Goal: Task Accomplishment & Management: Manage account settings

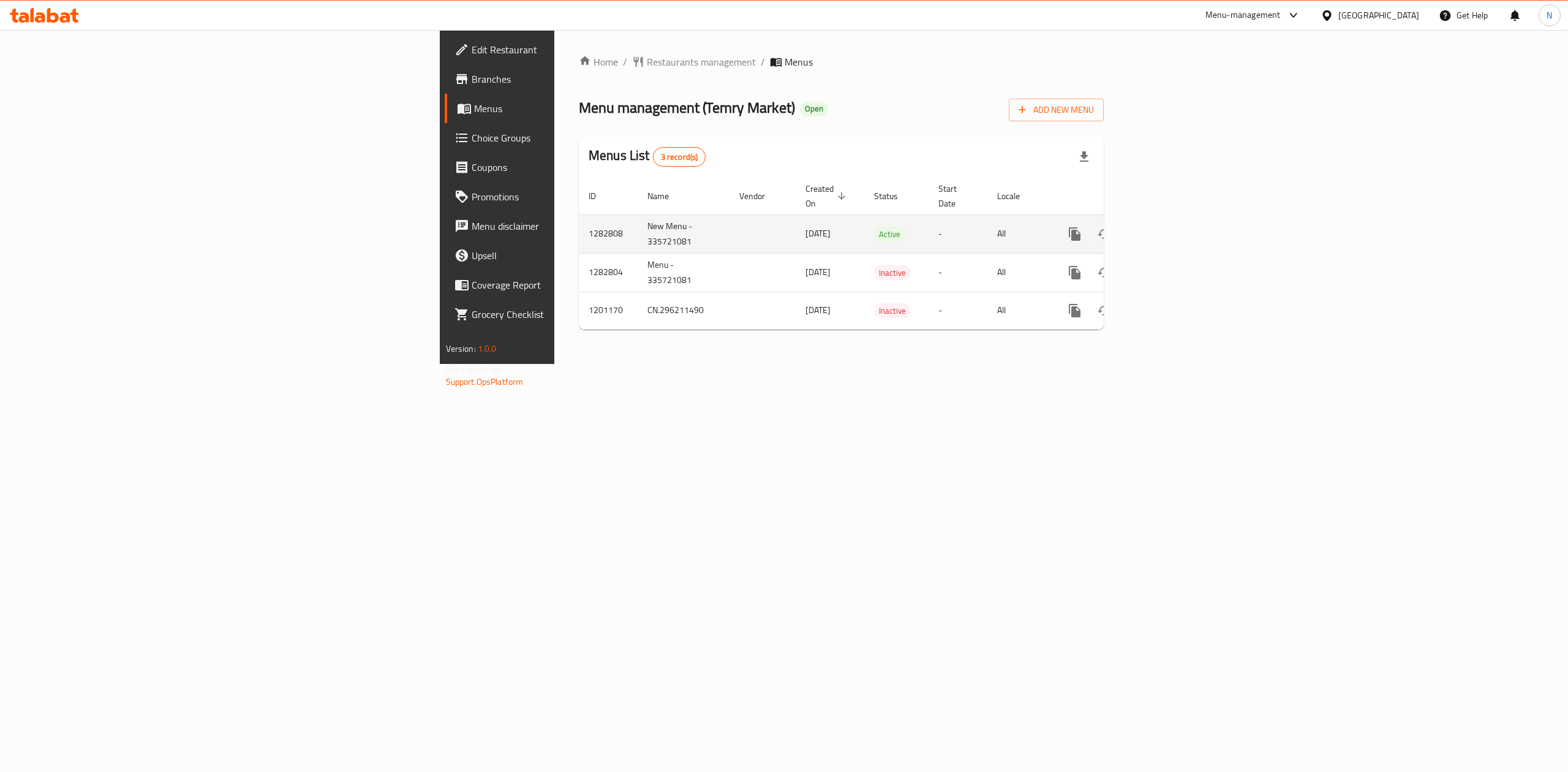
click at [1178, 229] on link "enhanced table" at bounding box center [1163, 234] width 30 height 30
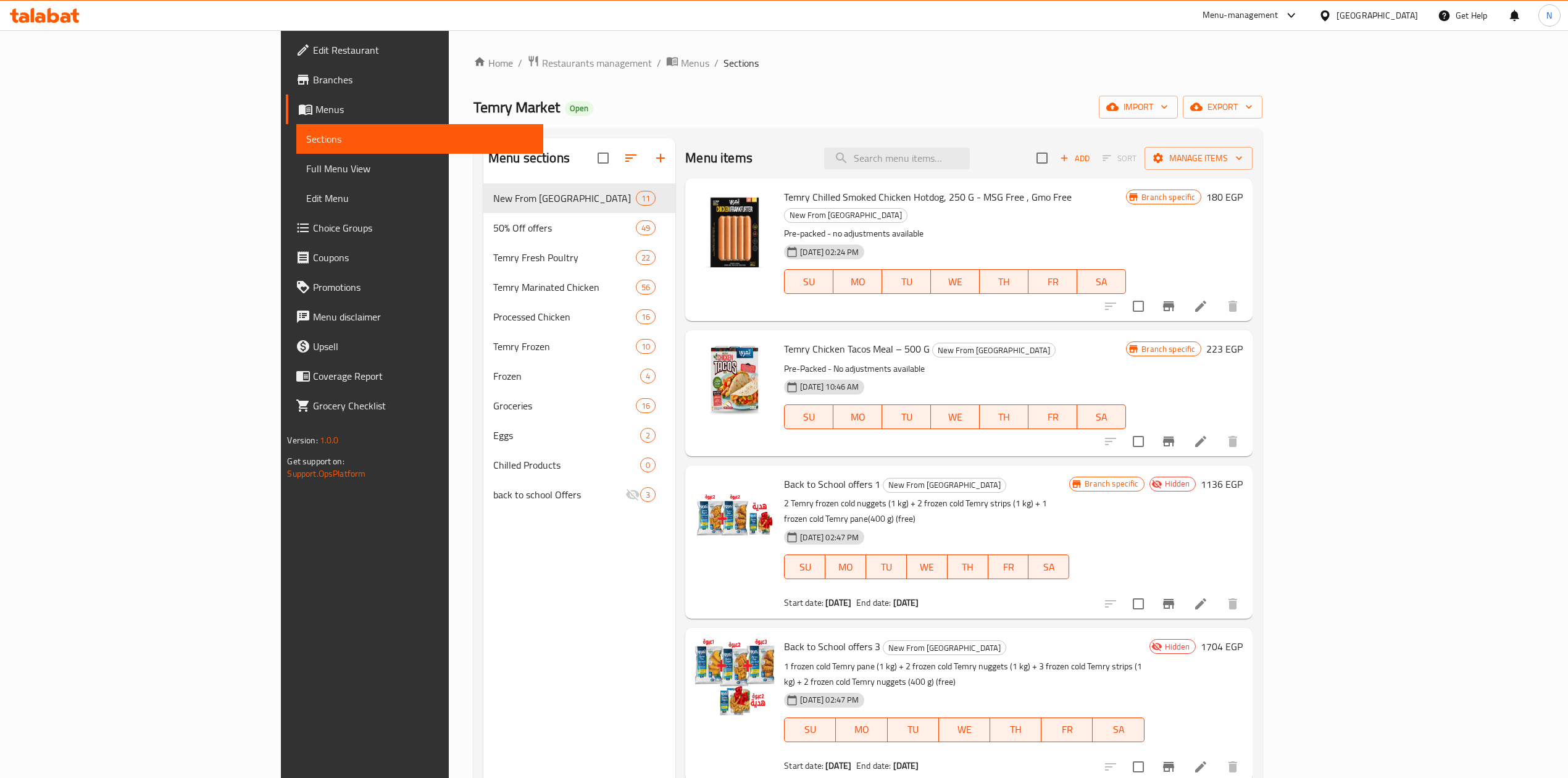
click at [989, 176] on div "Menu items Add Sort Manage items" at bounding box center [969, 158] width 567 height 40
click at [970, 160] on input "search" at bounding box center [897, 158] width 146 height 22
paste input "Back to School offers 1"
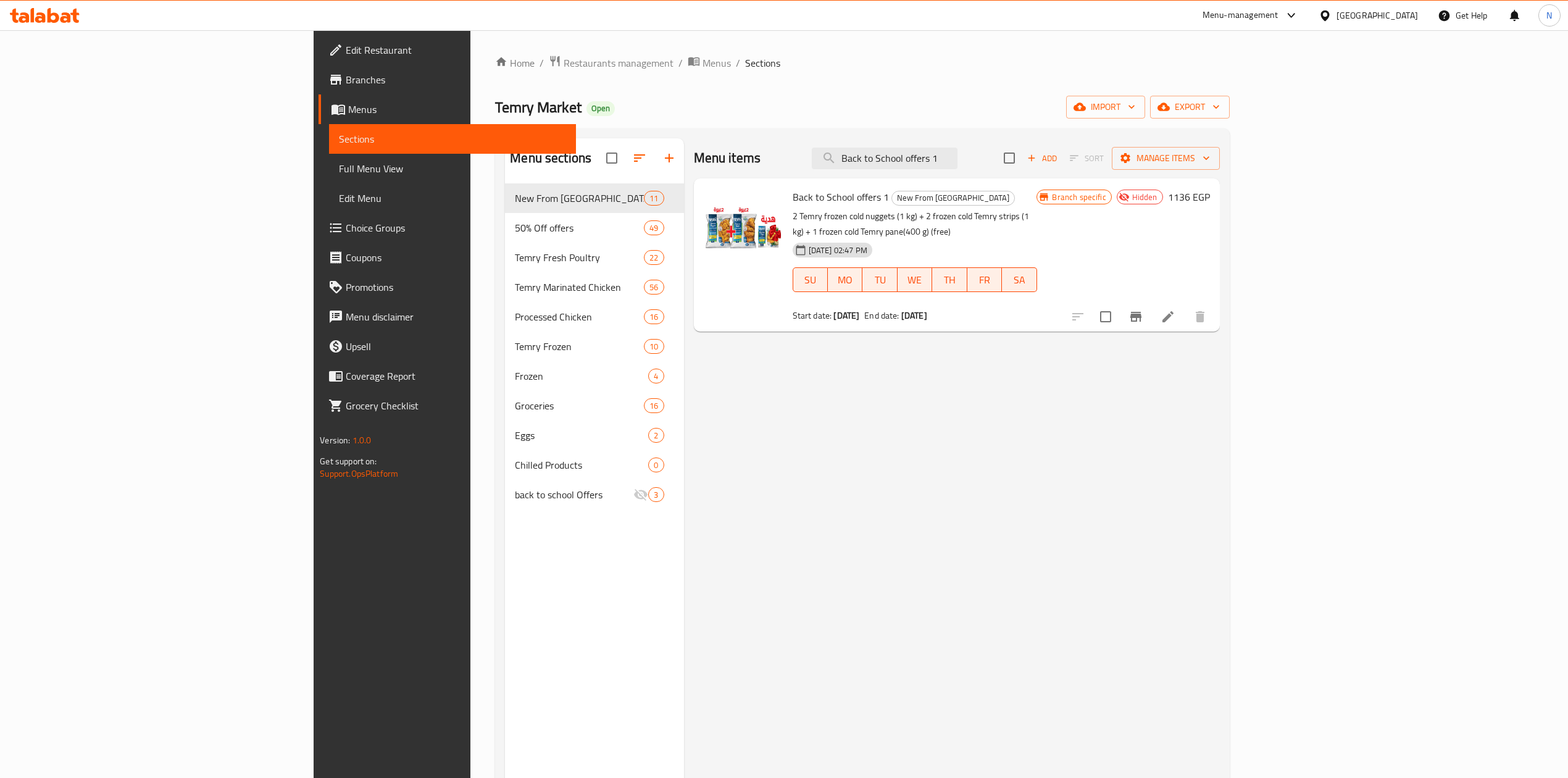
type input "Back to School offers 1"
click at [919, 201] on h6 "Back to School offers 1 New From [GEOGRAPHIC_DATA]" at bounding box center [915, 196] width 244 height 17
drag, startPoint x: 919, startPoint y: 201, endPoint x: 931, endPoint y: 223, distance: 25.1
click at [931, 223] on div "Back to School offers 1 New From Temry 2 Temry frozen cold nuggets (1 kg) + 2 f…" at bounding box center [915, 255] width 255 height 143
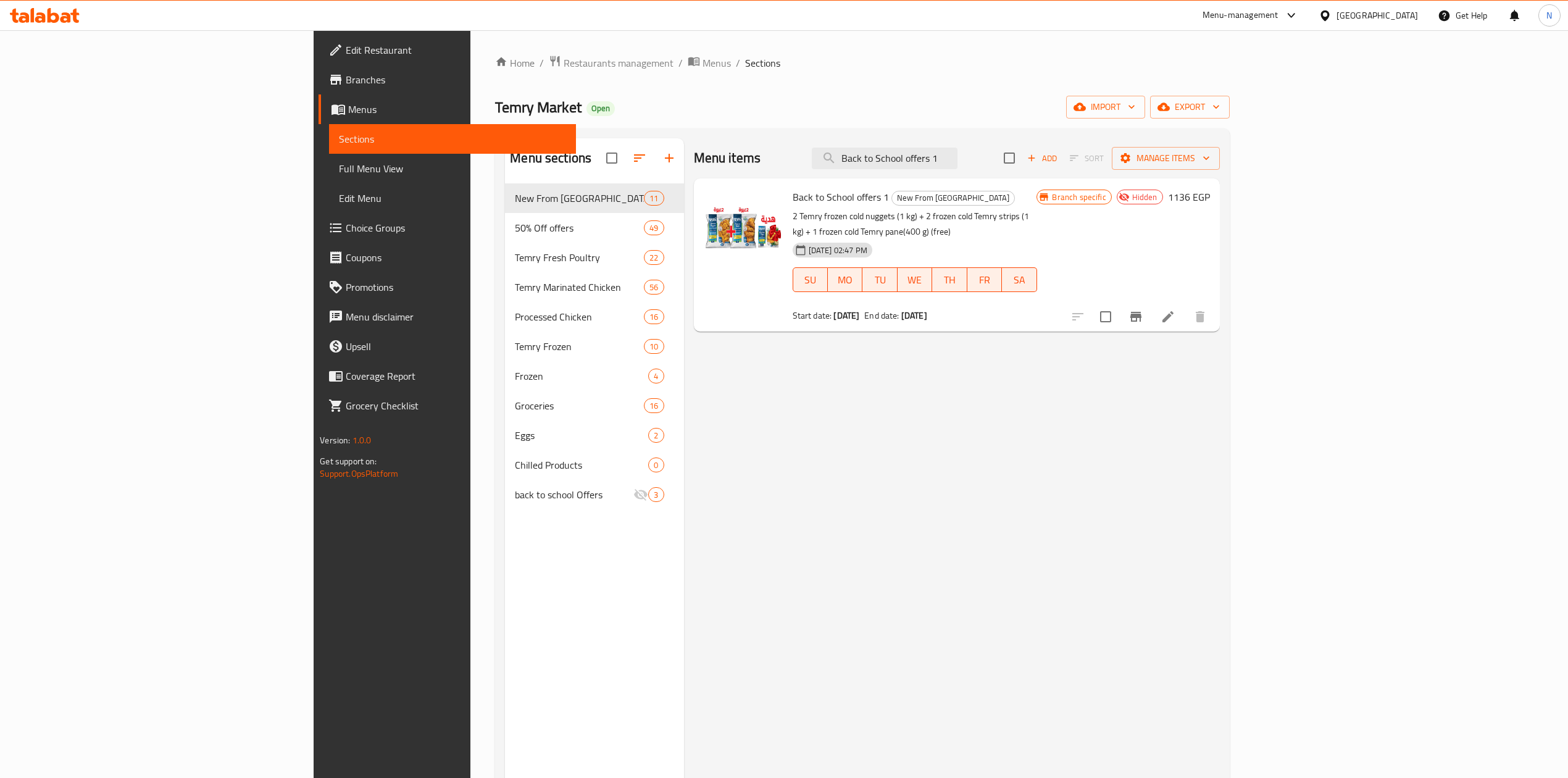
click at [966, 238] on div "[DATE] 02:47 PM SU MO TU WE TH FR SA" at bounding box center [915, 271] width 255 height 67
drag, startPoint x: 966, startPoint y: 226, endPoint x: 966, endPoint y: 203, distance: 23.0
click at [966, 203] on div "Back to School offers 1 New From Temry 2 Temry frozen cold nuggets (1 kg) + 2 f…" at bounding box center [915, 255] width 255 height 143
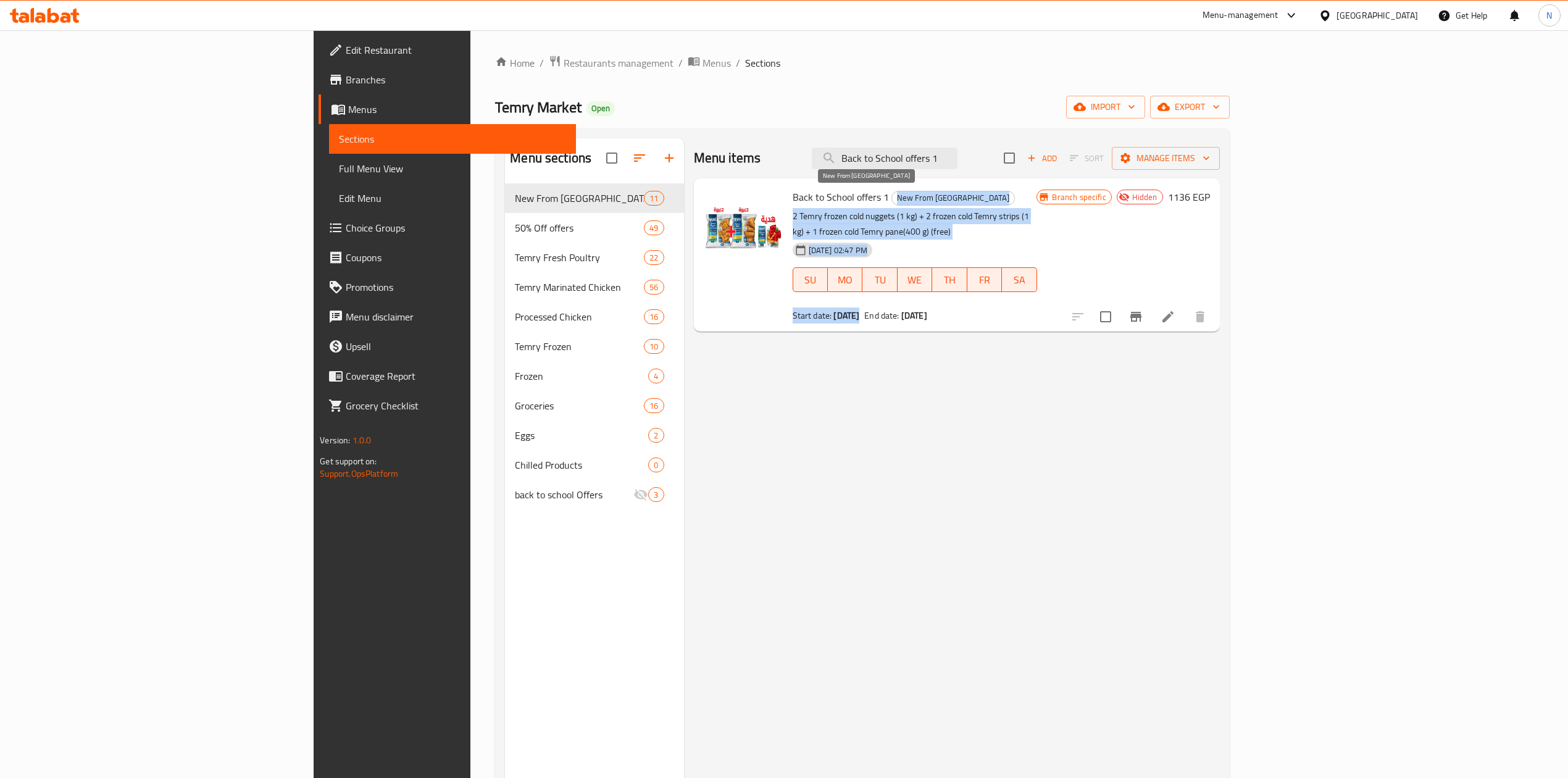
click at [892, 205] on span "New From [GEOGRAPHIC_DATA]" at bounding box center [953, 198] width 122 height 14
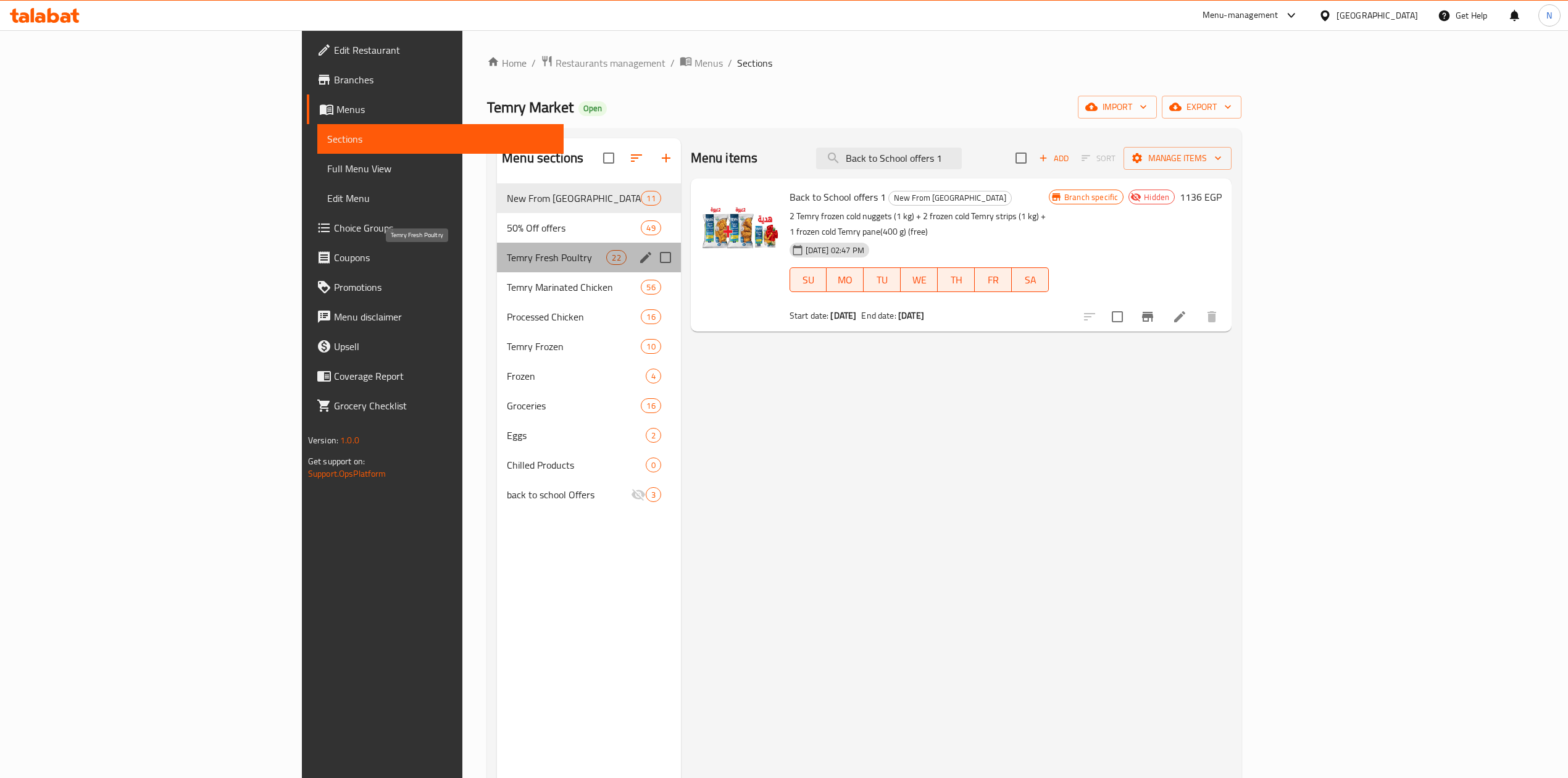
drag, startPoint x: 420, startPoint y: 252, endPoint x: 420, endPoint y: 215, distance: 37.0
click at [497, 247] on div "Temry Fresh Poultry 22" at bounding box center [588, 257] width 184 height 30
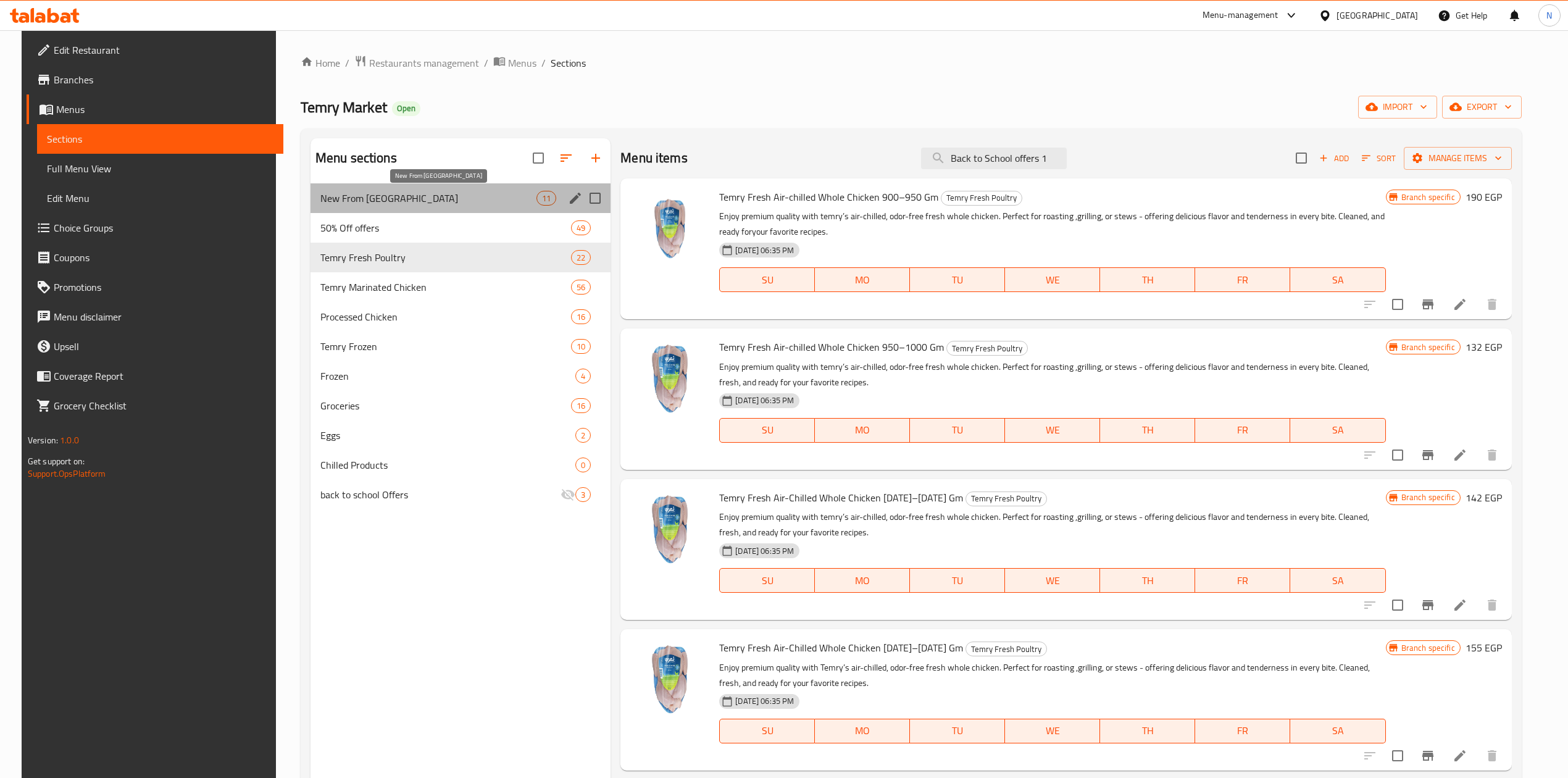
click at [418, 203] on span "New From Temry" at bounding box center [428, 198] width 216 height 15
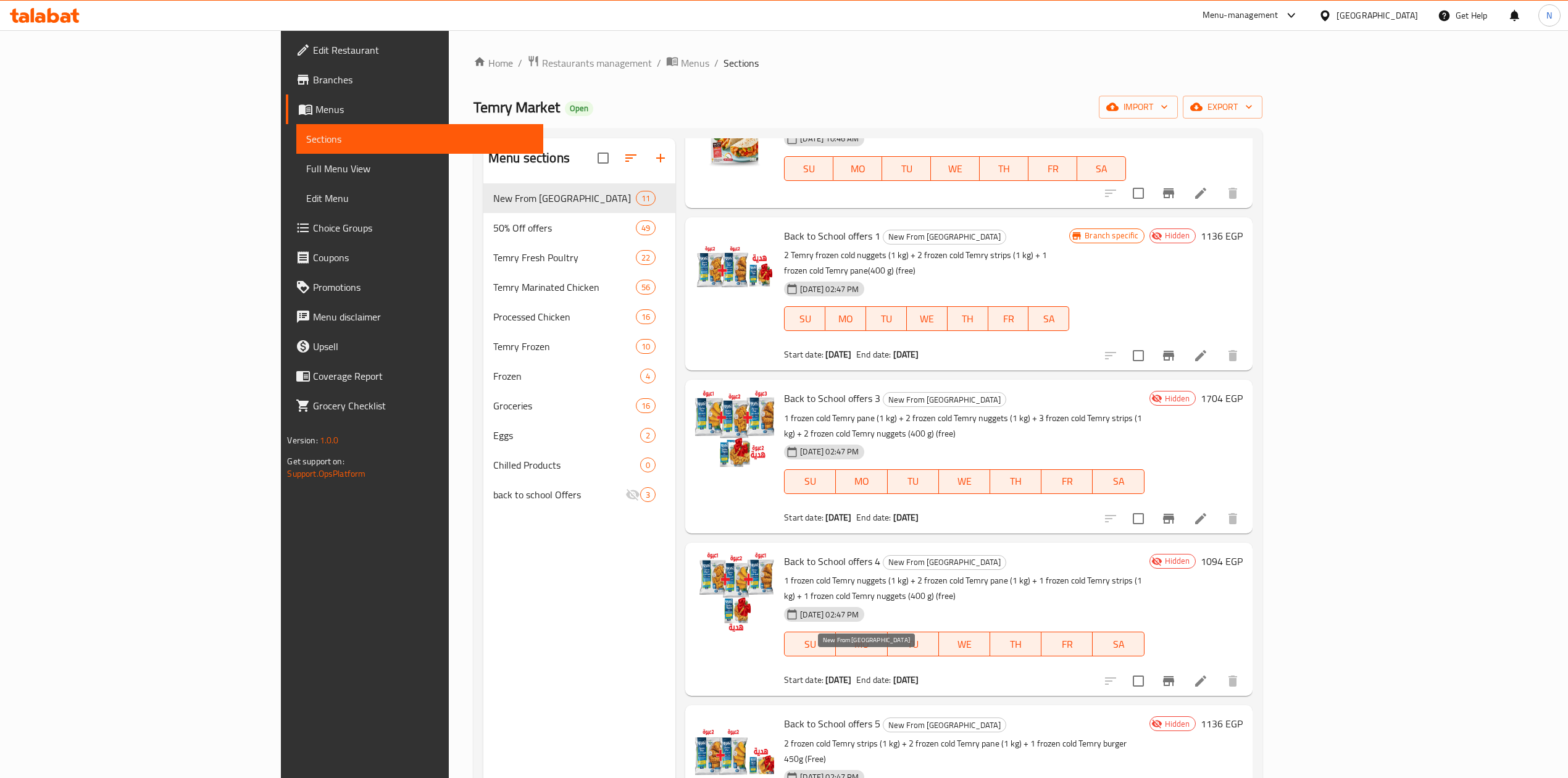
scroll to position [247, 0]
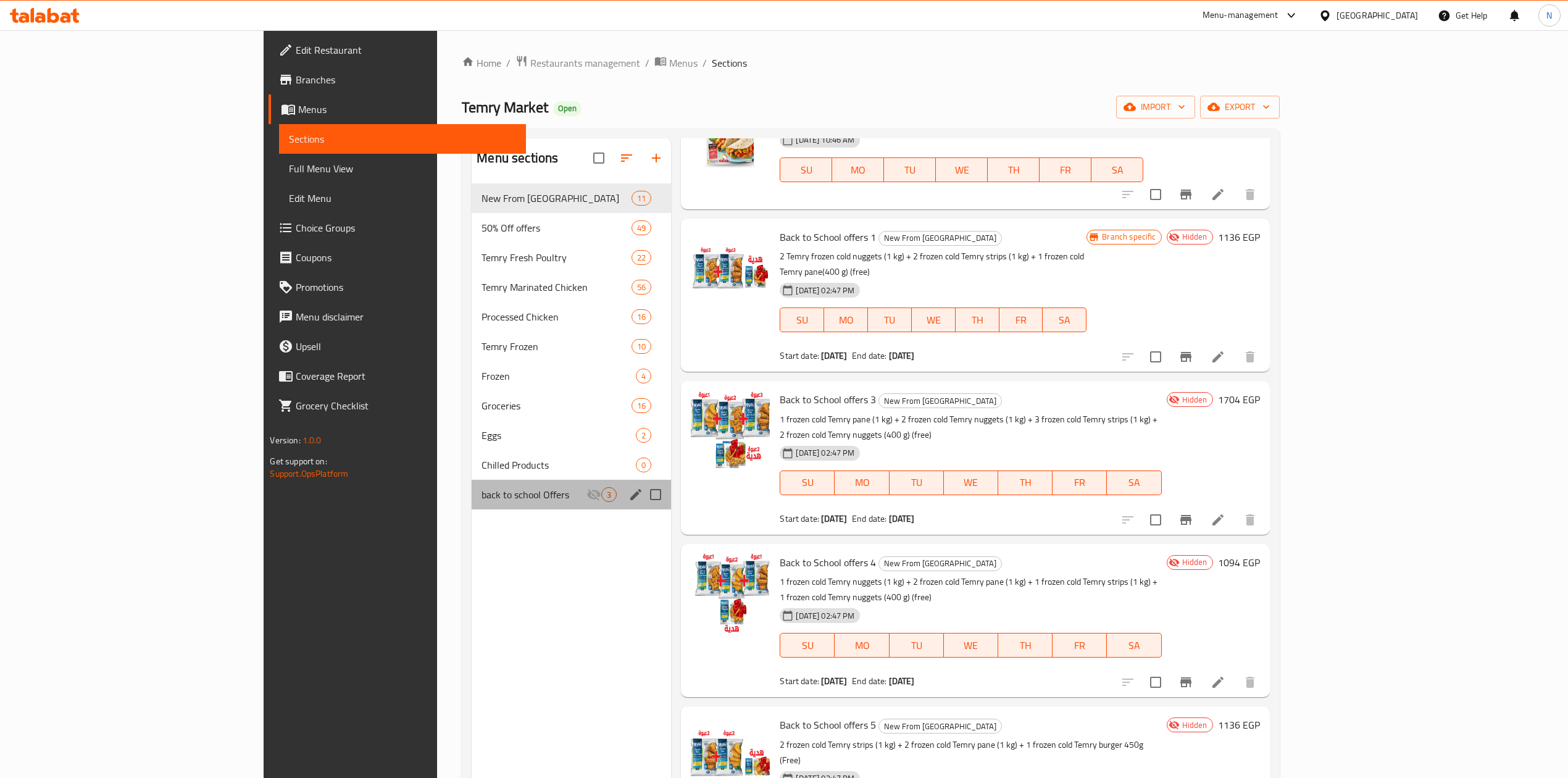
click at [477, 505] on div "back to school Offers 3" at bounding box center [571, 494] width 199 height 30
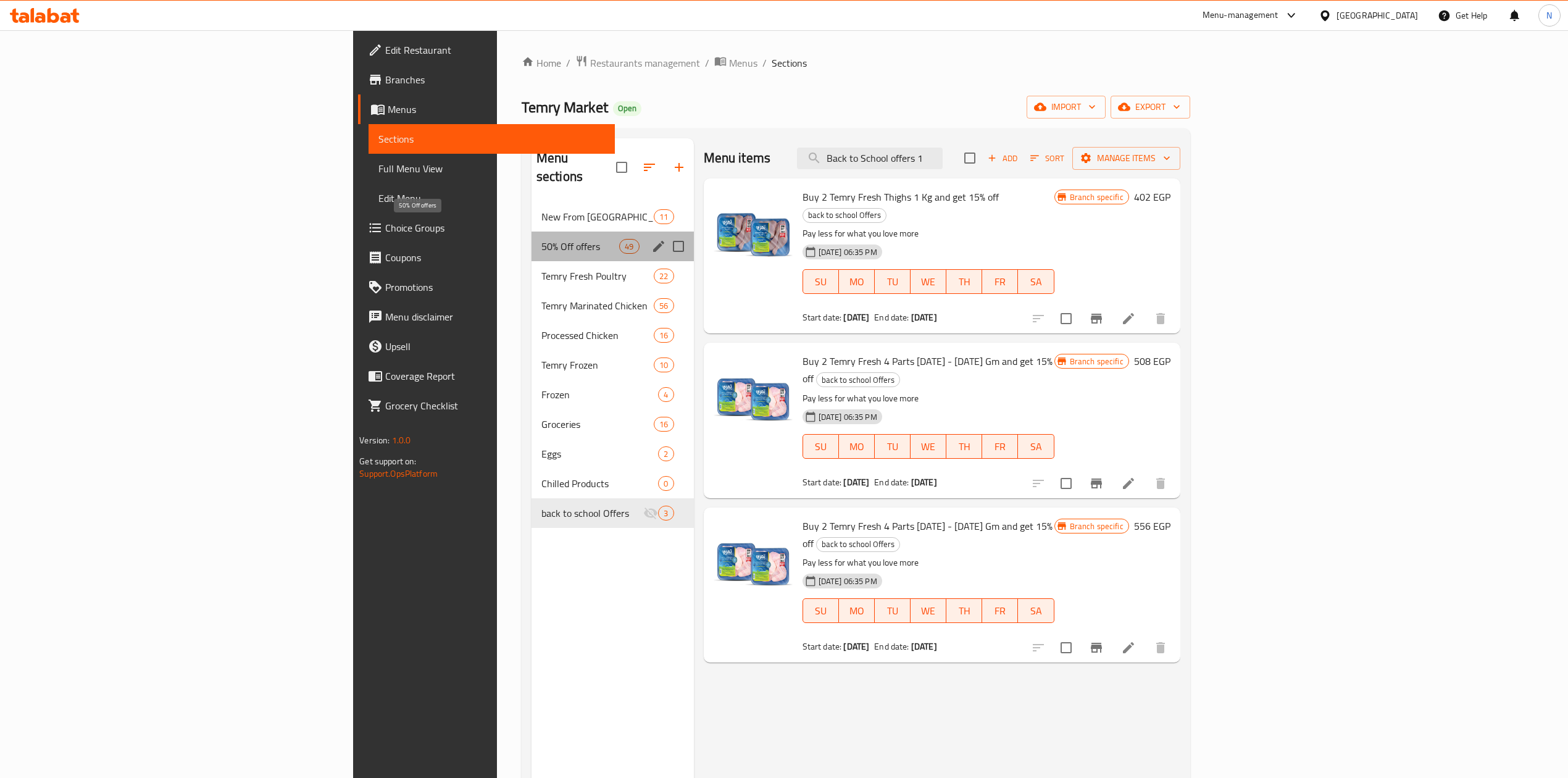
click at [541, 239] on span "50% Off offers" at bounding box center [580, 246] width 78 height 15
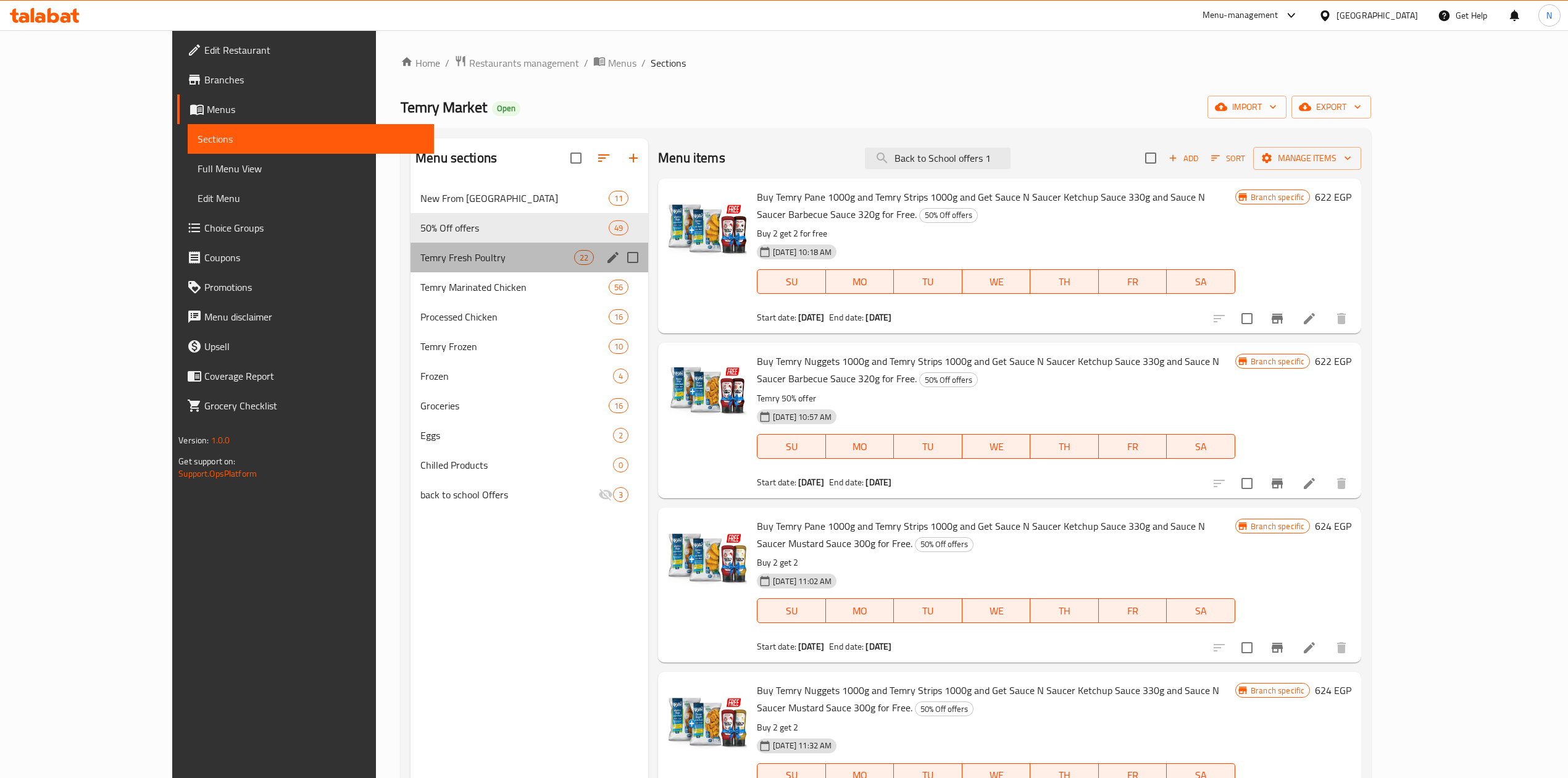
click at [411, 271] on div "Temry Fresh Poultry 22" at bounding box center [529, 257] width 238 height 30
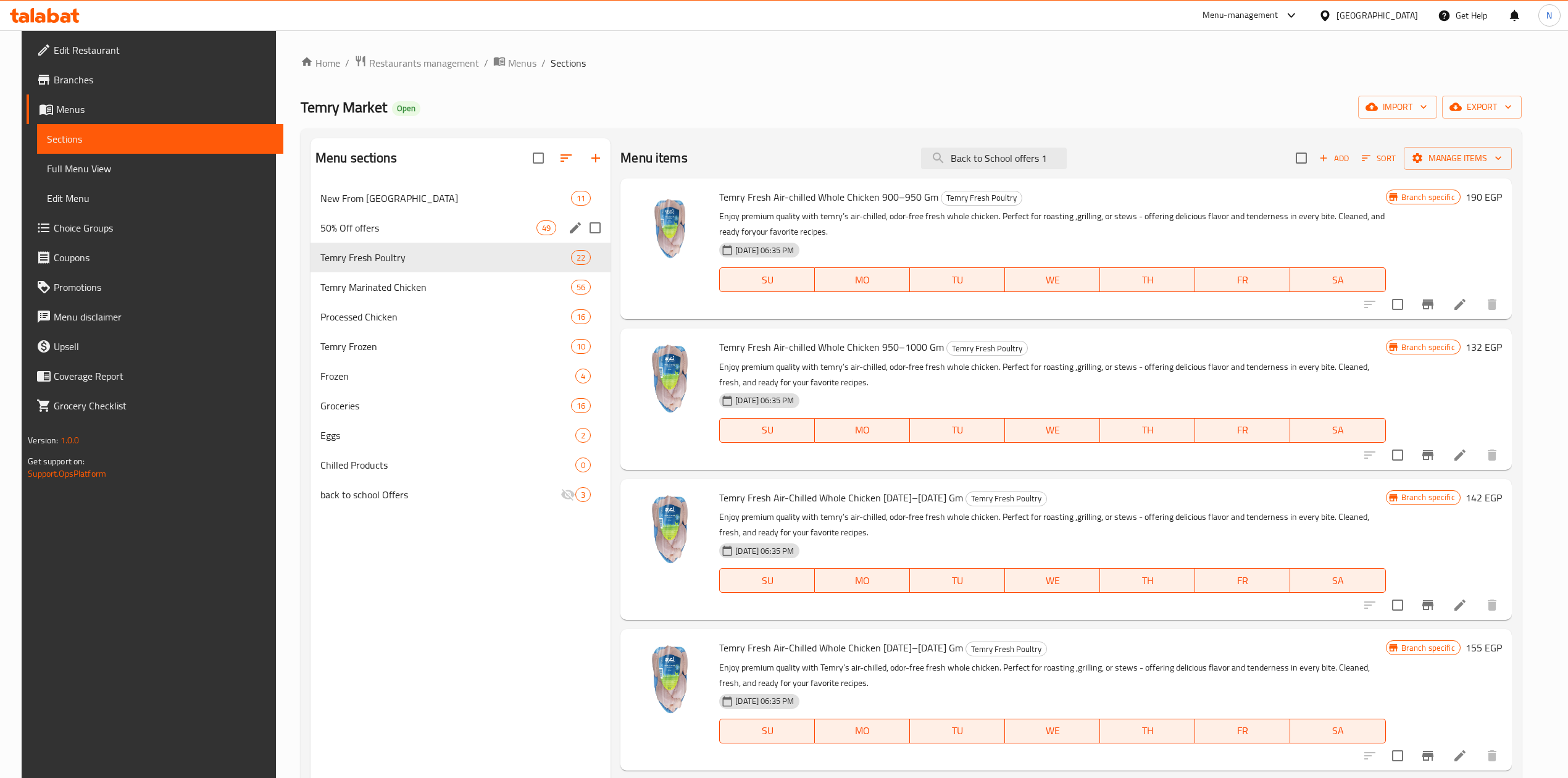
click at [403, 230] on span "50% Off offers" at bounding box center [428, 228] width 216 height 15
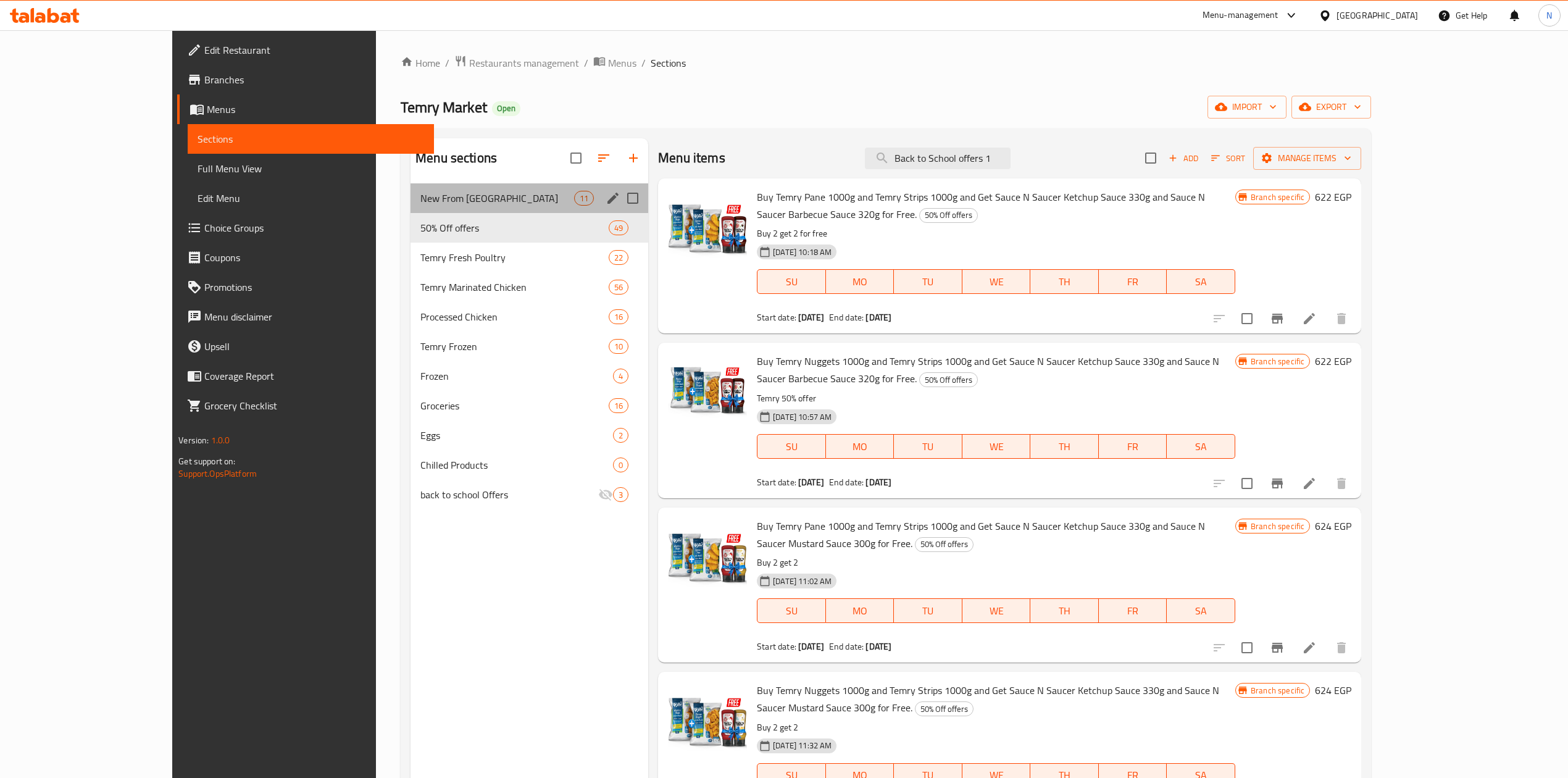
click at [411, 209] on div "New From Temry 11" at bounding box center [529, 198] width 238 height 30
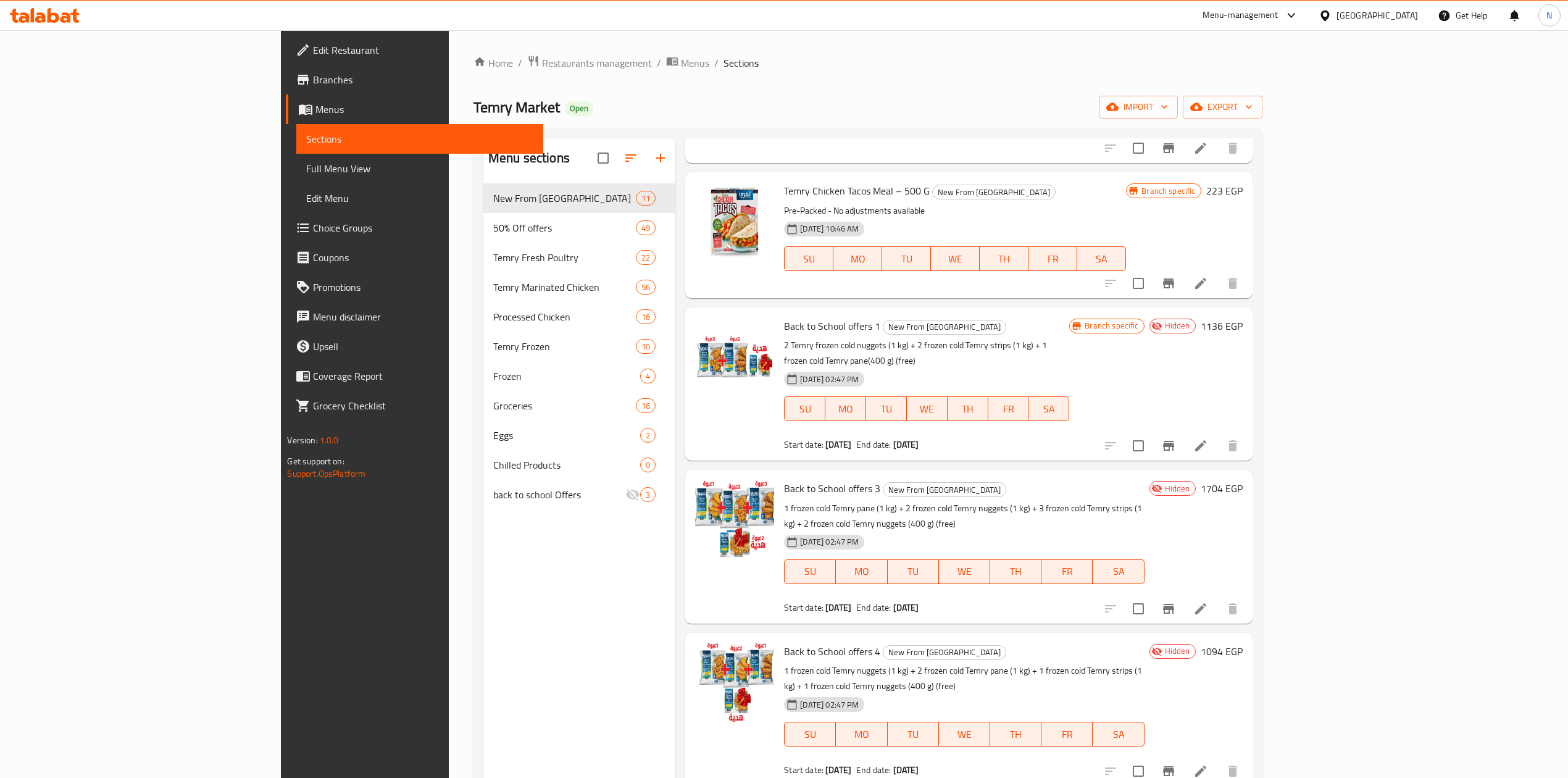
scroll to position [164, 0]
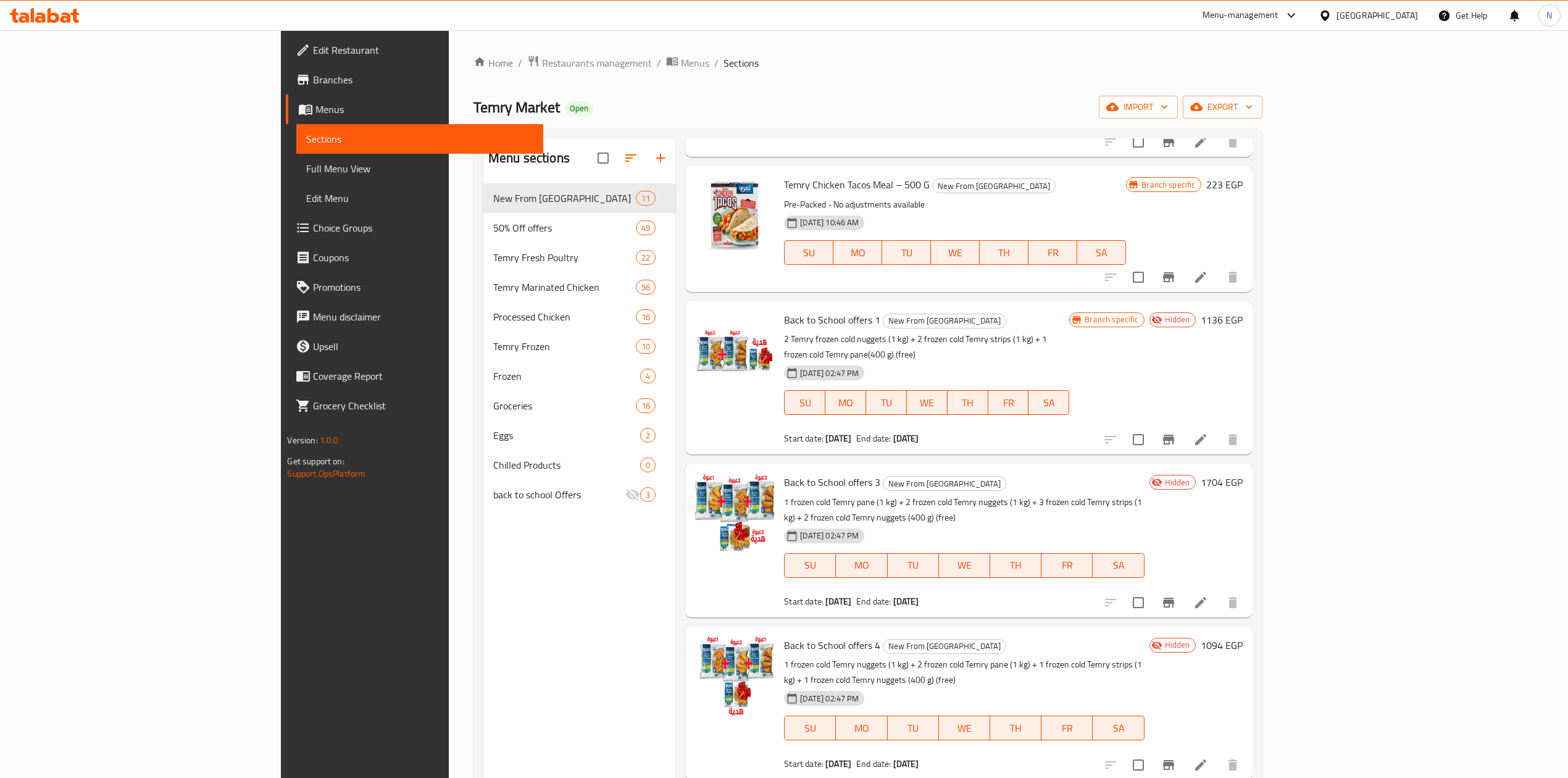
click at [784, 473] on span "Back to School offers 3" at bounding box center [832, 482] width 96 height 19
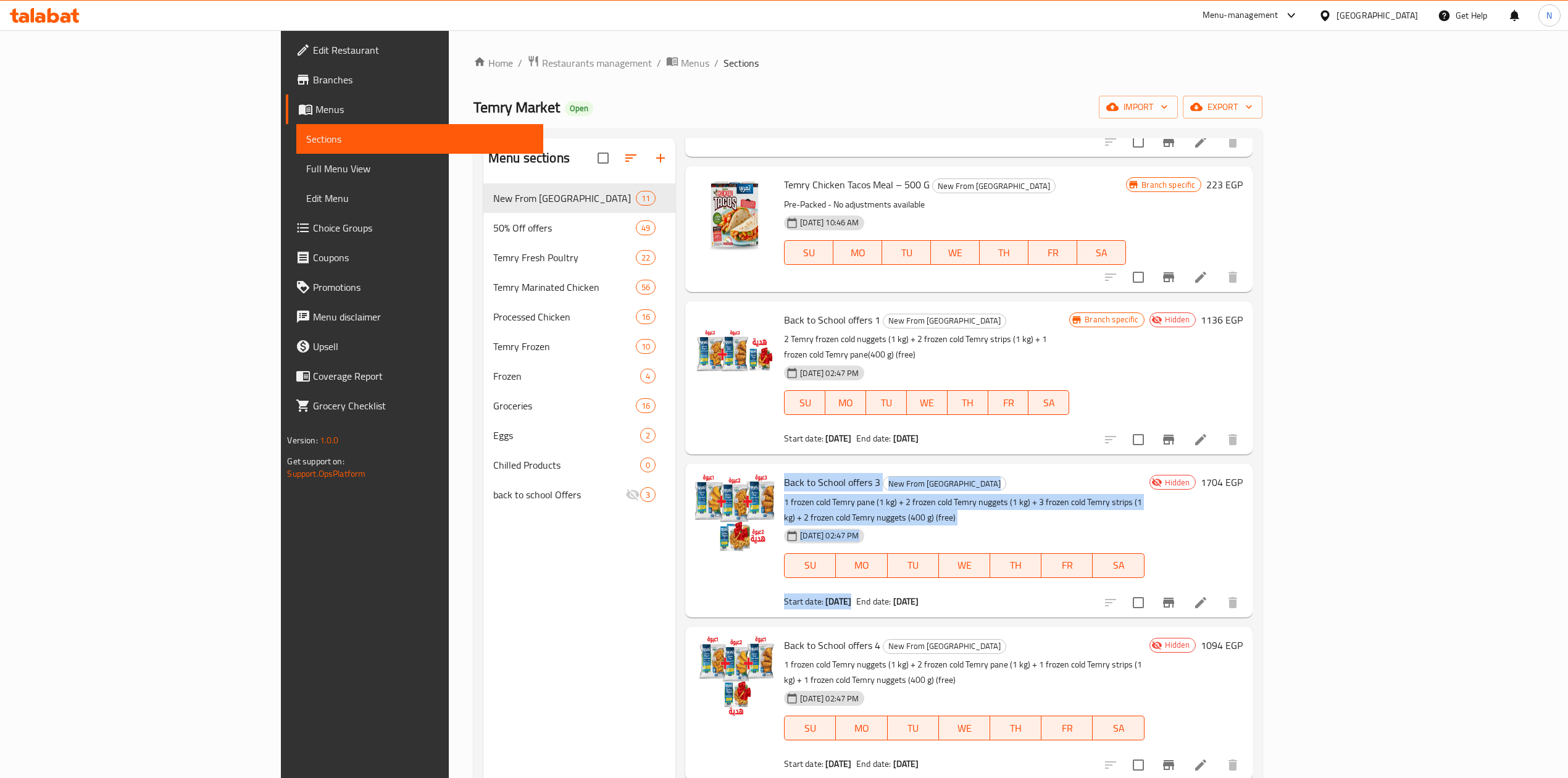
drag, startPoint x: 740, startPoint y: 445, endPoint x: 1077, endPoint y: 493, distance: 340.4
click at [1077, 493] on div "Back to School offers 3 New From Temry 1 frozen cold Temry pane (1 kg) + 2 froz…" at bounding box center [964, 540] width 370 height 143
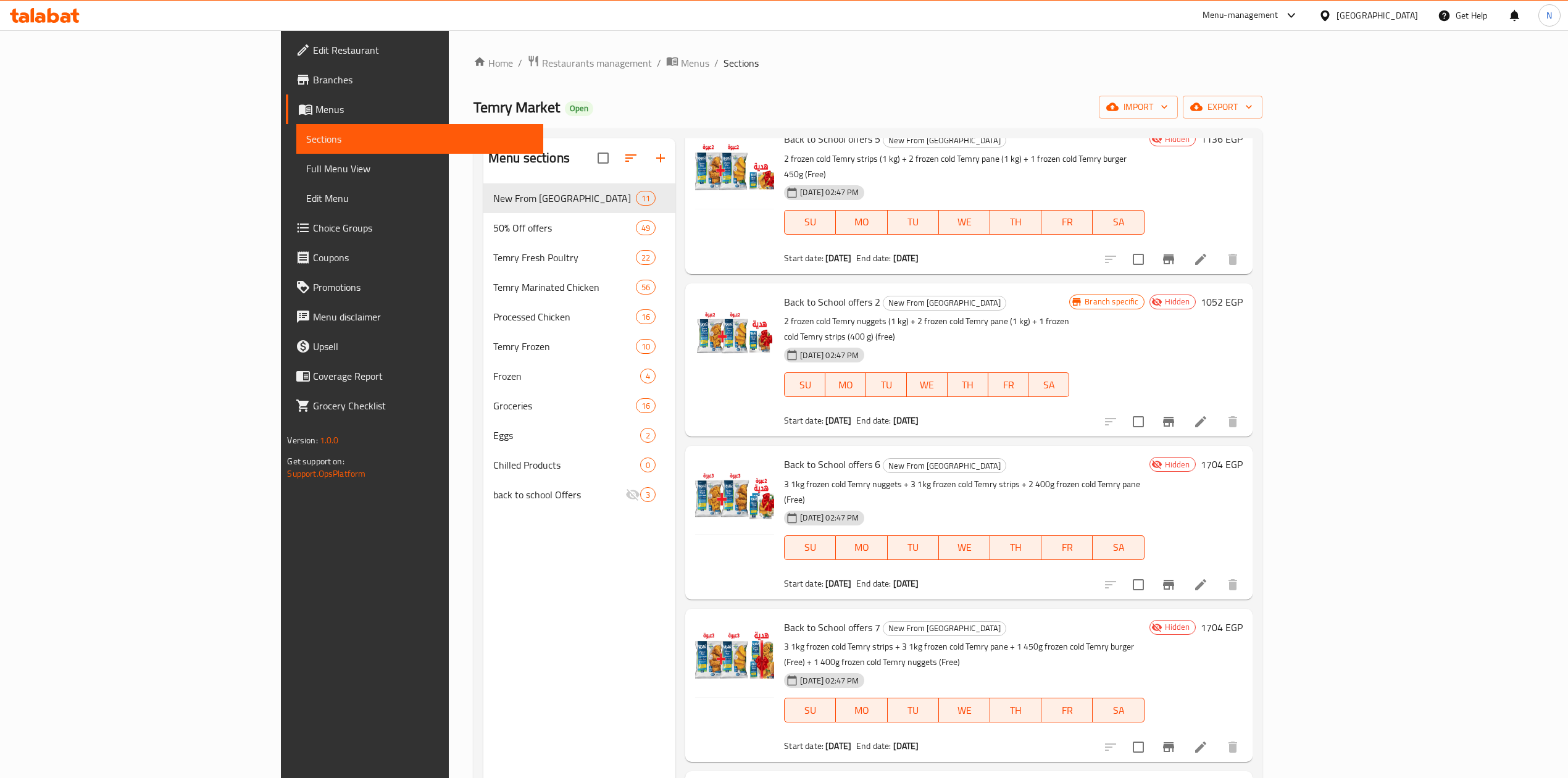
scroll to position [836, 0]
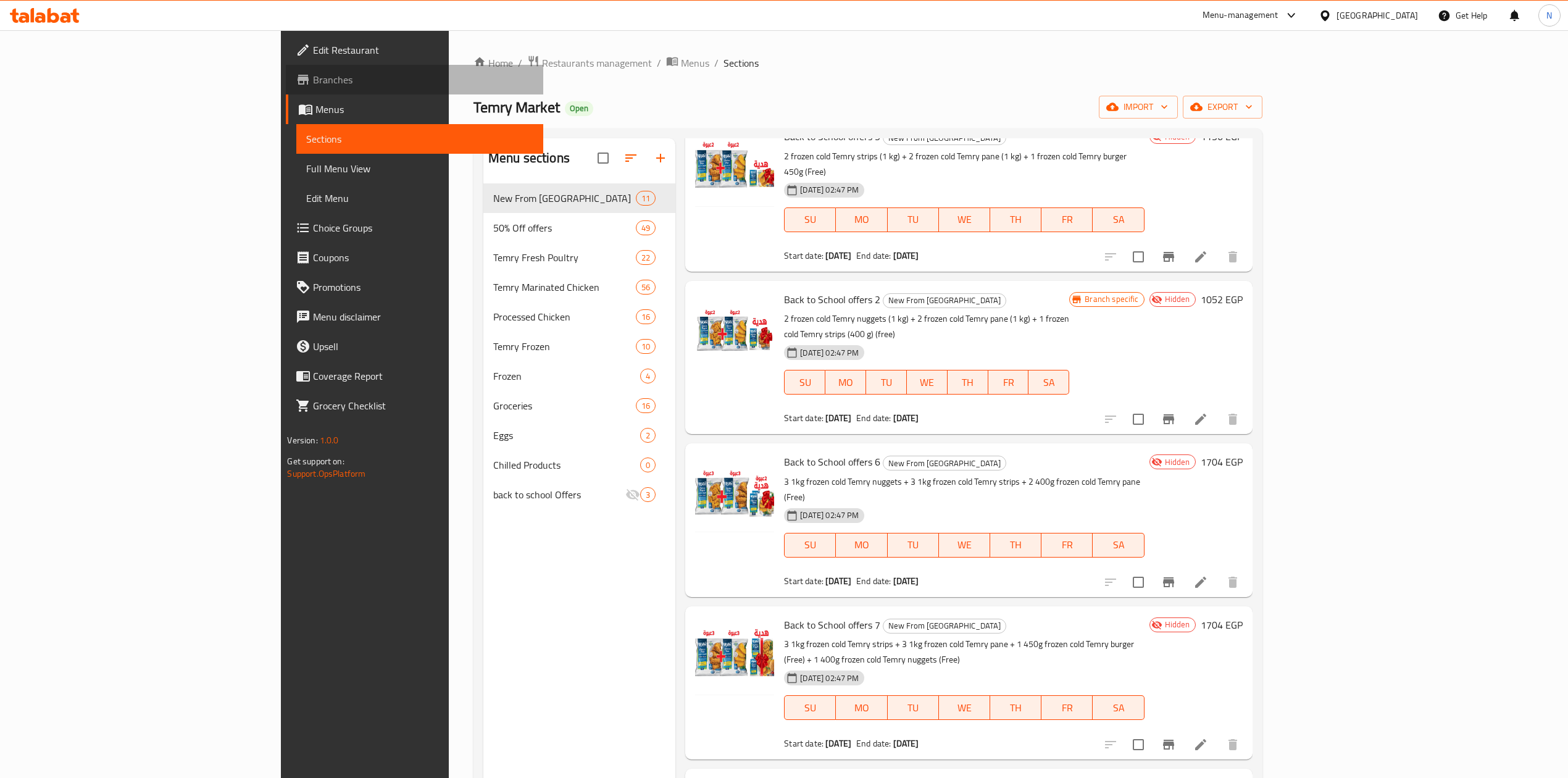
click at [313, 87] on span "Branches" at bounding box center [423, 79] width 220 height 15
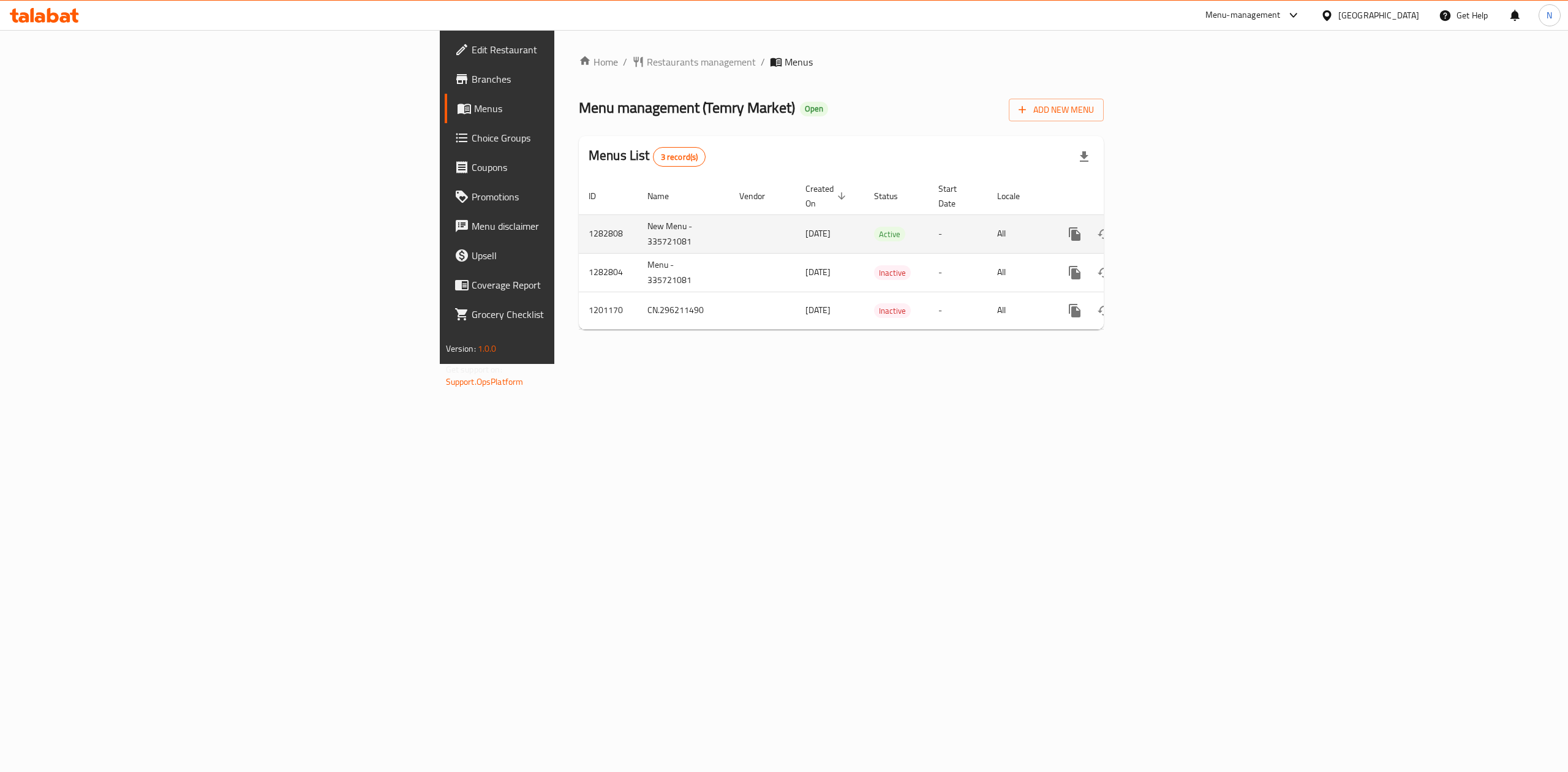
click at [1171, 227] on icon "enhanced table" at bounding box center [1163, 233] width 14 height 14
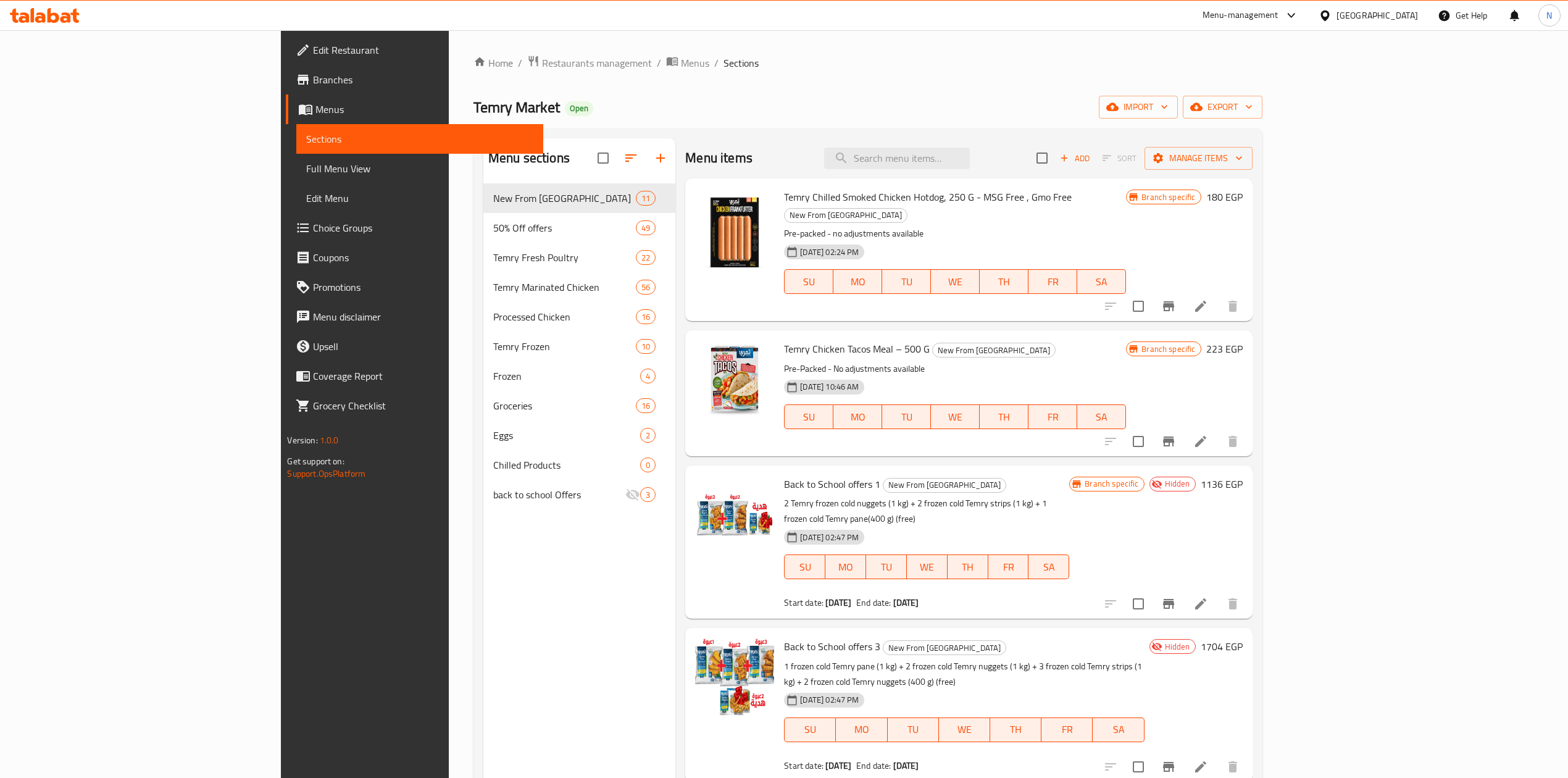
click at [998, 171] on div "Menu items Add Sort Manage items" at bounding box center [969, 158] width 567 height 40
click at [970, 169] on input "search" at bounding box center [897, 158] width 146 height 22
paste input "Back to School offers 1"
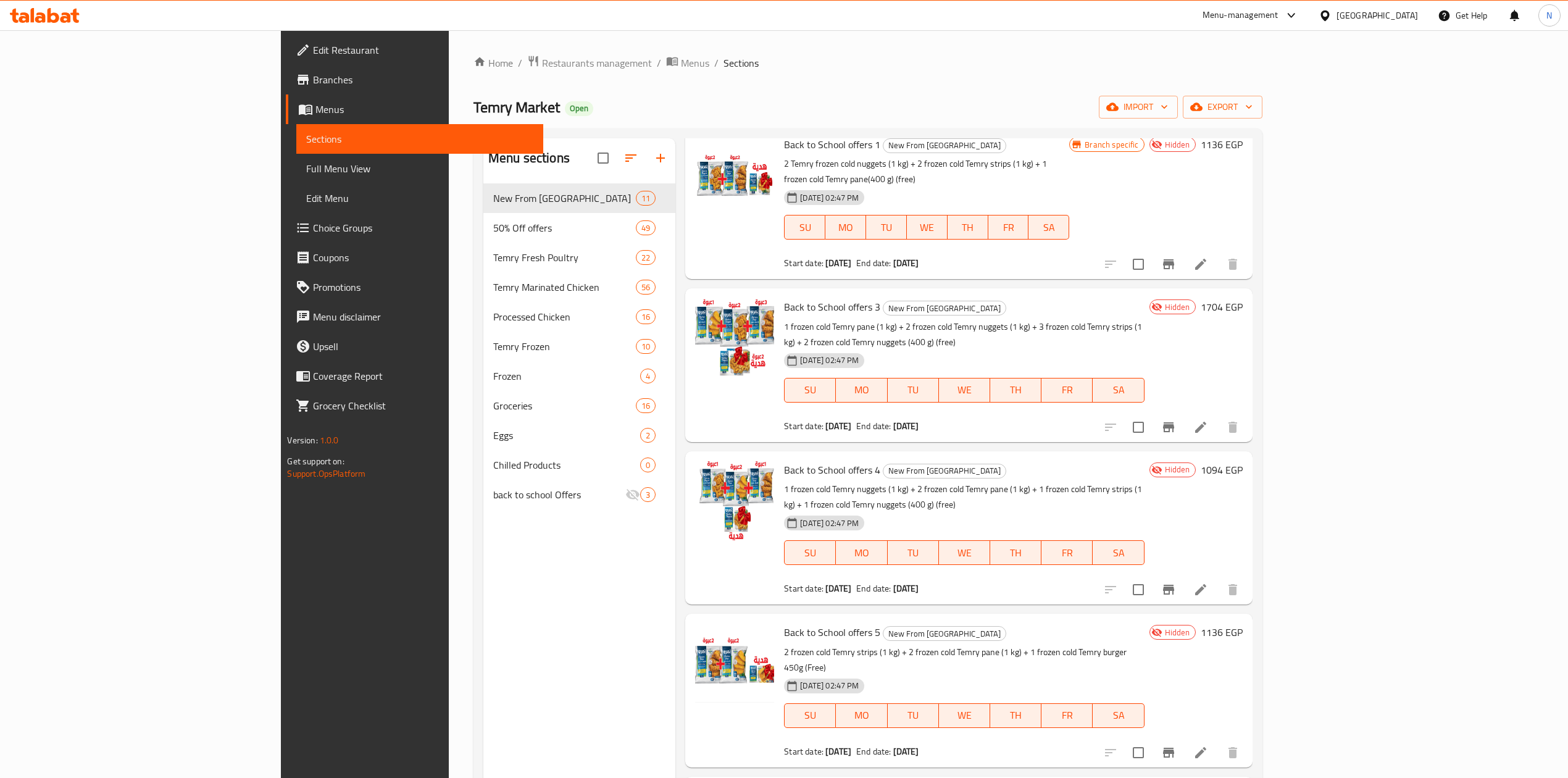
scroll to position [82, 0]
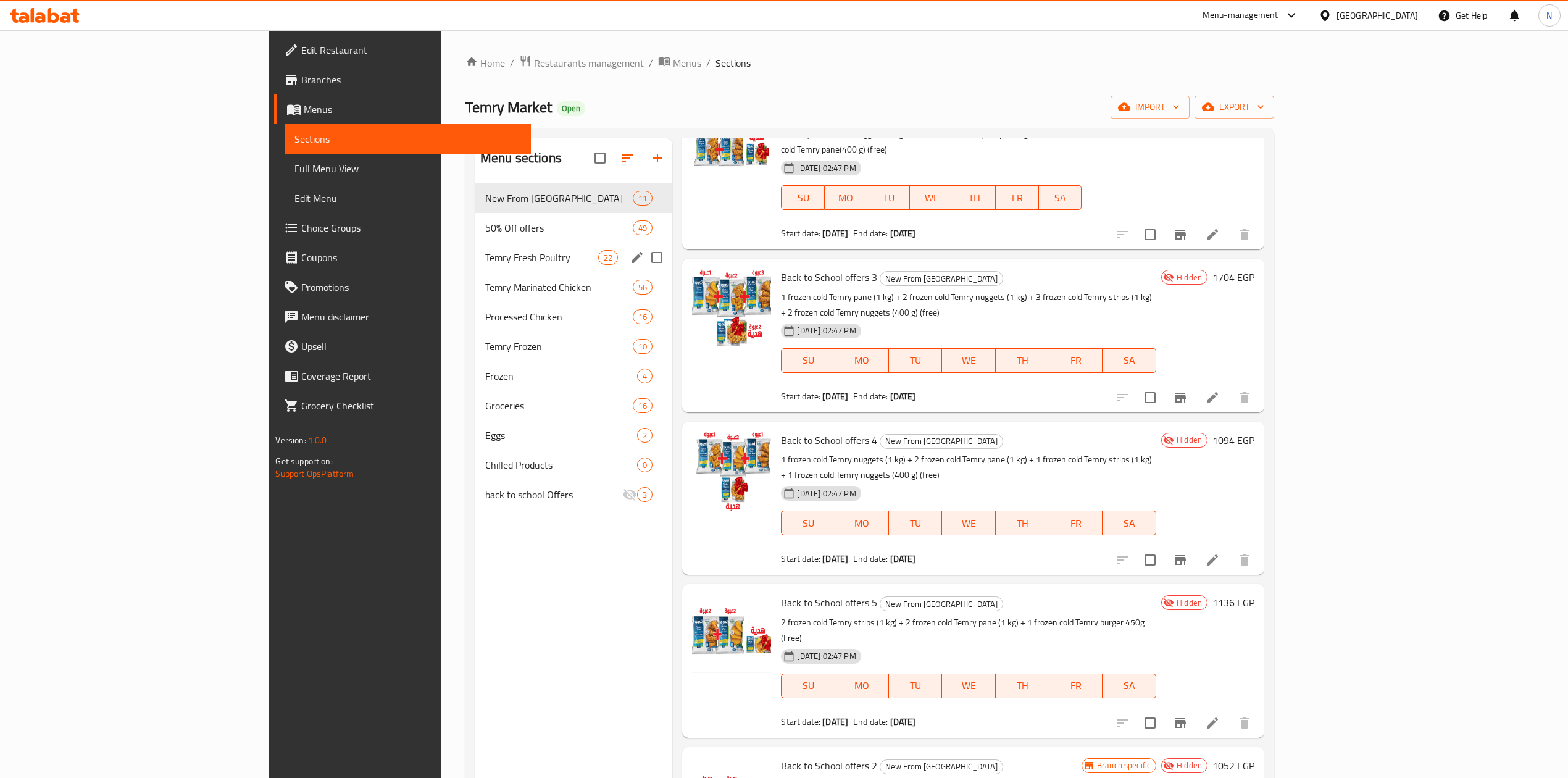
type input "Back to School offers"
click at [485, 233] on span "50% Off offers" at bounding box center [559, 228] width 148 height 15
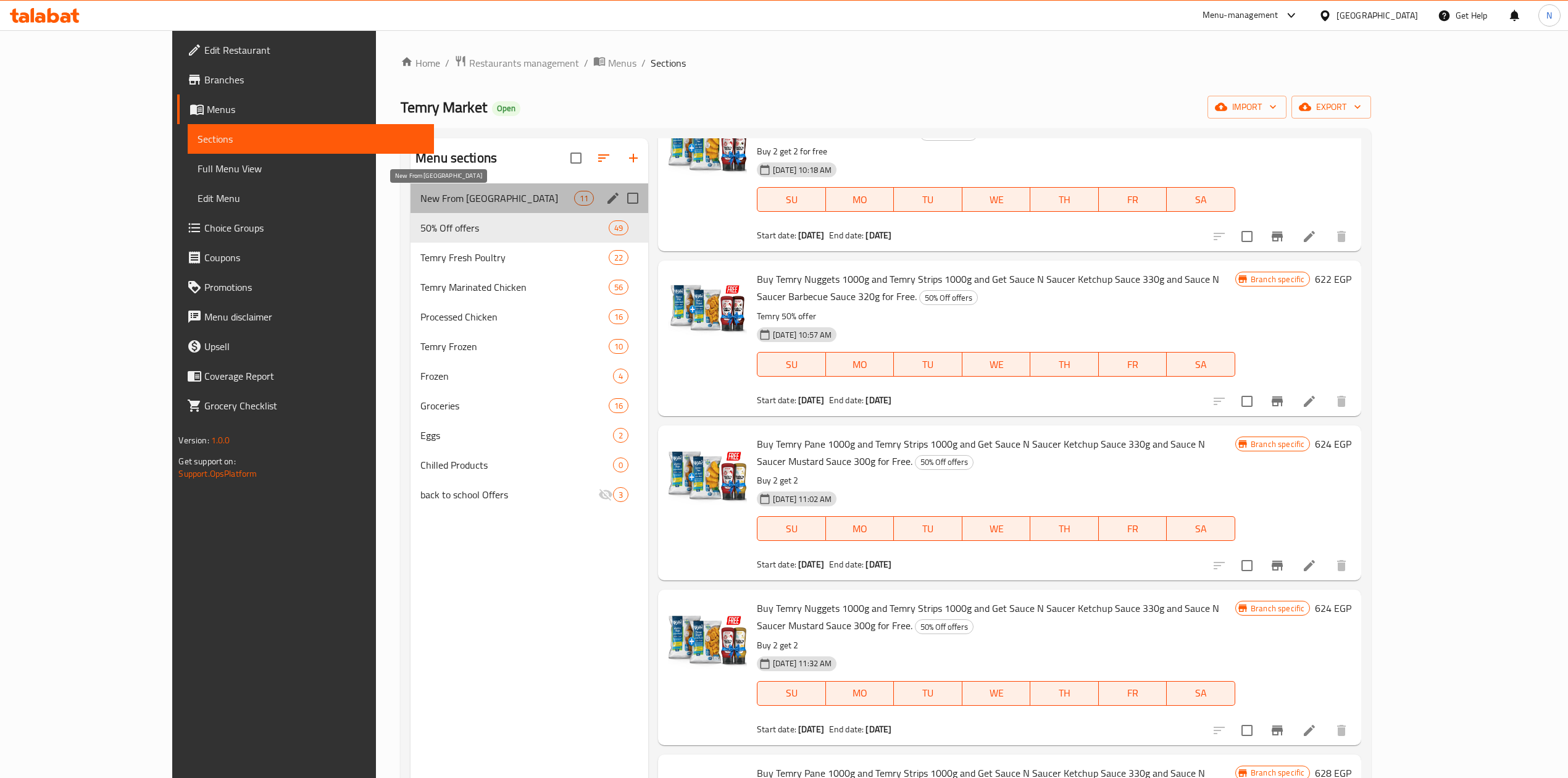
click at [470, 199] on span "New From [GEOGRAPHIC_DATA]" at bounding box center [497, 198] width 154 height 15
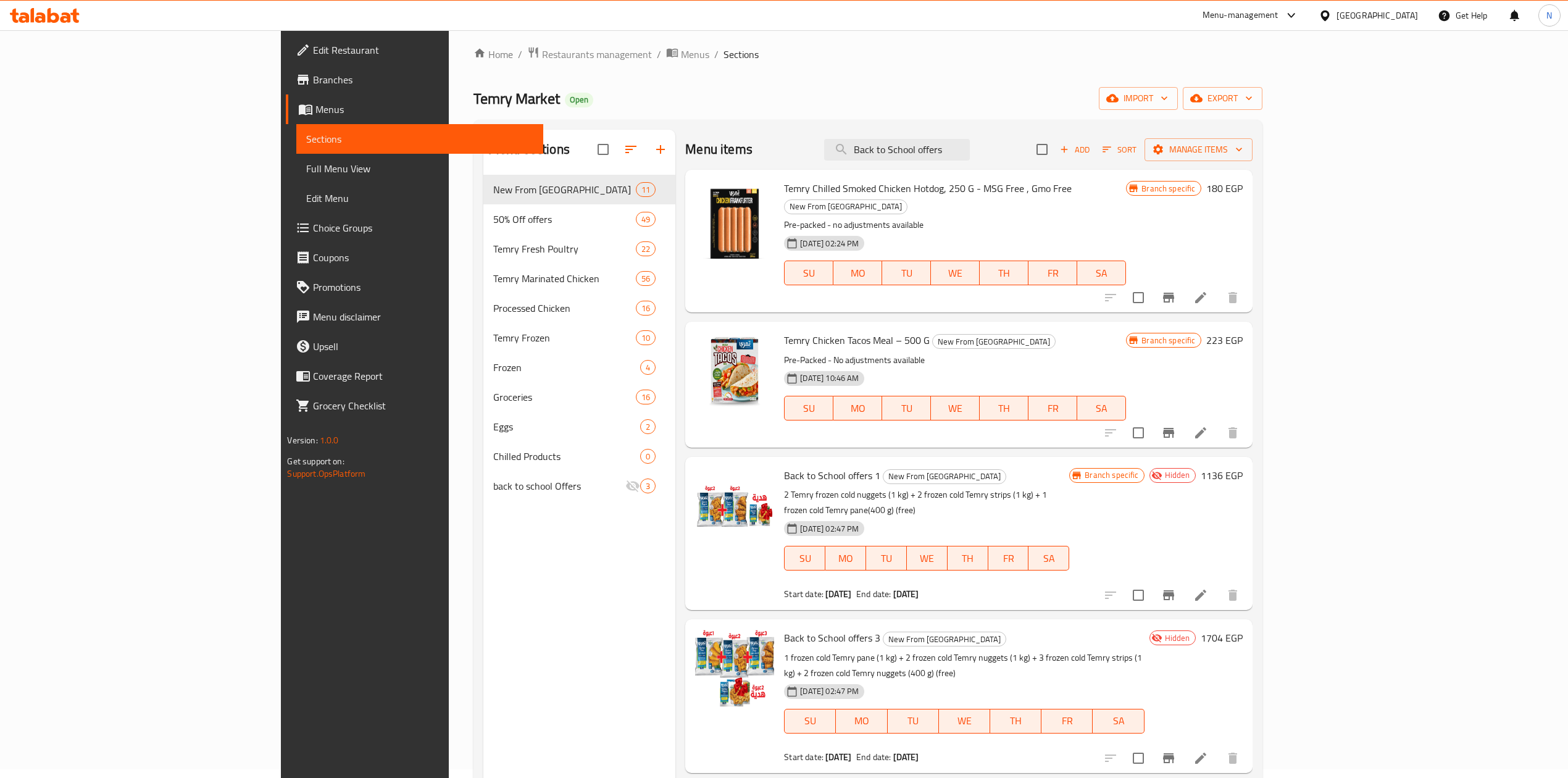
click at [1184, 289] on button "Branch-specific-item" at bounding box center [1168, 298] width 30 height 30
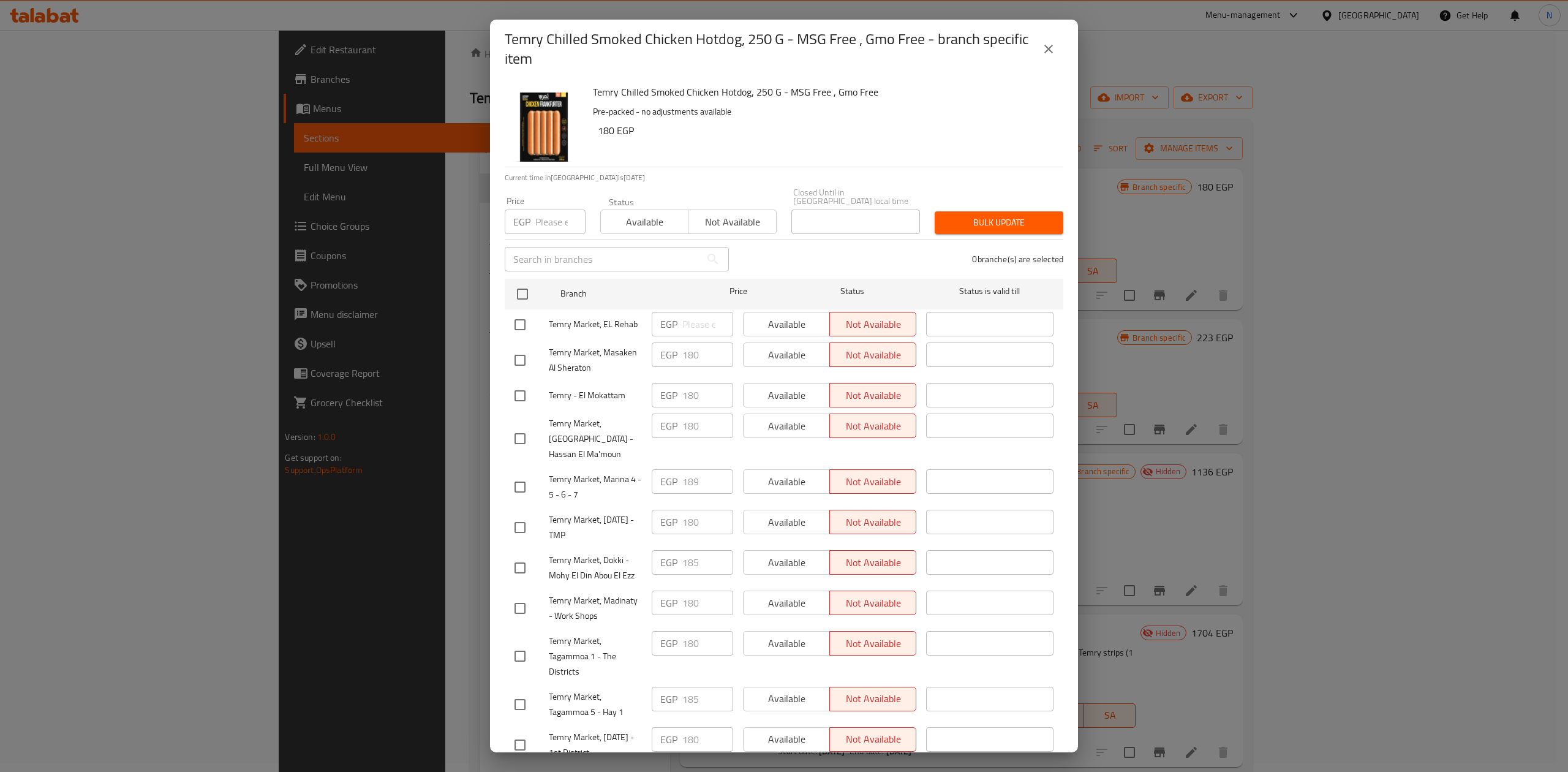
scroll to position [147, 0]
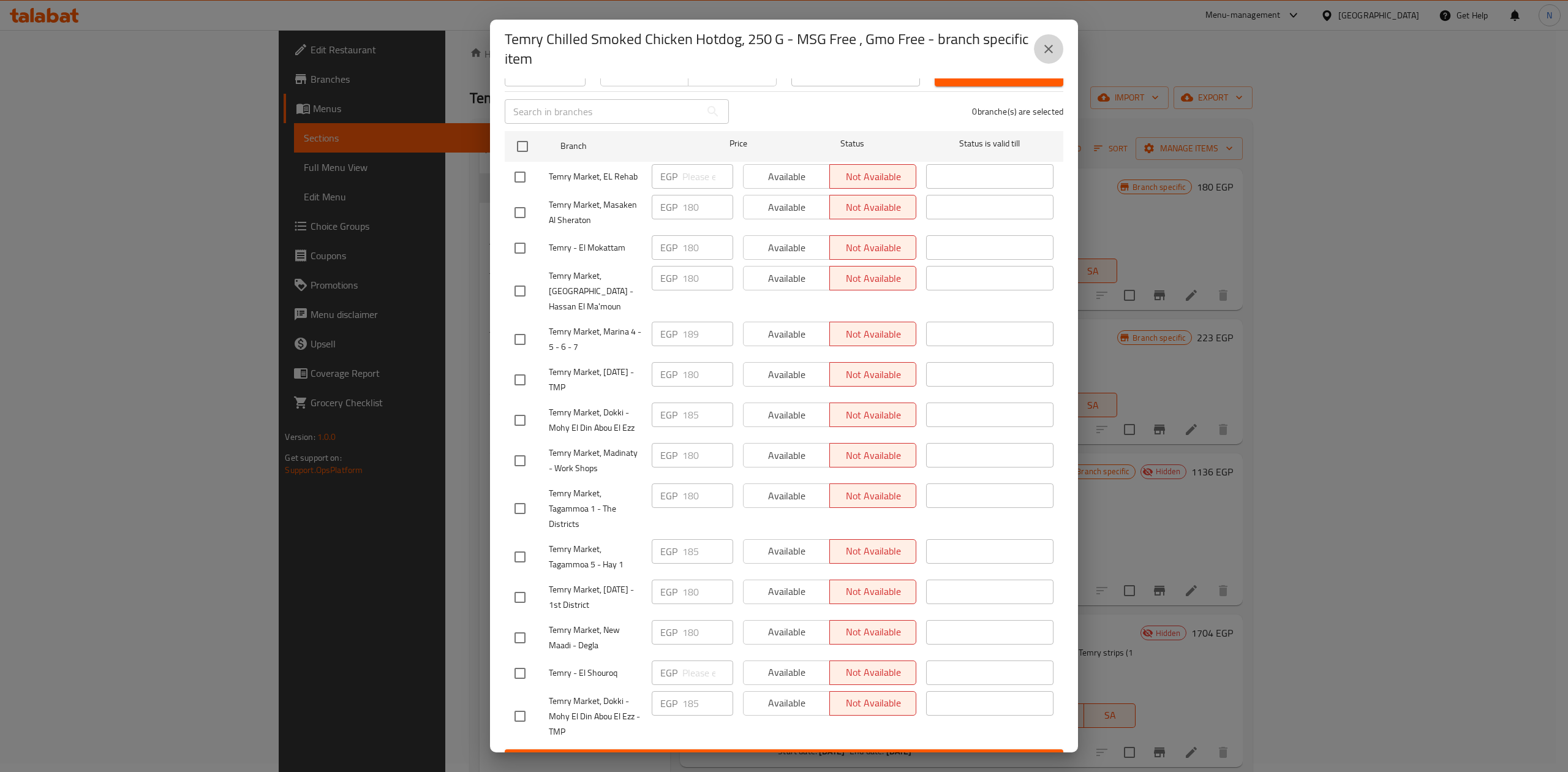
click at [1038, 45] on button "close" at bounding box center [1048, 49] width 30 height 30
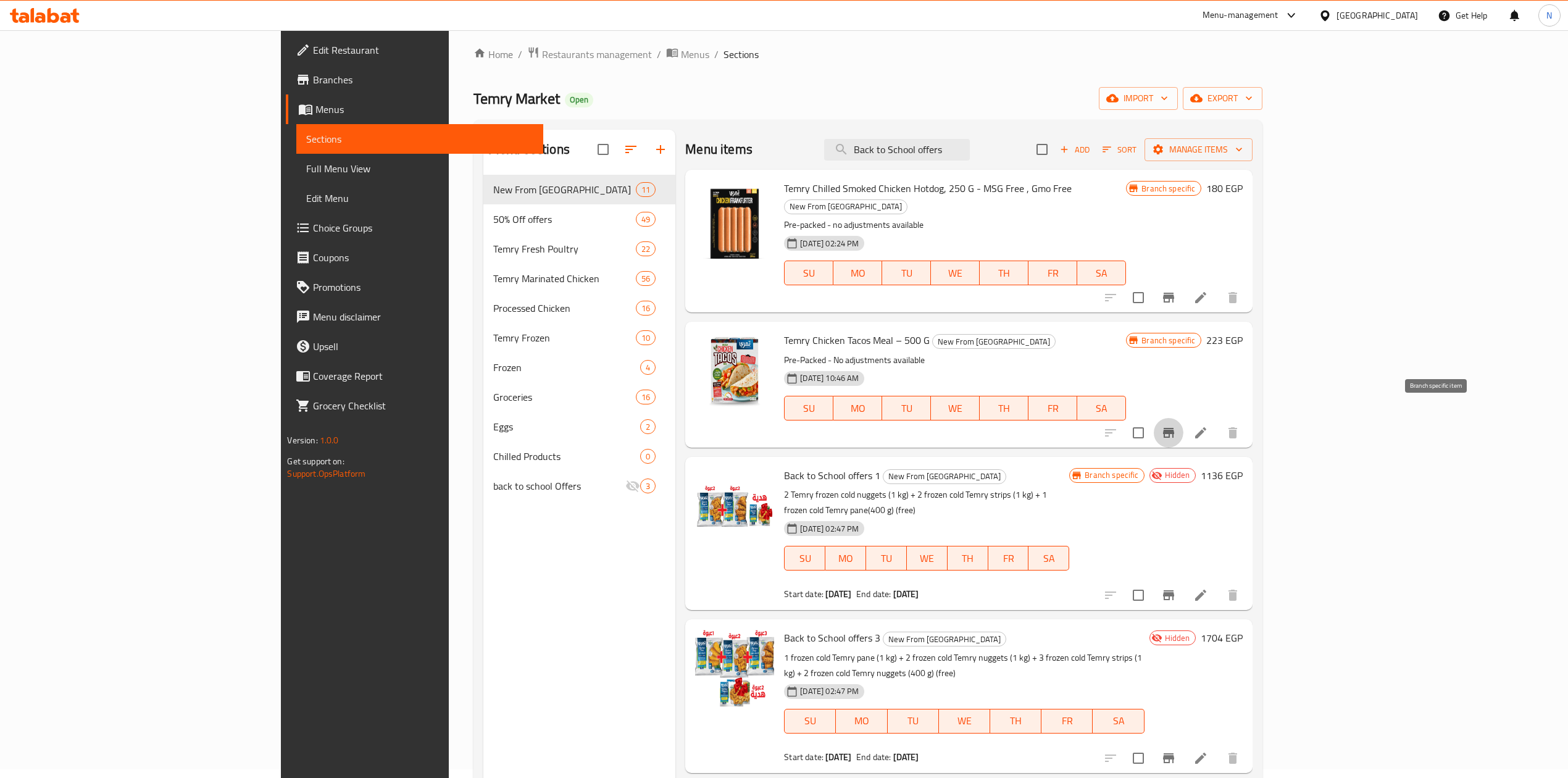
click at [1184, 420] on button "Branch-specific-item" at bounding box center [1168, 432] width 30 height 30
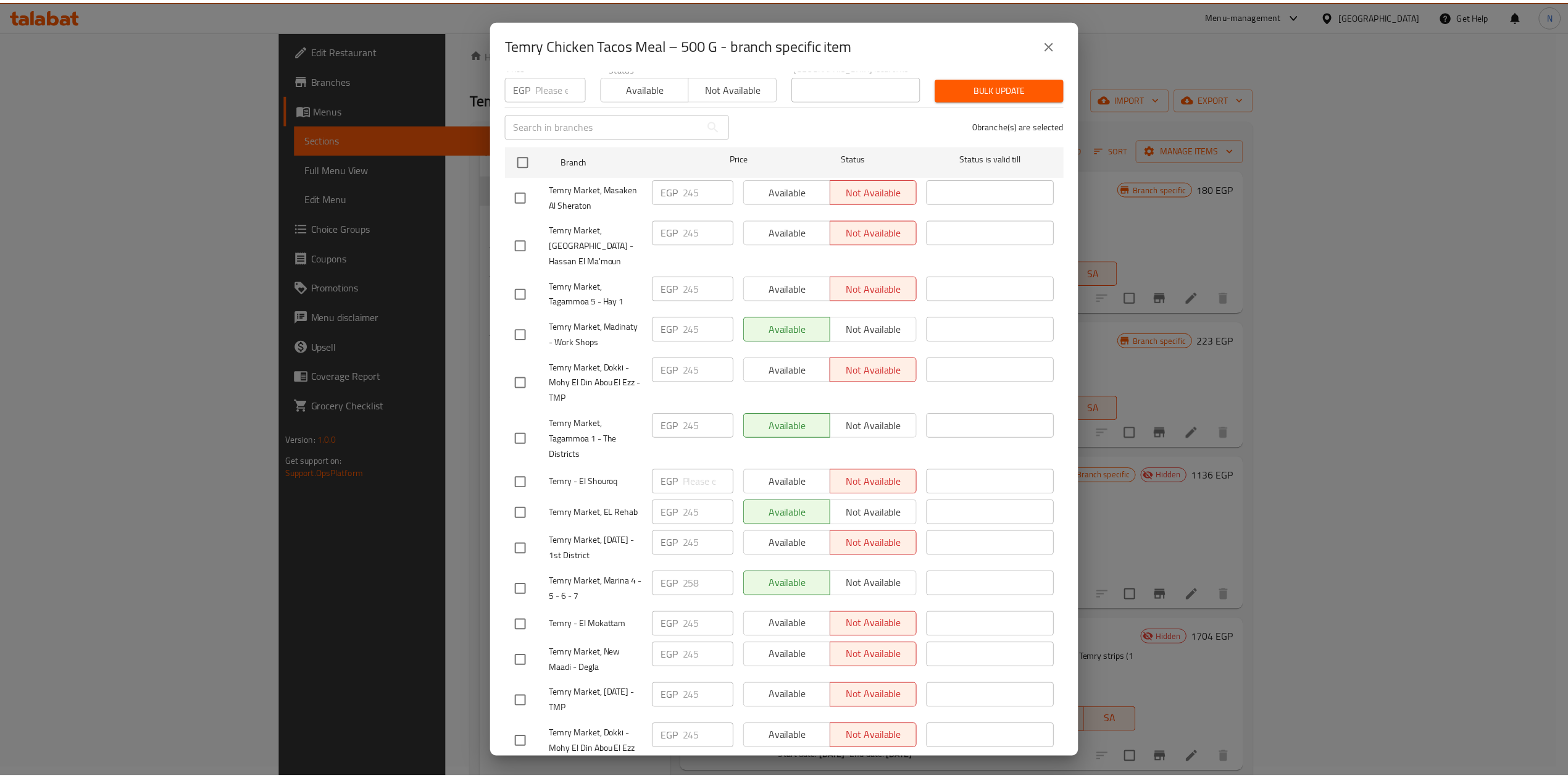
scroll to position [139, 0]
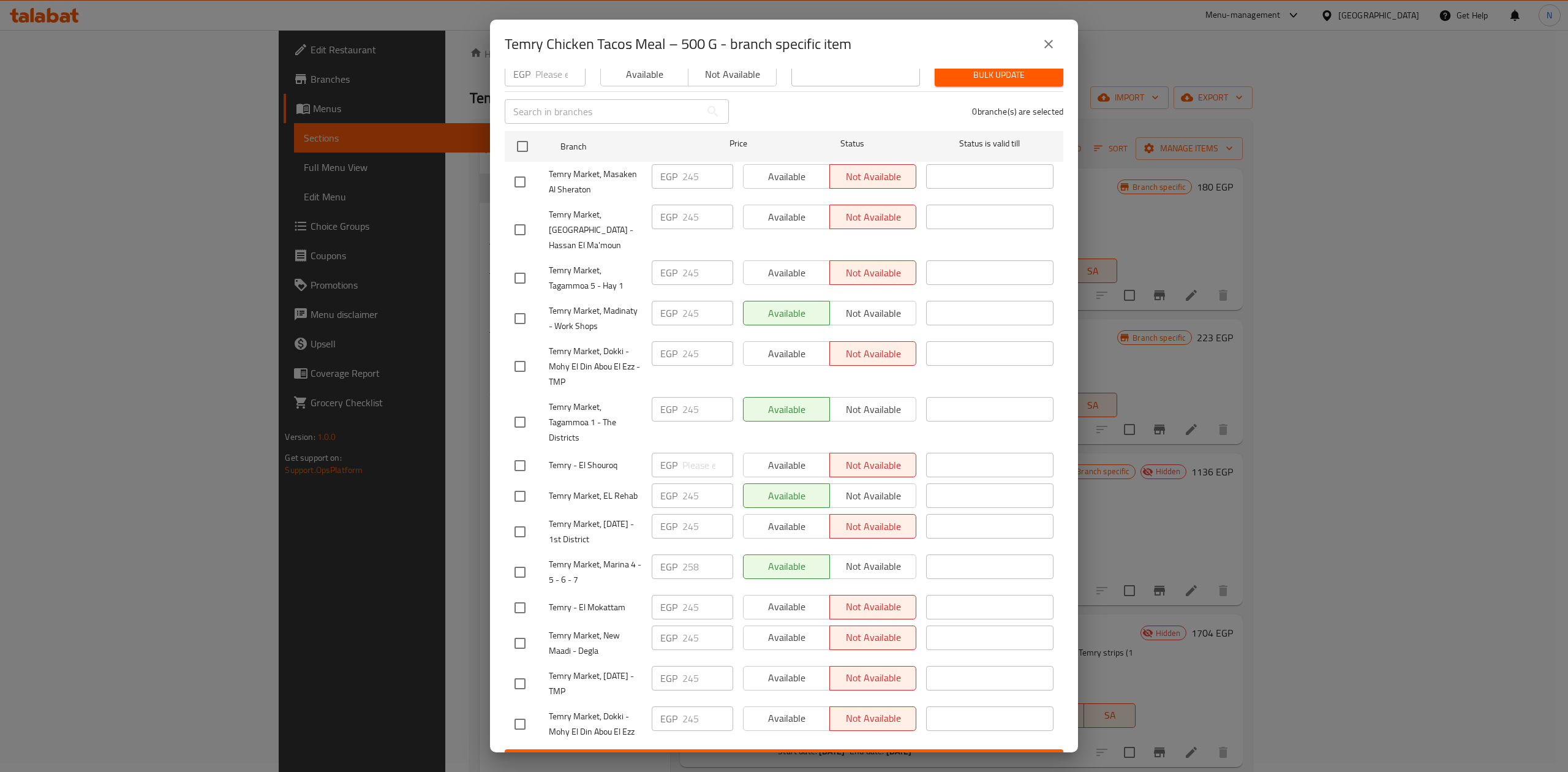
click at [1051, 48] on icon "close" at bounding box center [1048, 44] width 8 height 8
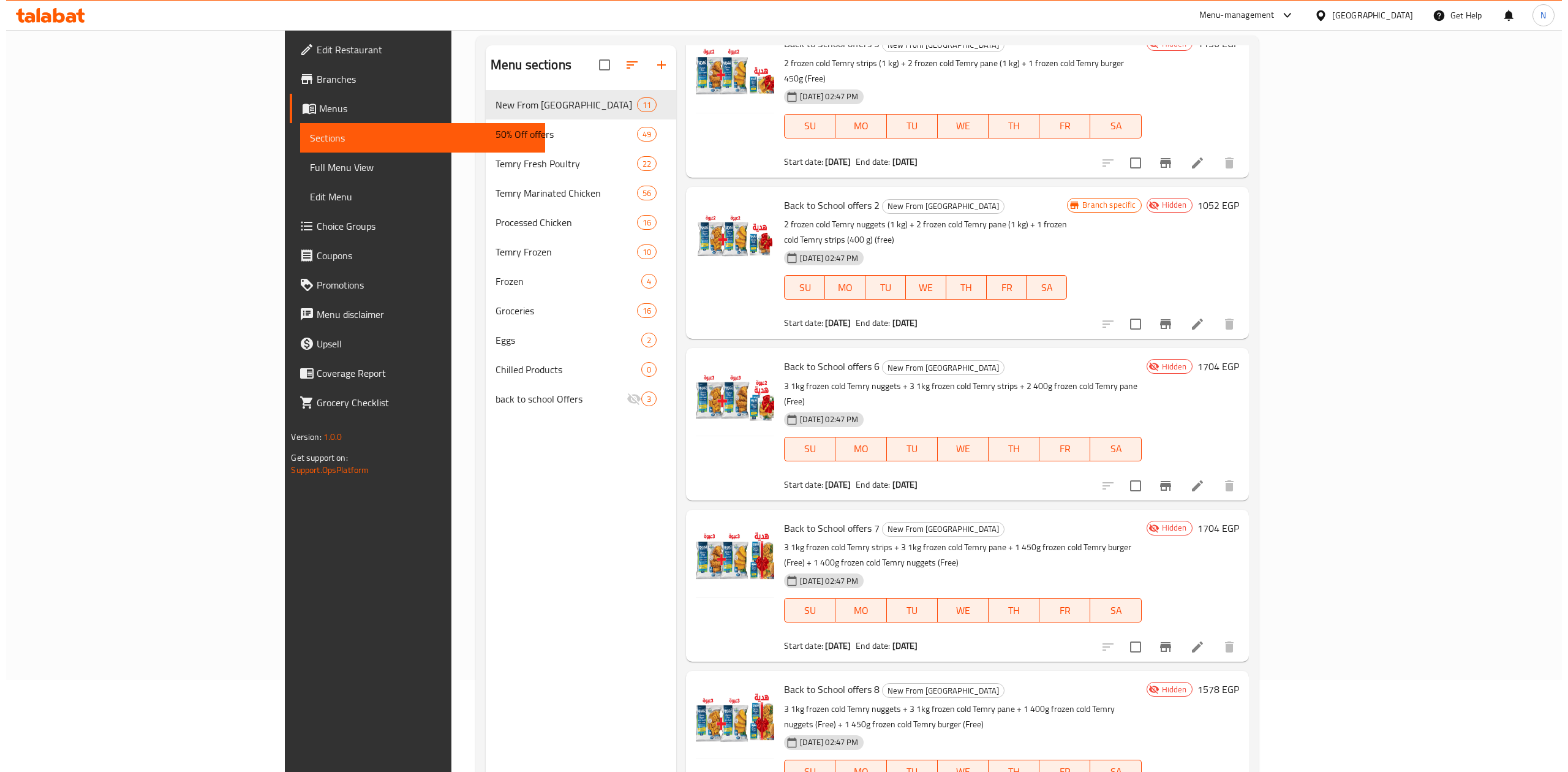
scroll to position [172, 0]
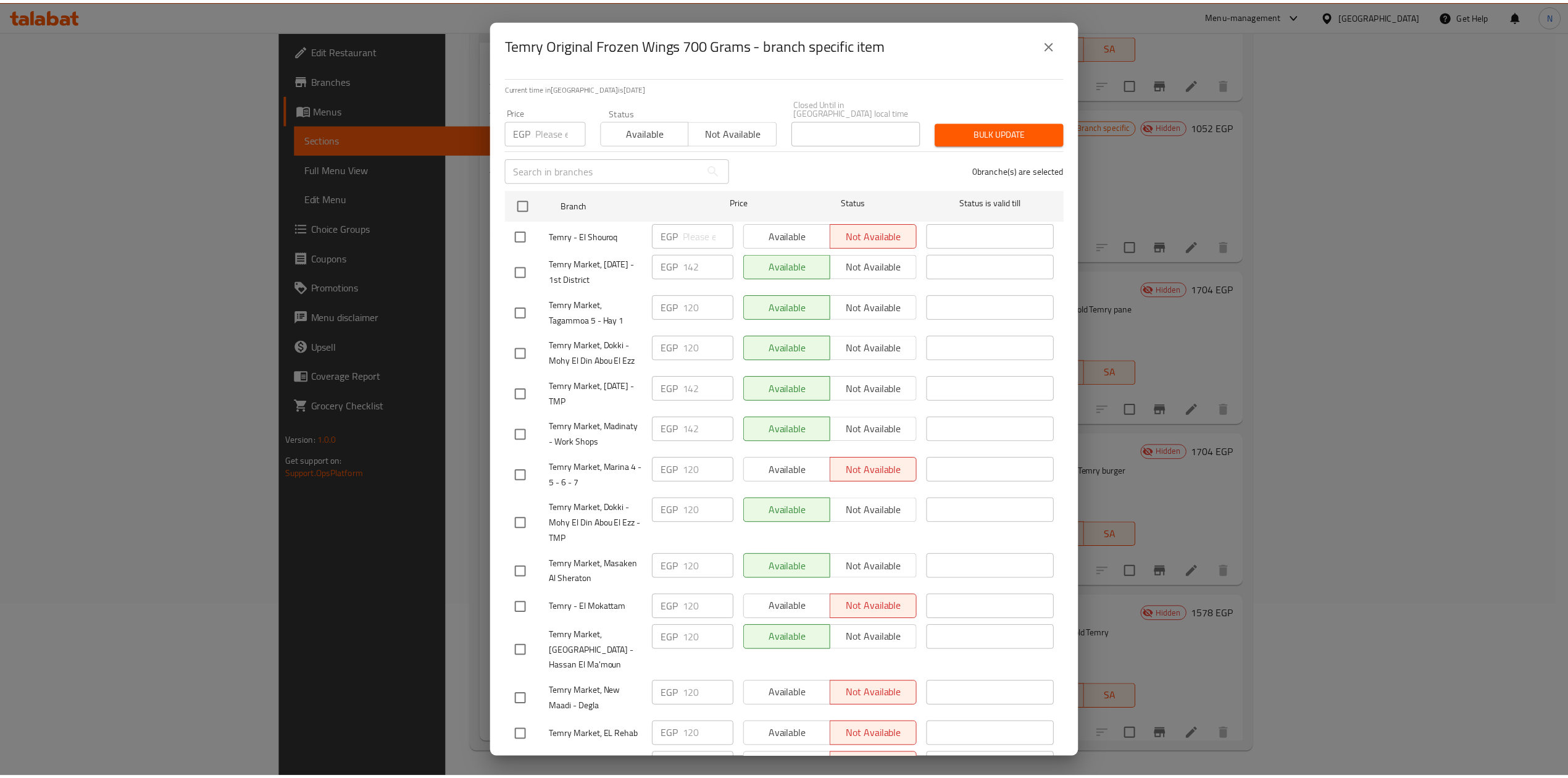
scroll to position [139, 0]
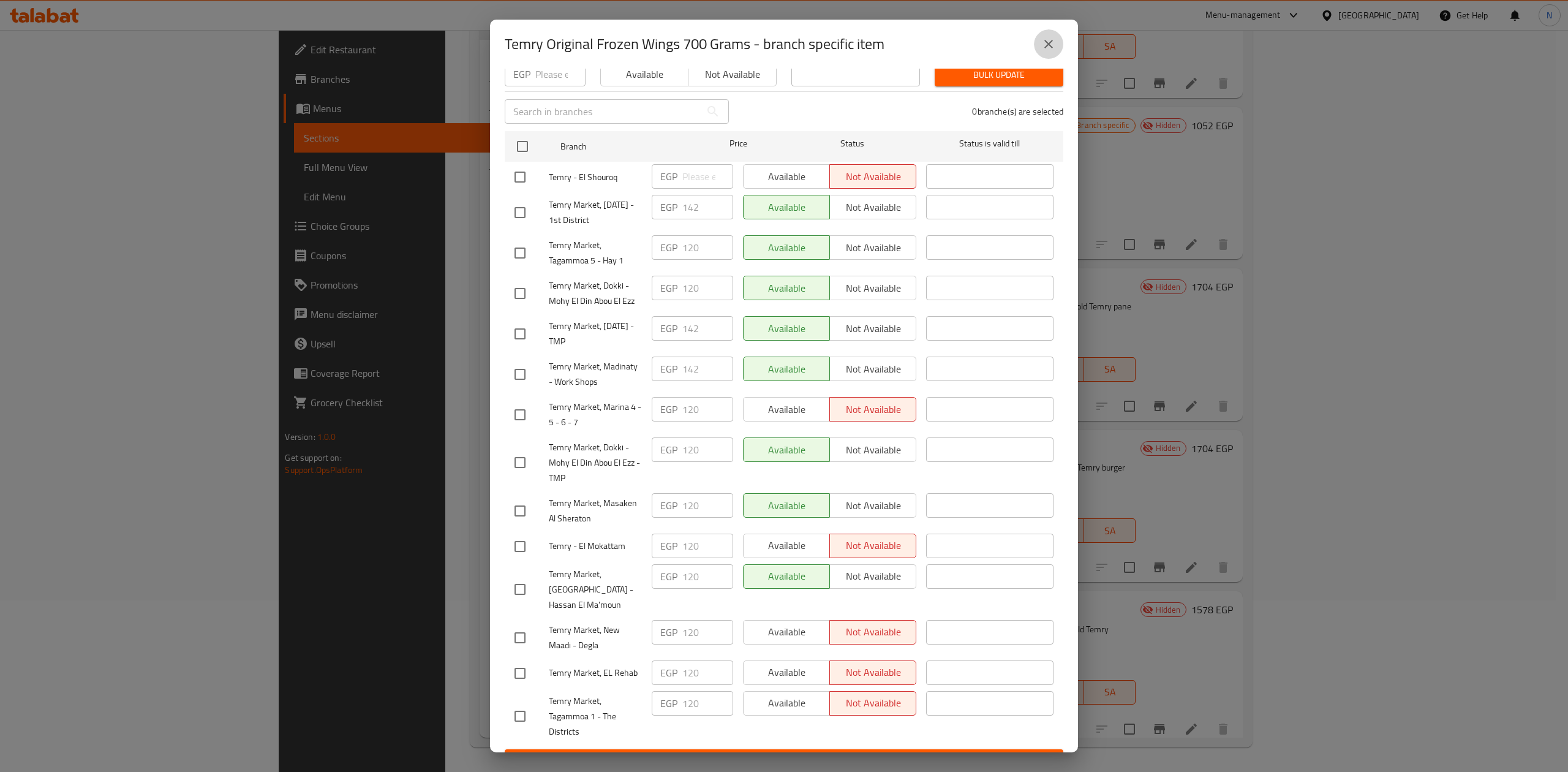
click at [1055, 41] on icon "close" at bounding box center [1048, 43] width 14 height 14
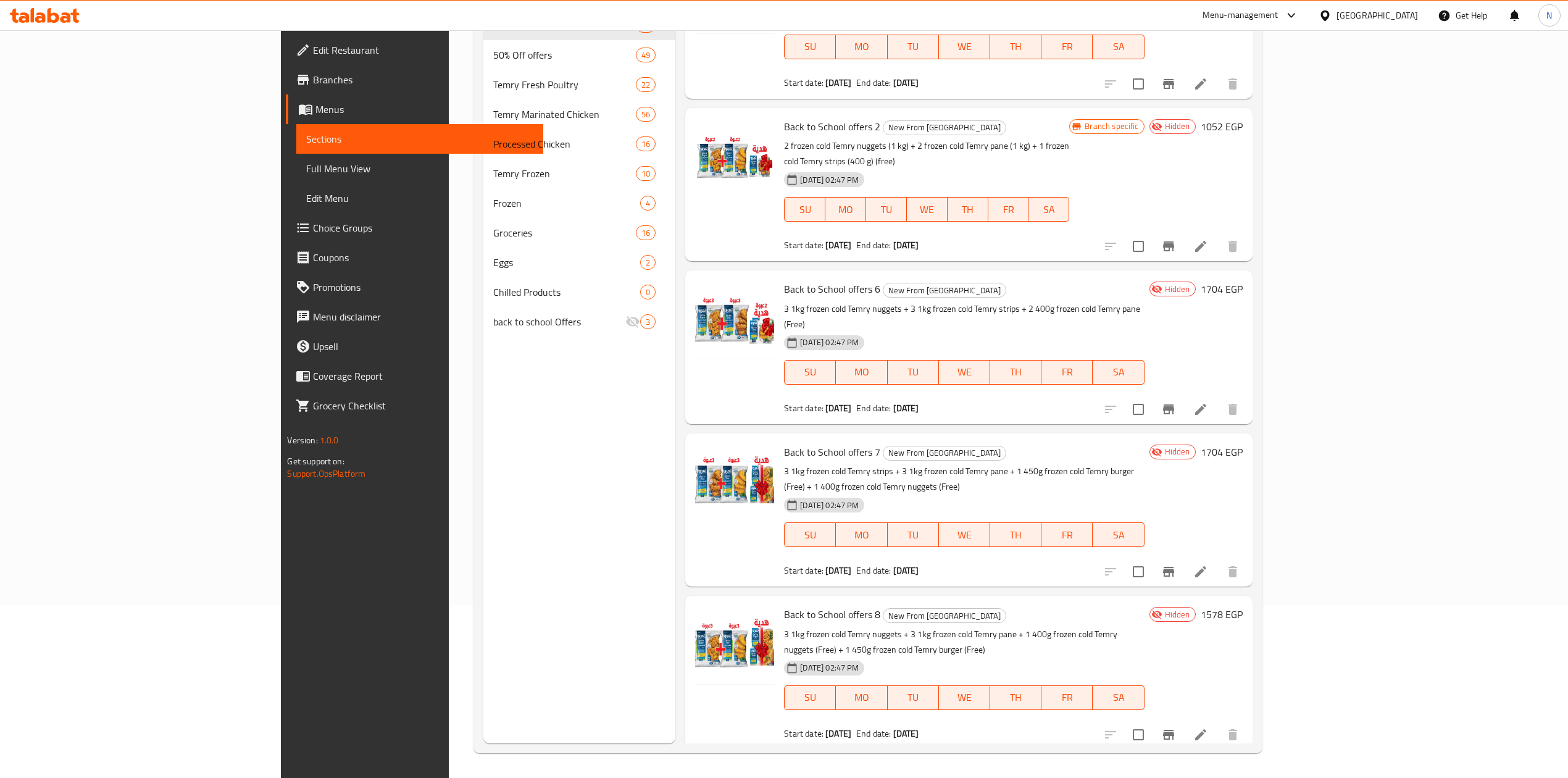
click at [1074, 142] on div "Back to School offers 2 New From Temry 2 frozen cold Temry nuggets (1 kg) + 2 f…" at bounding box center [926, 185] width 295 height 143
click at [313, 76] on span "Branches" at bounding box center [423, 79] width 220 height 15
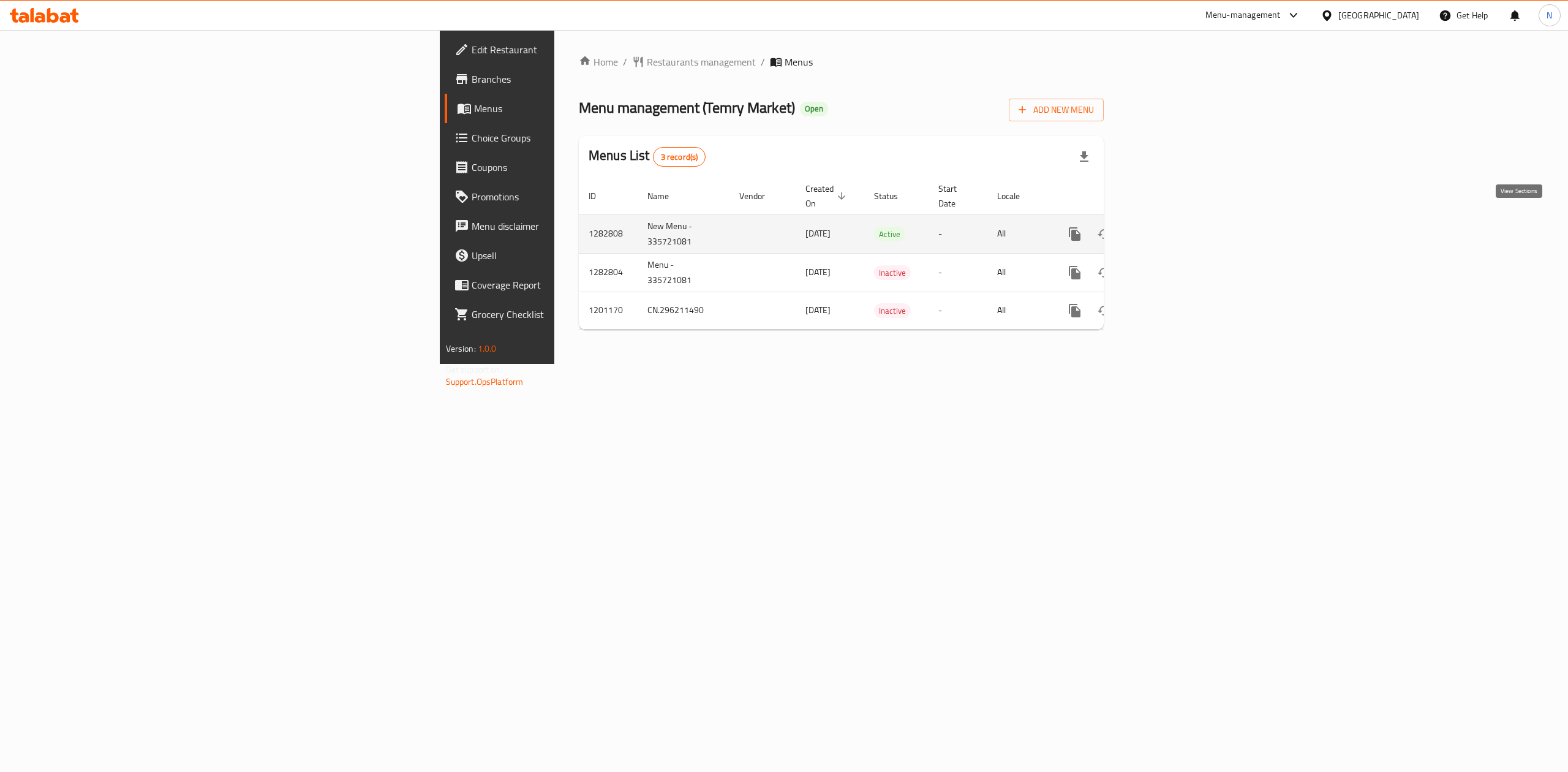
click at [1171, 227] on icon "enhanced table" at bounding box center [1163, 233] width 14 height 14
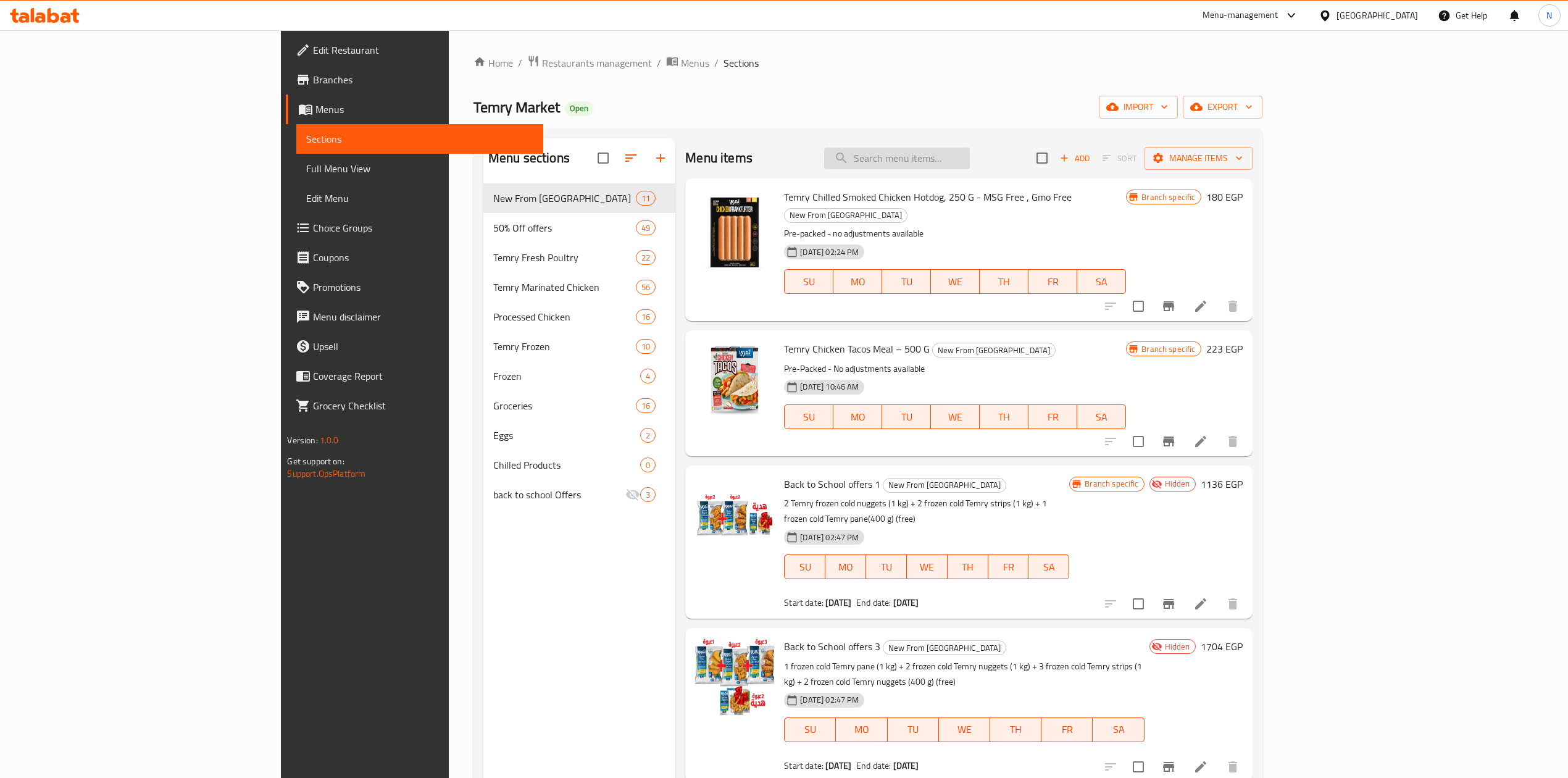
click at [950, 157] on input "search" at bounding box center [897, 158] width 146 height 22
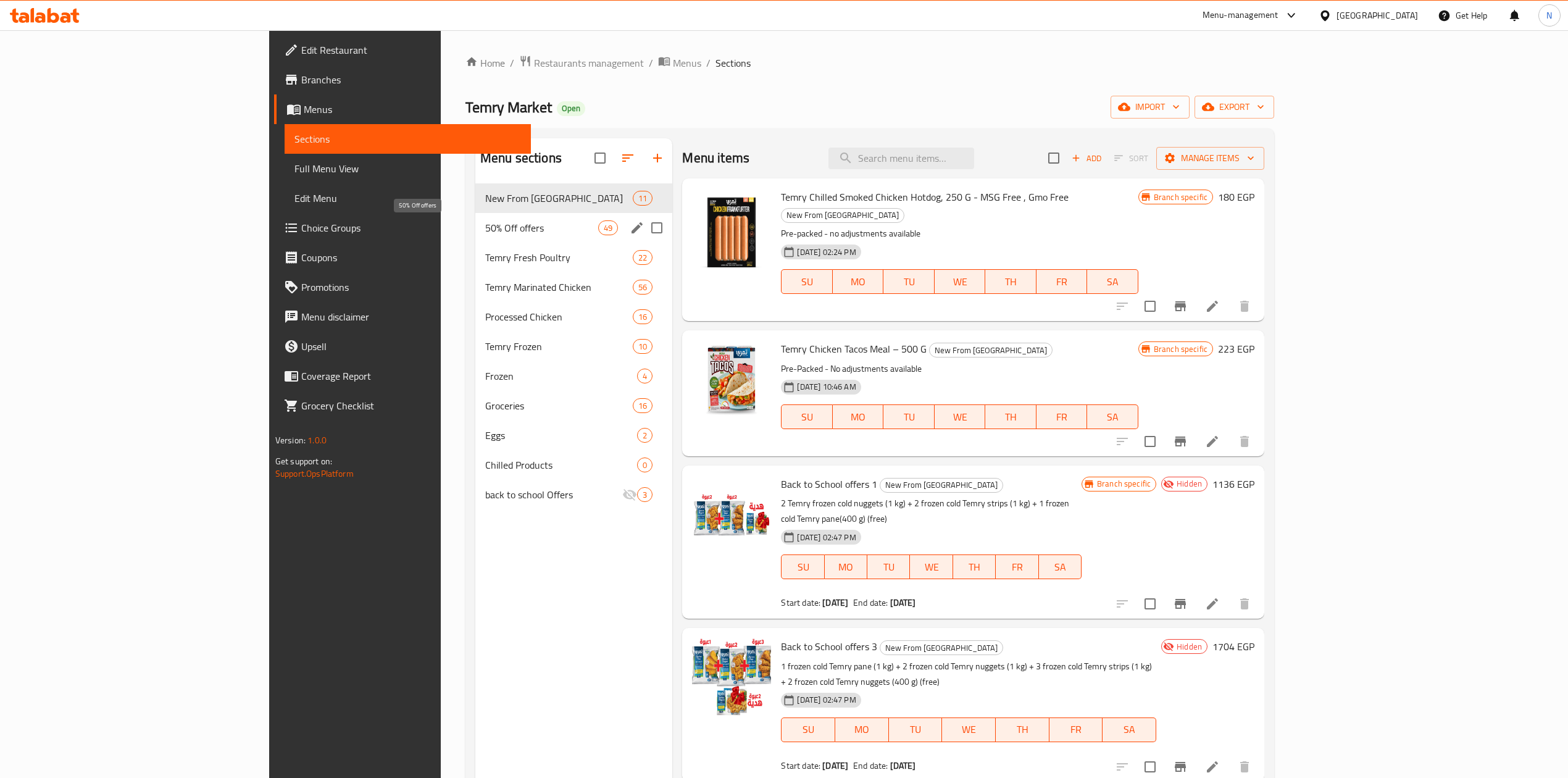
click at [485, 199] on span "New From [GEOGRAPHIC_DATA]" at bounding box center [559, 198] width 148 height 15
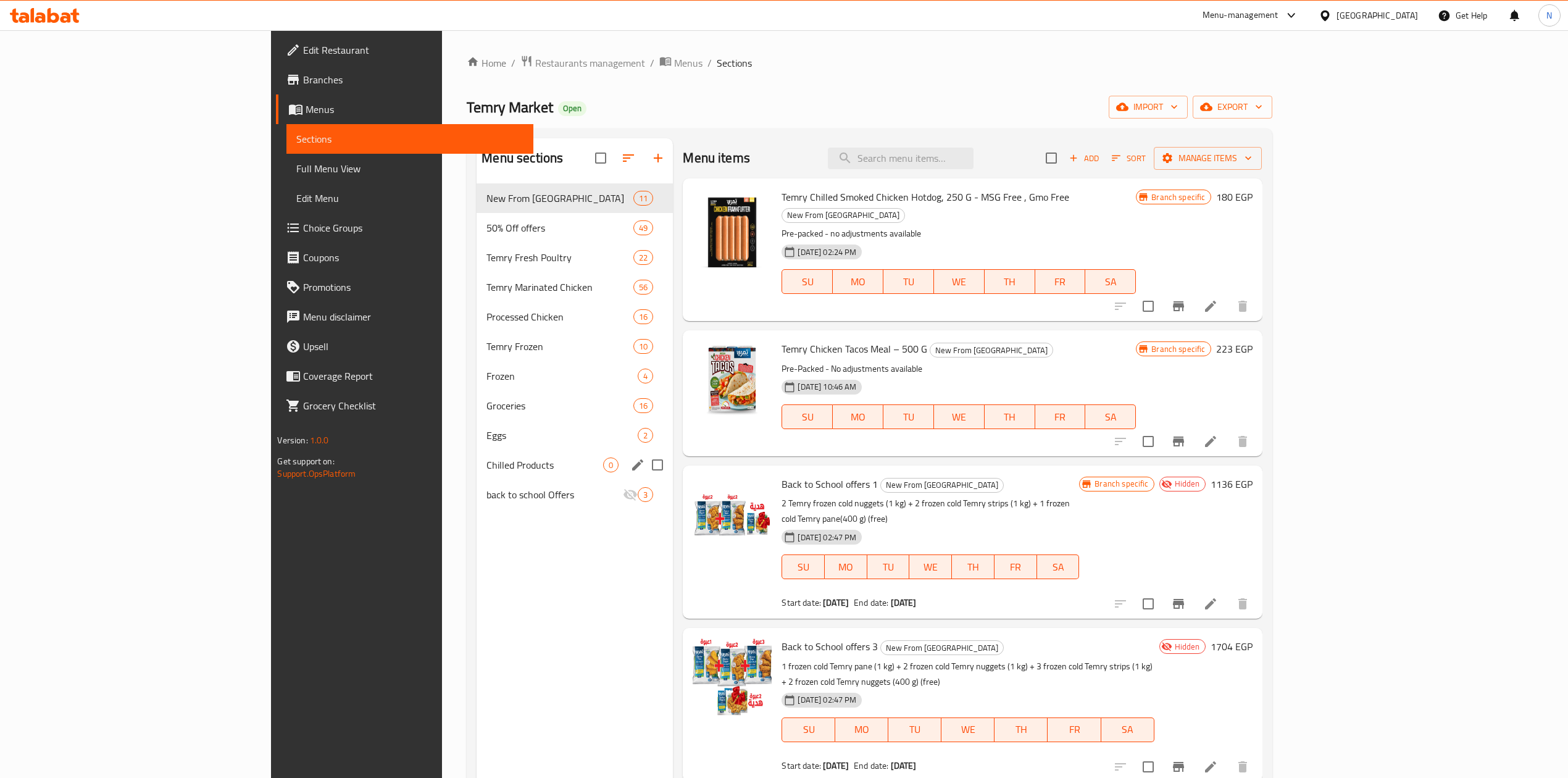
click at [477, 480] on div "Chilled Products 0" at bounding box center [574, 465] width 196 height 30
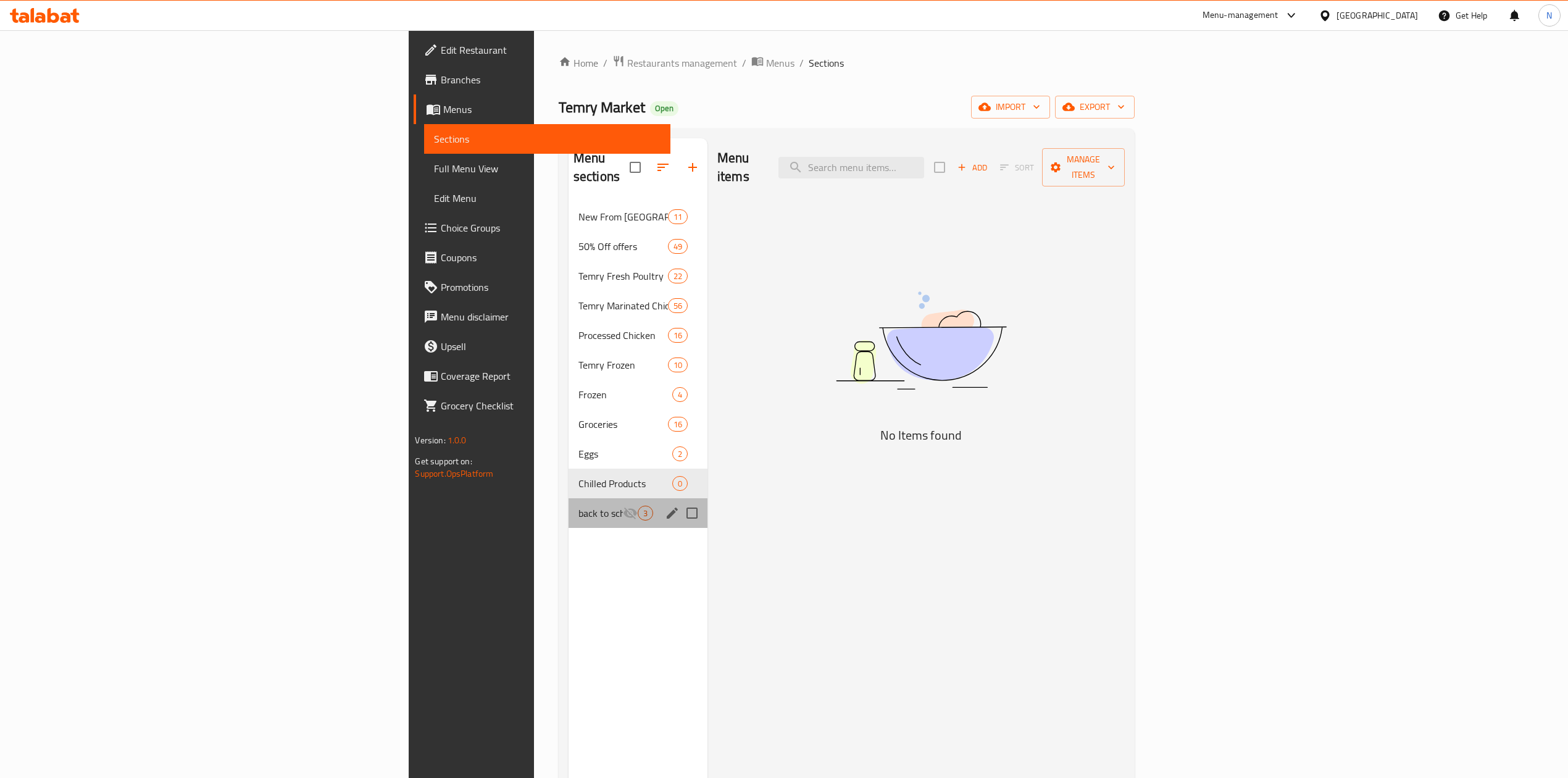
click at [569, 505] on div "back to school Offers 3" at bounding box center [638, 513] width 139 height 30
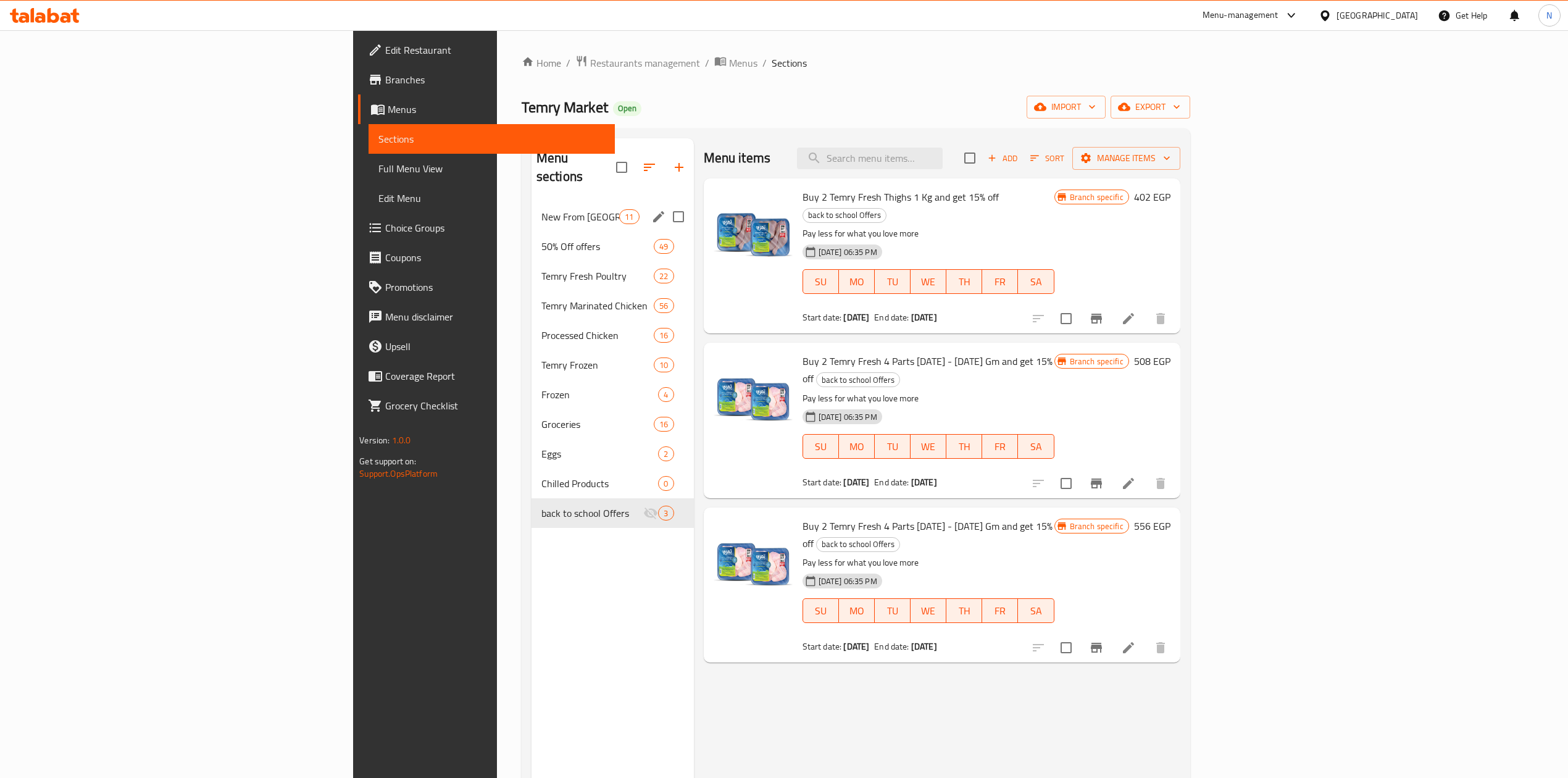
click at [531, 202] on div "New From [GEOGRAPHIC_DATA] 11" at bounding box center [613, 217] width 162 height 30
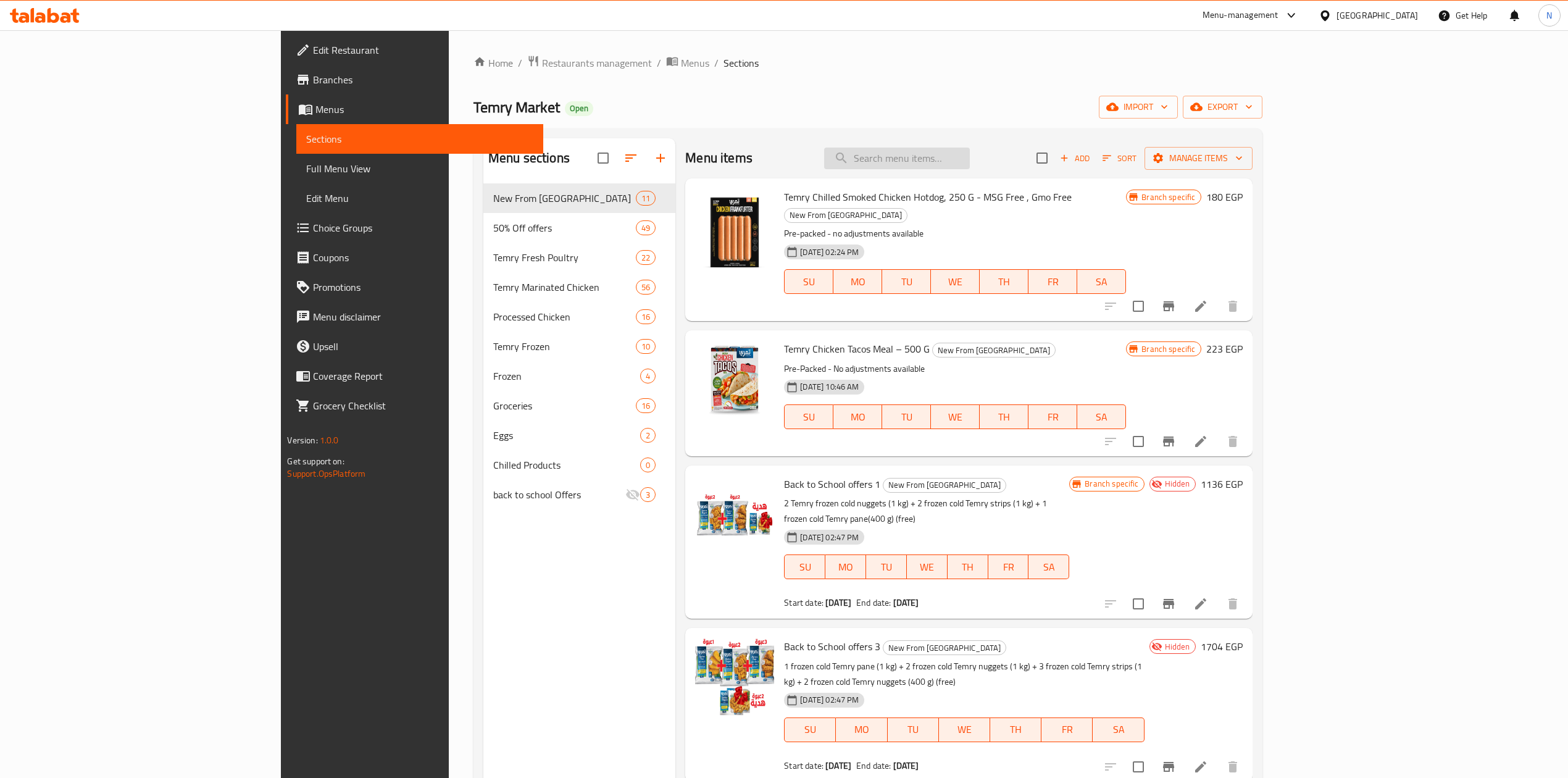
click at [970, 165] on input "search" at bounding box center [897, 158] width 146 height 22
paste input "Back to School offers 1"
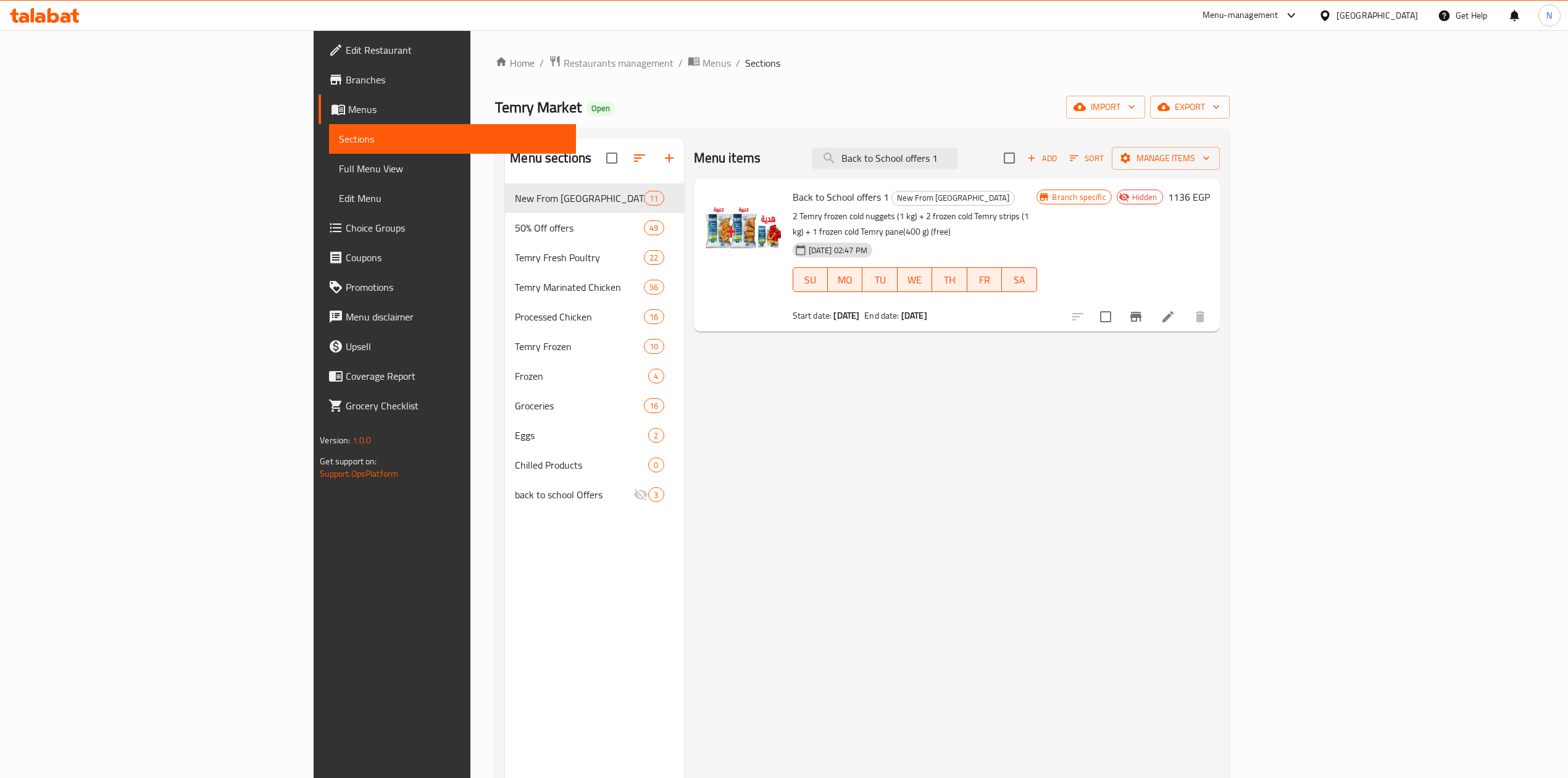
type input "Back to School offers 1"
click at [793, 217] on p "2 Temry frozen cold nuggets (1 kg) + 2 frozen cold Temry strips (1 kg) + 1 froz…" at bounding box center [915, 224] width 244 height 31
drag, startPoint x: 774, startPoint y: 217, endPoint x: 767, endPoint y: 209, distance: 10.6
click at [793, 209] on p "2 Temry frozen cold nuggets (1 kg) + 2 frozen cold Temry strips (1 kg) + 1 froz…" at bounding box center [915, 224] width 244 height 31
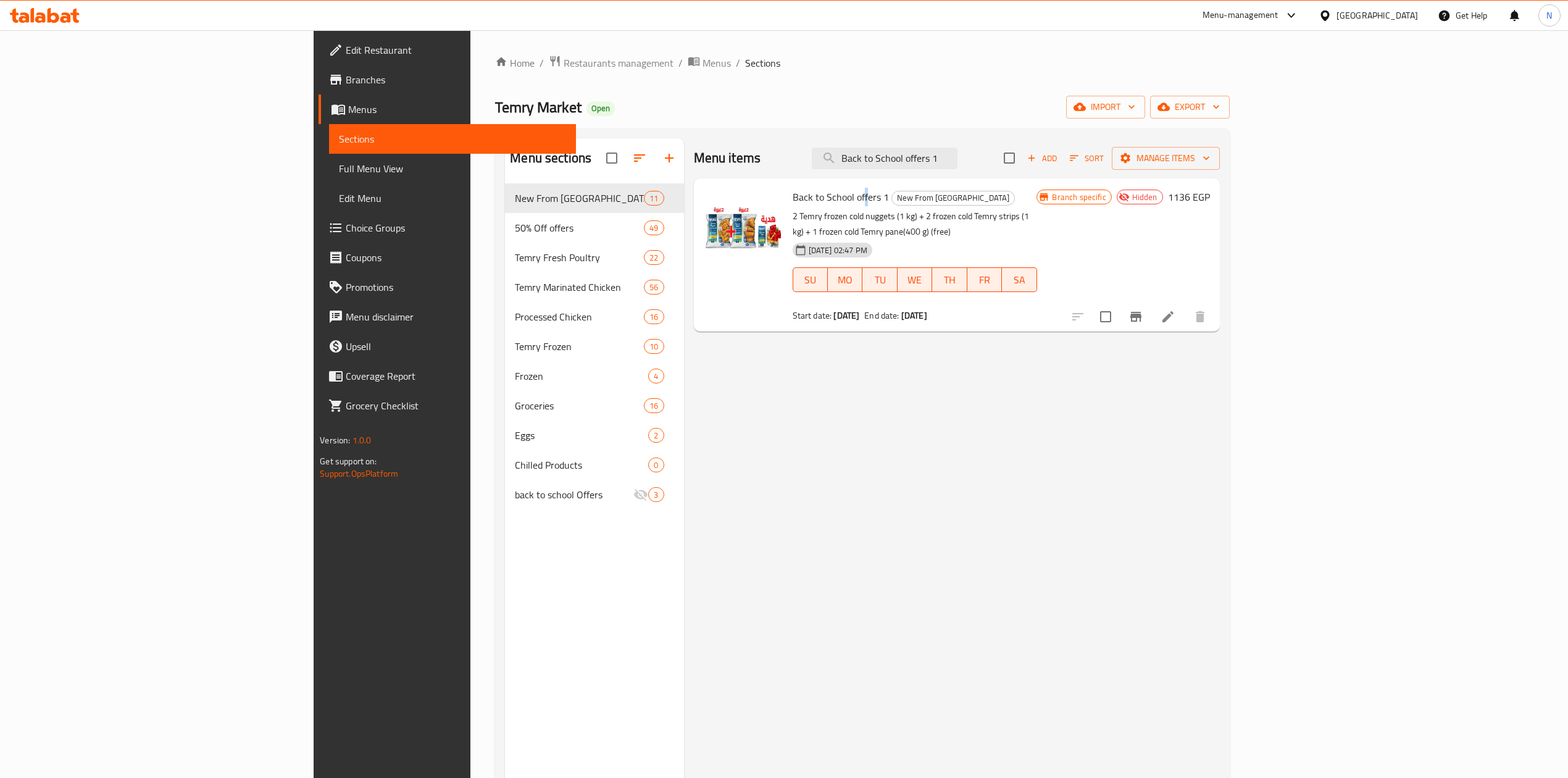
click at [793, 206] on span "Back to School offers 1" at bounding box center [841, 197] width 96 height 19
click at [1042, 238] on div "[DATE] 02:47 PM SU MO TU WE TH FR SA" at bounding box center [915, 271] width 255 height 67
click at [1151, 302] on button "Branch-specific-item" at bounding box center [1136, 316] width 30 height 30
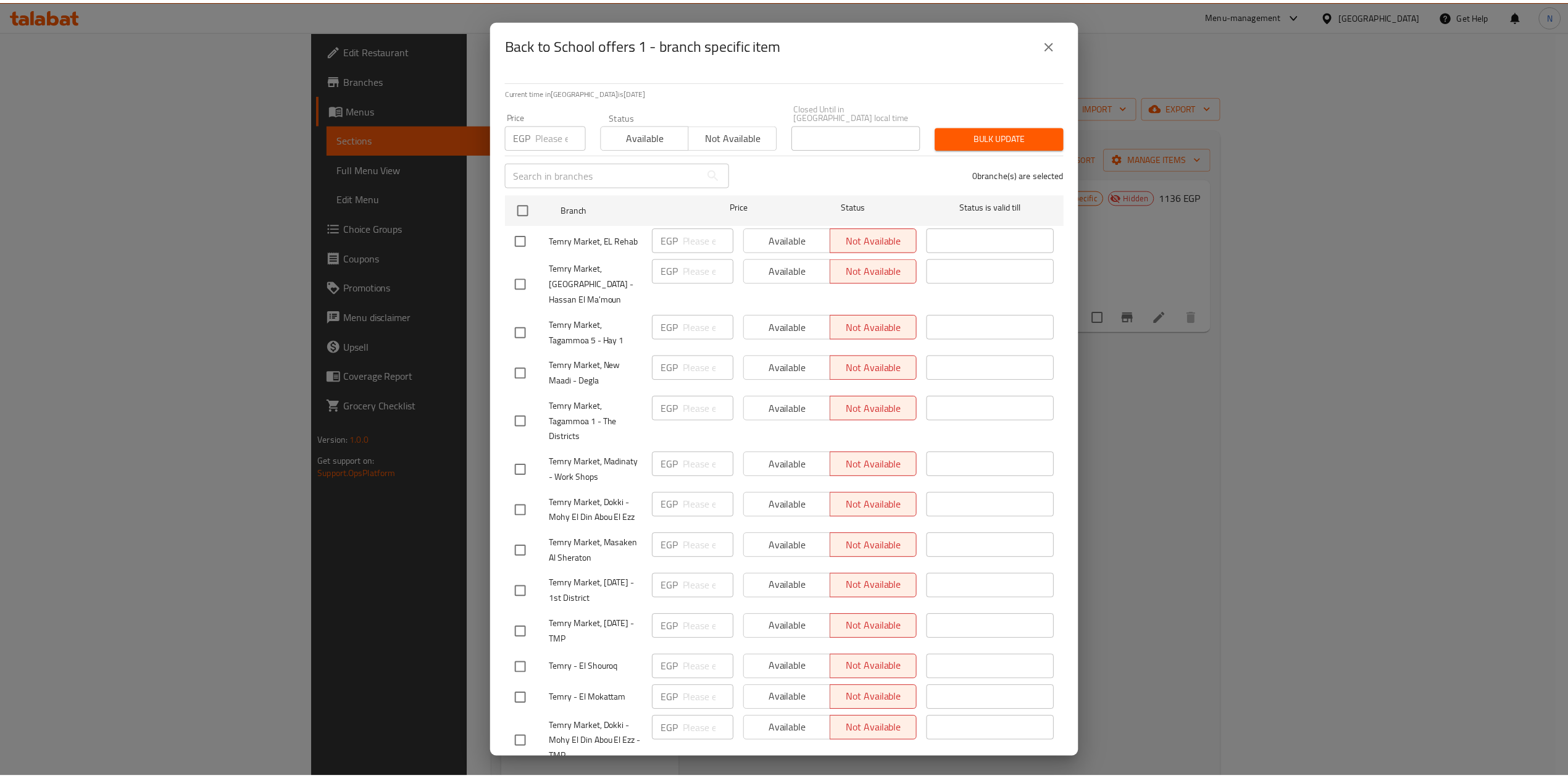
scroll to position [139, 0]
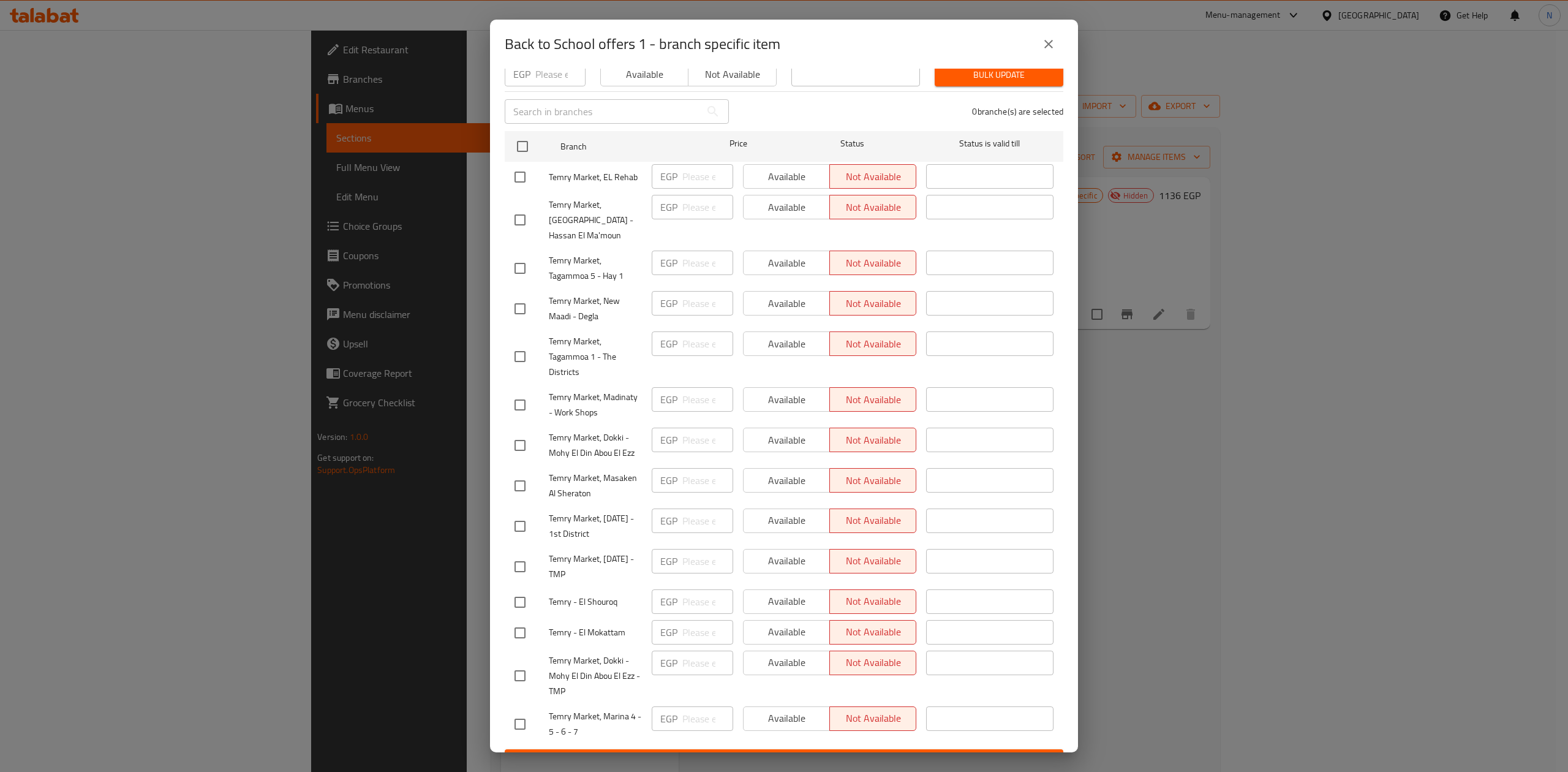
click at [1047, 45] on icon "close" at bounding box center [1048, 44] width 8 height 8
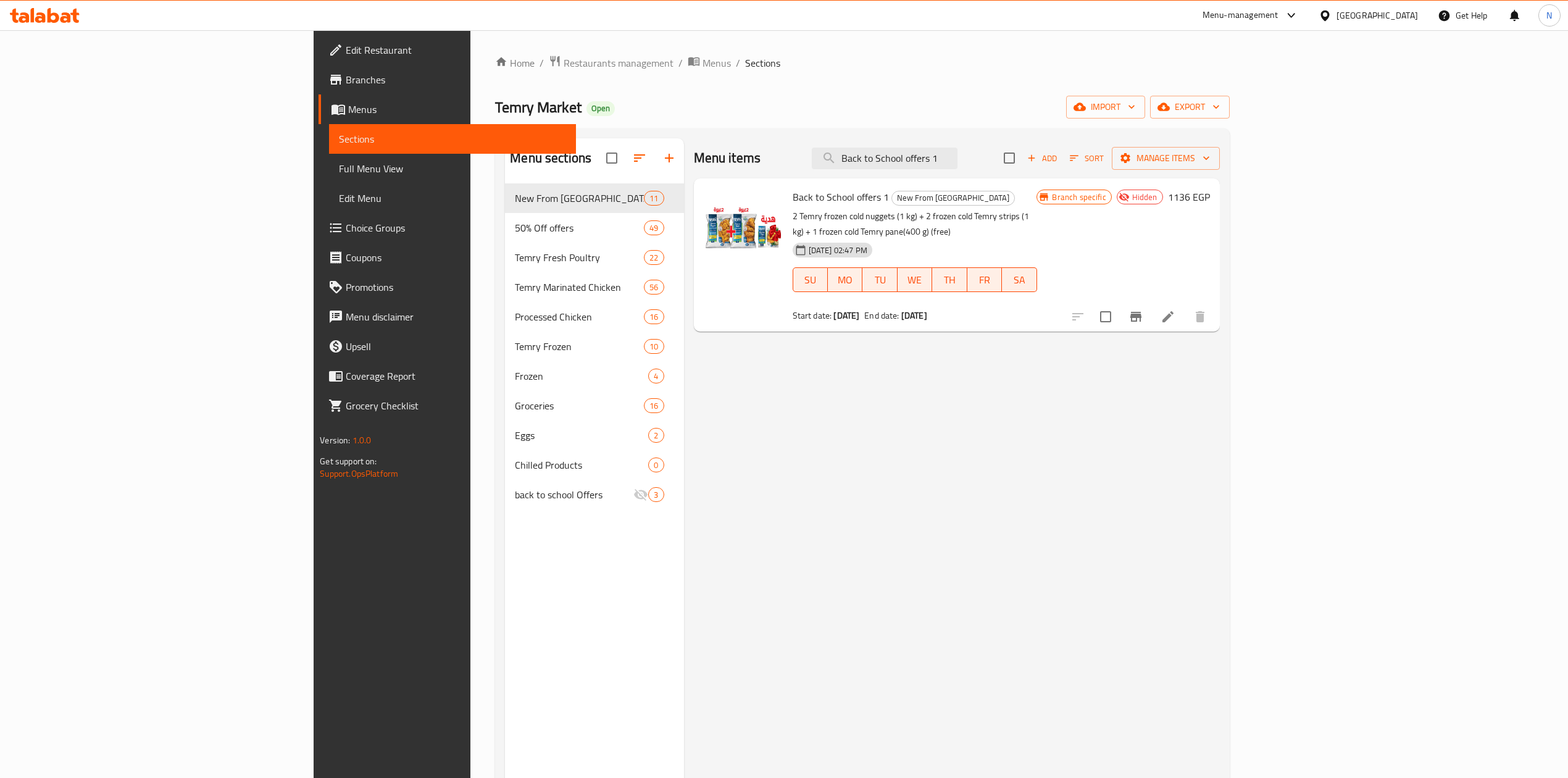
click at [1164, 511] on div "Menu items Back to School offers 1 Add Sort Manage items Back to School offers …" at bounding box center [952, 527] width 536 height 778
click at [1332, 20] on icon at bounding box center [1325, 15] width 13 height 13
click at [1281, 317] on div "United Arab Emirates" at bounding box center [1284, 324] width 81 height 14
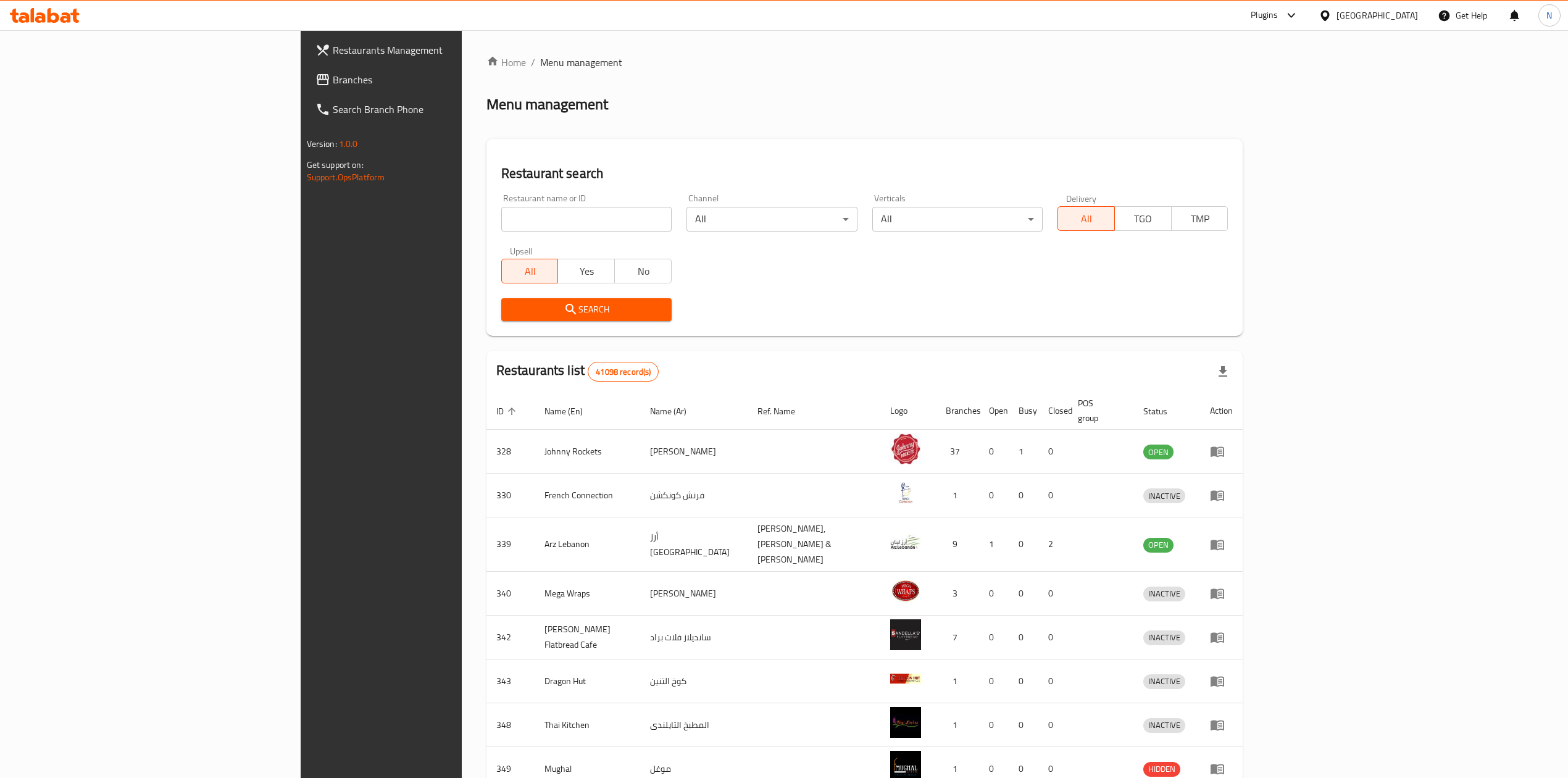
click at [333, 87] on span "Branches" at bounding box center [443, 79] width 220 height 15
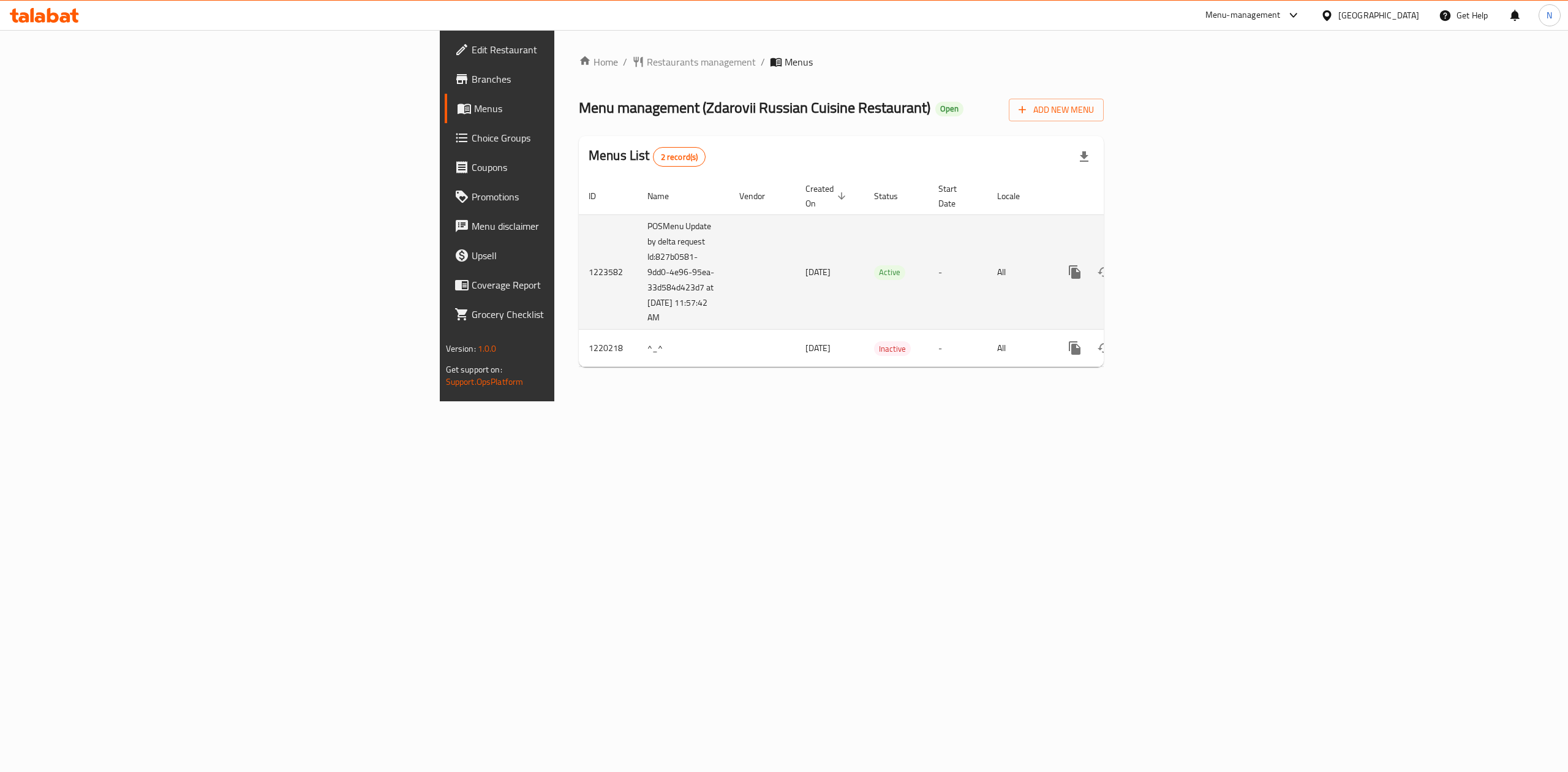
click at [1171, 264] on icon "enhanced table" at bounding box center [1163, 271] width 14 height 14
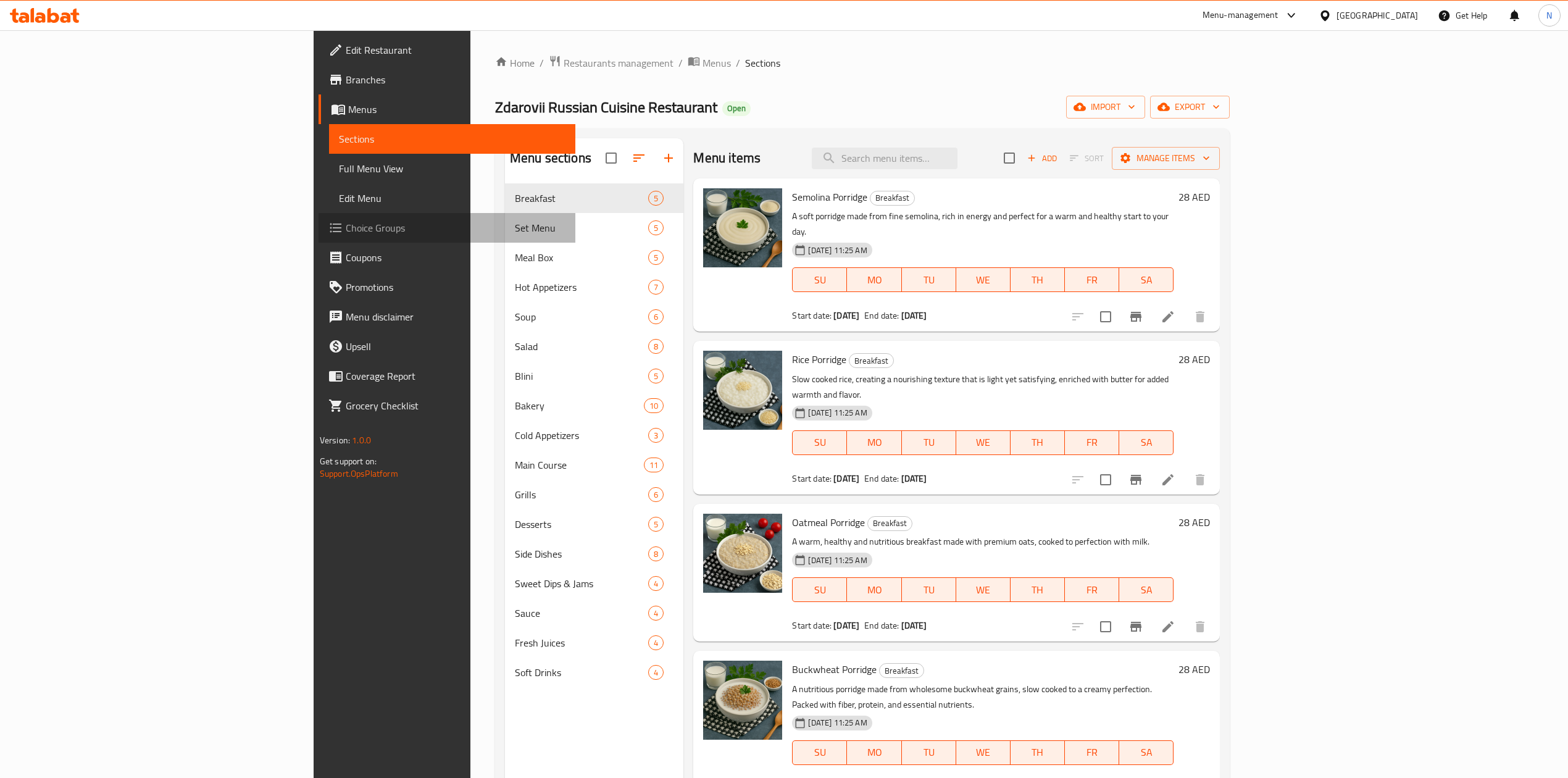
click at [346, 232] on span "Choice Groups" at bounding box center [455, 228] width 220 height 15
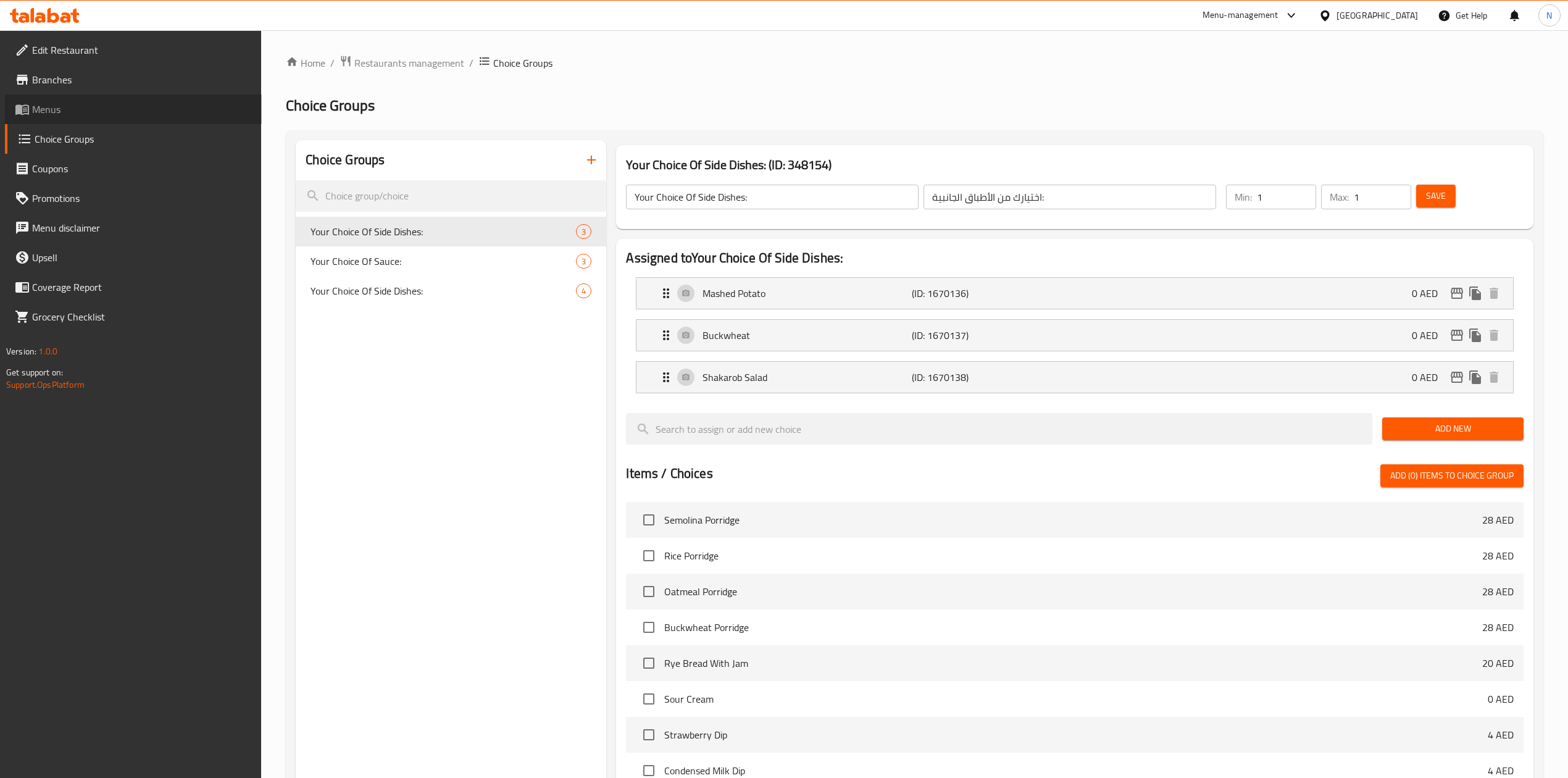
click at [77, 103] on span "Menus" at bounding box center [142, 109] width 220 height 15
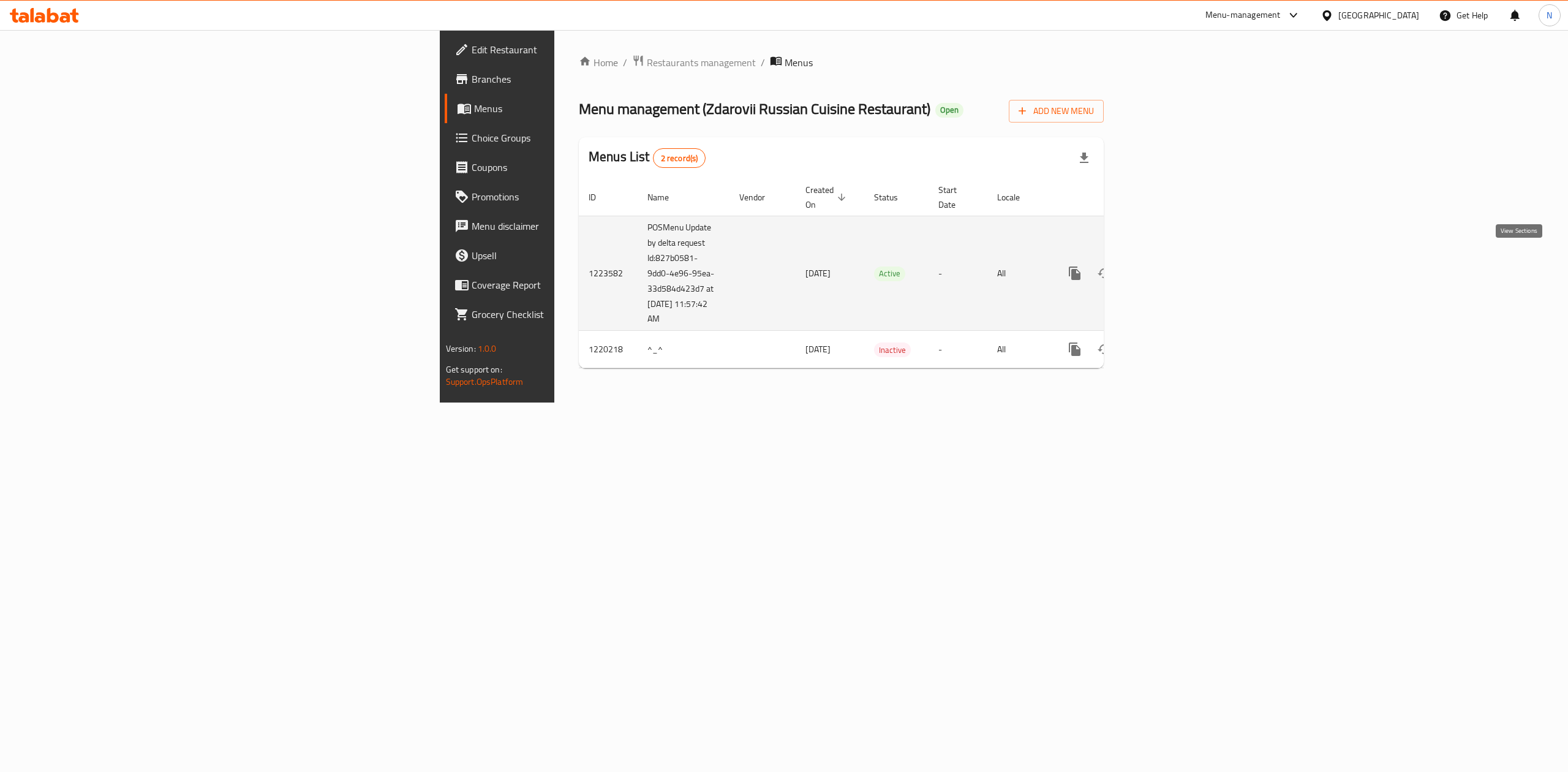
click at [1171, 266] on icon "enhanced table" at bounding box center [1163, 273] width 14 height 14
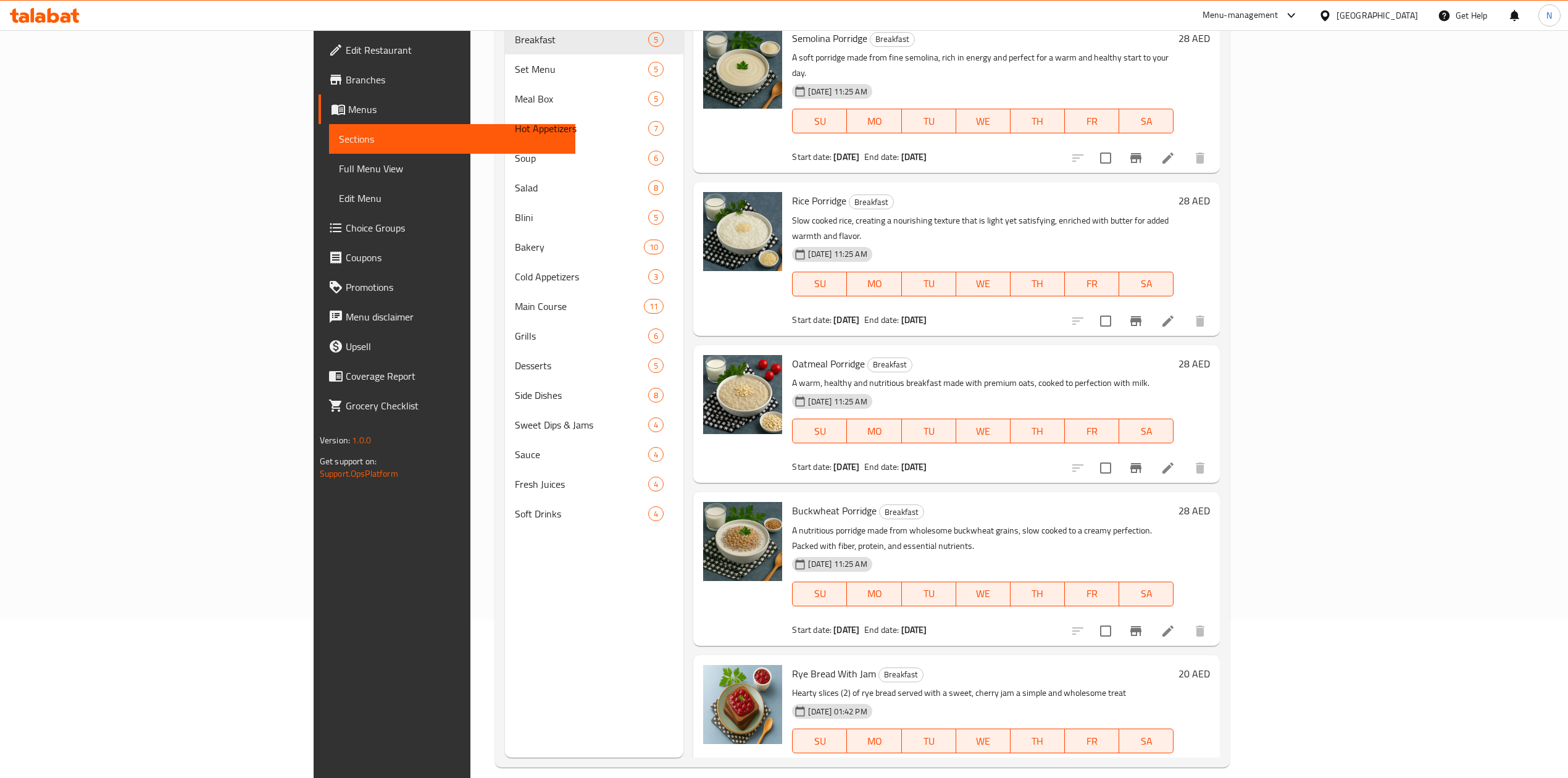
scroll to position [174, 0]
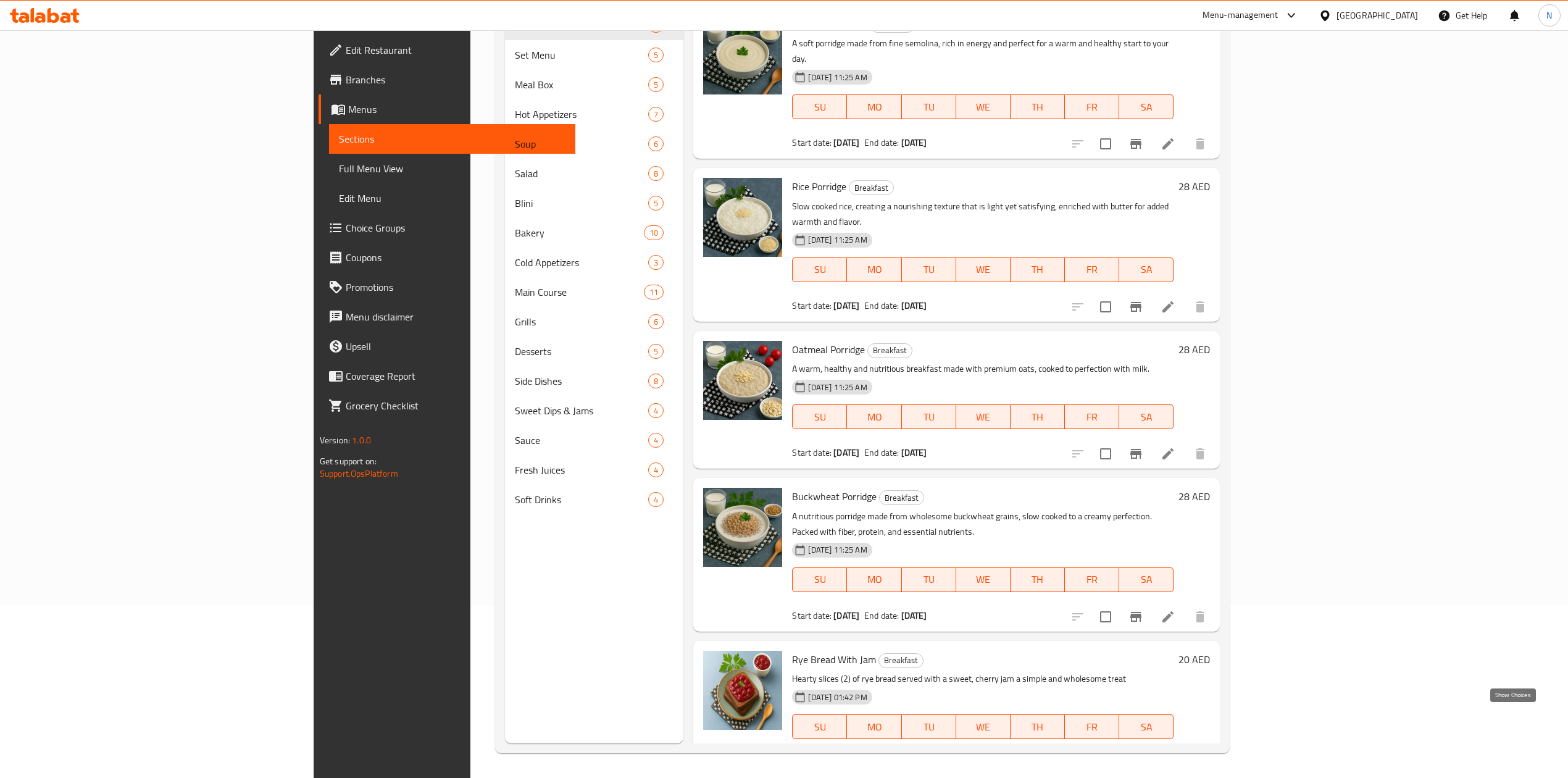
click at [1208, 756] on icon "show more" at bounding box center [1200, 763] width 15 height 15
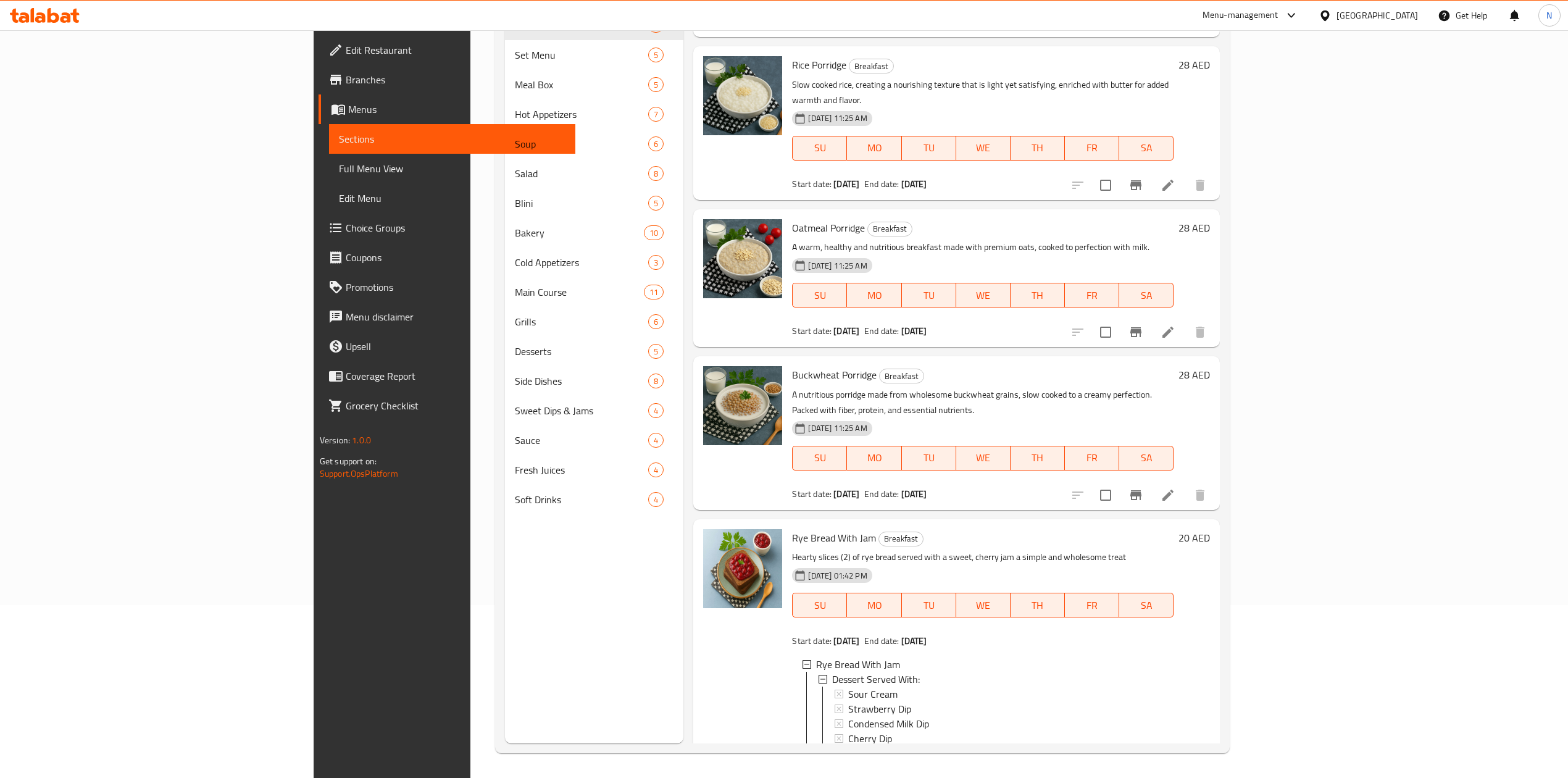
scroll to position [125, 0]
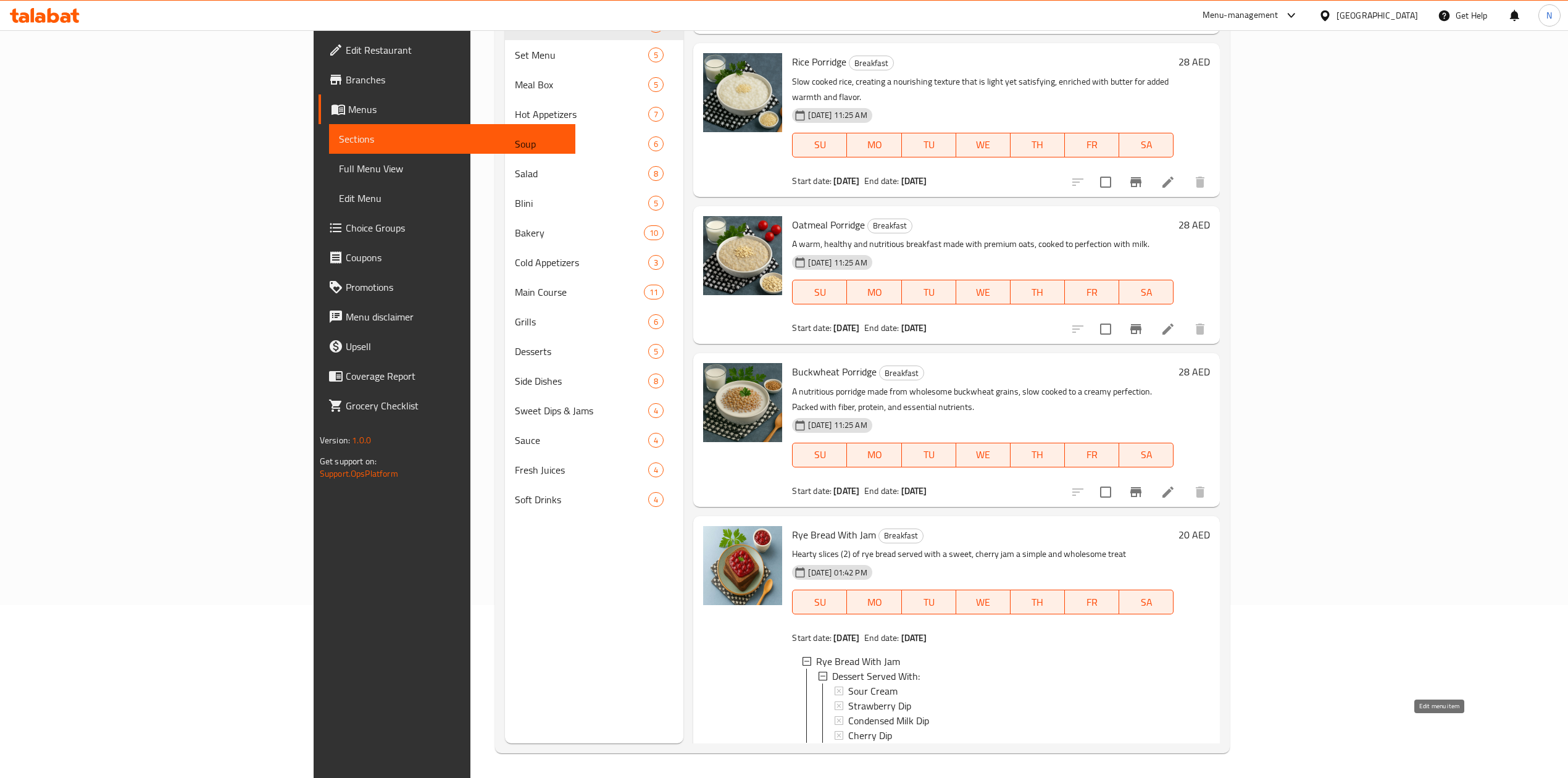
click at [1144, 757] on icon at bounding box center [1139, 763] width 11 height 11
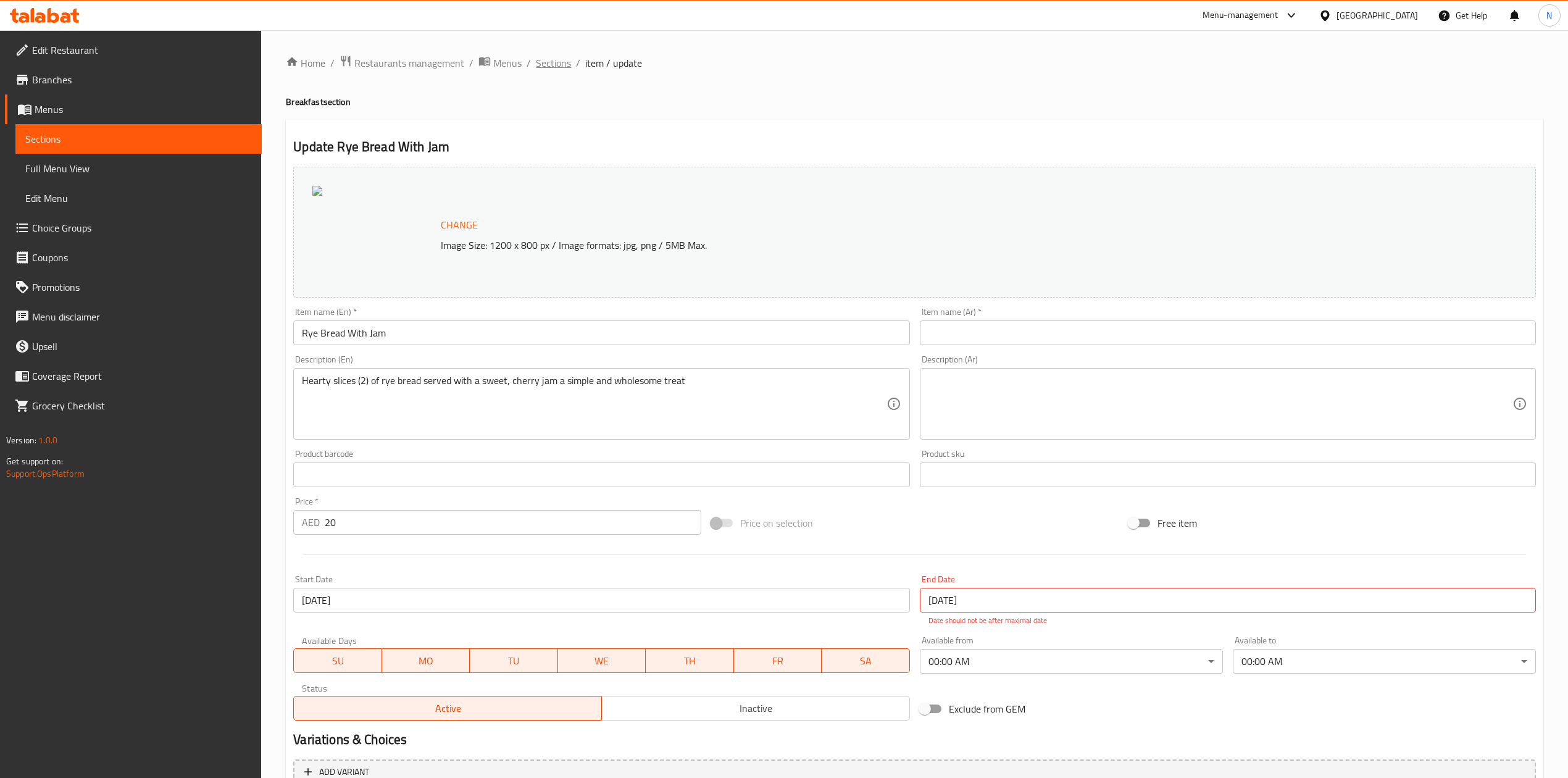
click at [542, 58] on span "Sections" at bounding box center [553, 62] width 35 height 15
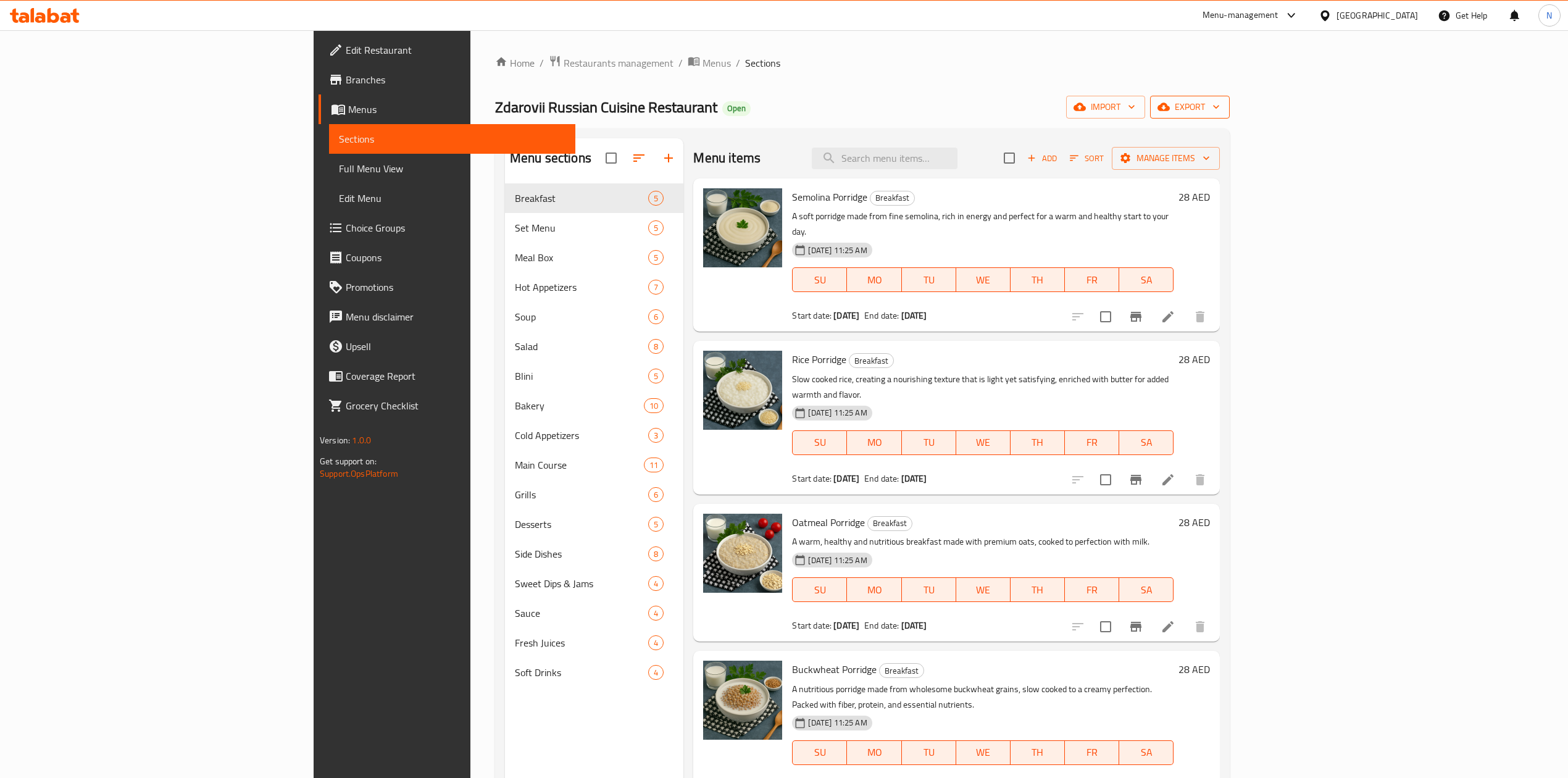
click at [1220, 101] on span "export" at bounding box center [1190, 107] width 60 height 15
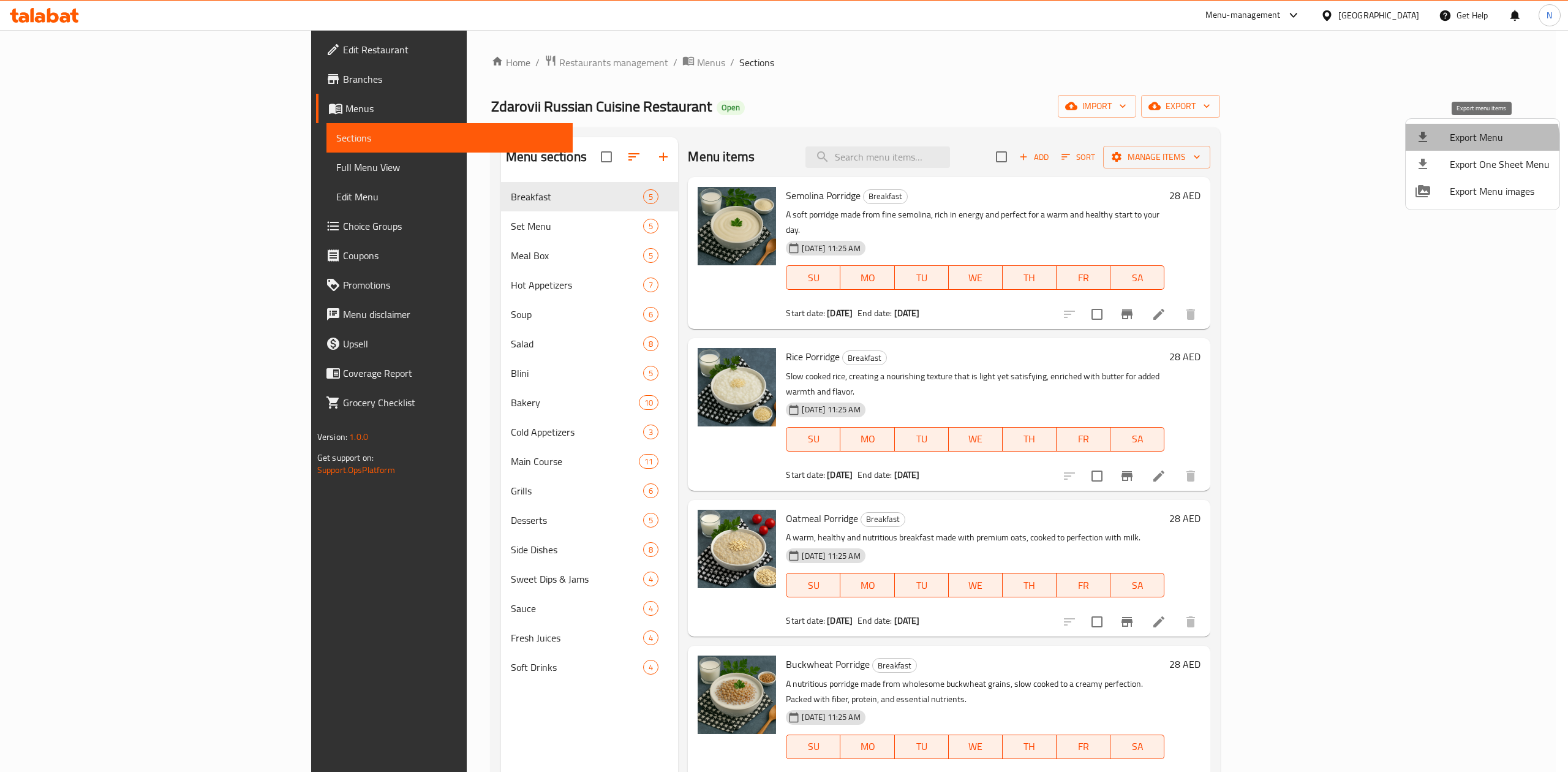
click at [1454, 145] on span "Export Menu" at bounding box center [1499, 137] width 100 height 14
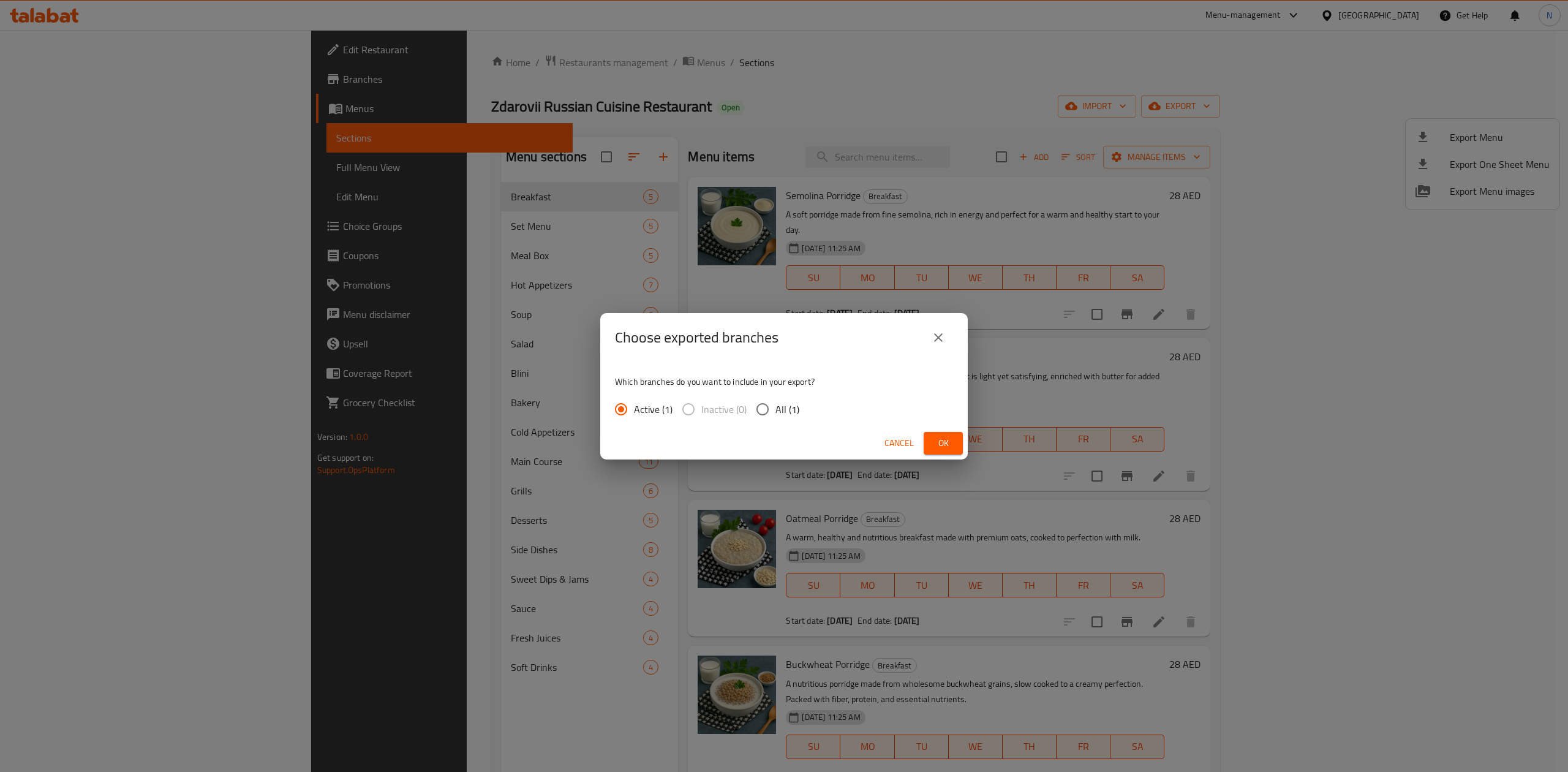
click at [776, 415] on span "All (1)" at bounding box center [787, 409] width 24 height 14
click at [775, 415] on input "All (1)" at bounding box center [762, 409] width 25 height 25
radio input "true"
click at [944, 445] on span "Ok" at bounding box center [943, 444] width 19 height 15
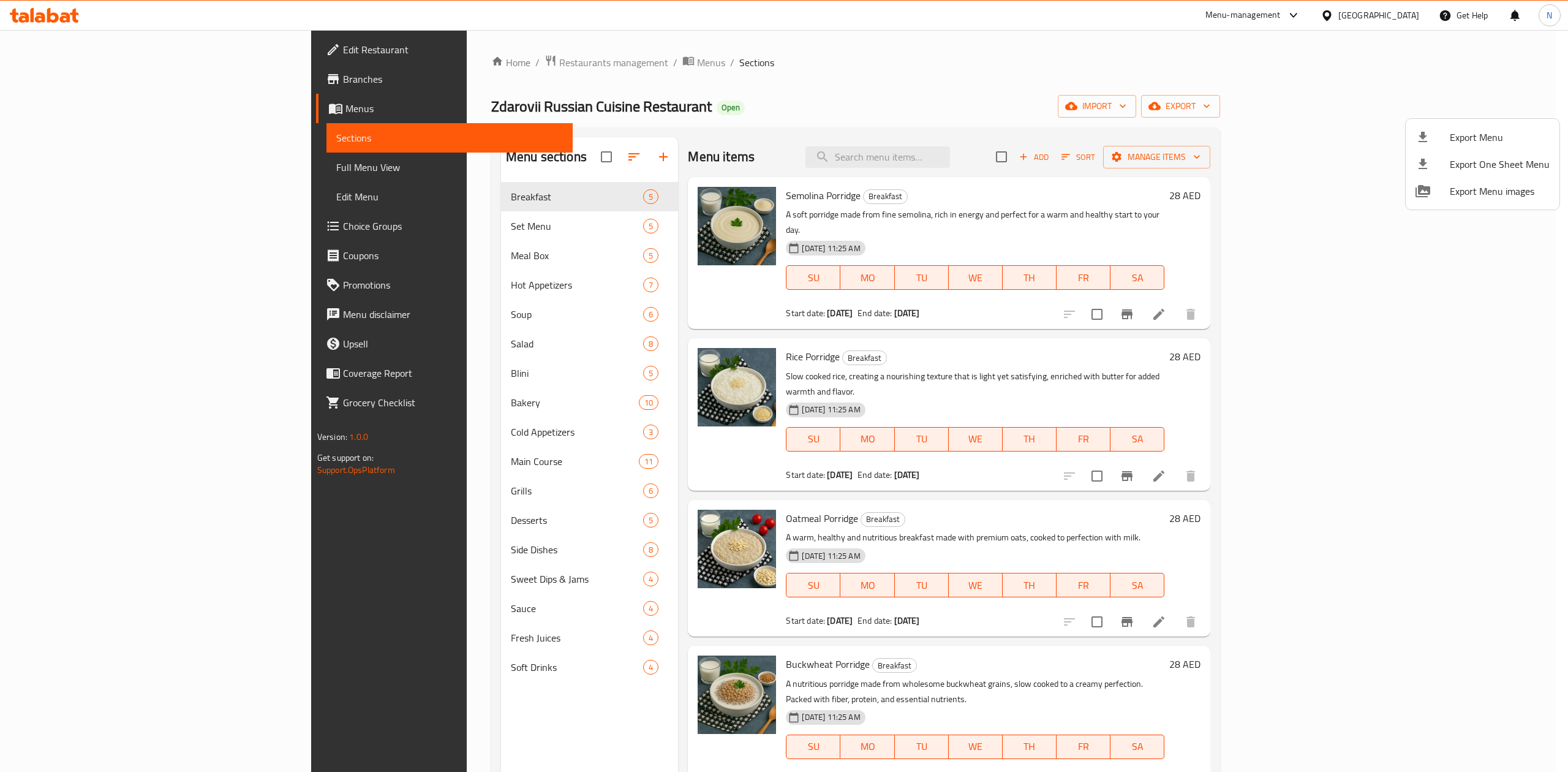
click at [415, 64] on div at bounding box center [784, 386] width 1568 height 772
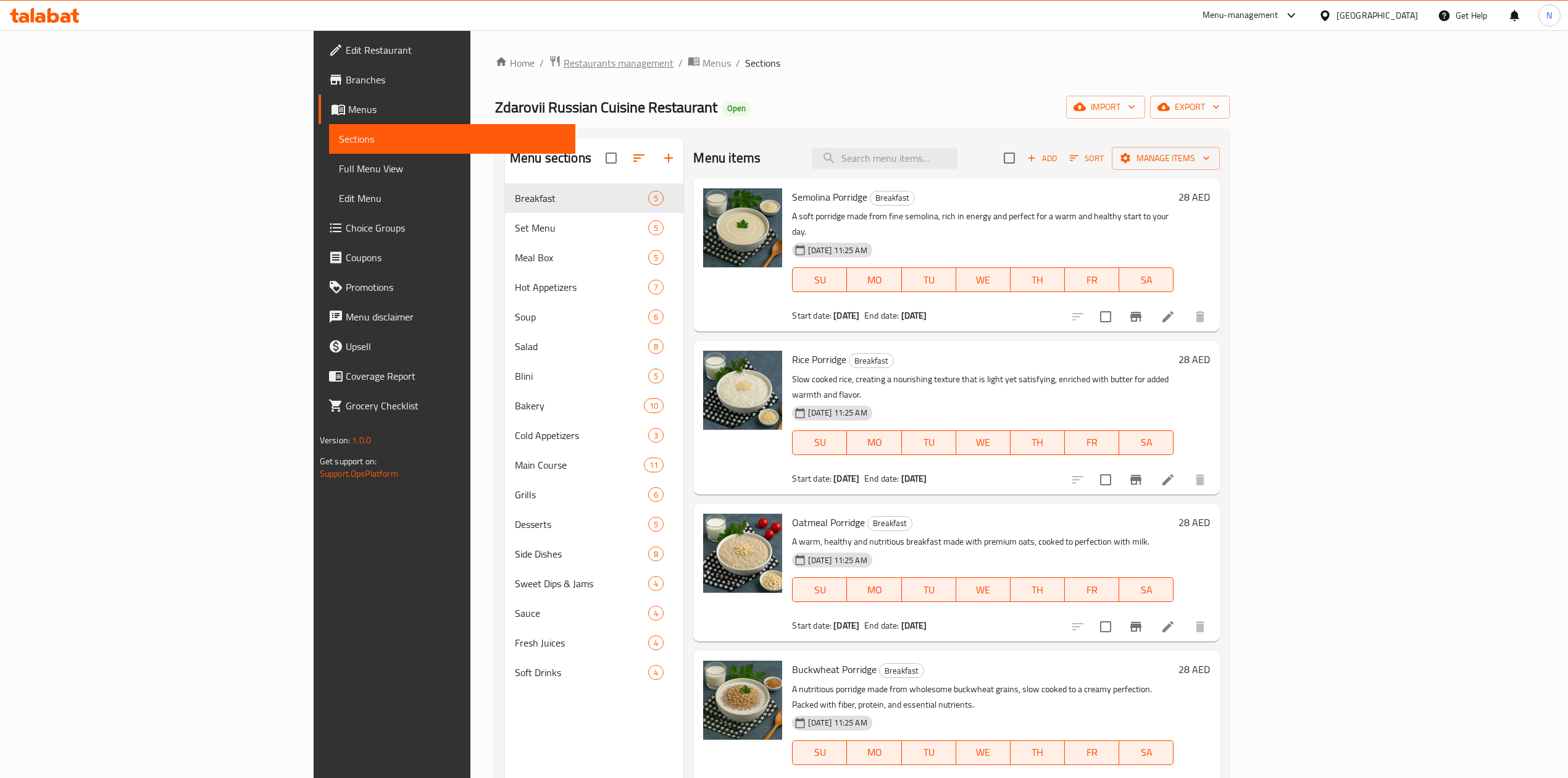
click at [564, 62] on span "Restaurants management" at bounding box center [619, 62] width 110 height 15
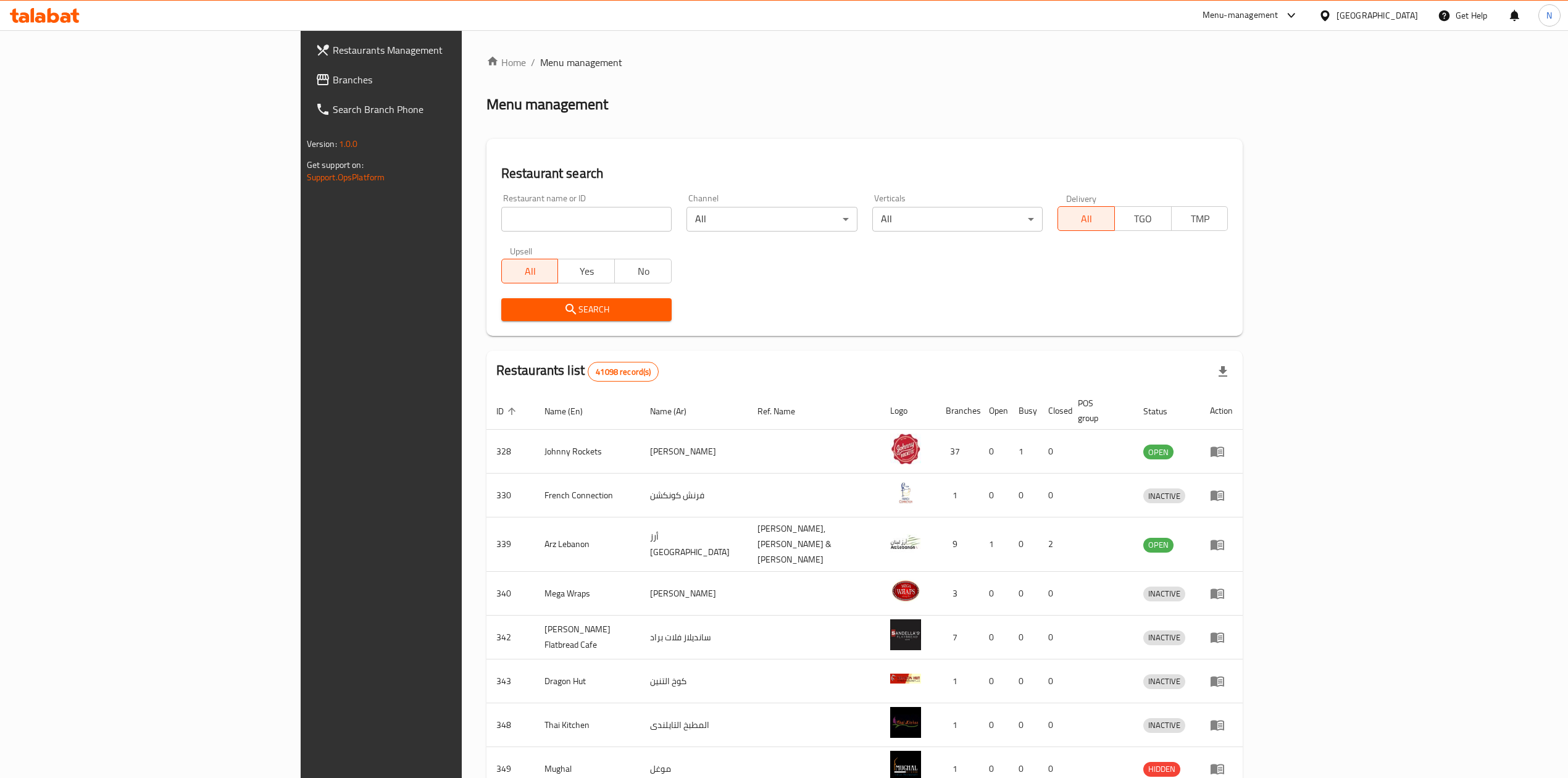
click at [486, 219] on div "Home / Menu management Menu management Restaurant search Restaurant name or ID …" at bounding box center [864, 488] width 757 height 866
click at [502, 219] on input "search" at bounding box center [587, 219] width 171 height 25
paste input "693257"
type input "693257"
click button "Search" at bounding box center [587, 310] width 171 height 23
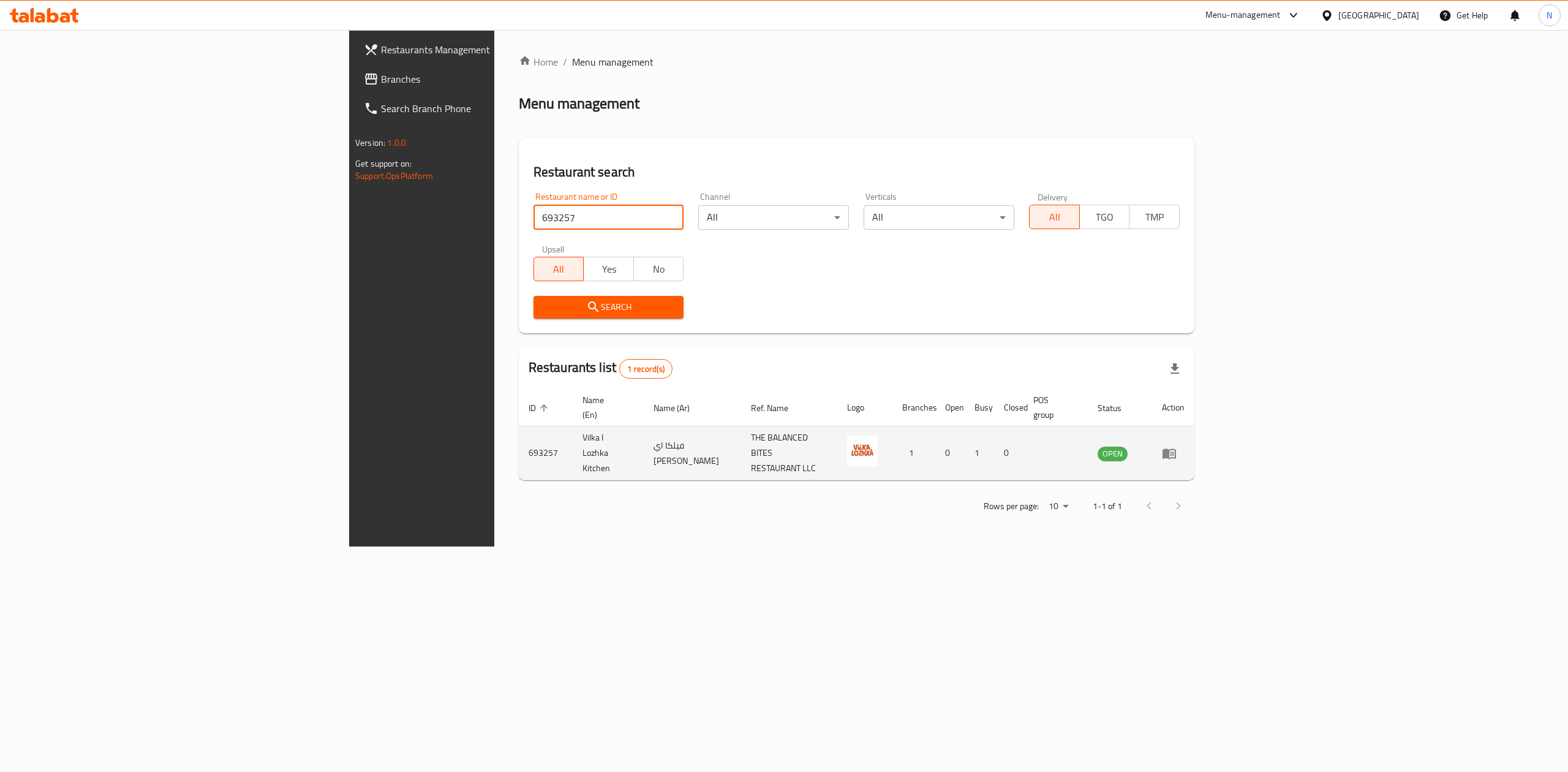
click at [1185, 446] on link "enhanced table" at bounding box center [1173, 453] width 23 height 14
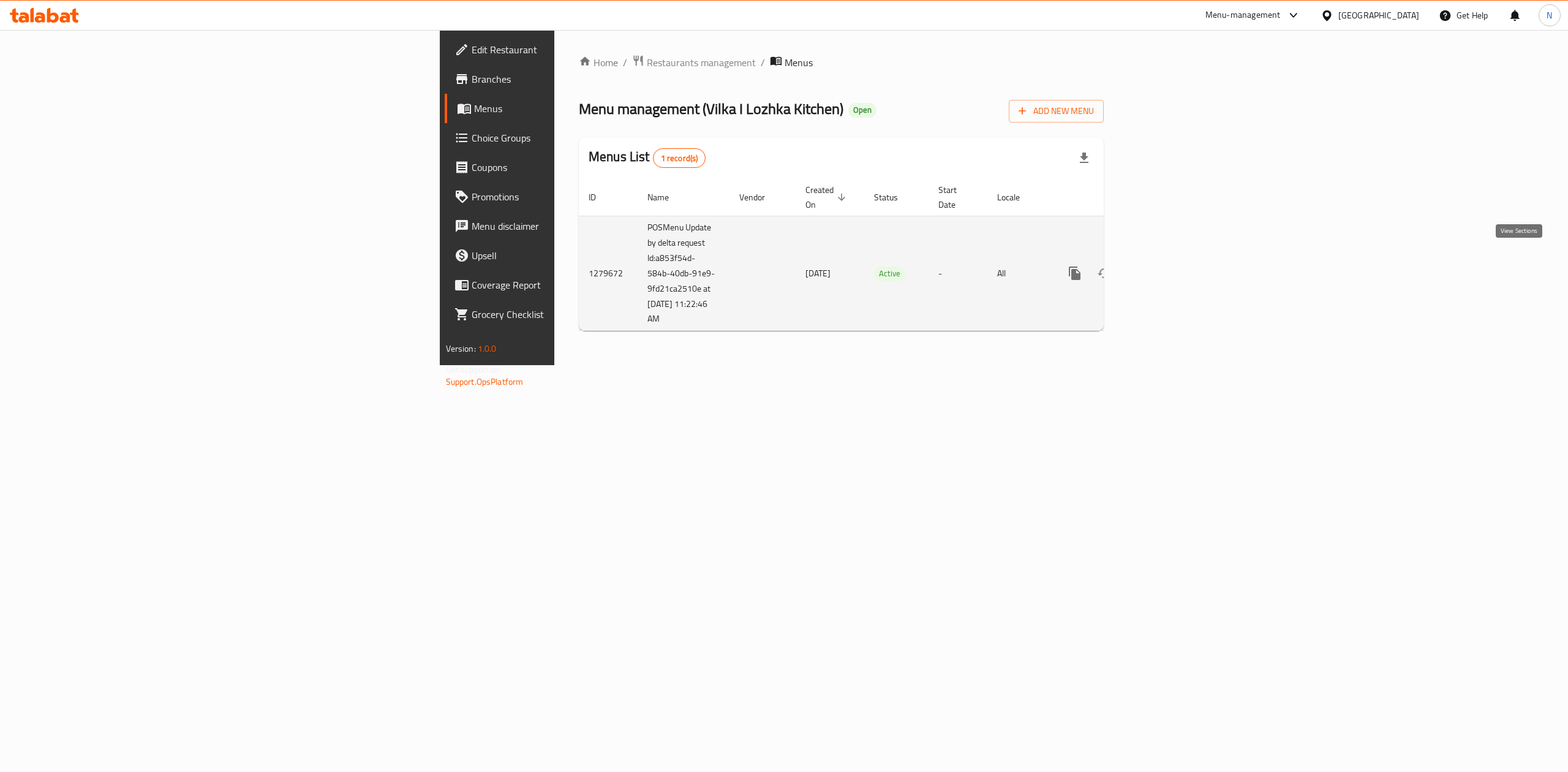
click at [1178, 269] on link "enhanced table" at bounding box center [1163, 273] width 30 height 30
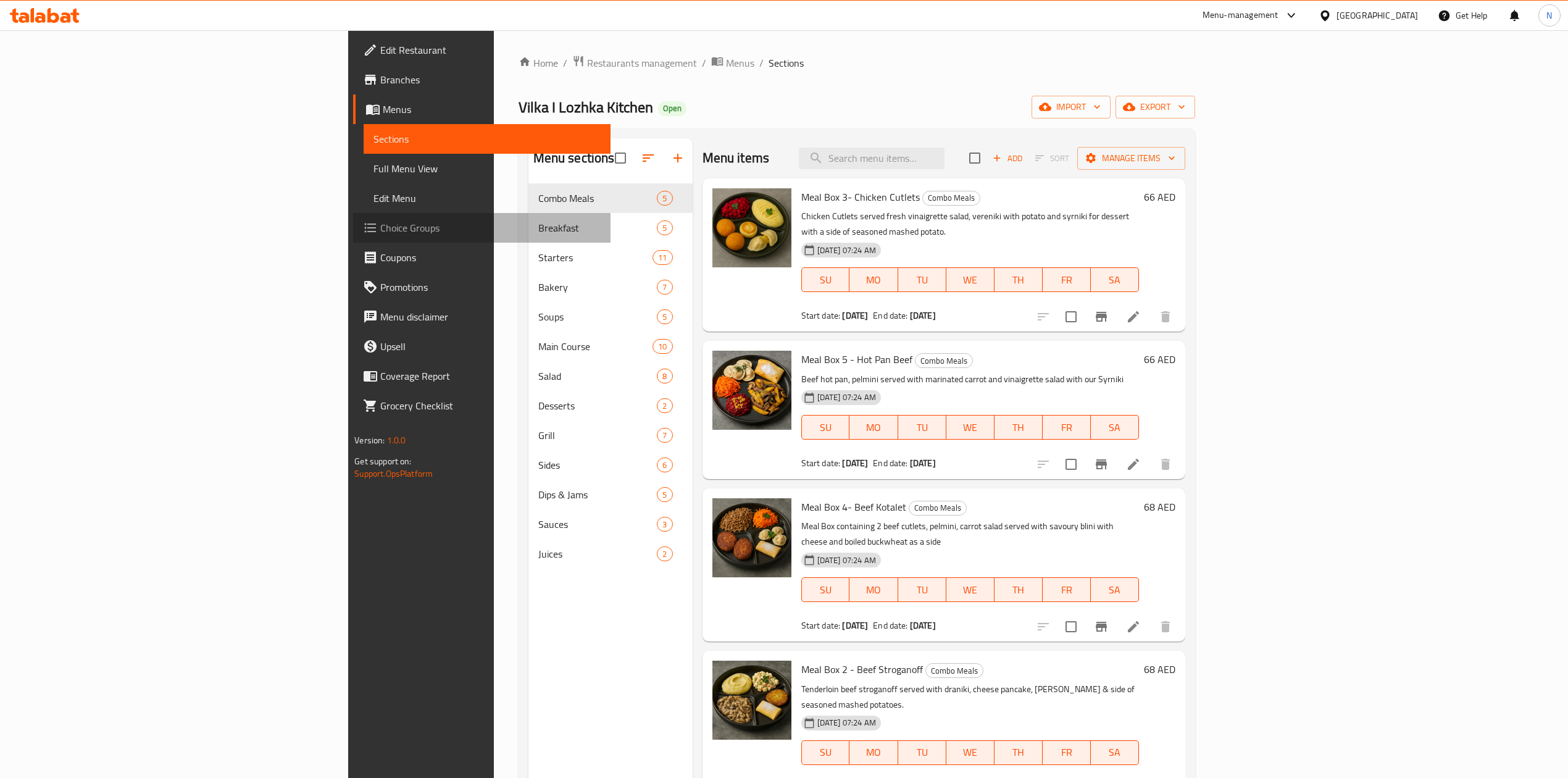
click at [380, 235] on span "Choice Groups" at bounding box center [490, 228] width 220 height 15
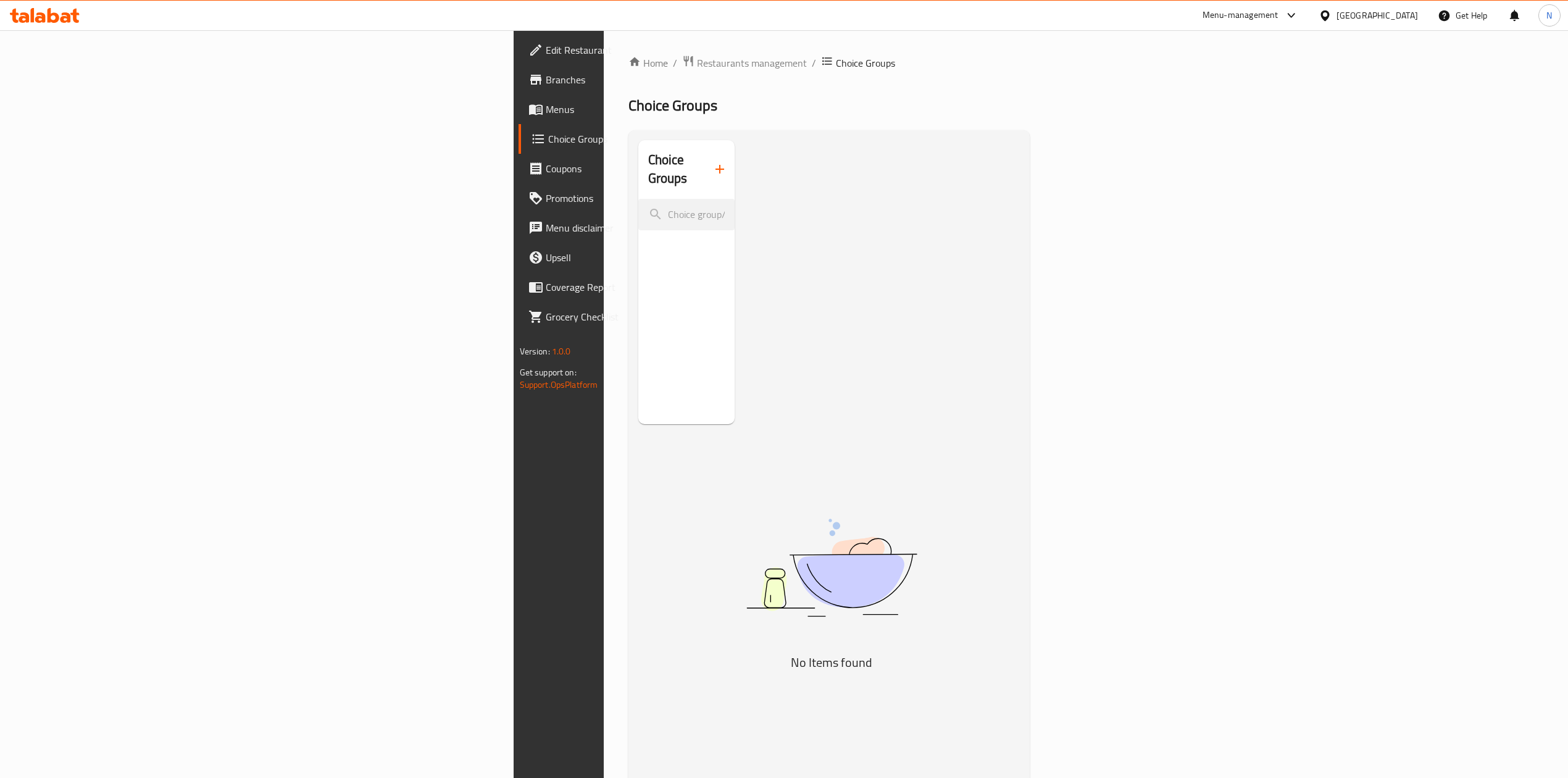
click at [638, 354] on div "Choice Groups" at bounding box center [687, 282] width 97 height 284
click at [546, 106] on span "Menus" at bounding box center [656, 109] width 220 height 15
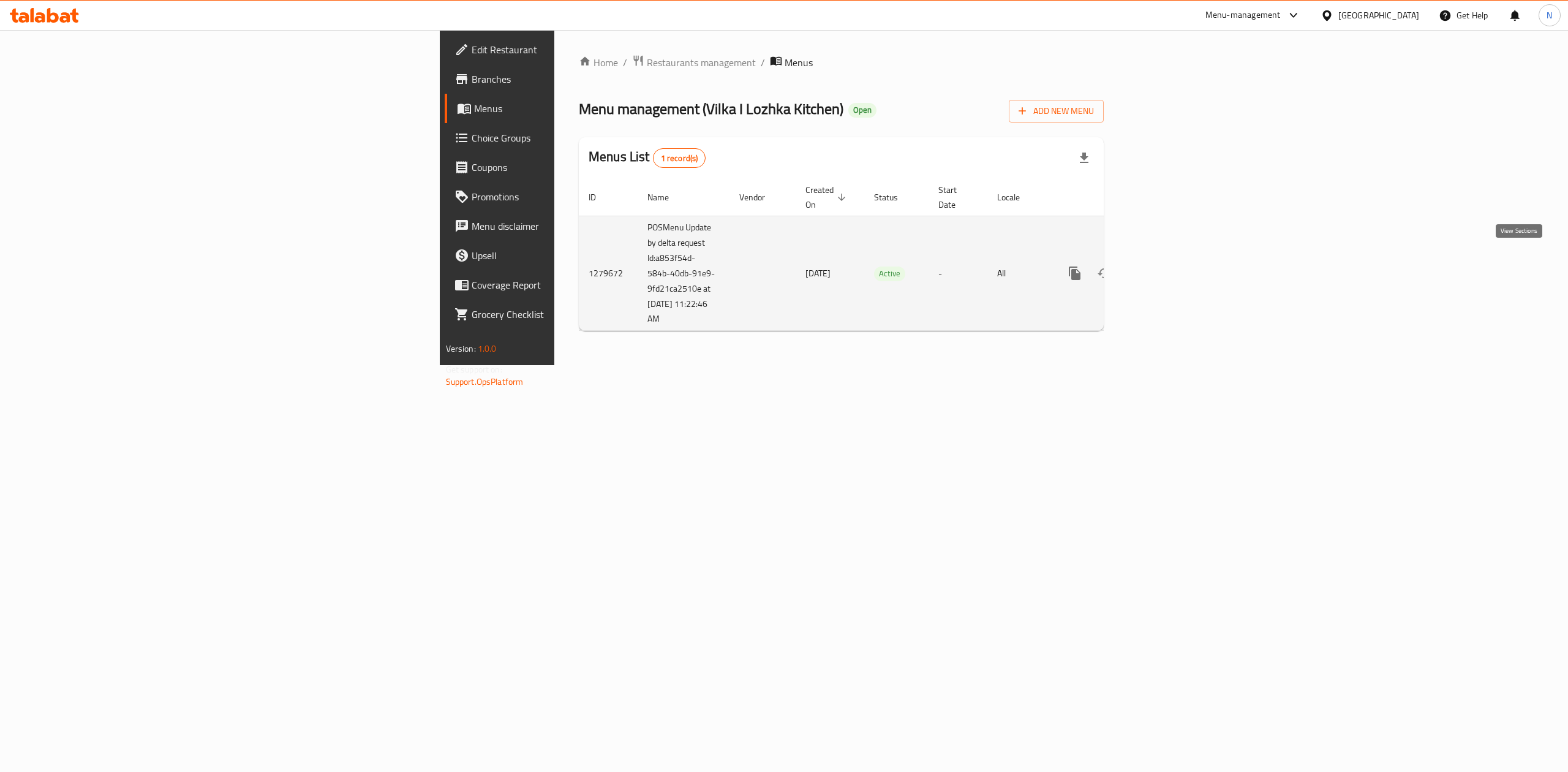
click at [1171, 266] on icon "enhanced table" at bounding box center [1163, 273] width 14 height 14
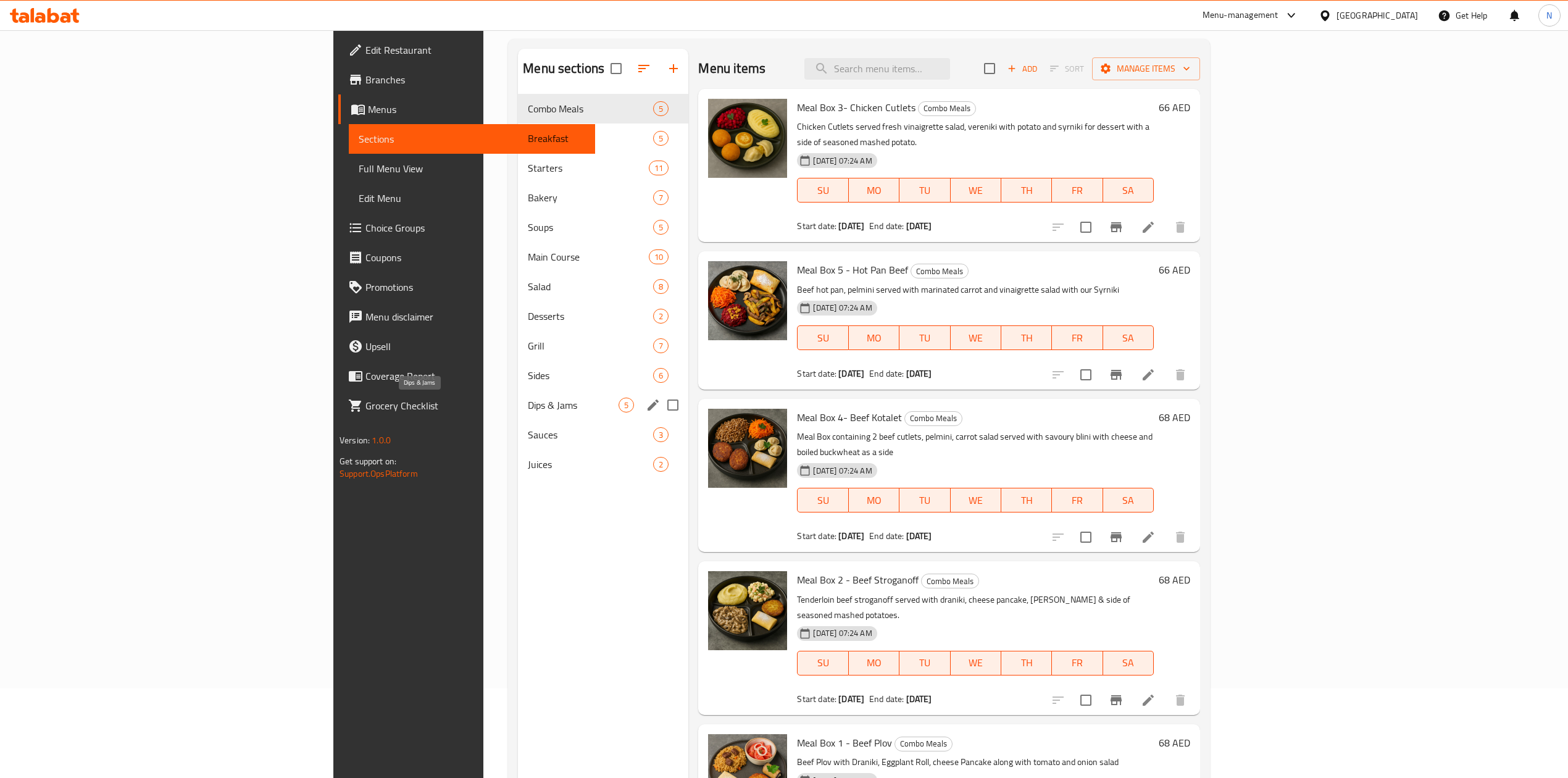
scroll to position [8, 0]
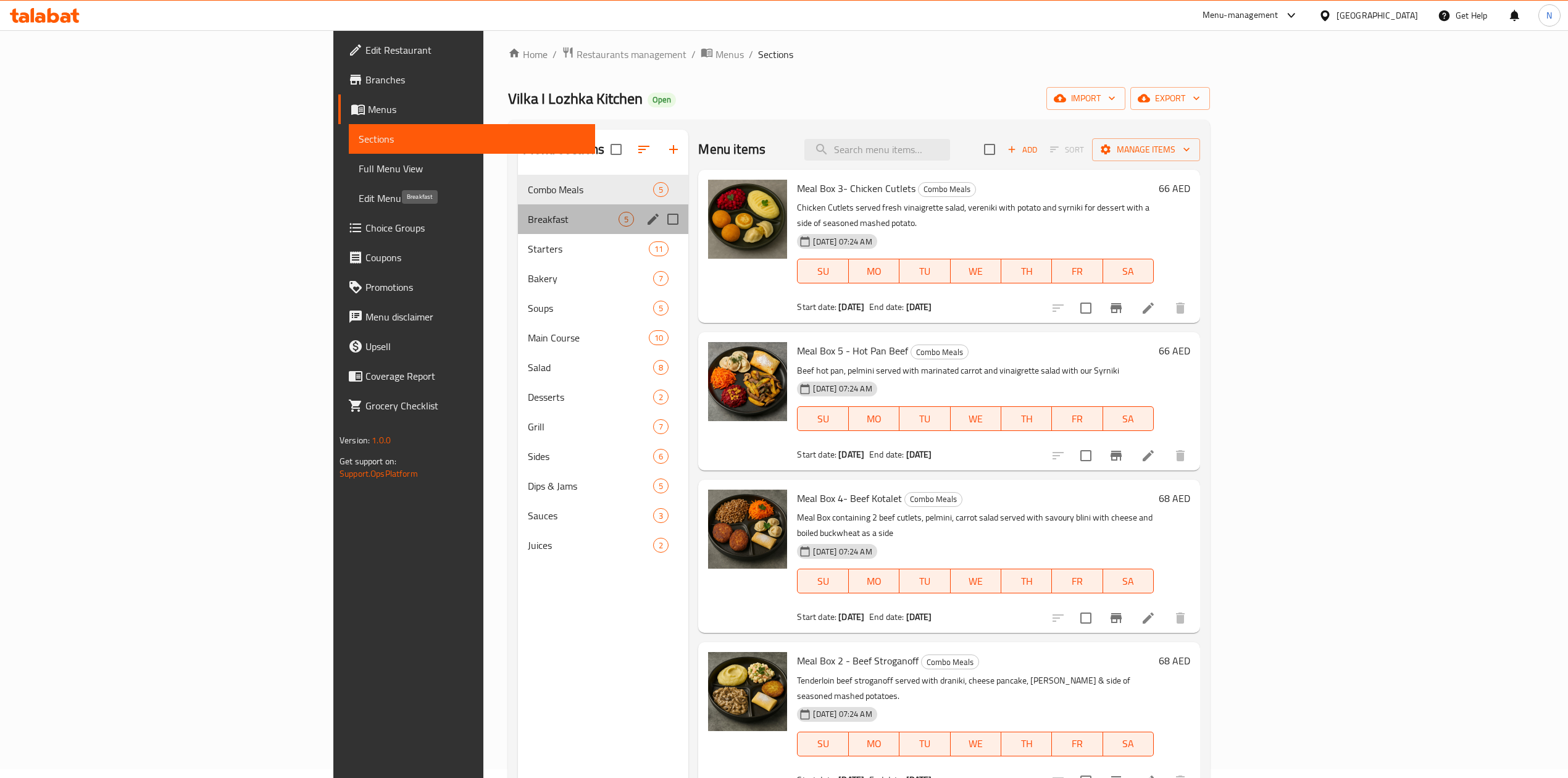
click at [528, 221] on span "Breakfast" at bounding box center [573, 219] width 91 height 15
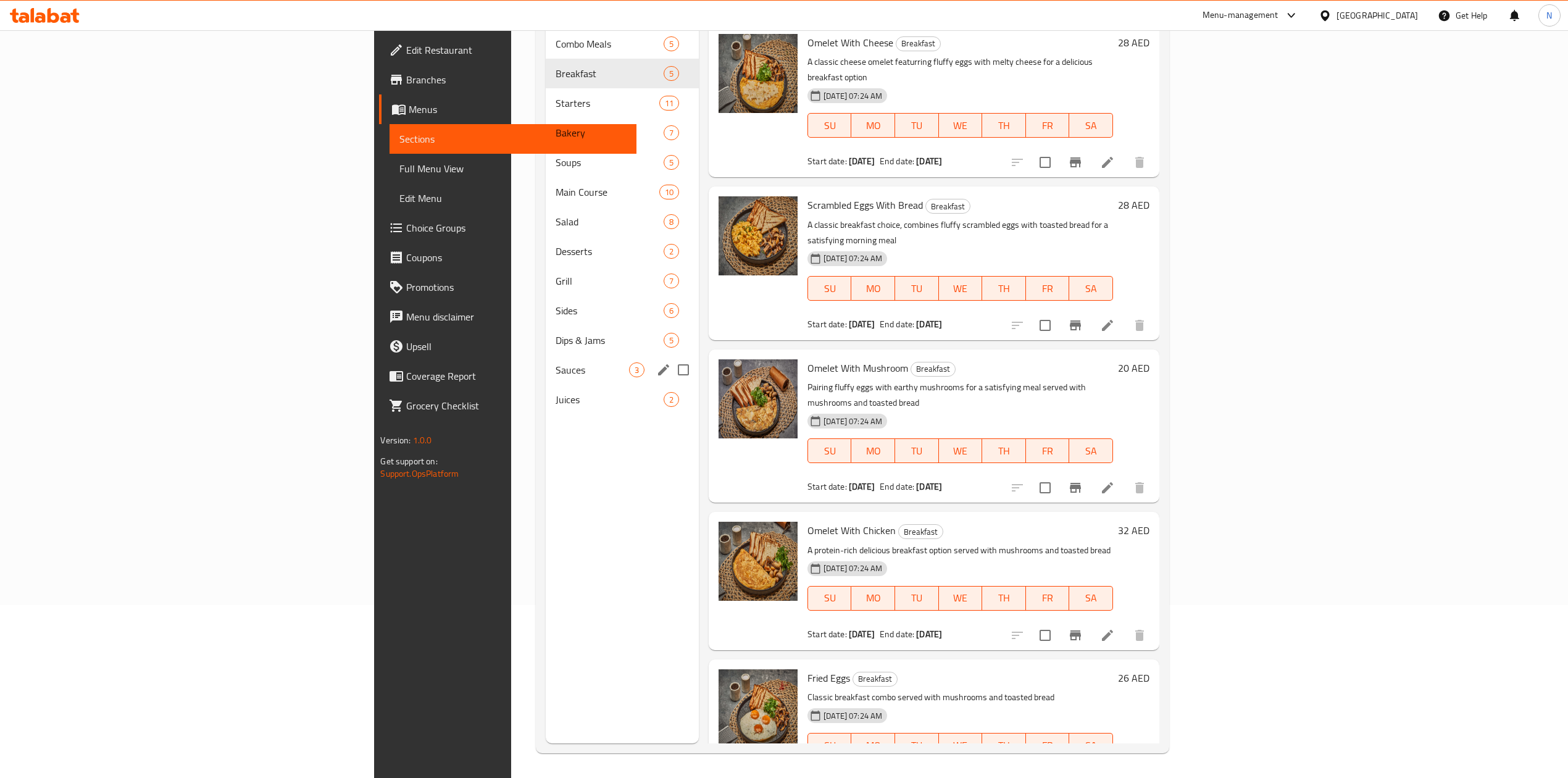
scroll to position [8, 0]
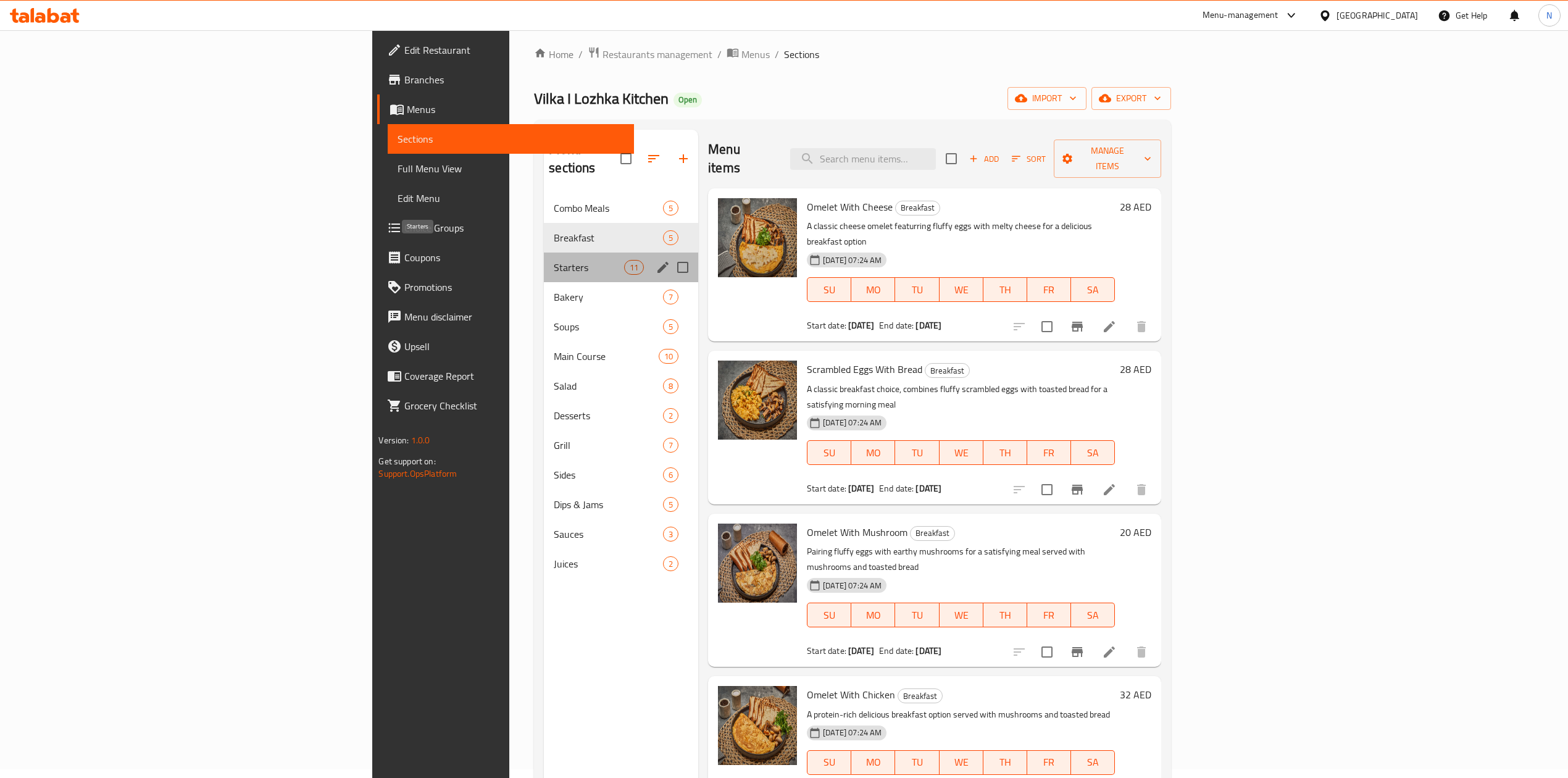
click at [554, 260] on span "Starters" at bounding box center [588, 267] width 70 height 15
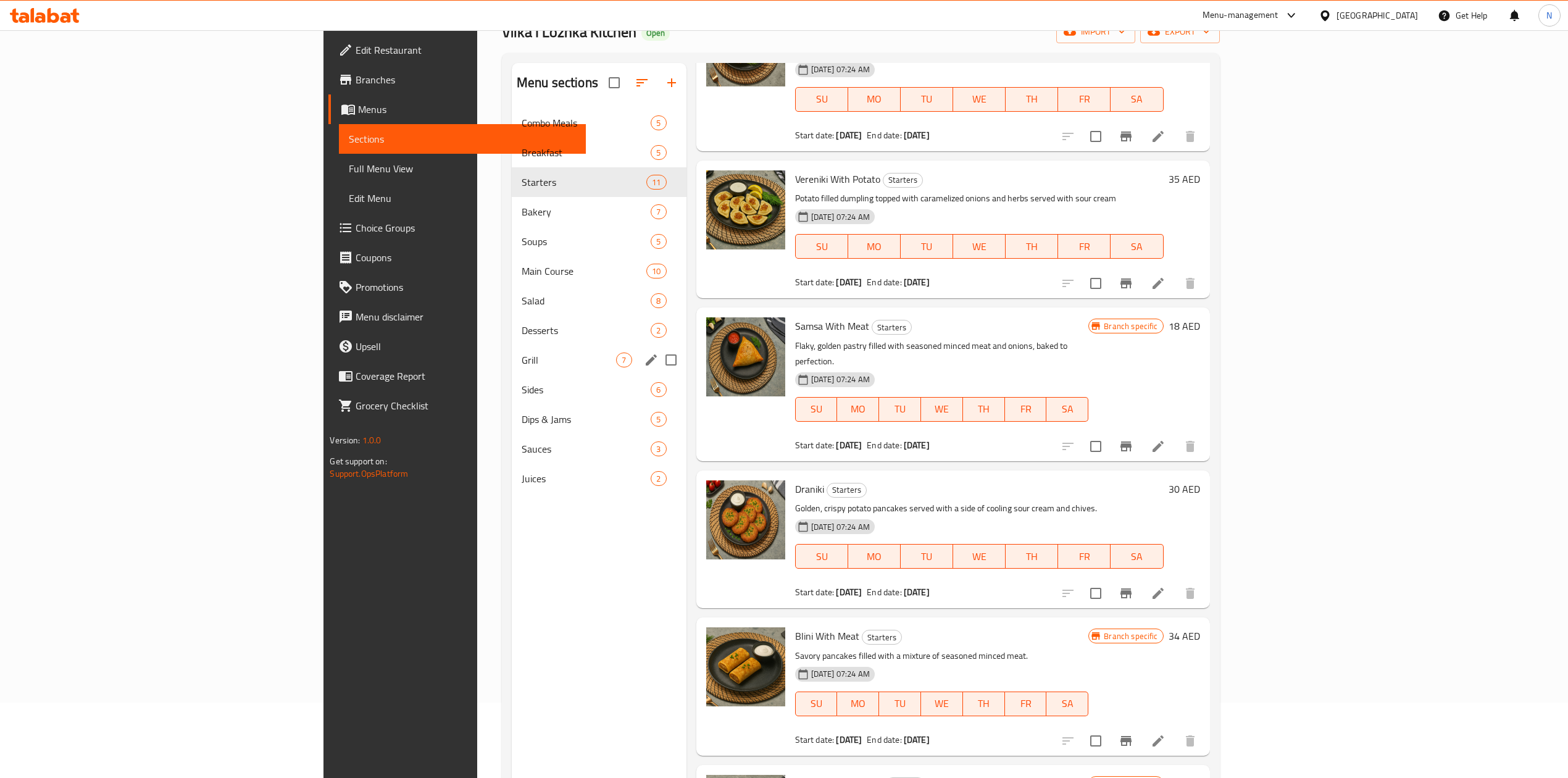
scroll to position [8, 0]
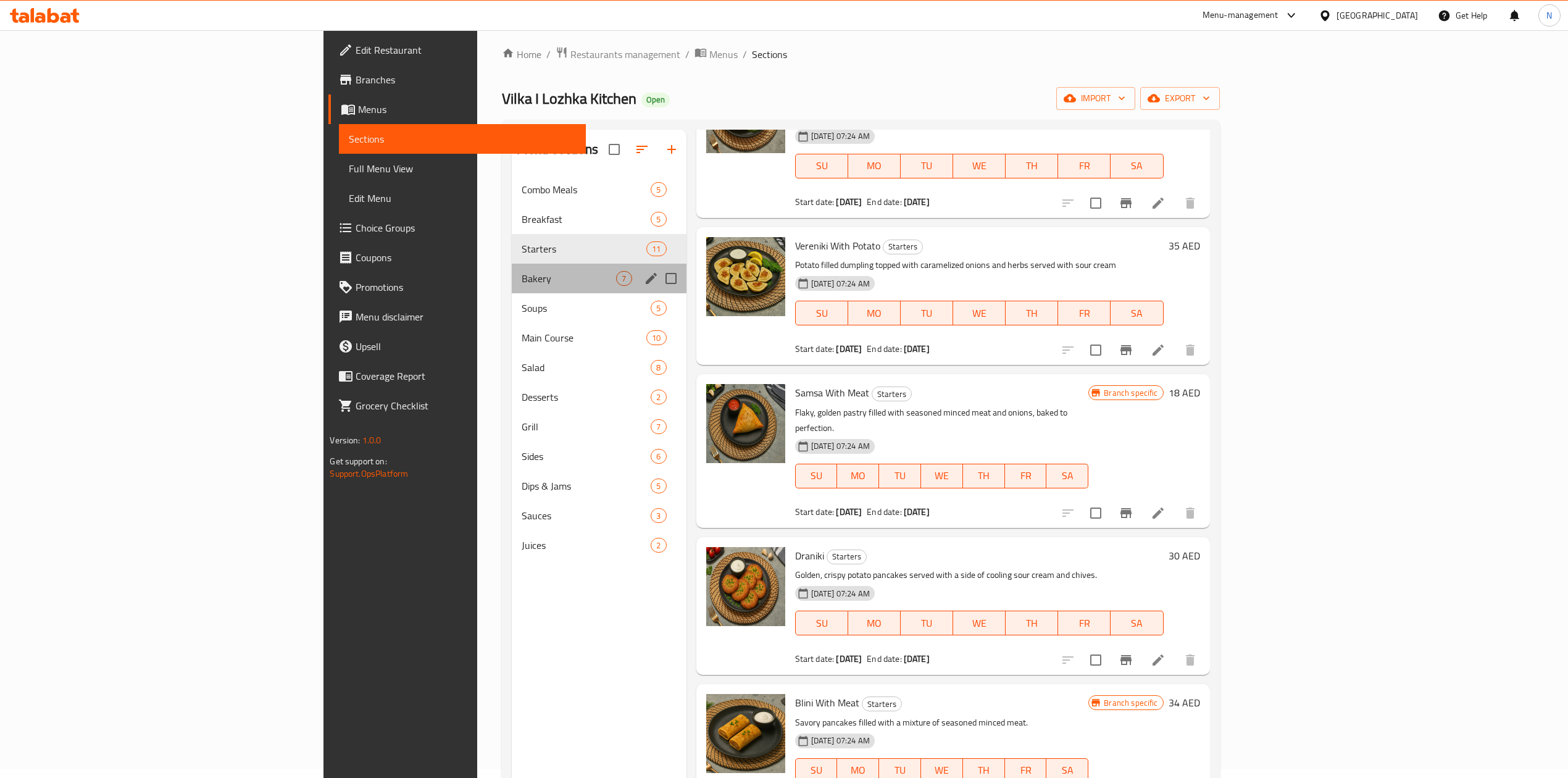
click at [512, 269] on div "Bakery 7" at bounding box center [599, 278] width 175 height 30
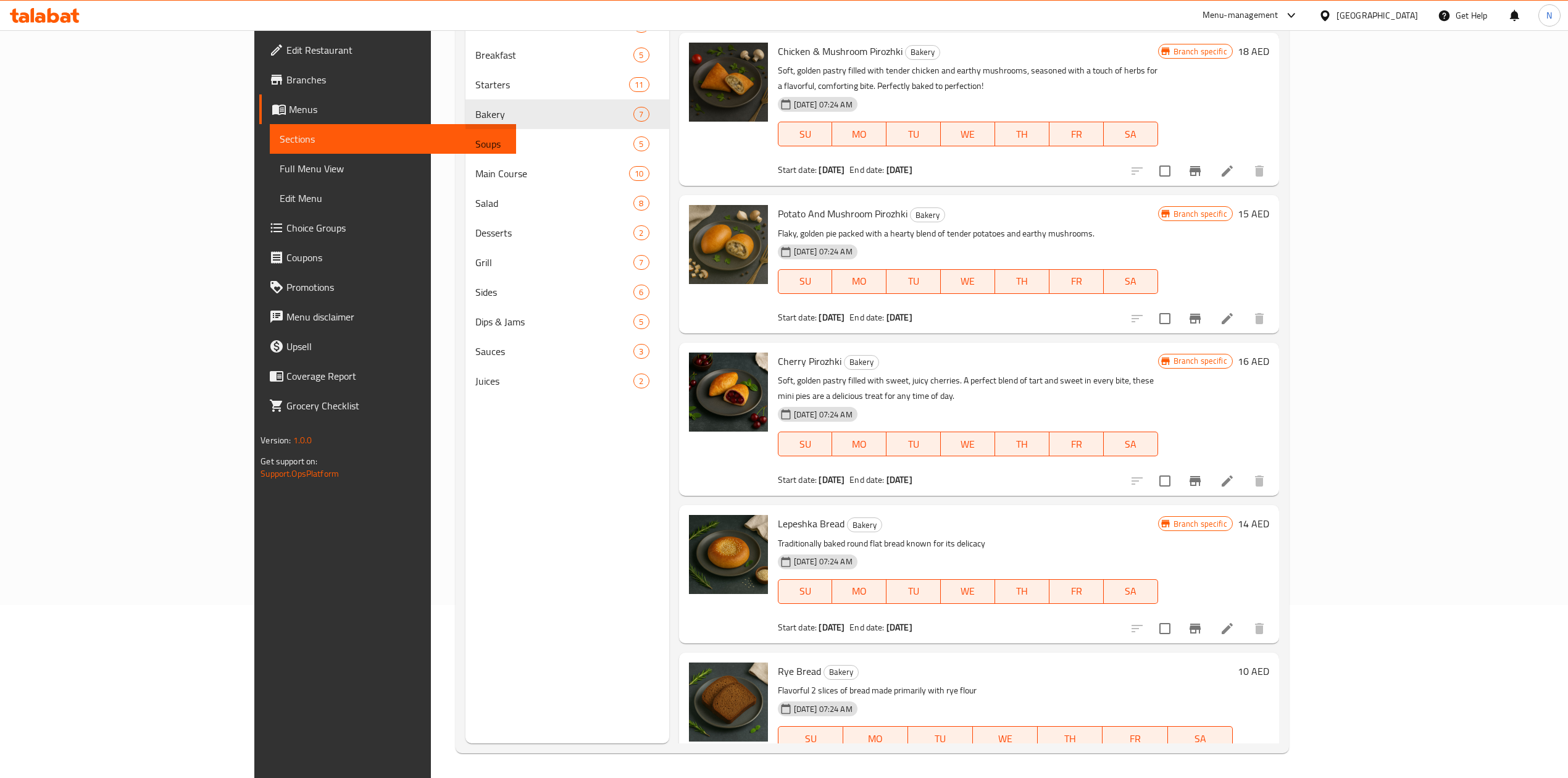
scroll to position [92, 0]
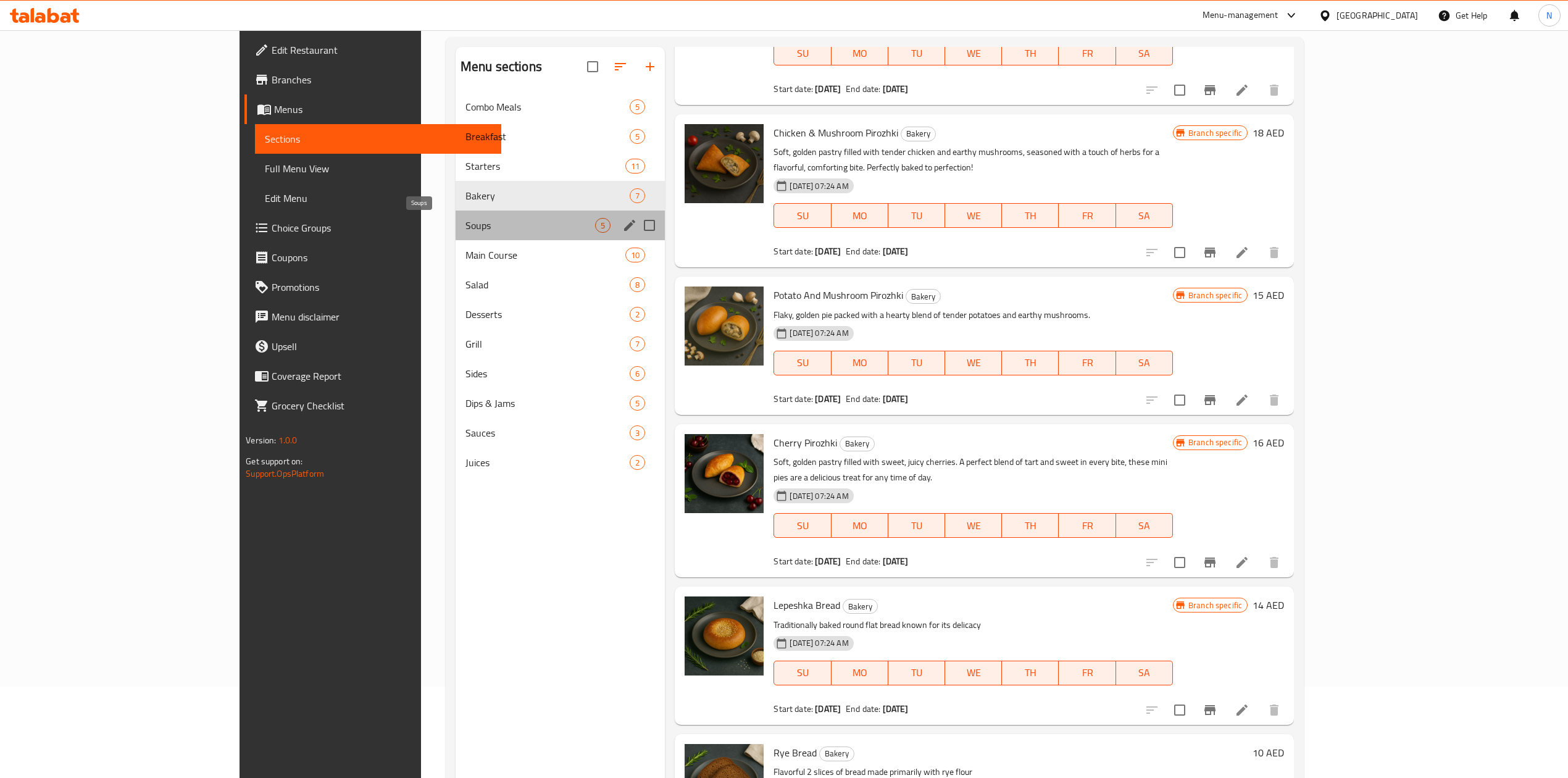
click at [466, 218] on span "Soups" at bounding box center [530, 225] width 130 height 15
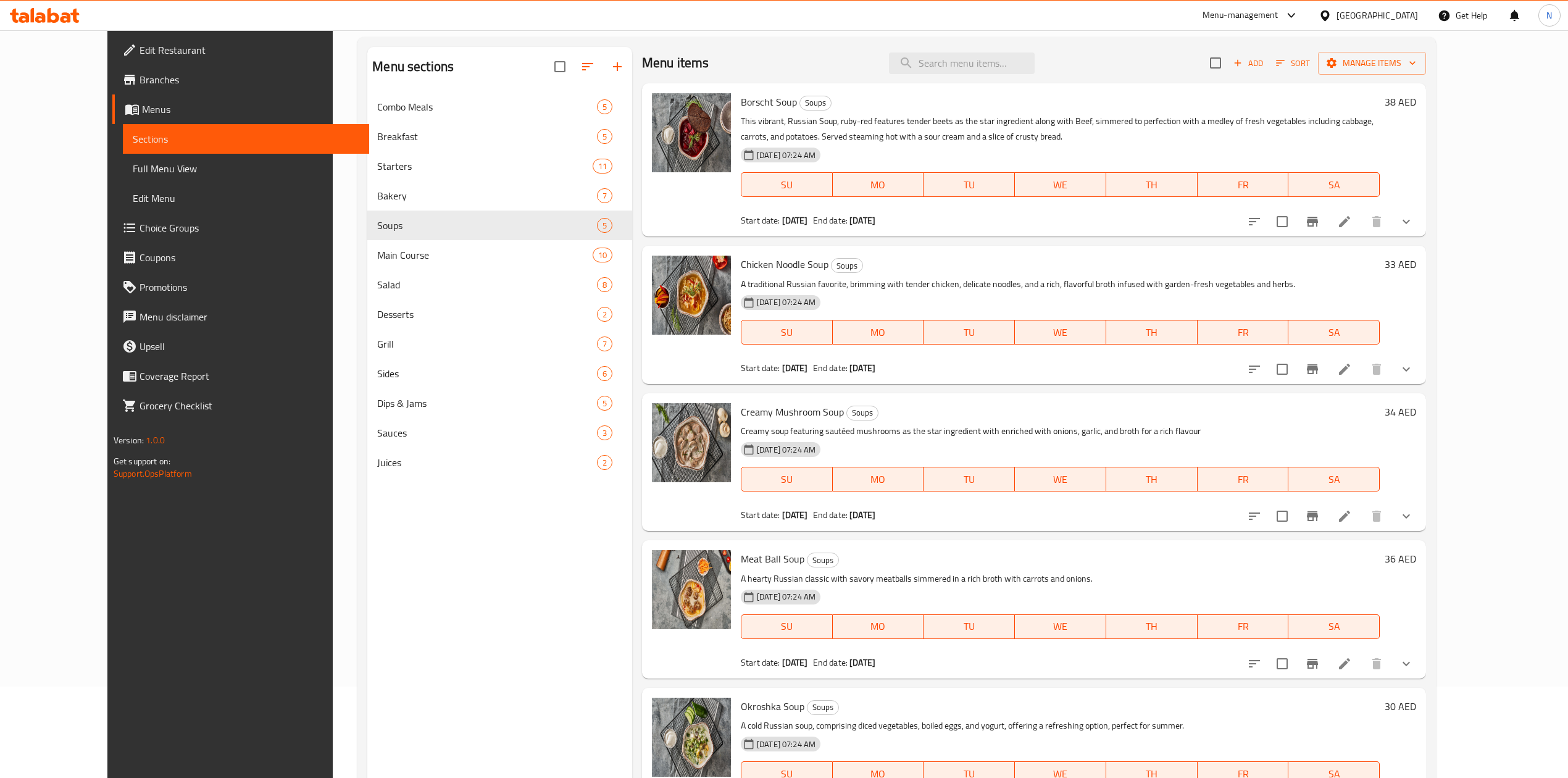
click at [1422, 375] on button "show more" at bounding box center [1406, 369] width 30 height 30
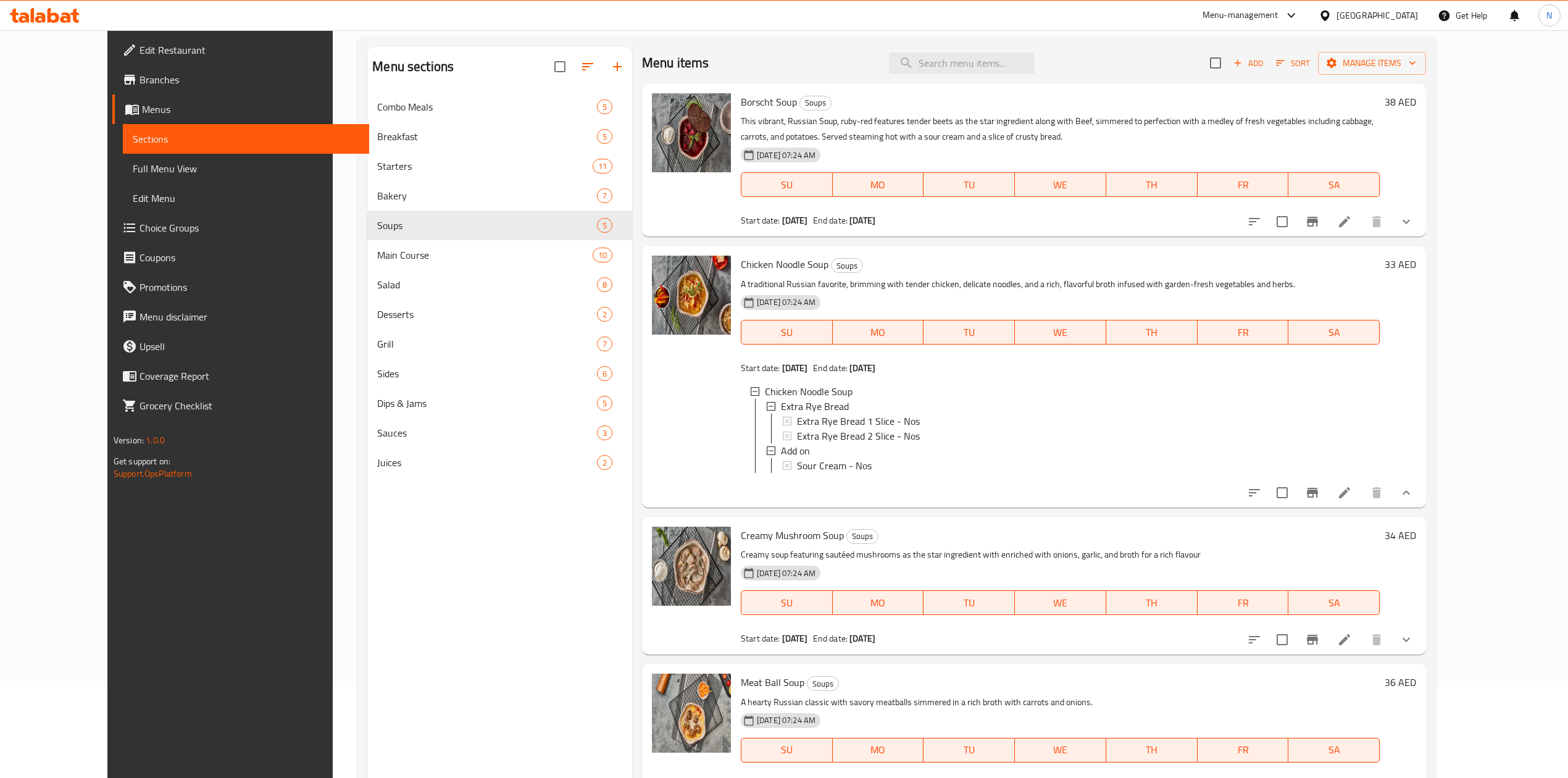
click at [1352, 500] on icon at bounding box center [1345, 492] width 15 height 15
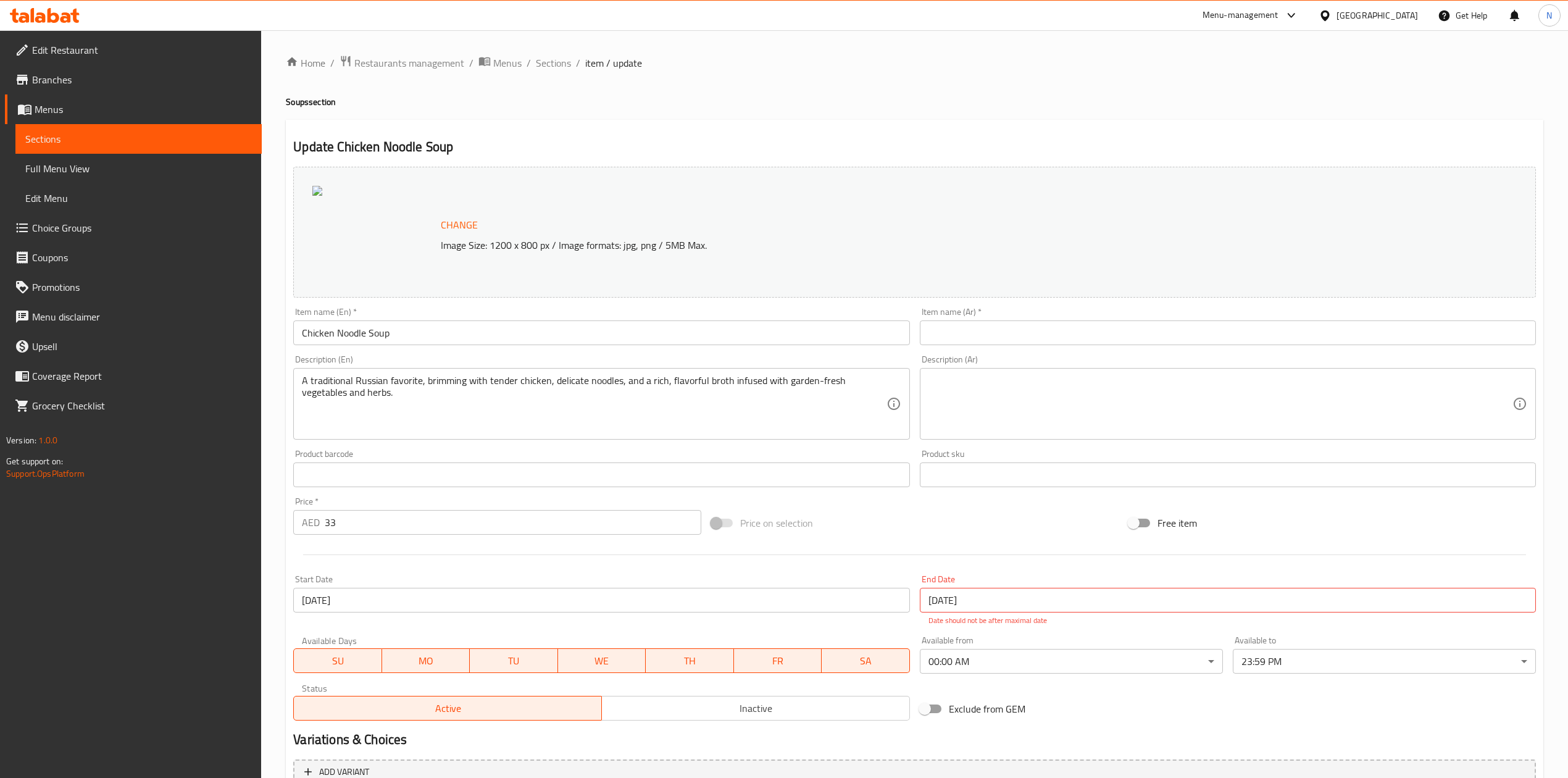
click at [576, 62] on li "/" at bounding box center [578, 62] width 4 height 15
click at [537, 70] on span "Sections" at bounding box center [553, 62] width 35 height 15
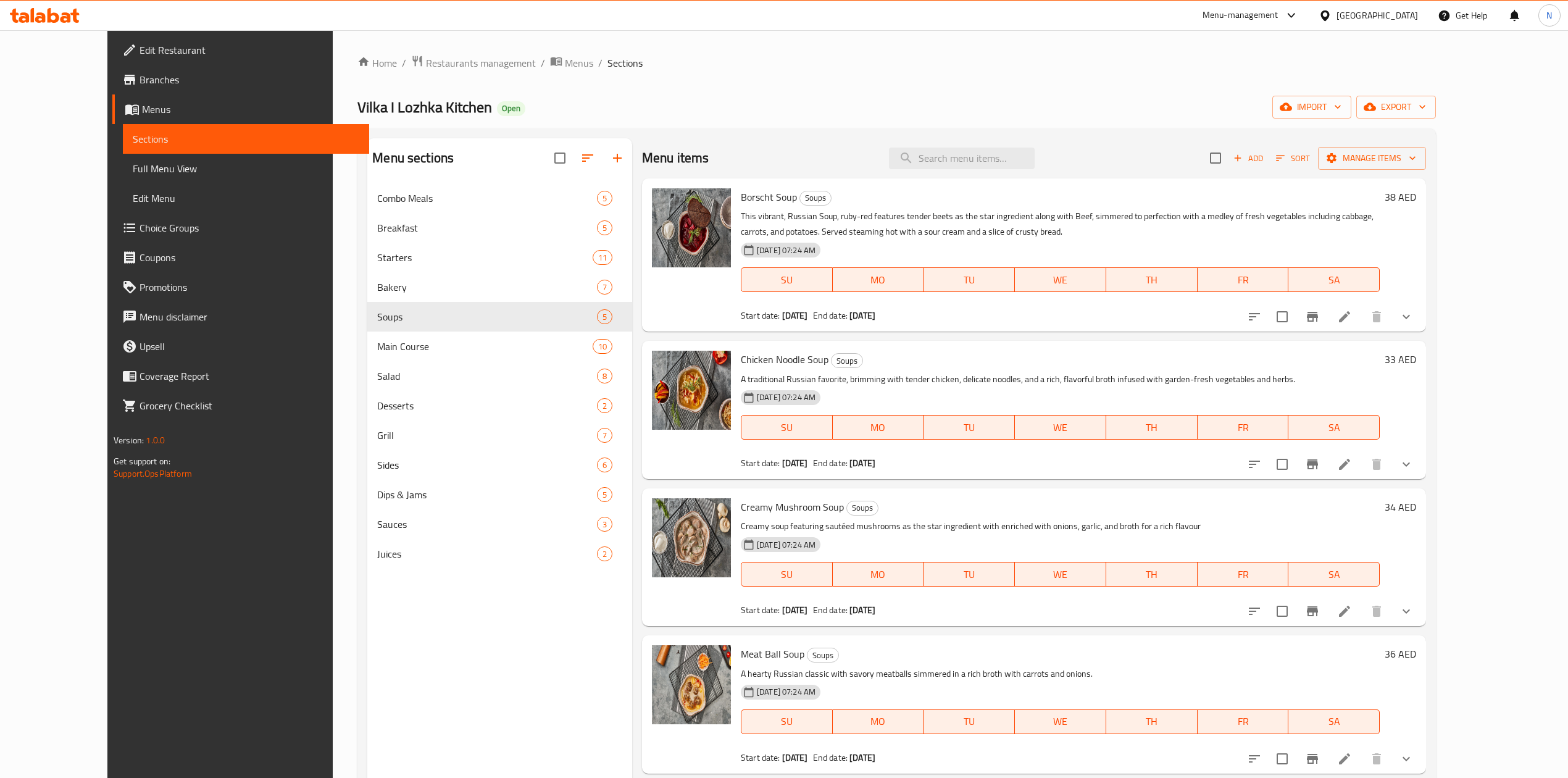
click at [608, 70] on span "Sections" at bounding box center [625, 62] width 35 height 15
click at [1426, 110] on span "export" at bounding box center [1396, 107] width 60 height 15
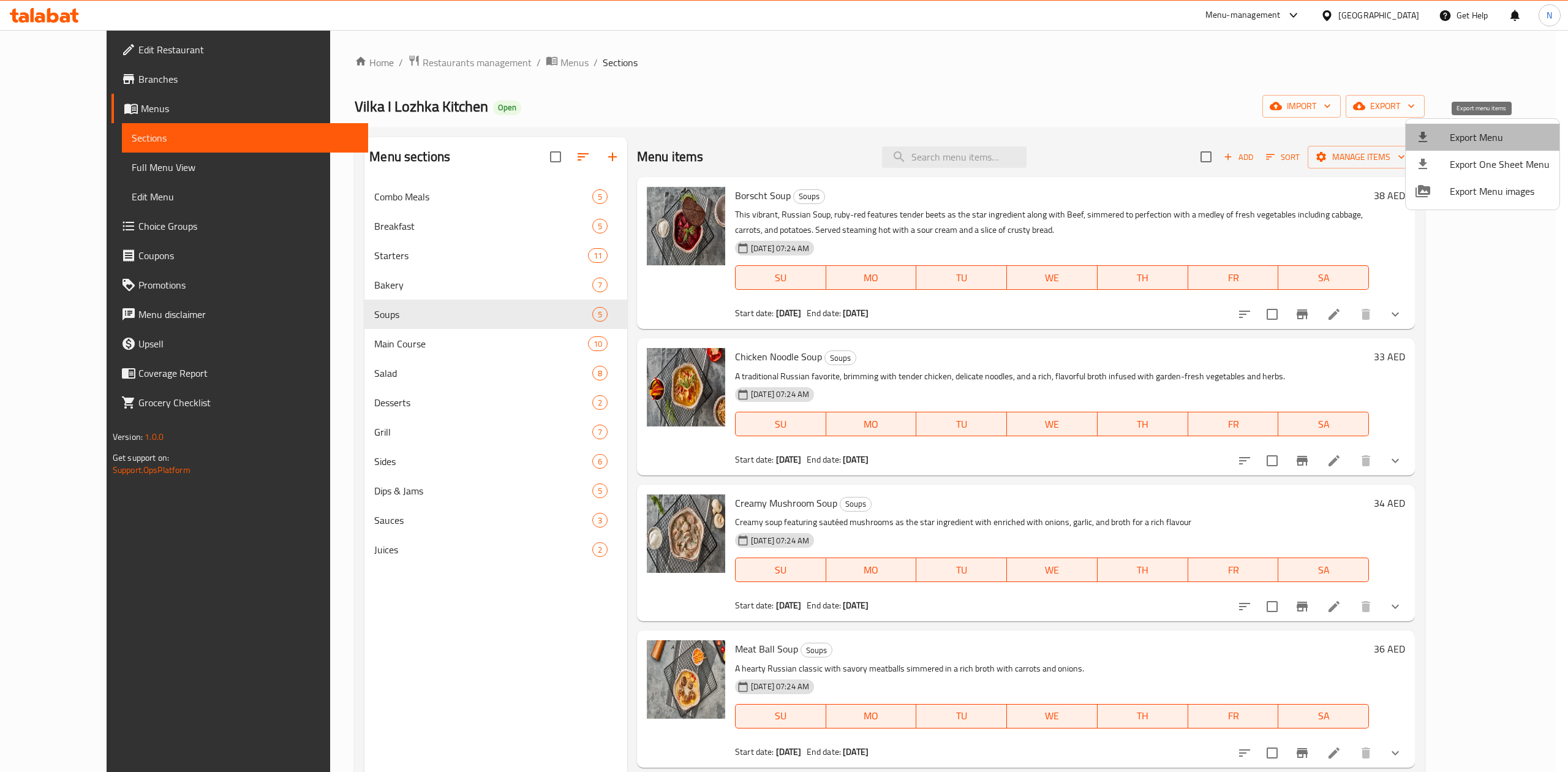
click at [1483, 141] on span "Export Menu" at bounding box center [1499, 137] width 100 height 14
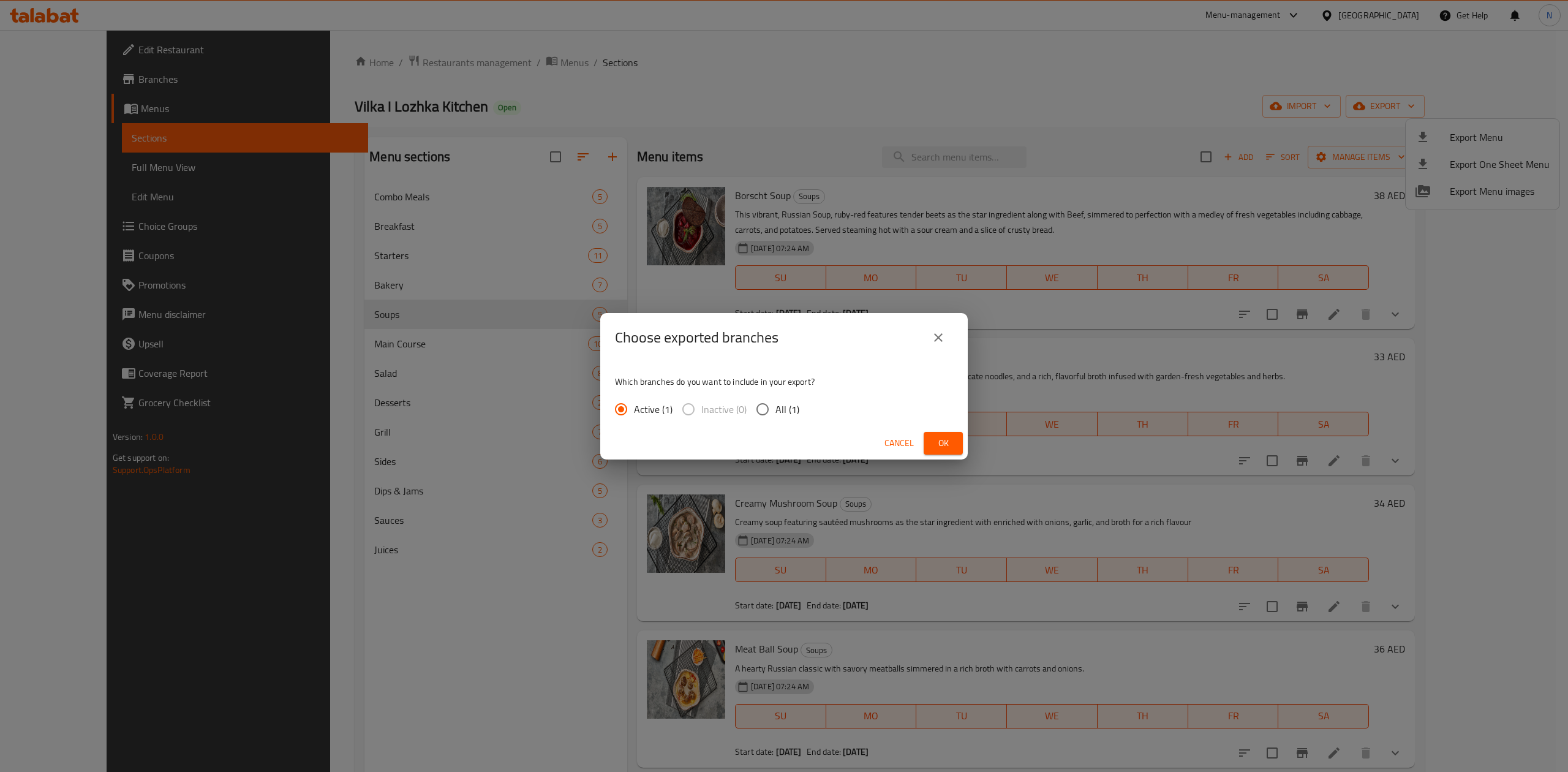
drag, startPoint x: 787, startPoint y: 403, endPoint x: 908, endPoint y: 432, distance: 124.4
click at [790, 404] on span "All (1)" at bounding box center [787, 409] width 24 height 14
click at [770, 408] on input "All (1)" at bounding box center [762, 409] width 25 height 25
radio input "true"
click at [931, 444] on button "Ok" at bounding box center [943, 443] width 39 height 23
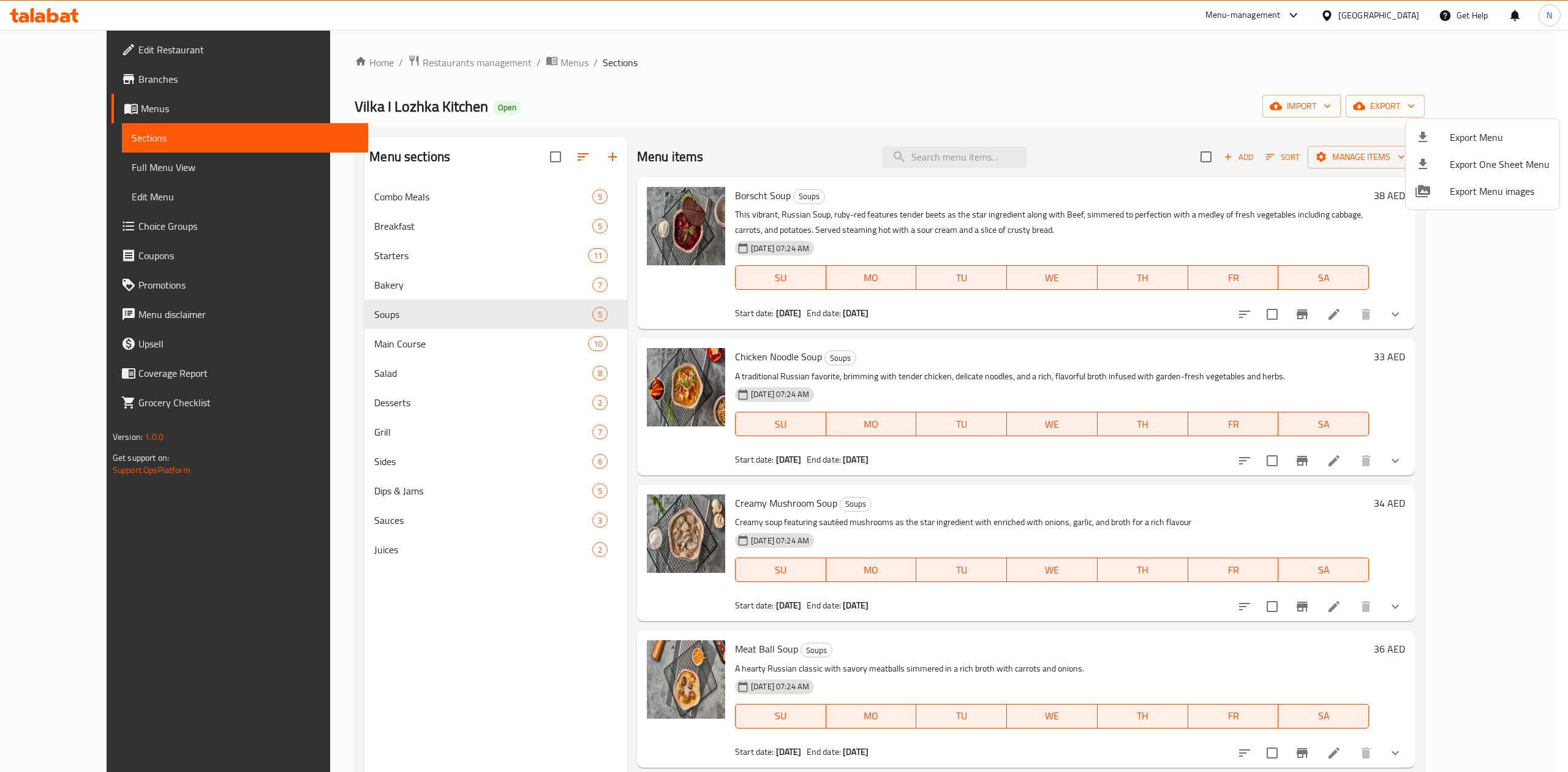
click at [427, 64] on div at bounding box center [784, 386] width 1568 height 772
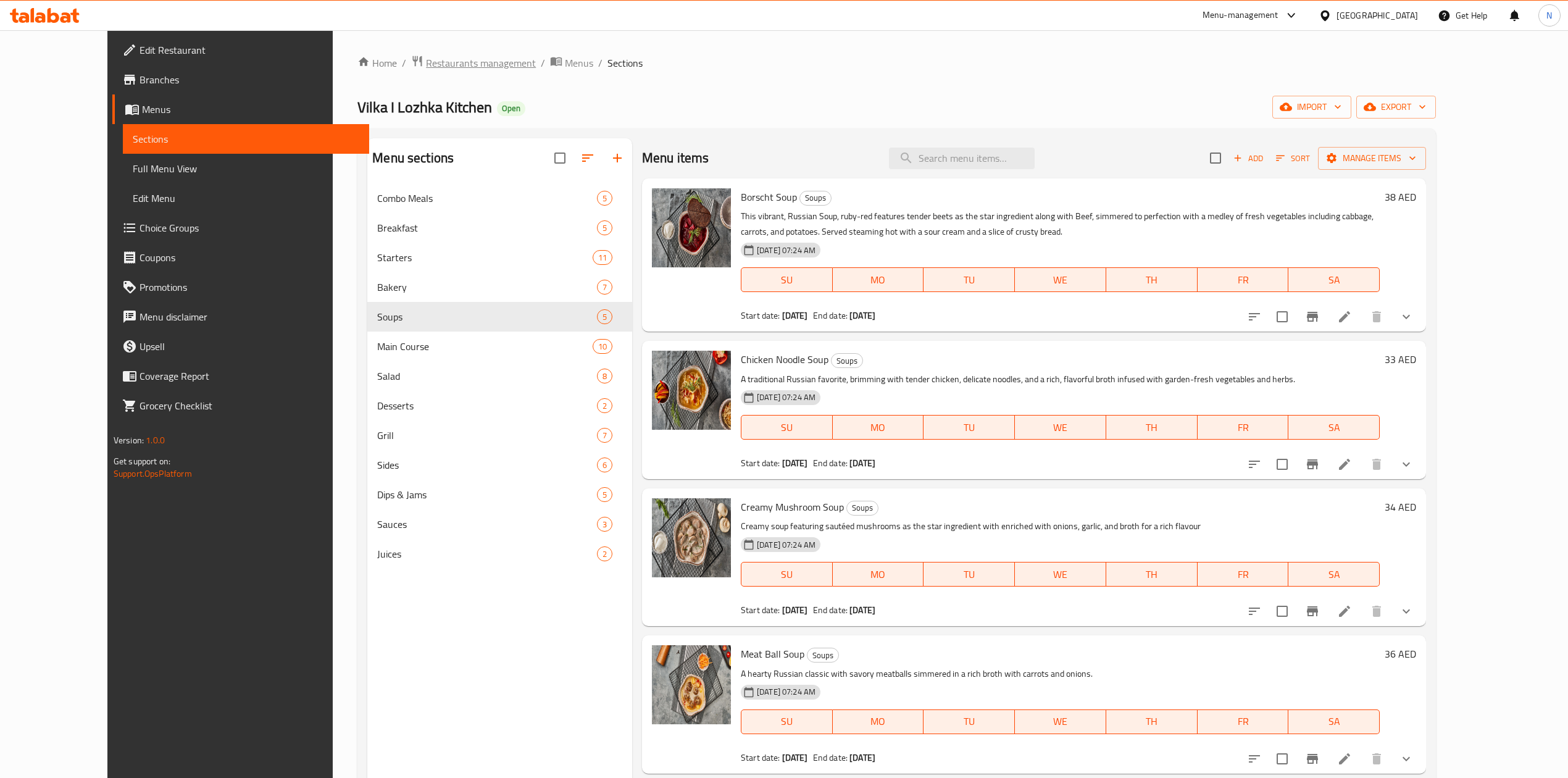
click at [426, 68] on span "Restaurants management" at bounding box center [481, 62] width 110 height 15
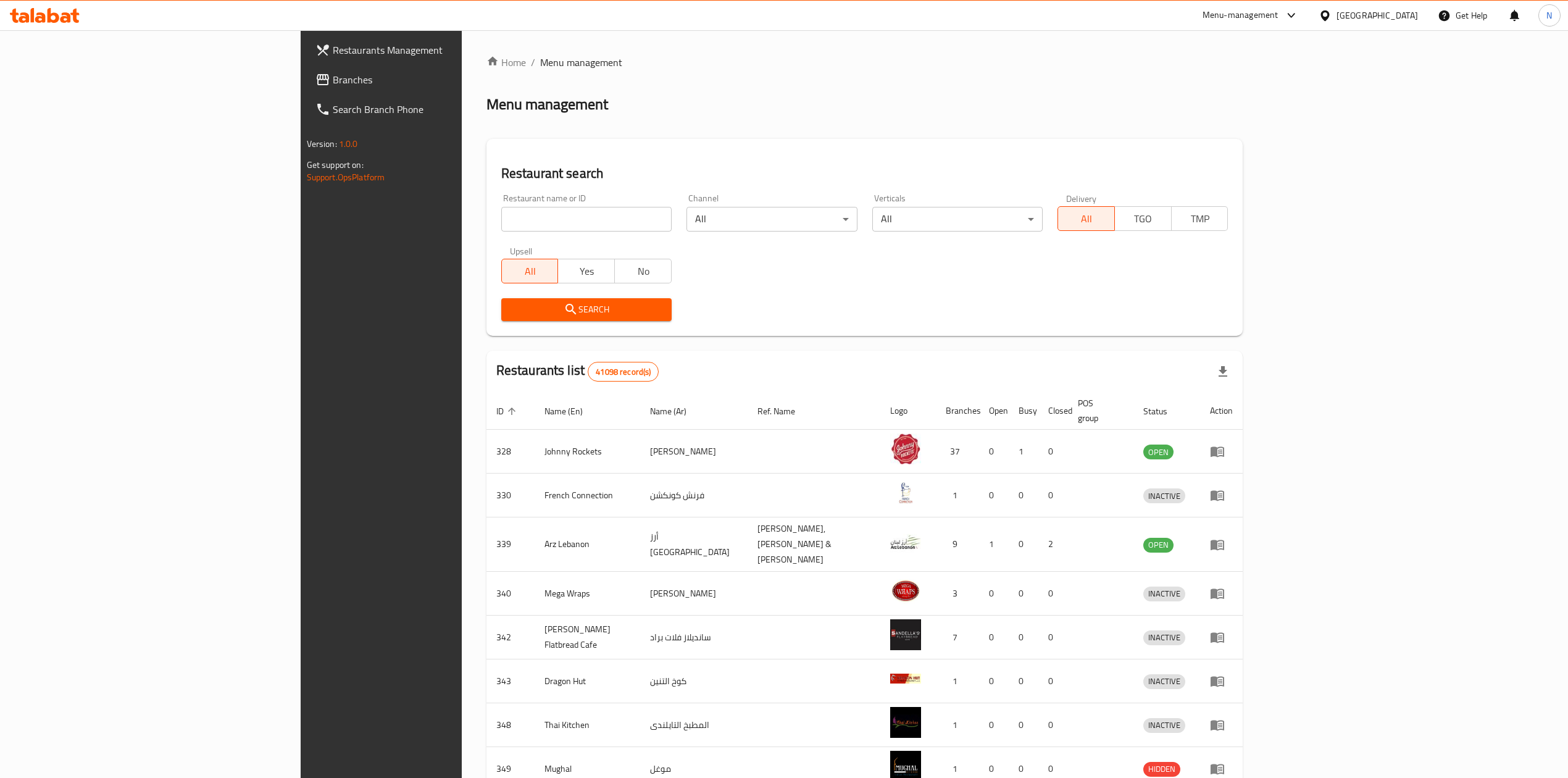
drag, startPoint x: 403, startPoint y: 248, endPoint x: 396, endPoint y: 232, distance: 17.5
click at [502, 248] on div "All Yes No" at bounding box center [587, 264] width 171 height 37
click at [502, 211] on input "search" at bounding box center [587, 219] width 171 height 25
paste input "681828"
type input "681828"
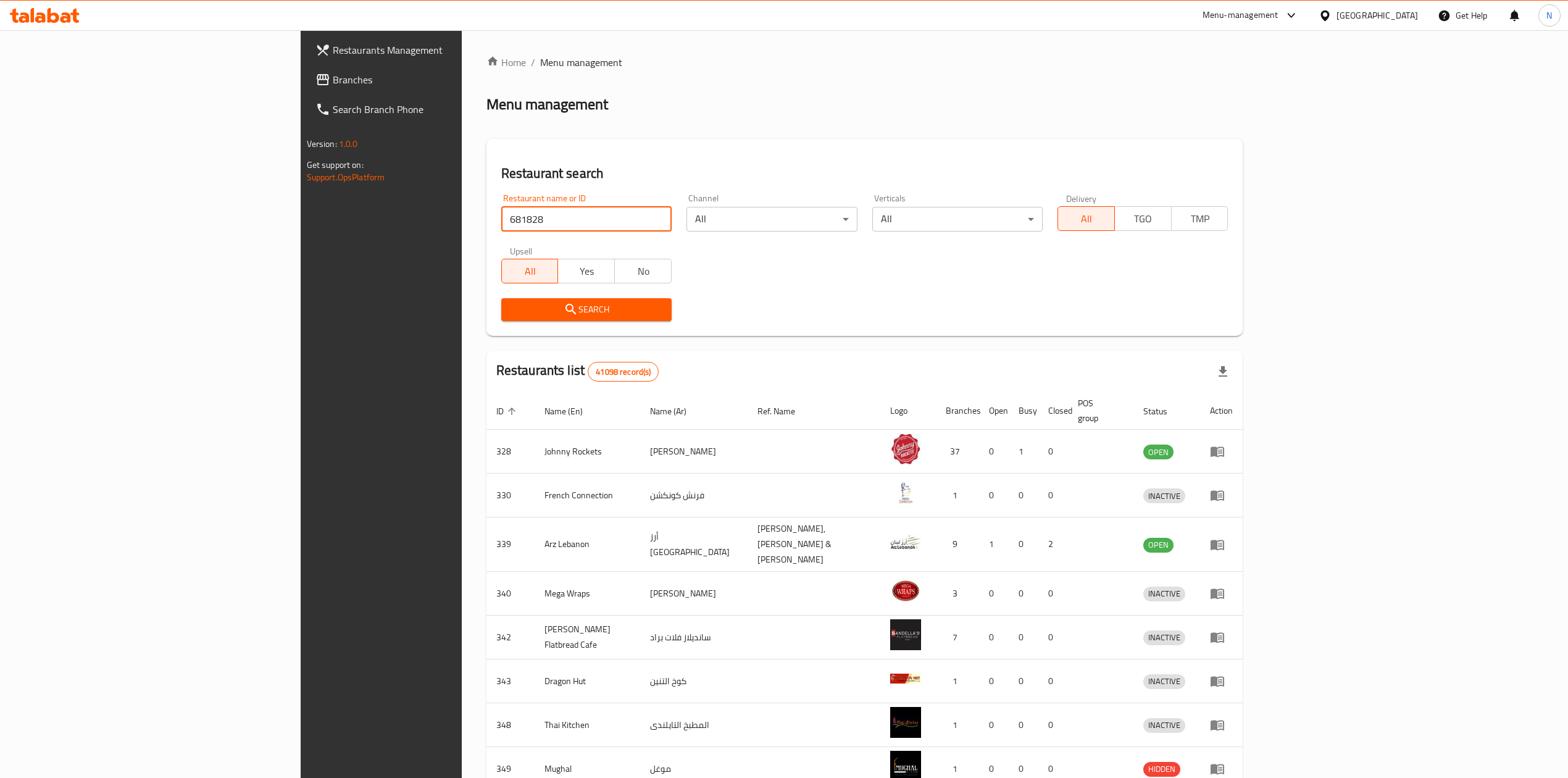
click button "Search" at bounding box center [587, 310] width 171 height 23
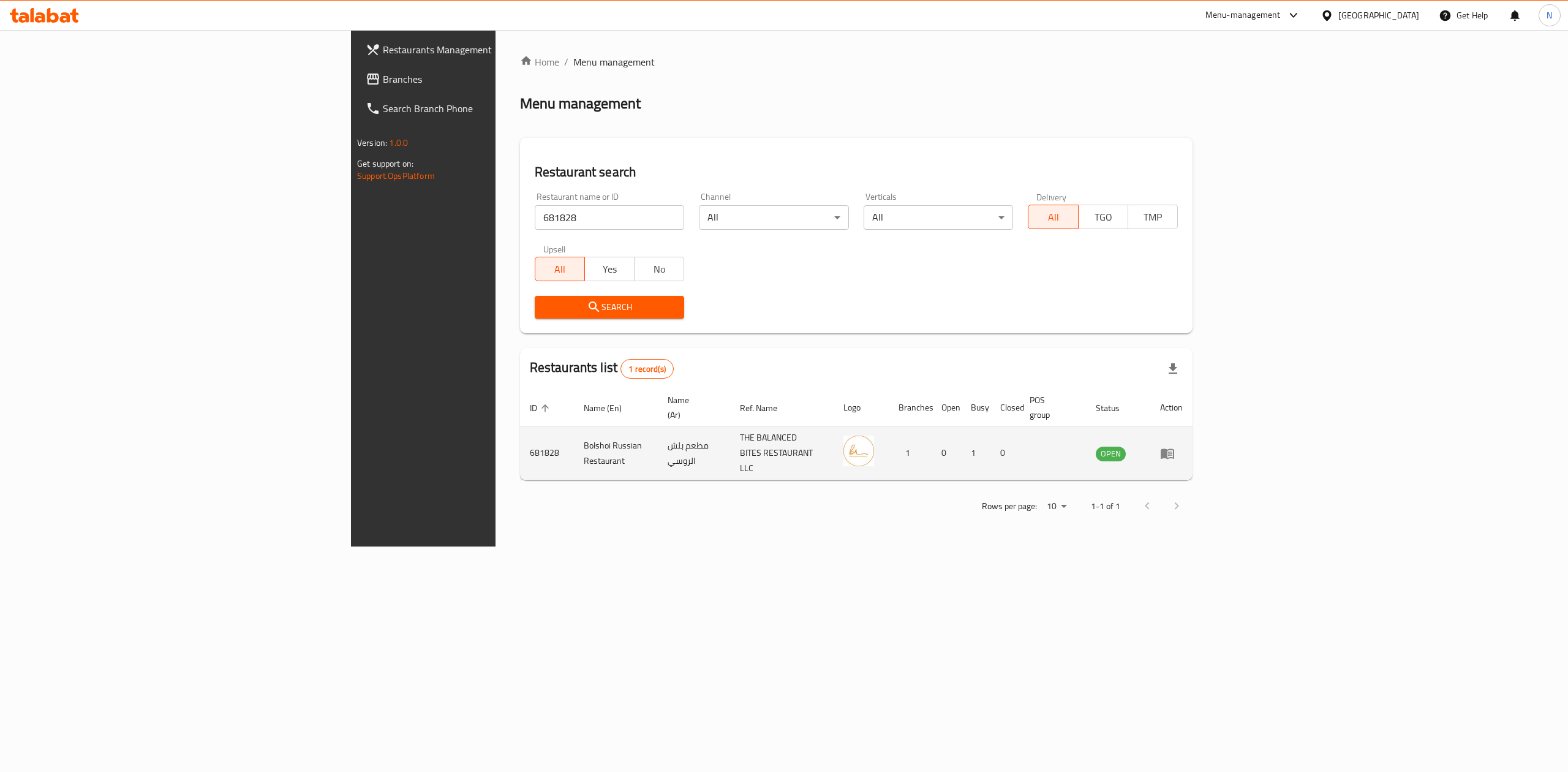
click at [670, 435] on td "مطعم بلش الروسي" at bounding box center [694, 453] width 72 height 54
drag, startPoint x: 670, startPoint y: 435, endPoint x: 505, endPoint y: 435, distance: 165.0
click at [520, 435] on tr "681828 Bolshoi Russian Restaurant مطعم بلش الروسي THE BALANCED BITES RESTAURANT…" at bounding box center [856, 453] width 672 height 54
click at [574, 435] on td "Bolshoi Russian Restaurant" at bounding box center [616, 453] width 84 height 54
click at [1175, 446] on icon "enhanced table" at bounding box center [1167, 453] width 14 height 14
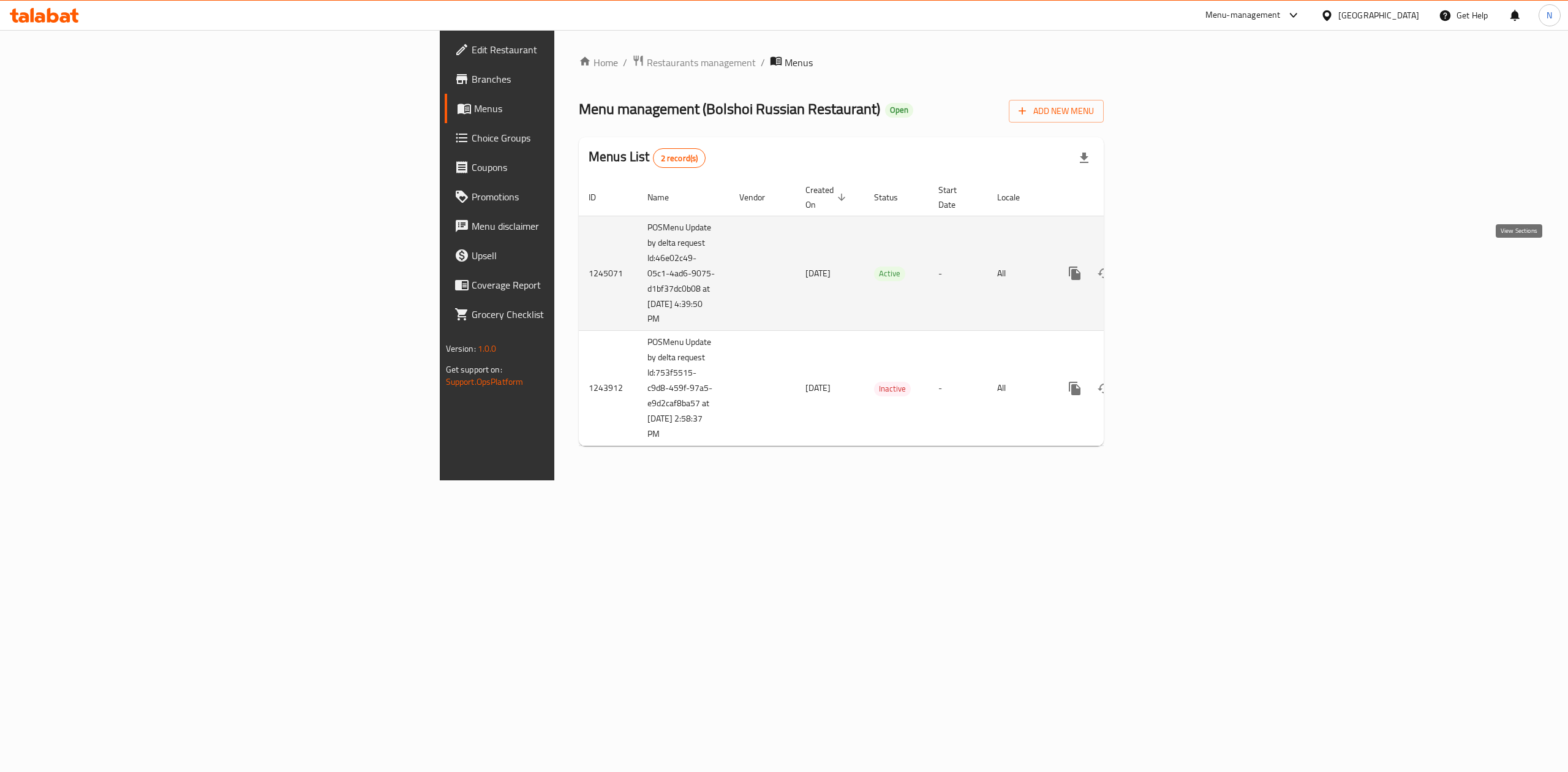
click at [1178, 264] on link "enhanced table" at bounding box center [1163, 273] width 30 height 30
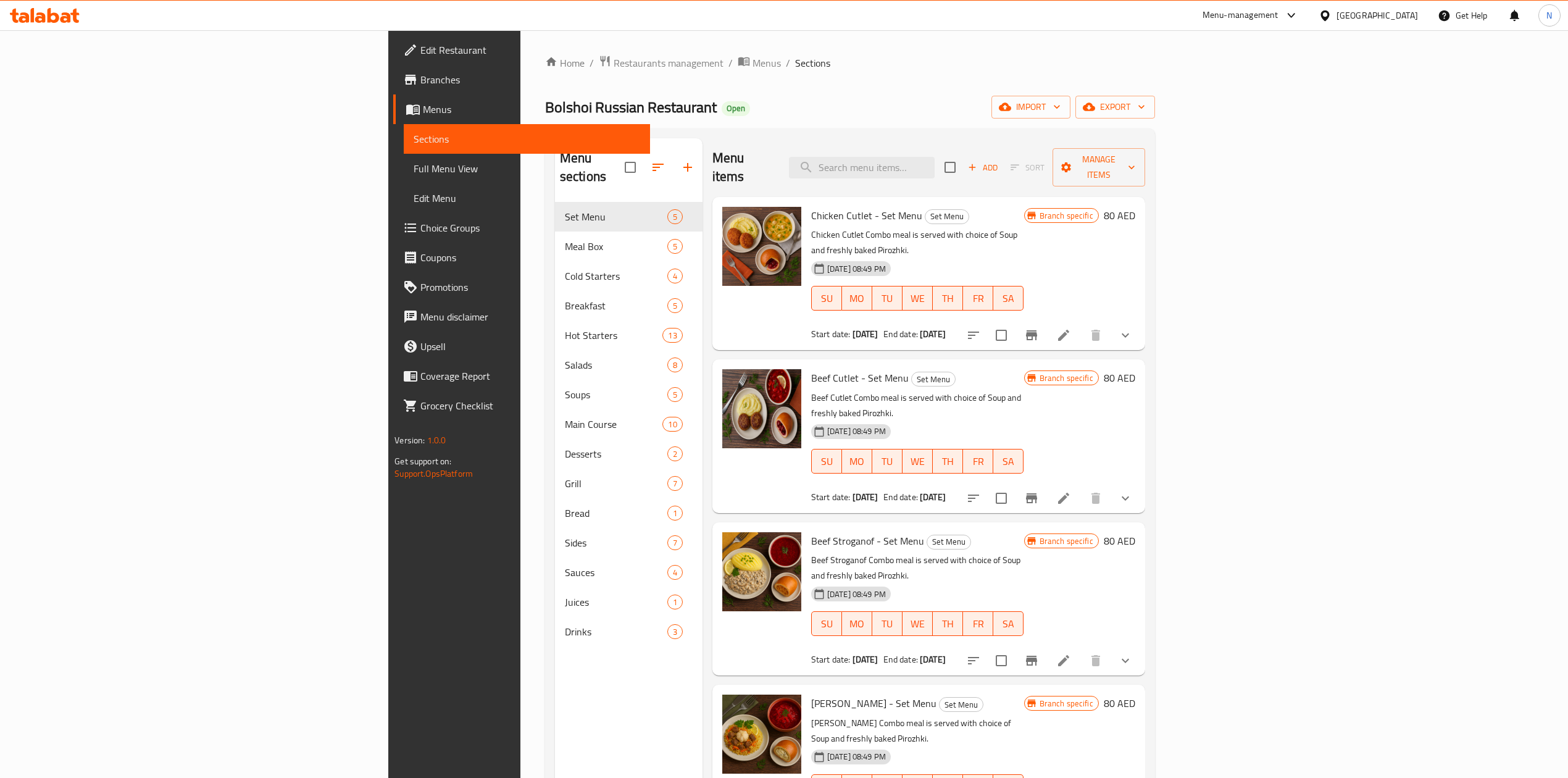
click at [545, 102] on span "Bolshoi Russian Restaurant" at bounding box center [631, 107] width 171 height 28
click at [614, 62] on span "Restaurants management" at bounding box center [669, 62] width 110 height 15
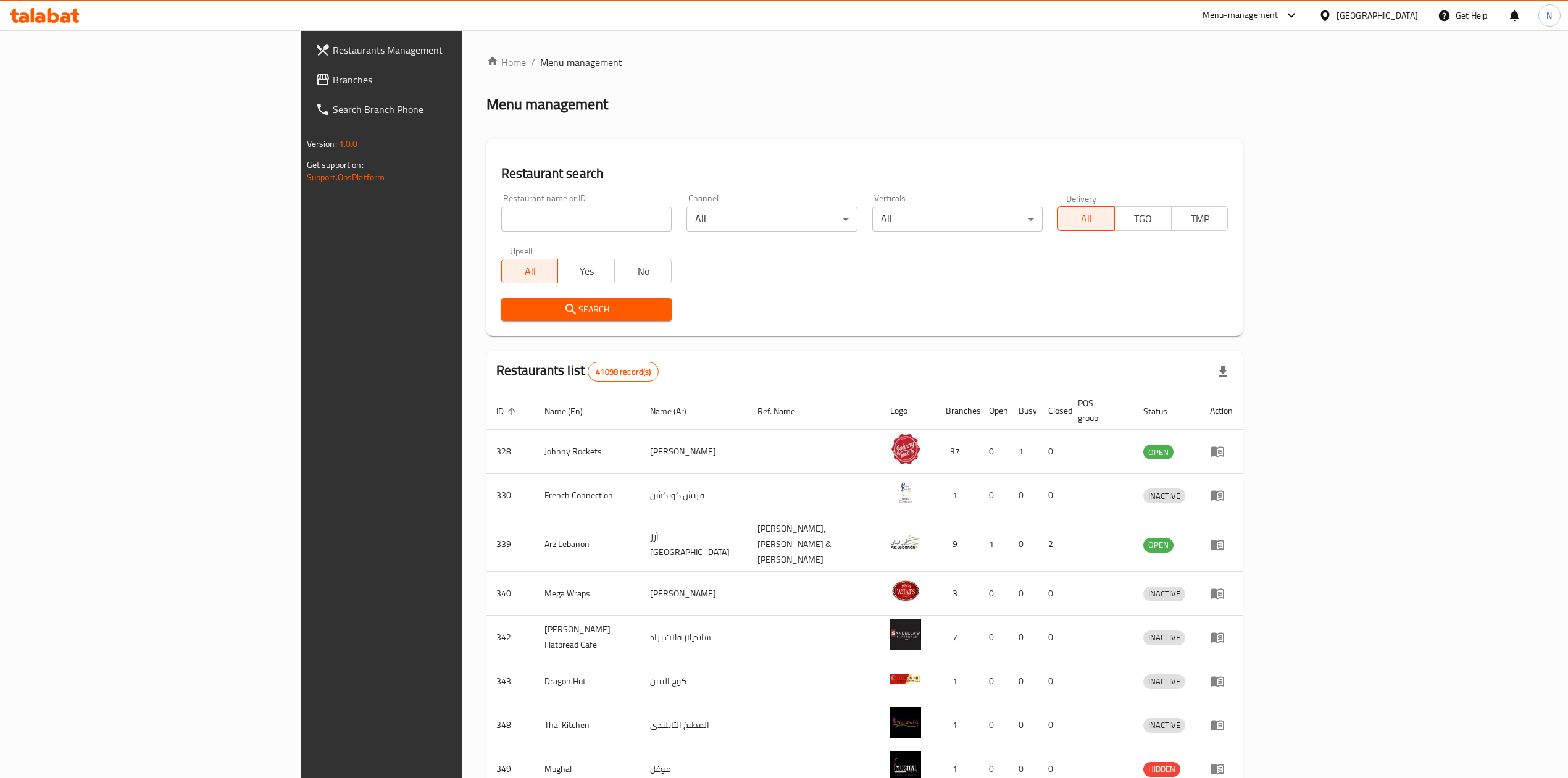
click at [494, 238] on div "Restaurant name or ID Restaurant name or ID" at bounding box center [586, 213] width 185 height 53
click at [502, 211] on input "search" at bounding box center [587, 219] width 171 height 25
paste input "681828"
type input "681828"
click button "Search" at bounding box center [587, 310] width 171 height 23
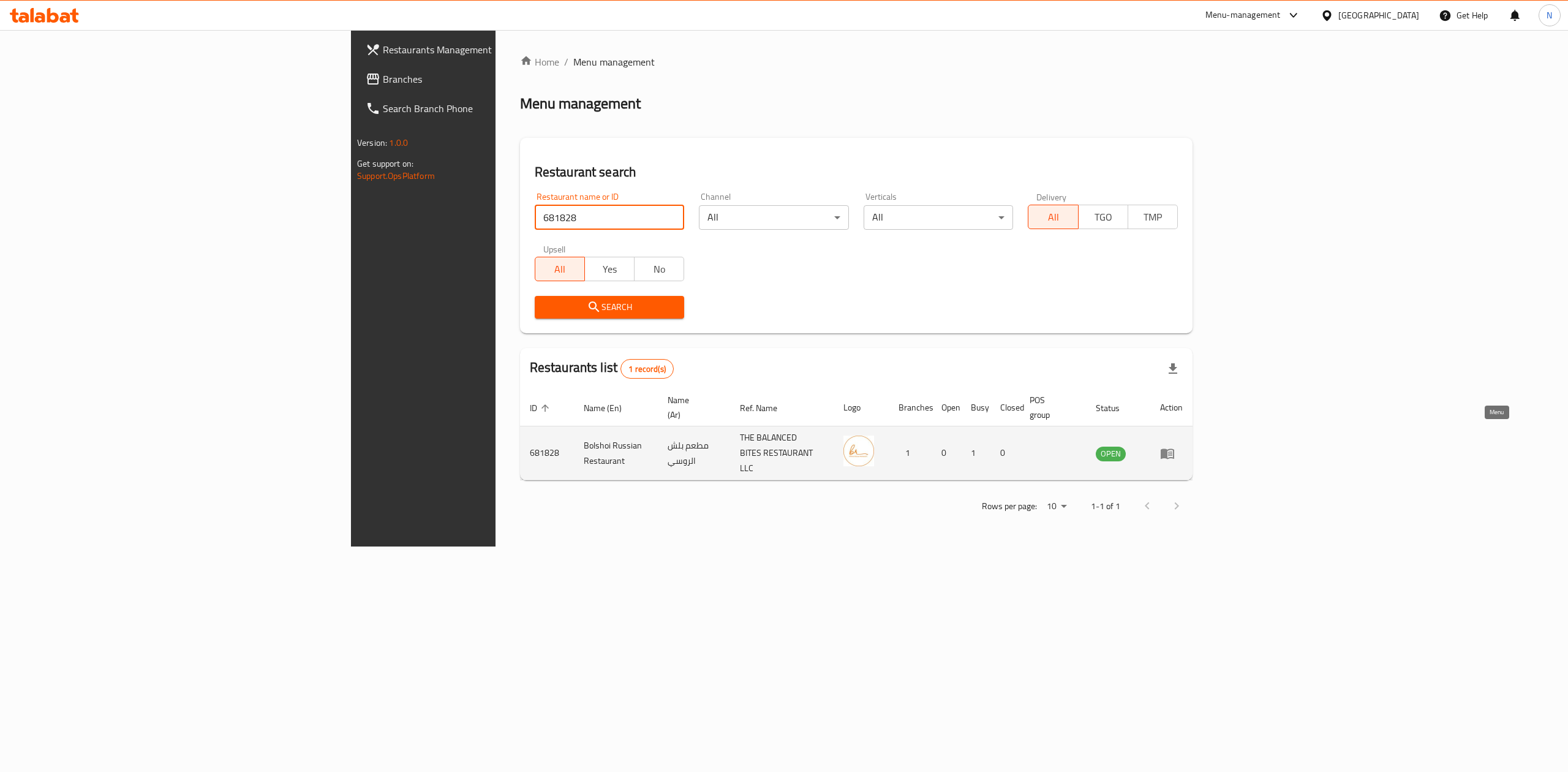
click at [1193, 443] on td "enhanced table" at bounding box center [1171, 453] width 42 height 54
click at [1175, 446] on icon "enhanced table" at bounding box center [1167, 453] width 14 height 14
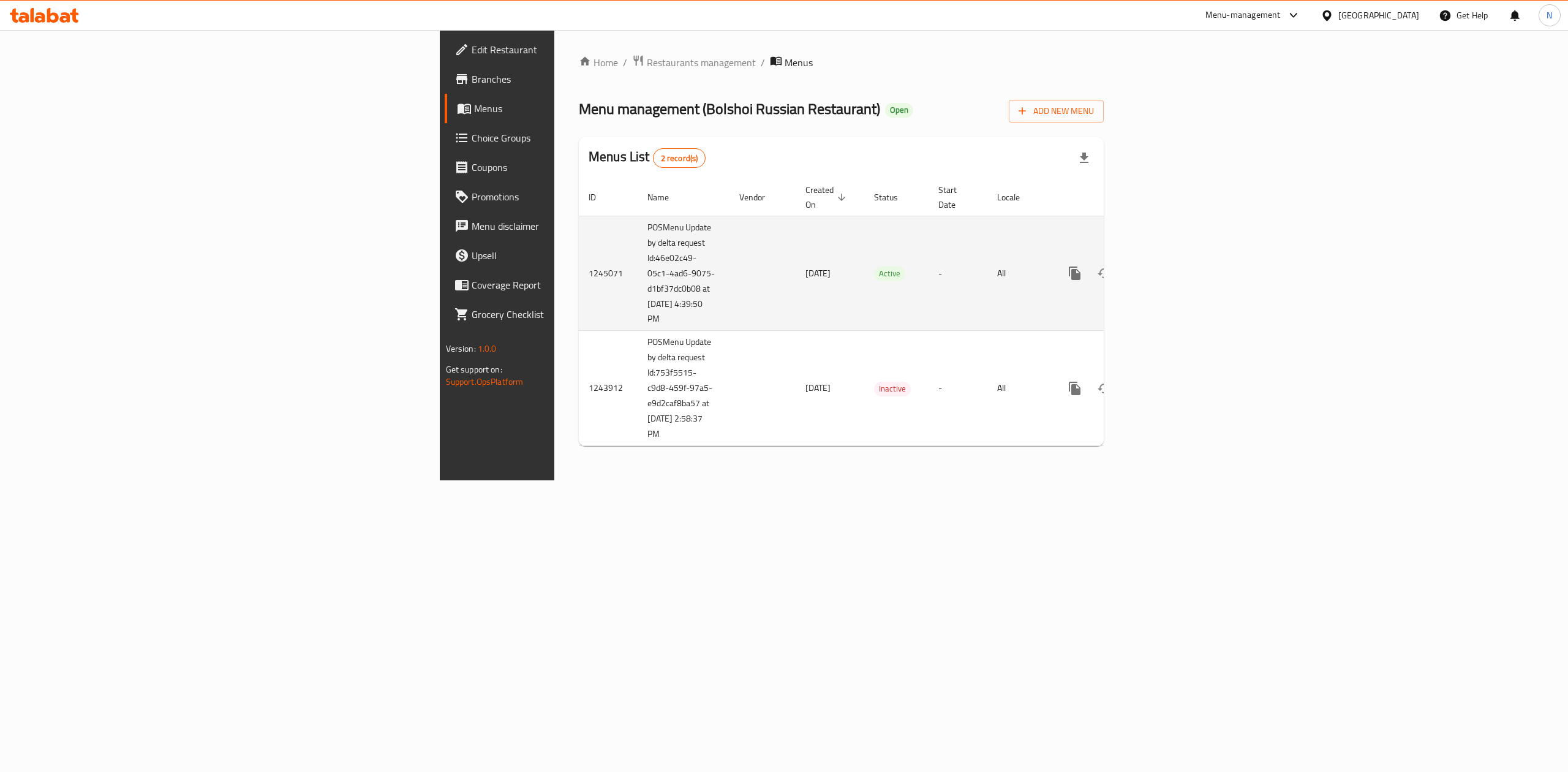
click at [1188, 234] on td "enhanced table" at bounding box center [1119, 273] width 137 height 115
click at [1171, 266] on icon "enhanced table" at bounding box center [1163, 273] width 14 height 14
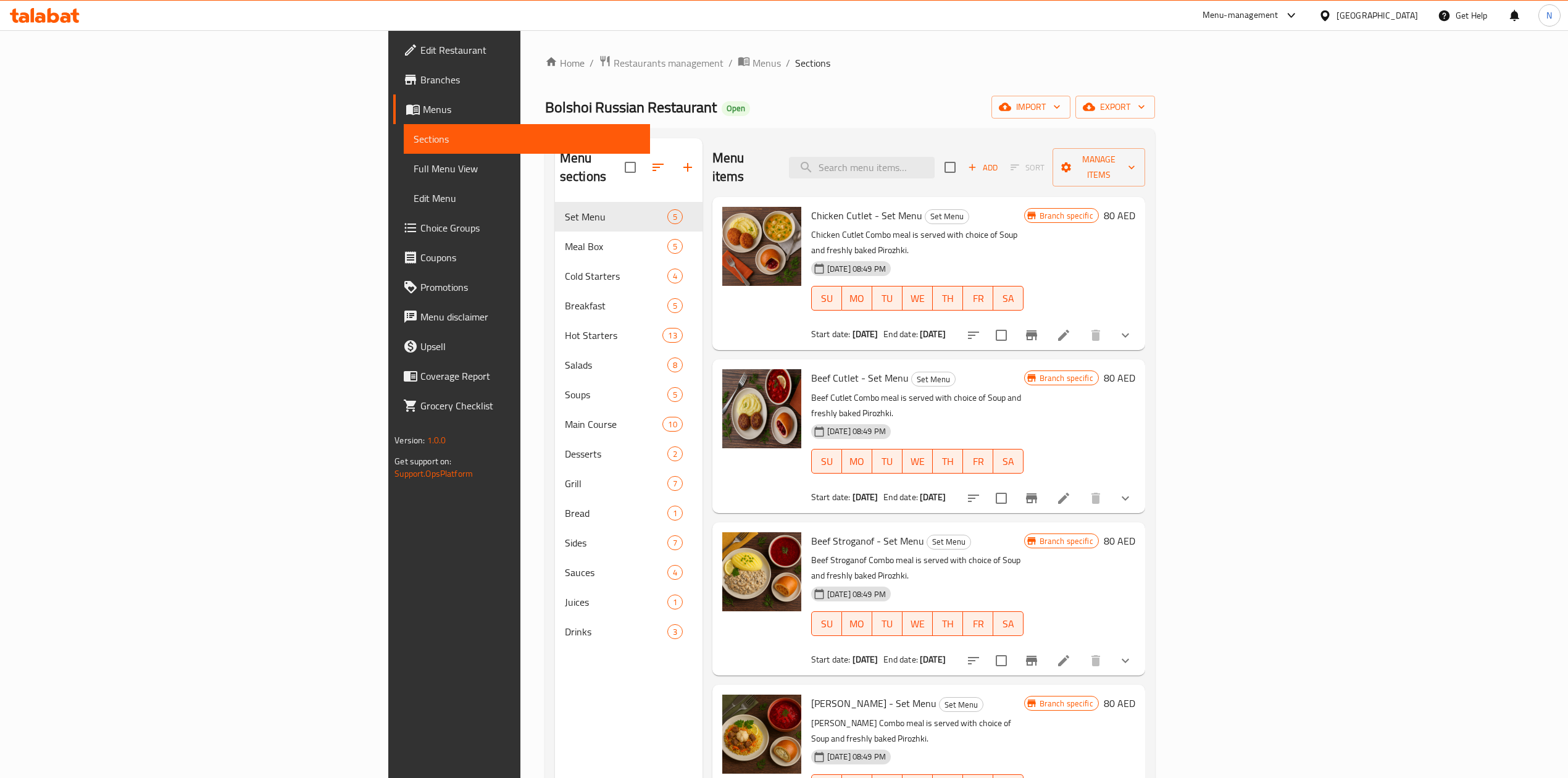
click at [414, 204] on span "Edit Menu" at bounding box center [527, 198] width 227 height 15
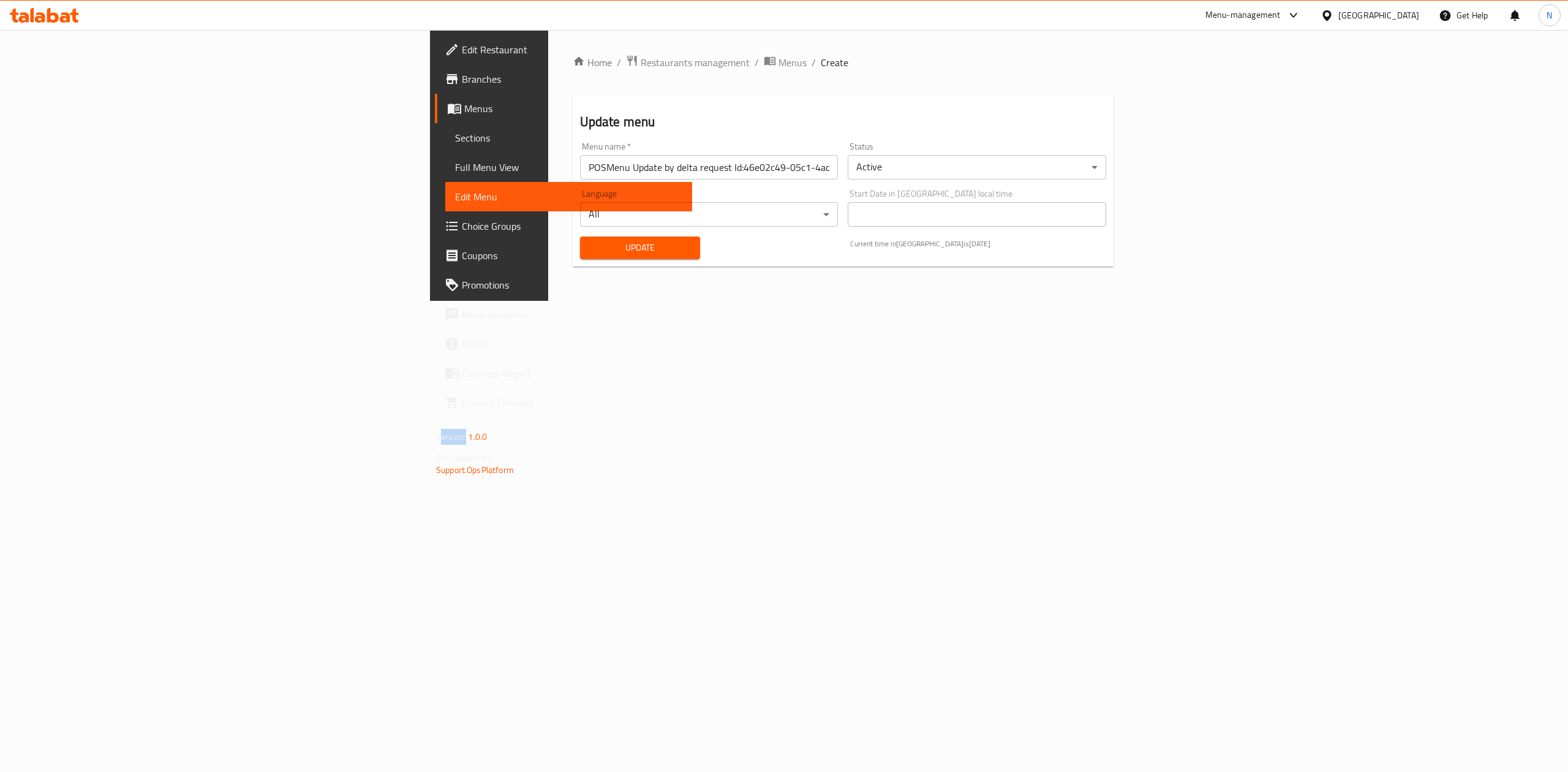
drag, startPoint x: 98, startPoint y: 202, endPoint x: 101, endPoint y: 225, distance: 23.2
click at [462, 228] on span "Choice Groups" at bounding box center [572, 226] width 220 height 14
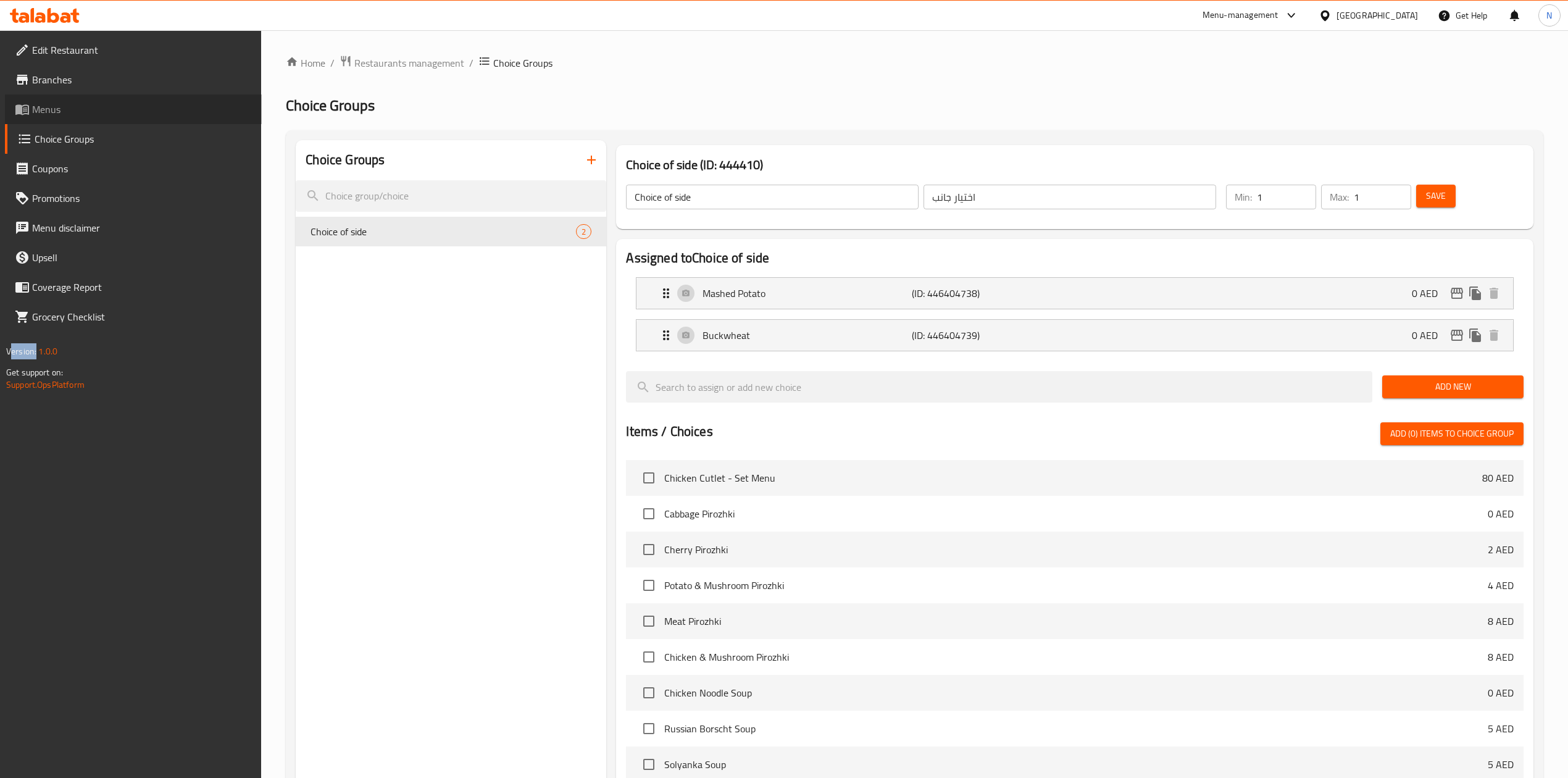
click at [47, 108] on span "Menus" at bounding box center [142, 109] width 220 height 15
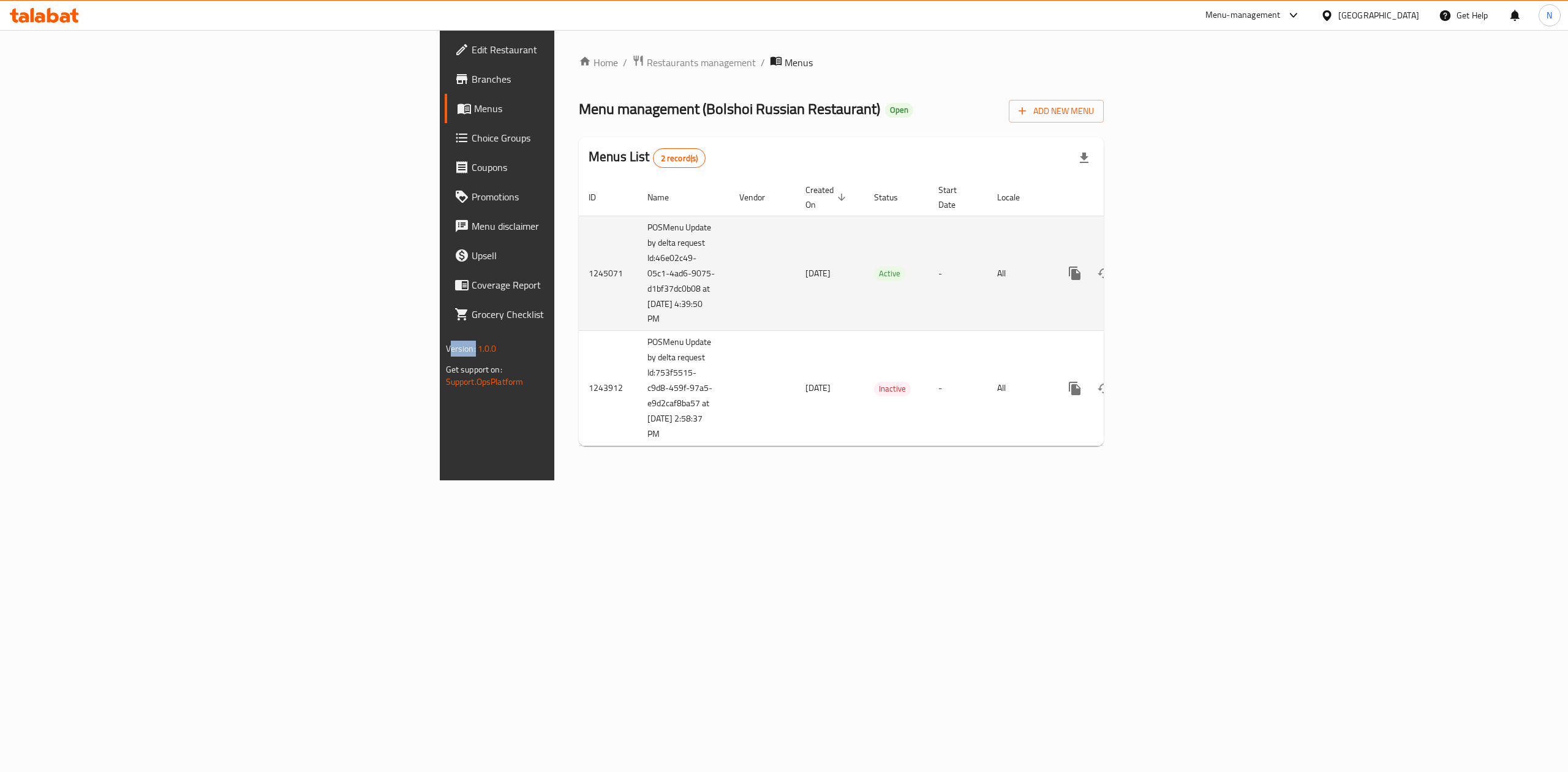
click at [1171, 266] on icon "enhanced table" at bounding box center [1163, 273] width 14 height 14
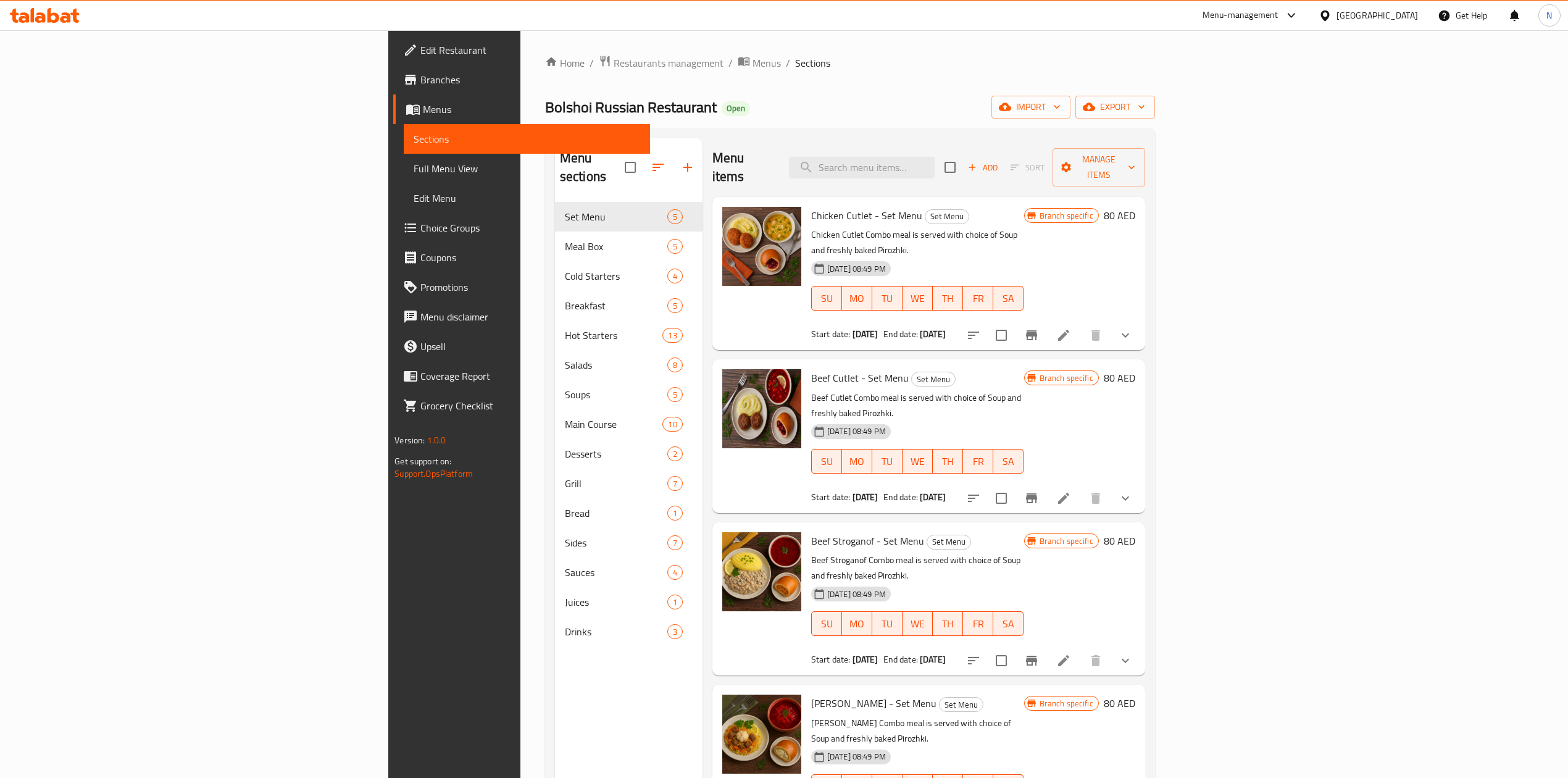
click at [1141, 321] on div at bounding box center [1050, 335] width 182 height 30
click at [1133, 328] on icon "show more" at bounding box center [1125, 335] width 15 height 15
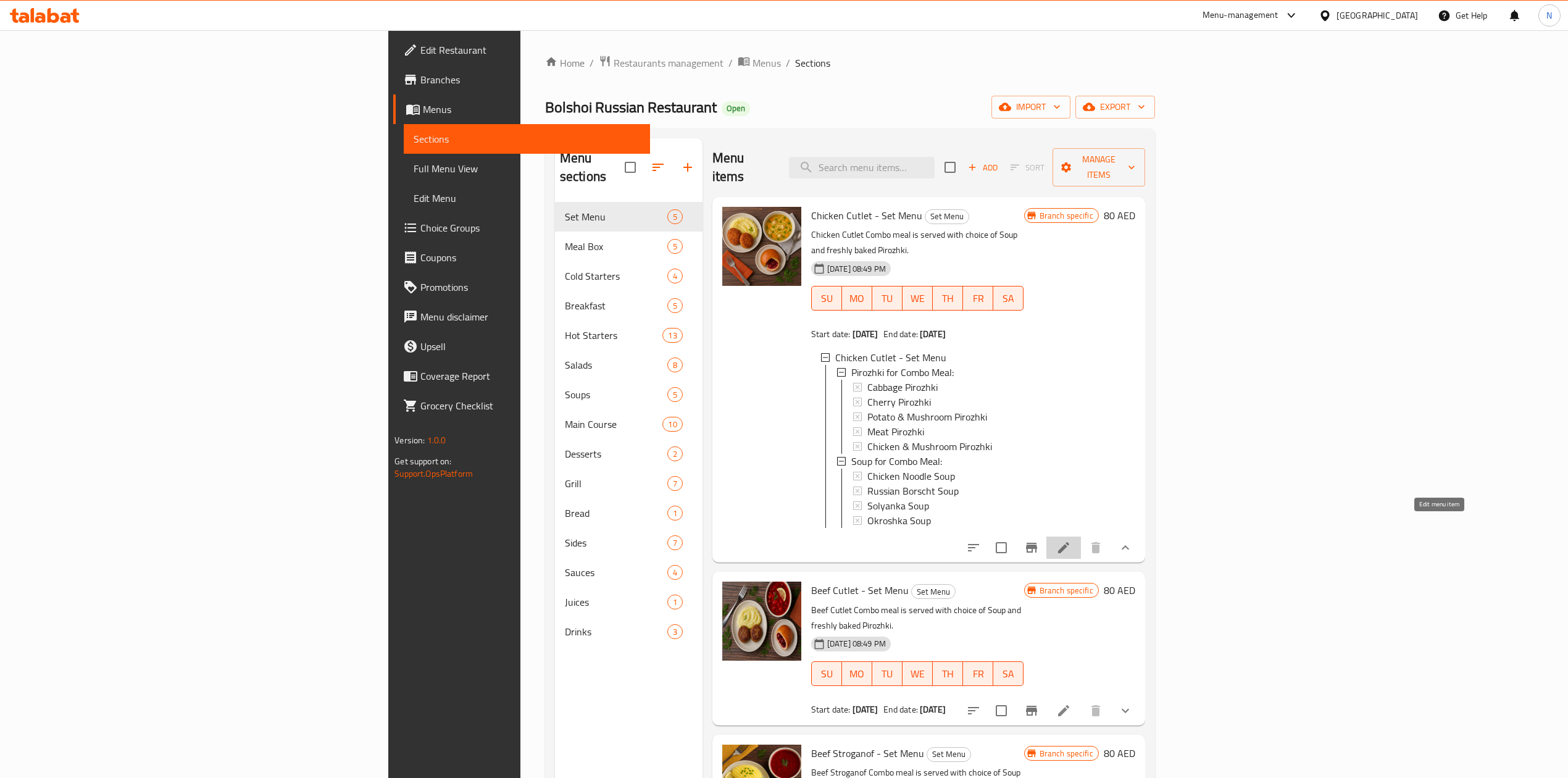
click at [1071, 541] on icon at bounding box center [1064, 548] width 15 height 15
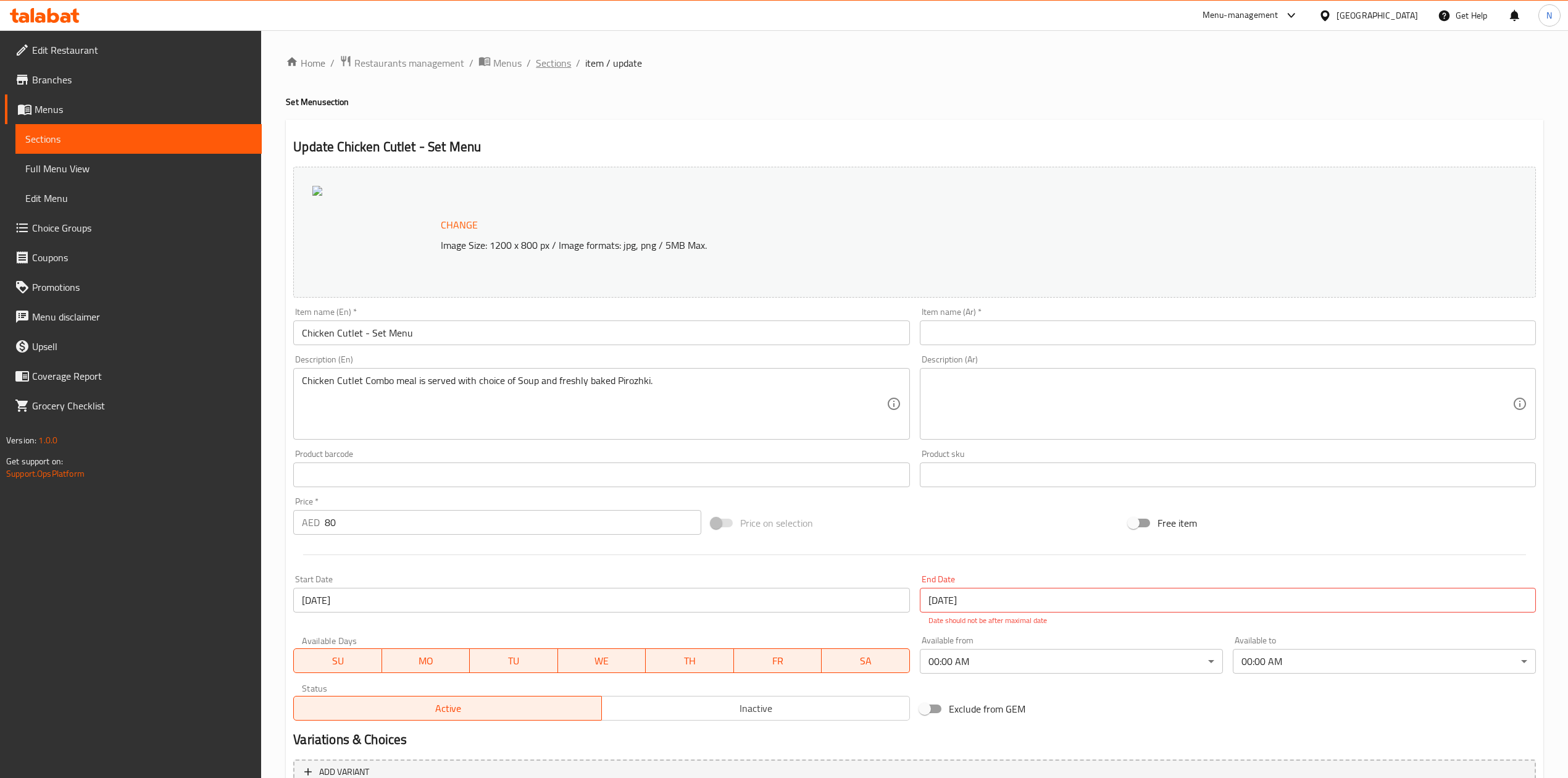
click at [541, 65] on span "Sections" at bounding box center [553, 62] width 35 height 15
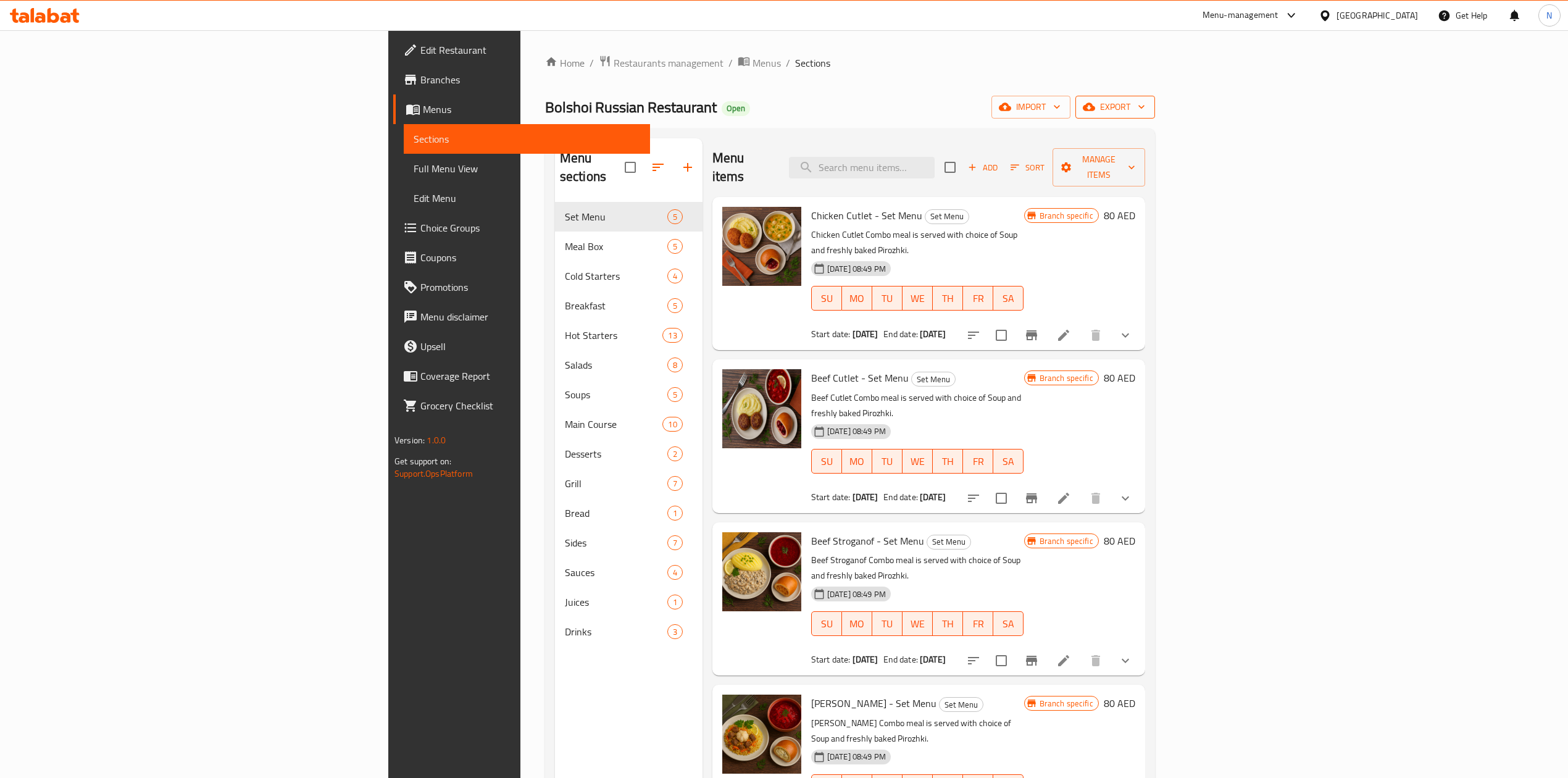
click at [1145, 112] on span "export" at bounding box center [1115, 107] width 60 height 15
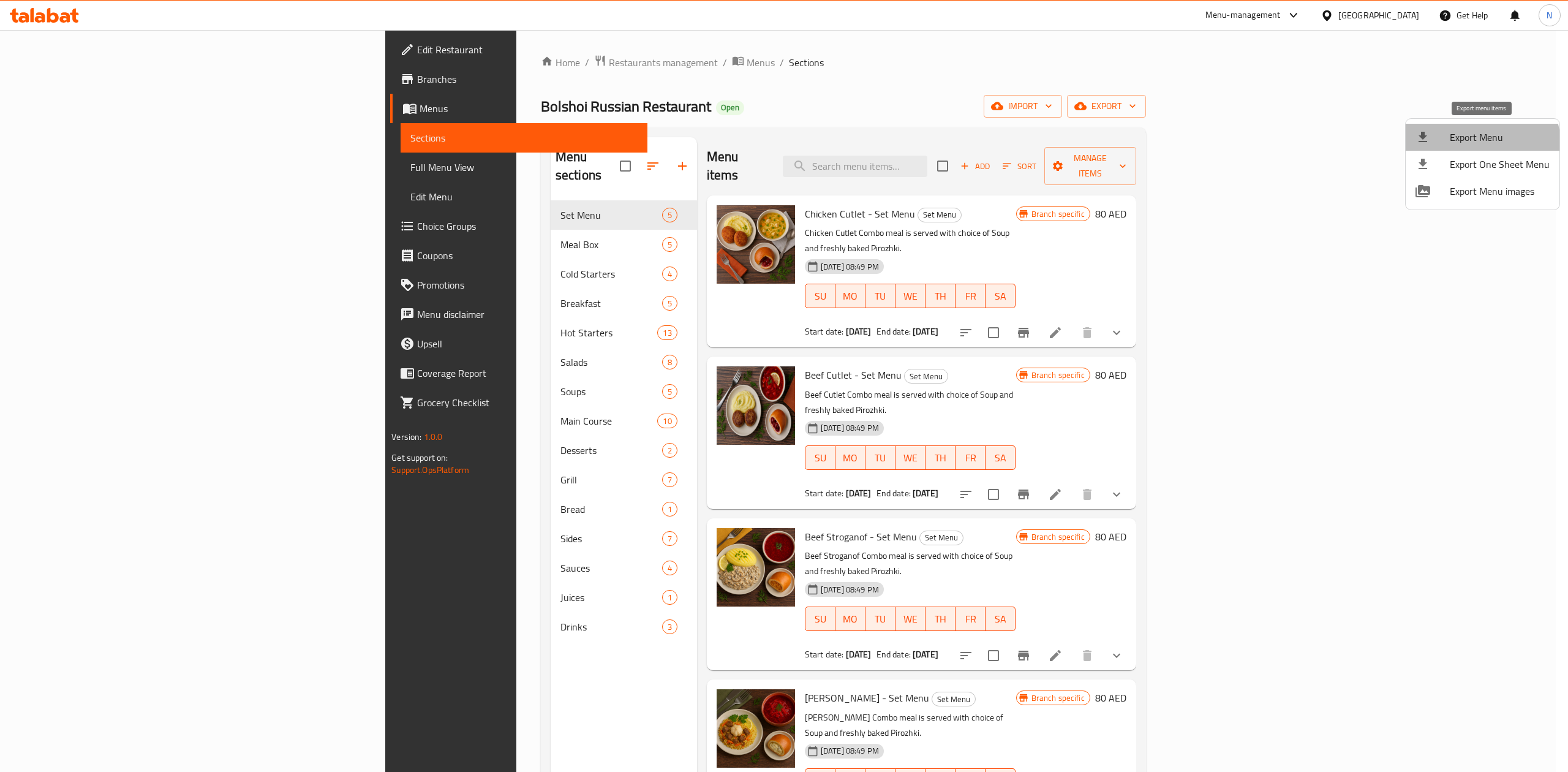
click at [1477, 145] on span "Export Menu" at bounding box center [1499, 137] width 100 height 14
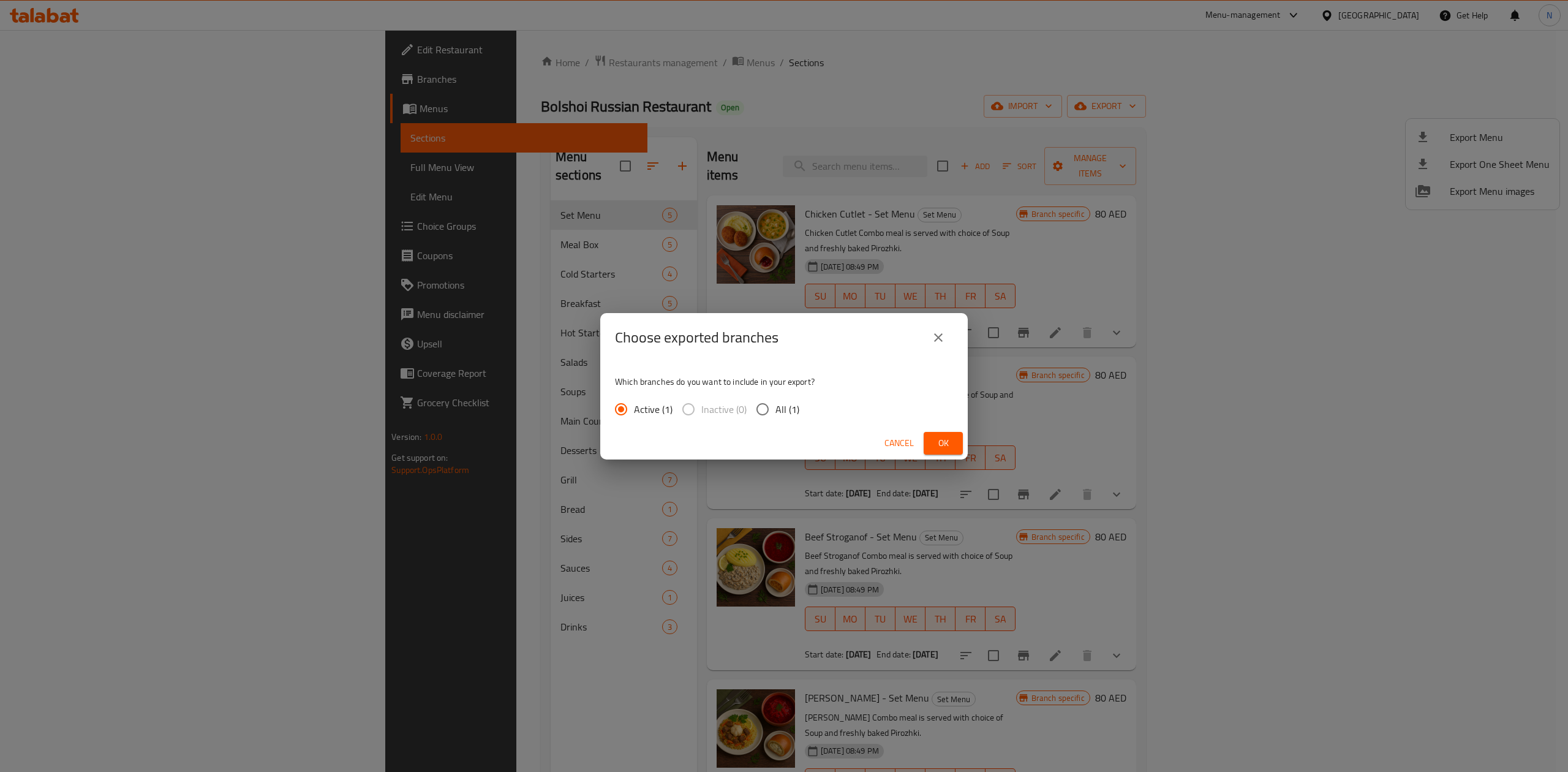
click at [787, 407] on span "All (1)" at bounding box center [787, 409] width 24 height 14
click at [776, 407] on input "All (1)" at bounding box center [762, 409] width 25 height 25
radio input "true"
click at [935, 434] on button "Ok" at bounding box center [943, 443] width 39 height 23
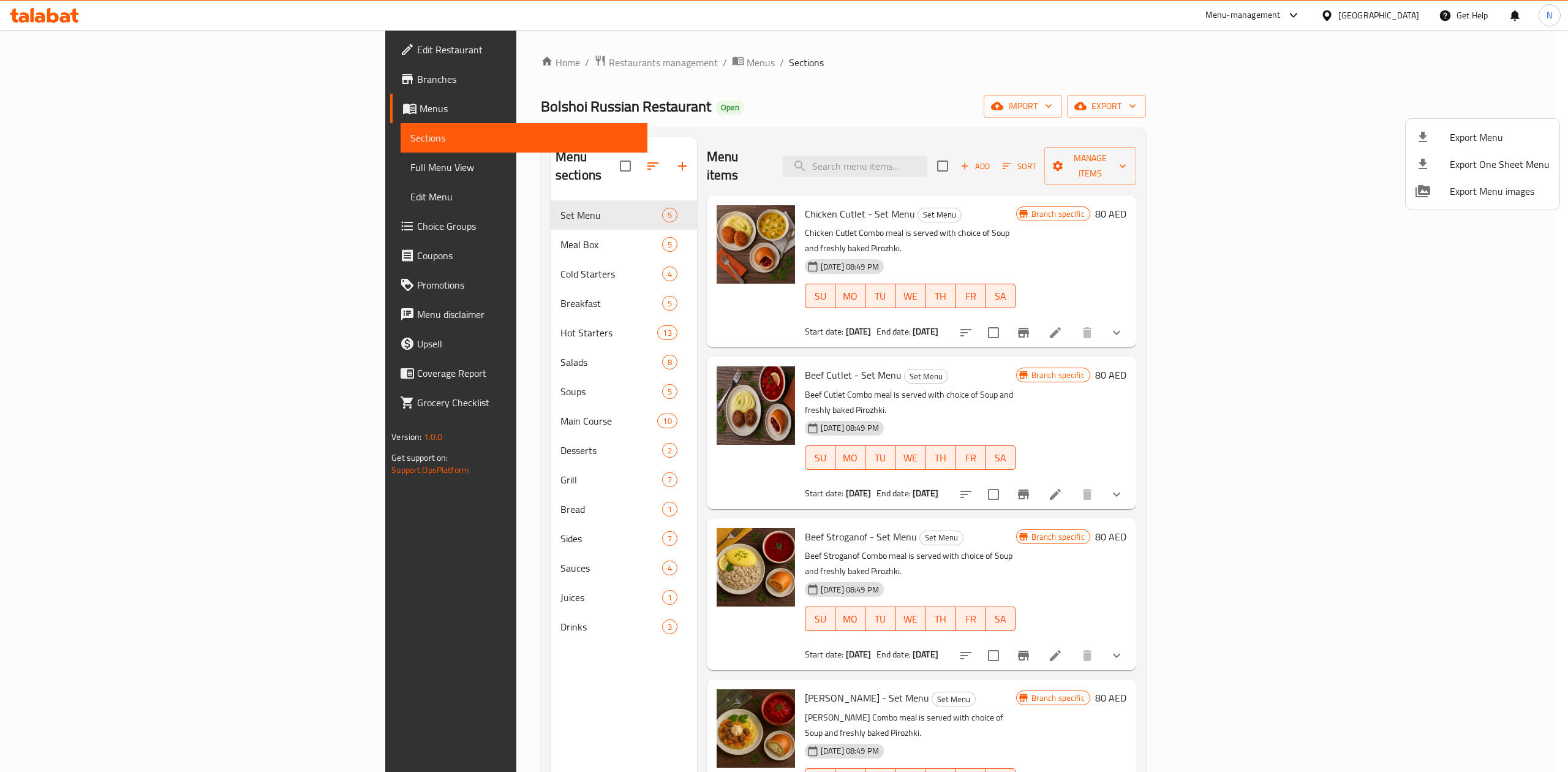
click at [391, 70] on div at bounding box center [784, 386] width 1568 height 772
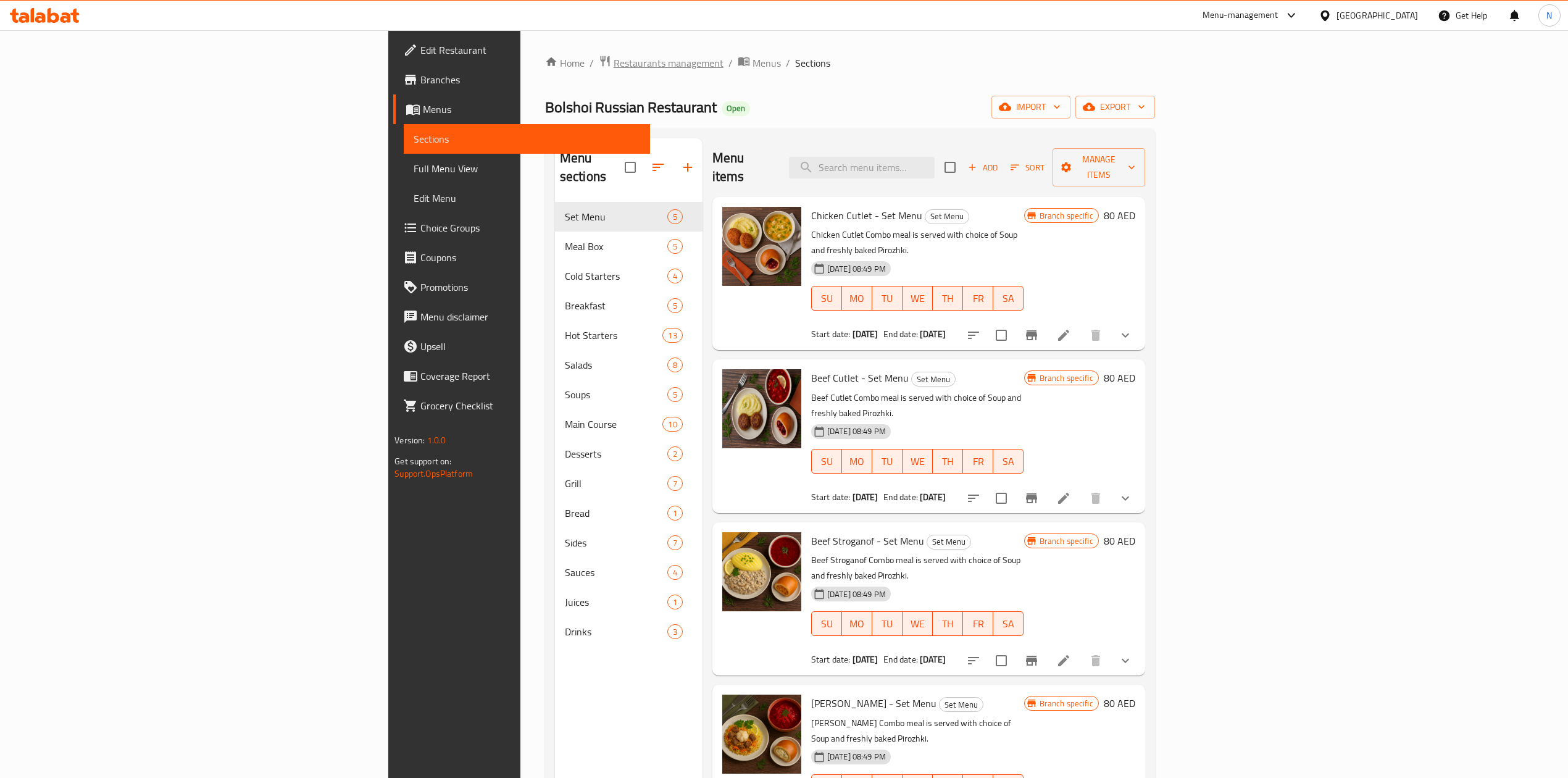
click at [614, 69] on span "Restaurants management" at bounding box center [669, 62] width 110 height 15
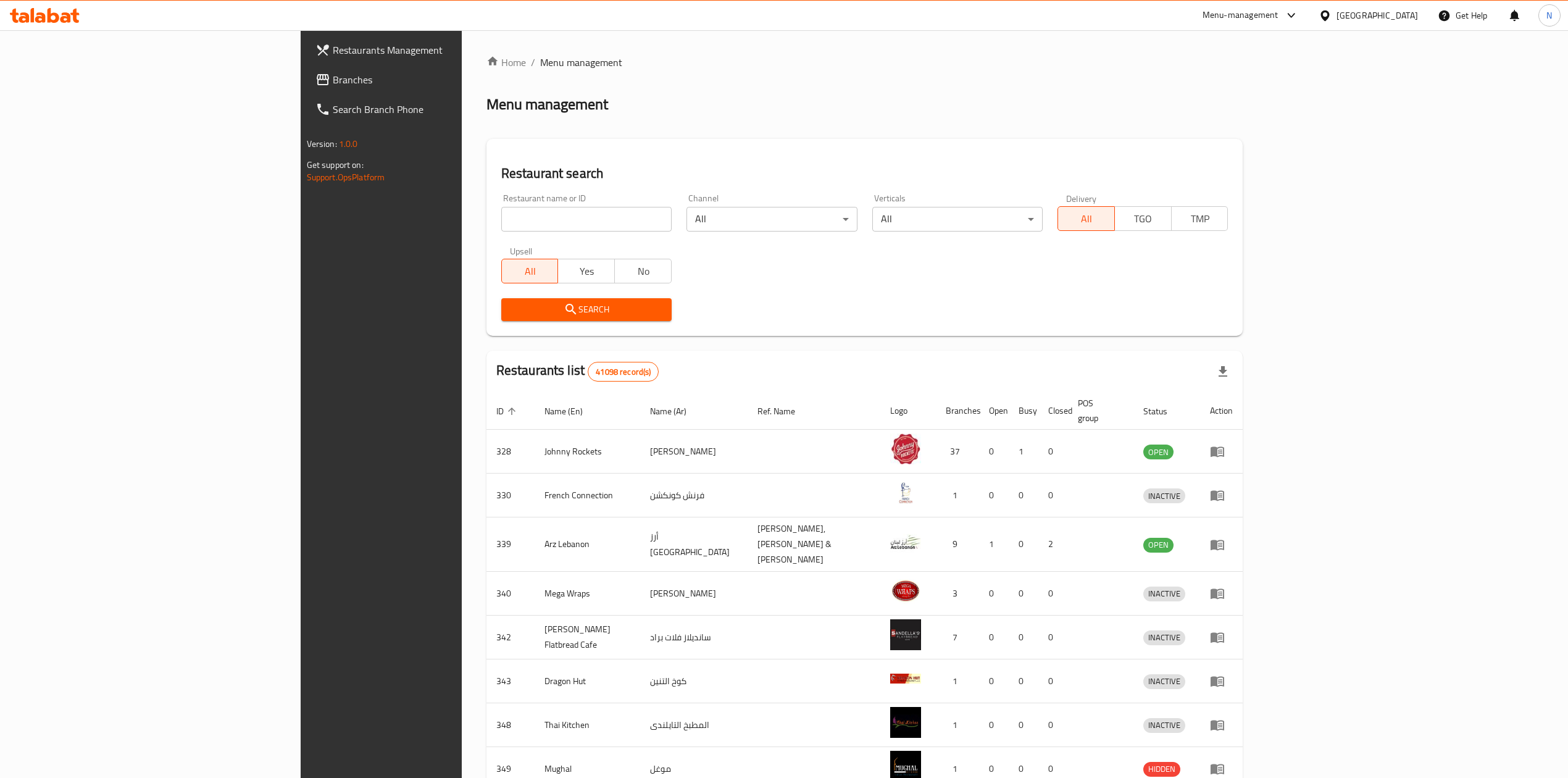
click at [502, 230] on input "search" at bounding box center [587, 219] width 171 height 25
paste input "693351"
click at [511, 305] on span "Search" at bounding box center [586, 310] width 151 height 15
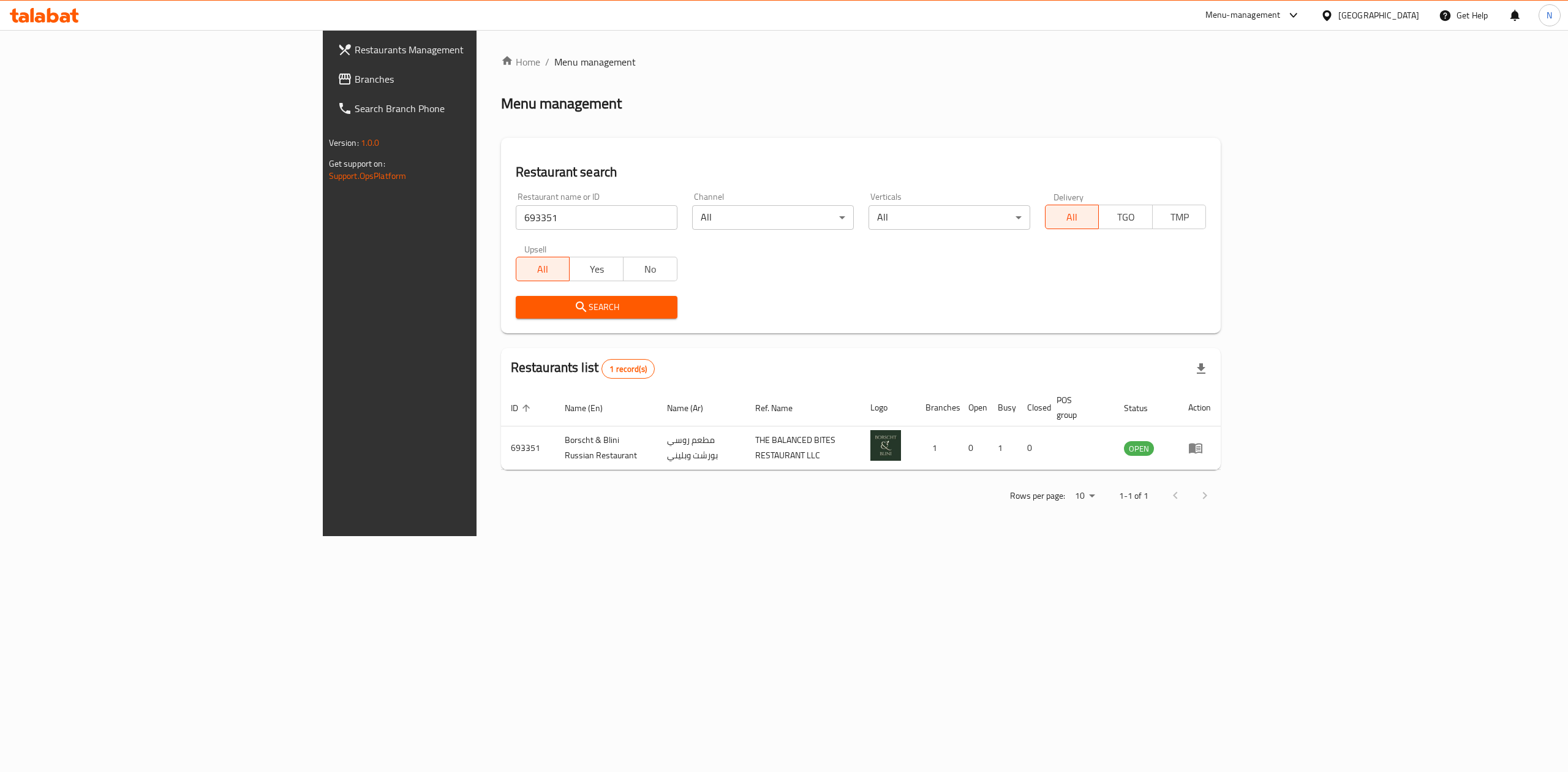
click at [516, 211] on input "693351" at bounding box center [596, 218] width 162 height 25
paste input "81828"
click at [516, 211] on input "681828" at bounding box center [596, 218] width 162 height 25
type input "681828"
click button "Search" at bounding box center [596, 307] width 162 height 23
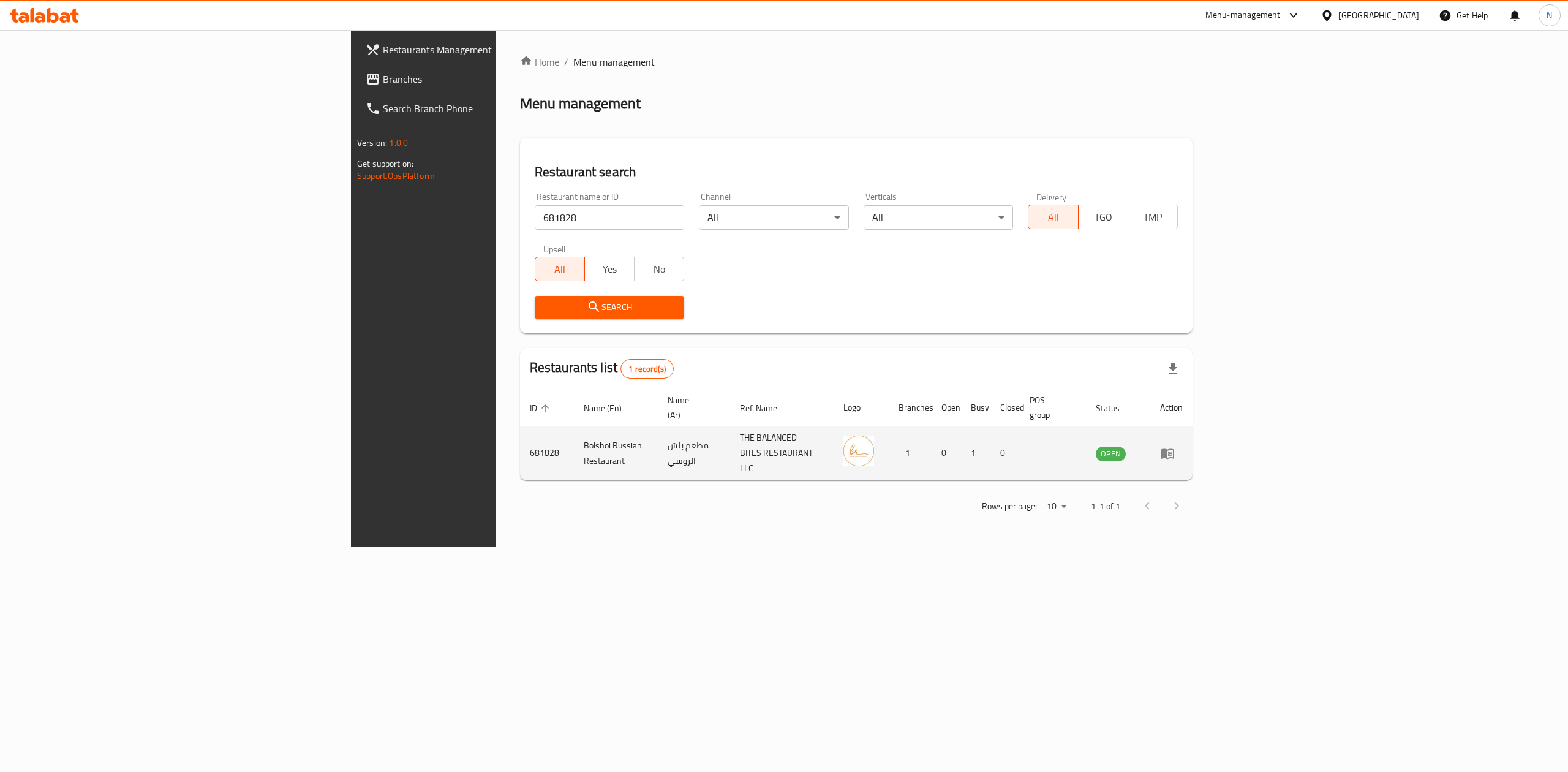
drag, startPoint x: 1481, startPoint y: 427, endPoint x: 1492, endPoint y: 435, distance: 13.6
click at [1193, 427] on td "enhanced table" at bounding box center [1171, 453] width 42 height 54
click at [1174, 448] on icon "enhanced table" at bounding box center [1167, 453] width 14 height 10
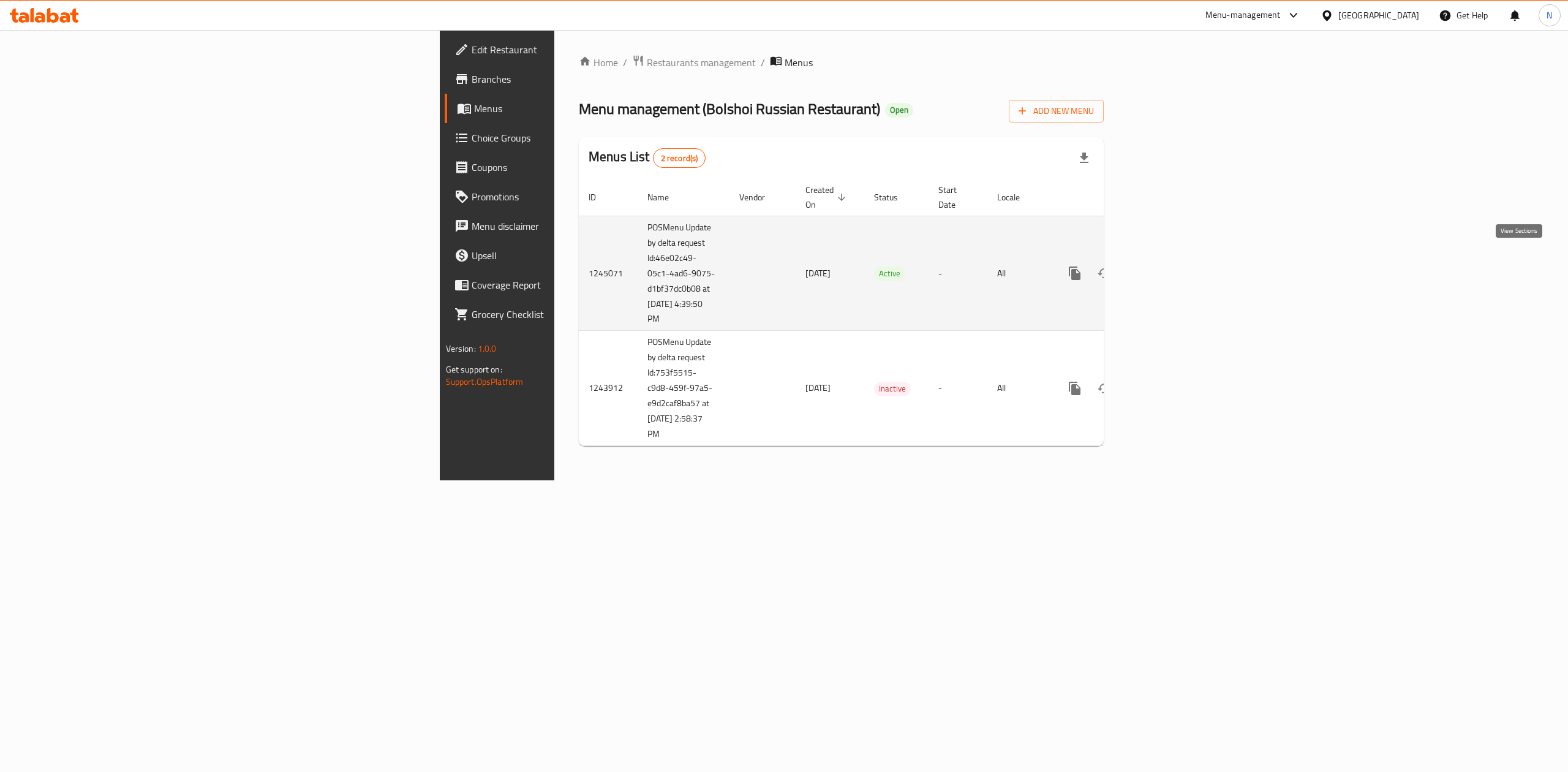
click at [1178, 259] on link "enhanced table" at bounding box center [1163, 273] width 30 height 30
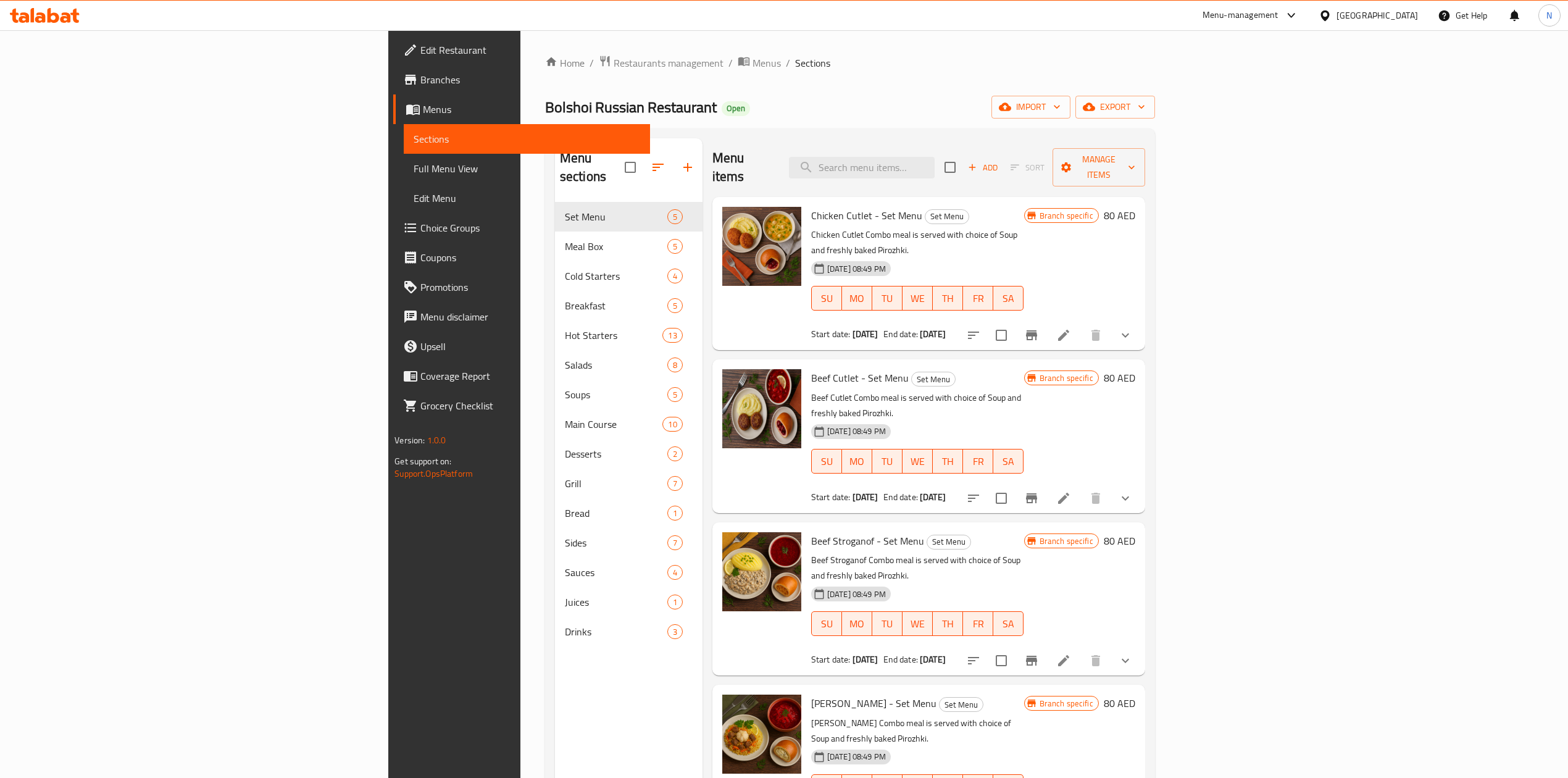
drag, startPoint x: 1510, startPoint y: 142, endPoint x: 1508, endPoint y: 134, distance: 8.2
click at [1155, 137] on div "Menu sections Set Menu 5 Meal Box 5 Cold Starters 4 Breakfast 5 Hot Starters 13…" at bounding box center [850, 527] width 610 height 798
click at [1145, 102] on span "export" at bounding box center [1115, 107] width 60 height 15
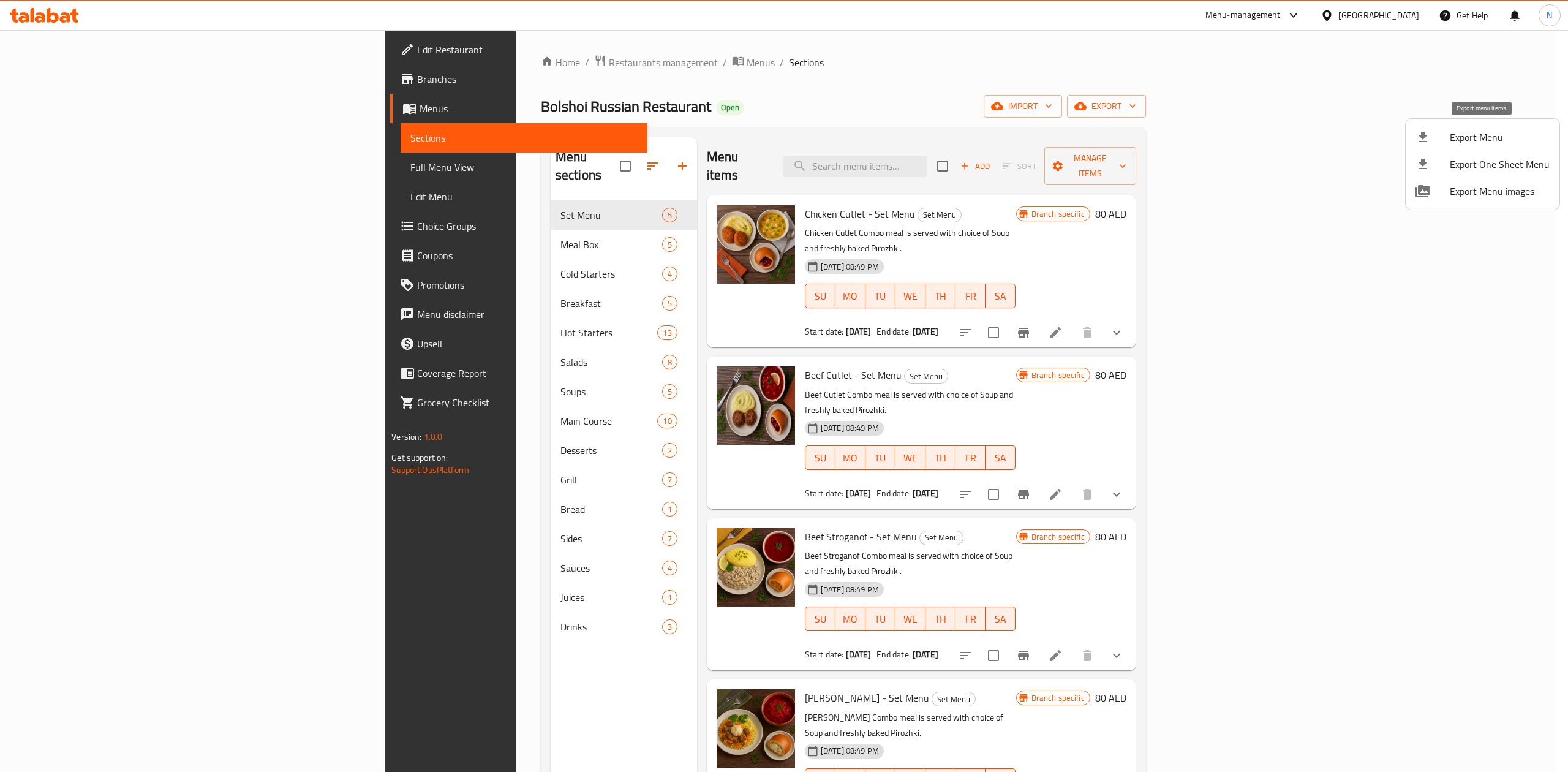
click at [1417, 147] on li "Export Menu" at bounding box center [1482, 137] width 153 height 27
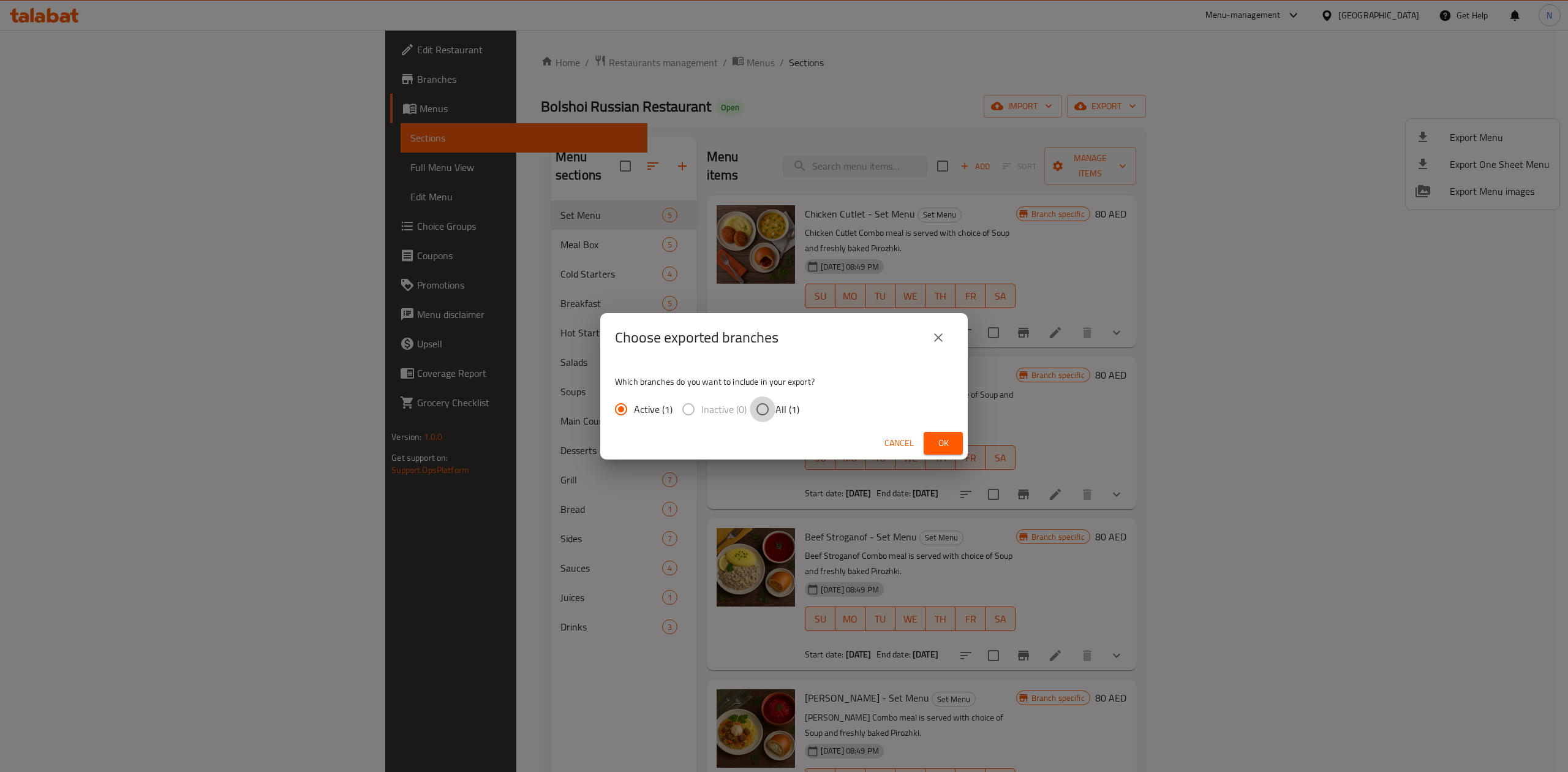
drag, startPoint x: 774, startPoint y: 409, endPoint x: 886, endPoint y: 444, distance: 117.3
click at [774, 410] on input "All (1)" at bounding box center [762, 409] width 25 height 25
radio input "true"
drag, startPoint x: 937, startPoint y: 444, endPoint x: 964, endPoint y: 516, distance: 76.9
click at [957, 516] on div "Choose exported branches Which branches do you want to include in your export? …" at bounding box center [784, 386] width 1568 height 772
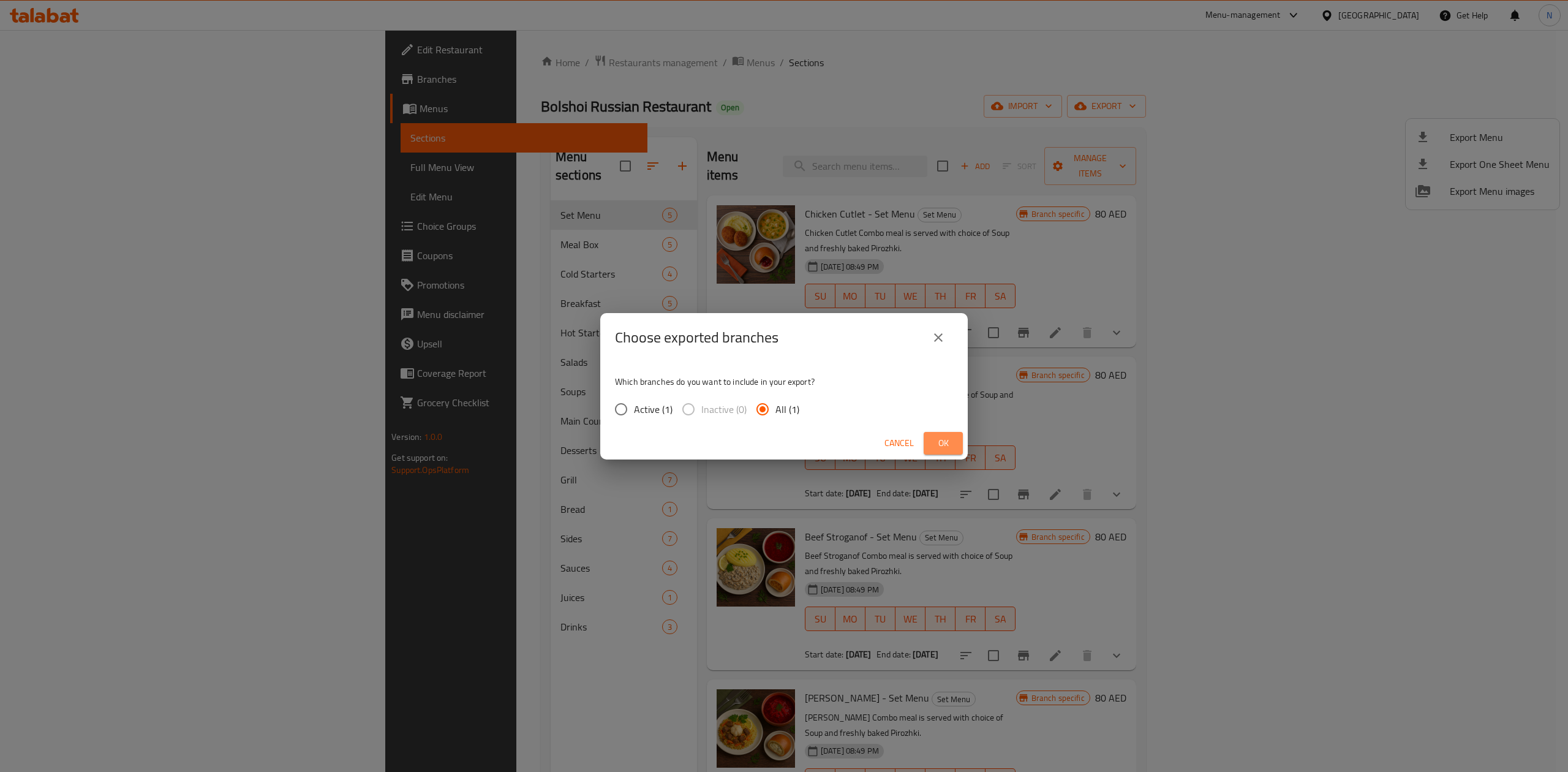
click at [958, 439] on button "Ok" at bounding box center [943, 443] width 39 height 23
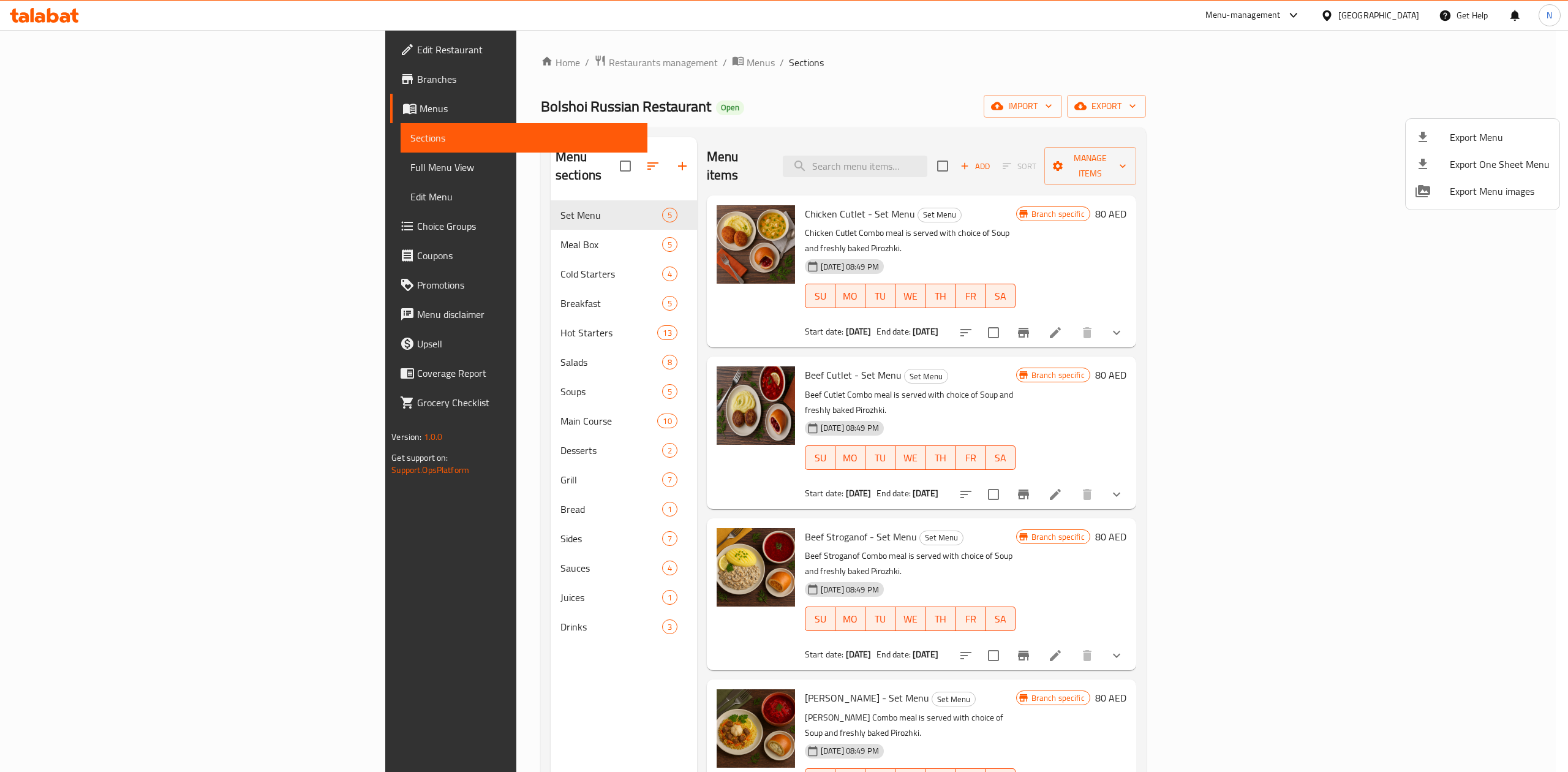
click at [394, 69] on div at bounding box center [784, 386] width 1568 height 772
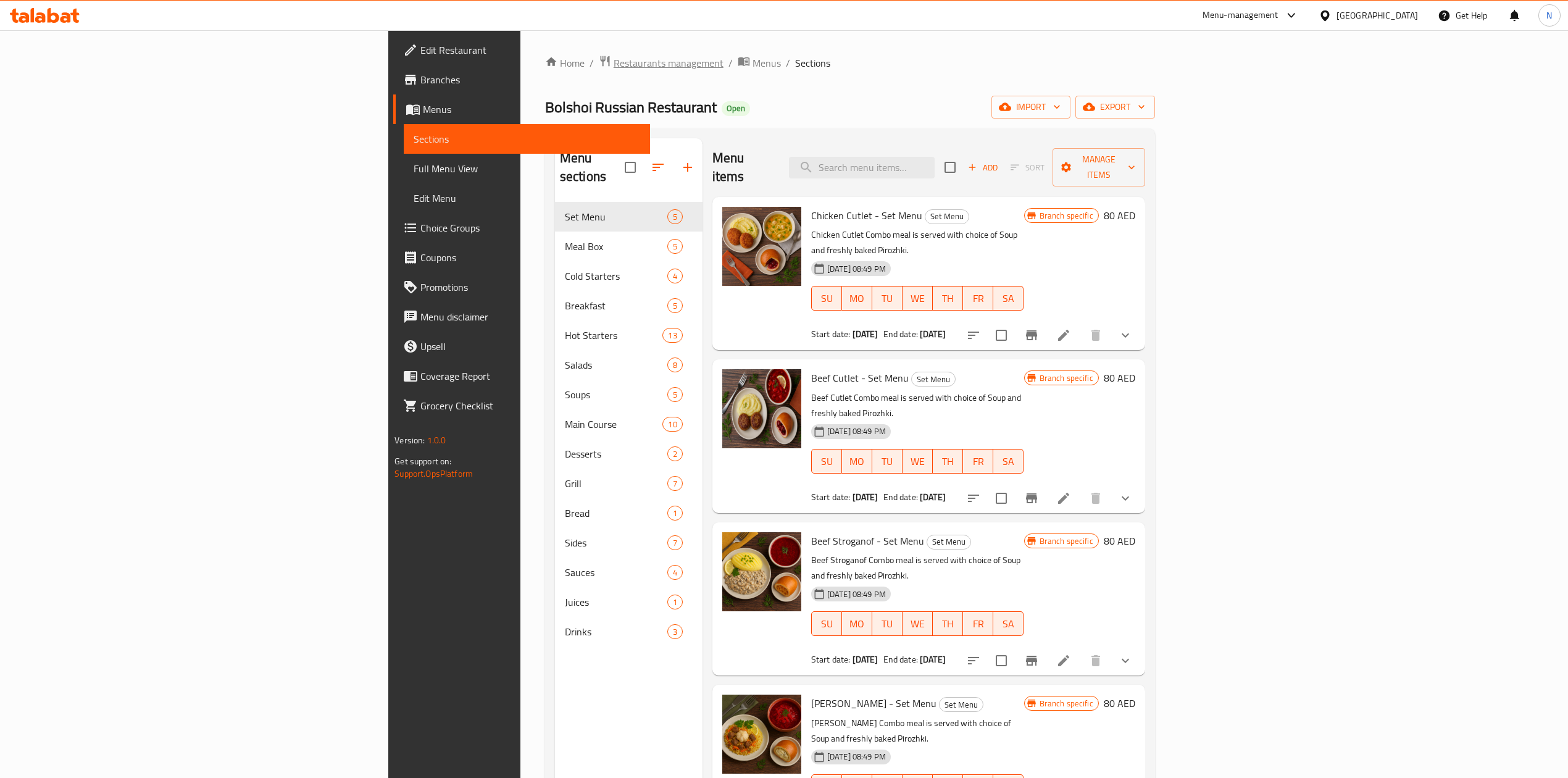
click at [614, 62] on span "Restaurants management" at bounding box center [669, 62] width 110 height 15
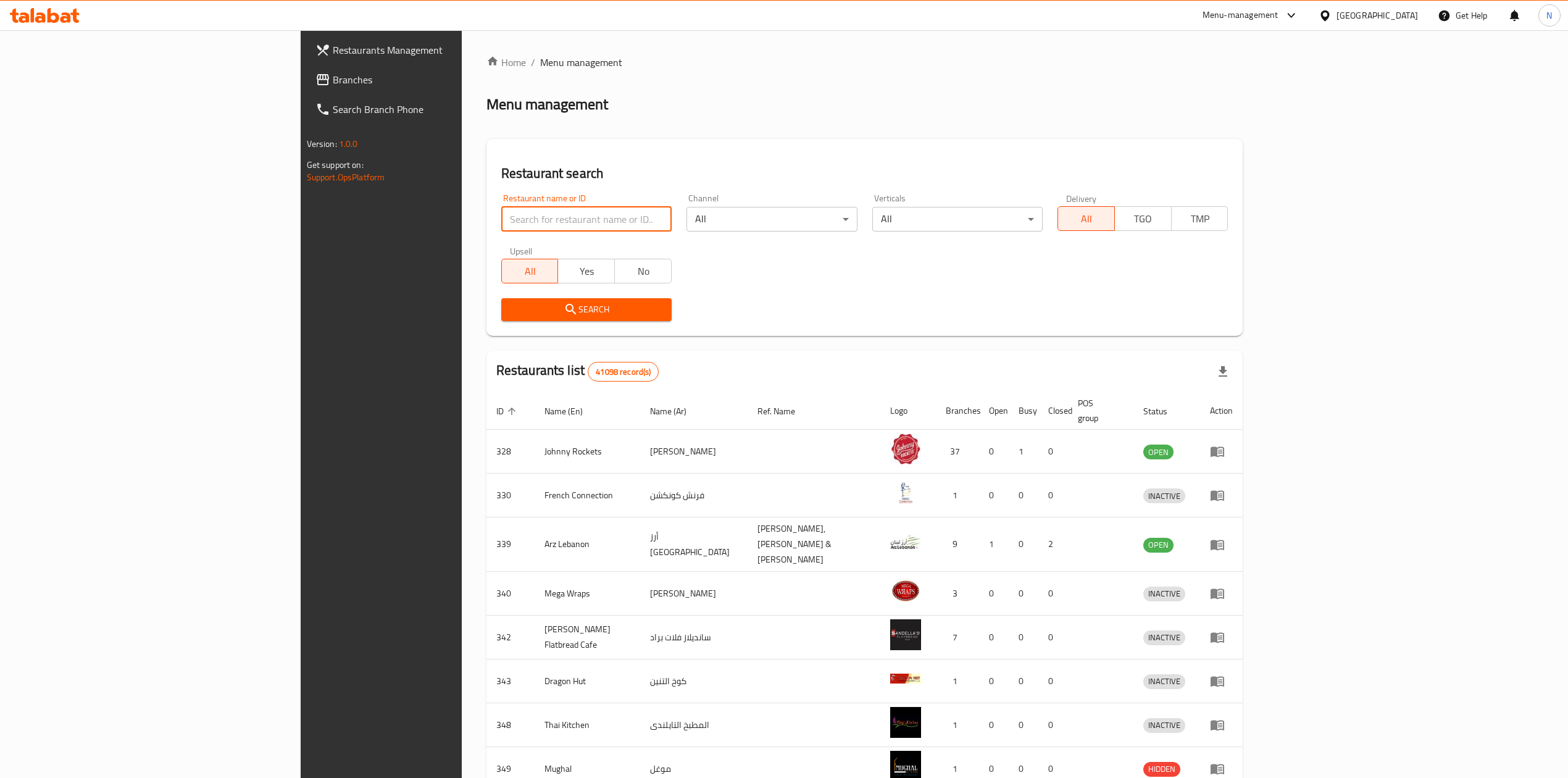
click at [502, 221] on input "search" at bounding box center [587, 219] width 171 height 25
paste input "693351"
type input "693351"
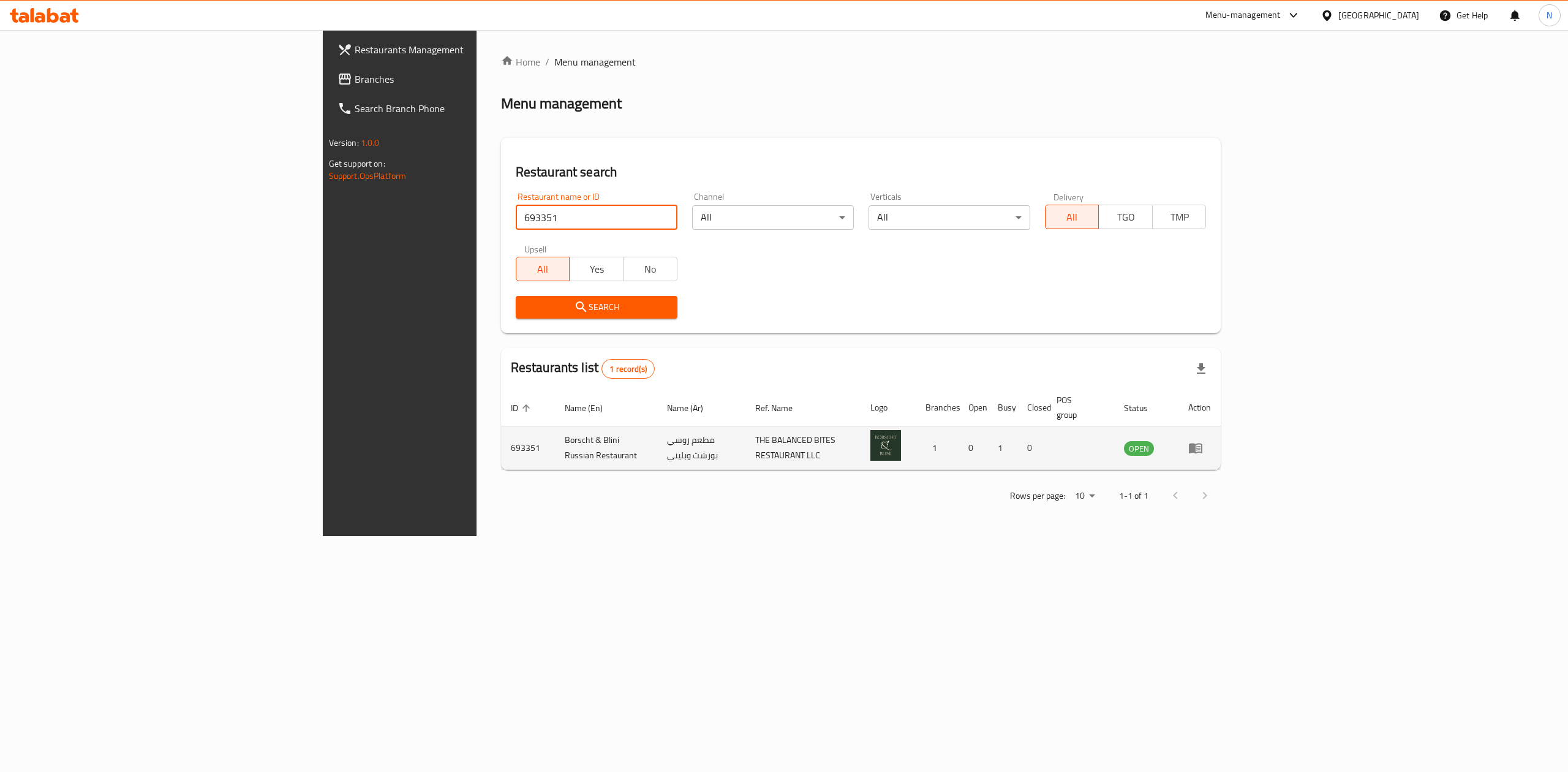
click at [555, 451] on td "Borscht & Blini Russian Restaurant" at bounding box center [606, 448] width 103 height 43
click at [1221, 432] on td "enhanced table" at bounding box center [1199, 448] width 42 height 43
click at [1203, 441] on icon "enhanced table" at bounding box center [1195, 448] width 14 height 14
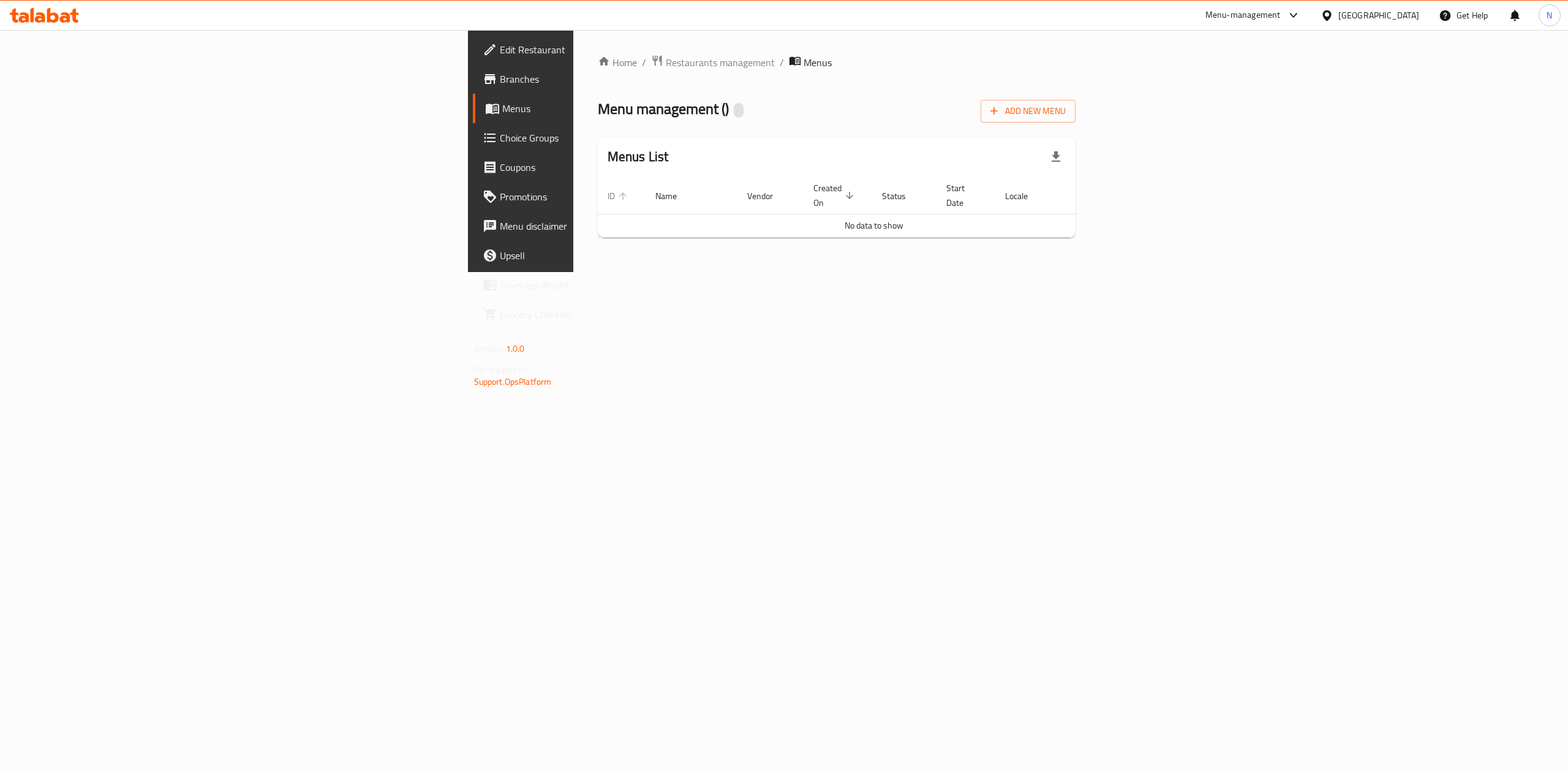
click at [617, 192] on icon "enhanced table" at bounding box center [623, 196] width 11 height 11
drag, startPoint x: 309, startPoint y: 192, endPoint x: 326, endPoint y: 233, distance: 44.4
click at [598, 233] on div "Home / Restaurants management / Menus Menu management ( ) Add New Menu Menus Li…" at bounding box center [837, 151] width 478 height 193
click at [573, 237] on div "Home / Restaurants management / Menus Menu management ( ) Add New Menu Menus Li…" at bounding box center [837, 152] width 527 height 242
drag, startPoint x: 464, startPoint y: 226, endPoint x: 877, endPoint y: 231, distance: 413.0
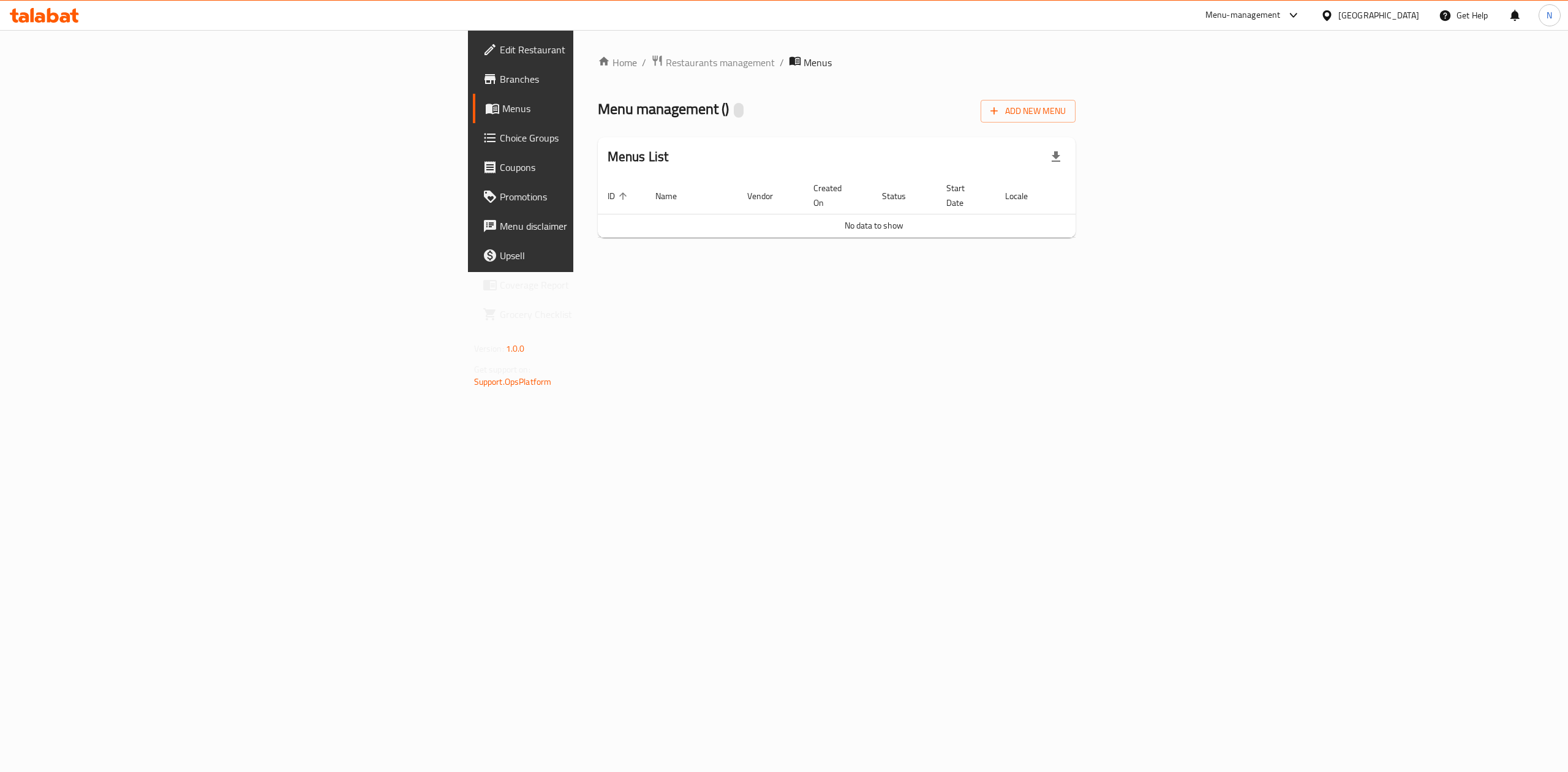
click at [598, 228] on div "Home / Restaurants management / Menus Menu management ( ) Add New Menu Menus Li…" at bounding box center [837, 151] width 478 height 193
drag, startPoint x: 1451, startPoint y: 194, endPoint x: 1459, endPoint y: 240, distance: 46.7
click at [1101, 240] on div "Home / Restaurants management / Menus Menu management ( ) Add New Menu Menus Li…" at bounding box center [837, 152] width 527 height 242
click at [1099, 214] on td "No data to show" at bounding box center [874, 226] width 553 height 23
click at [598, 185] on th "ID" at bounding box center [622, 194] width 47 height 37
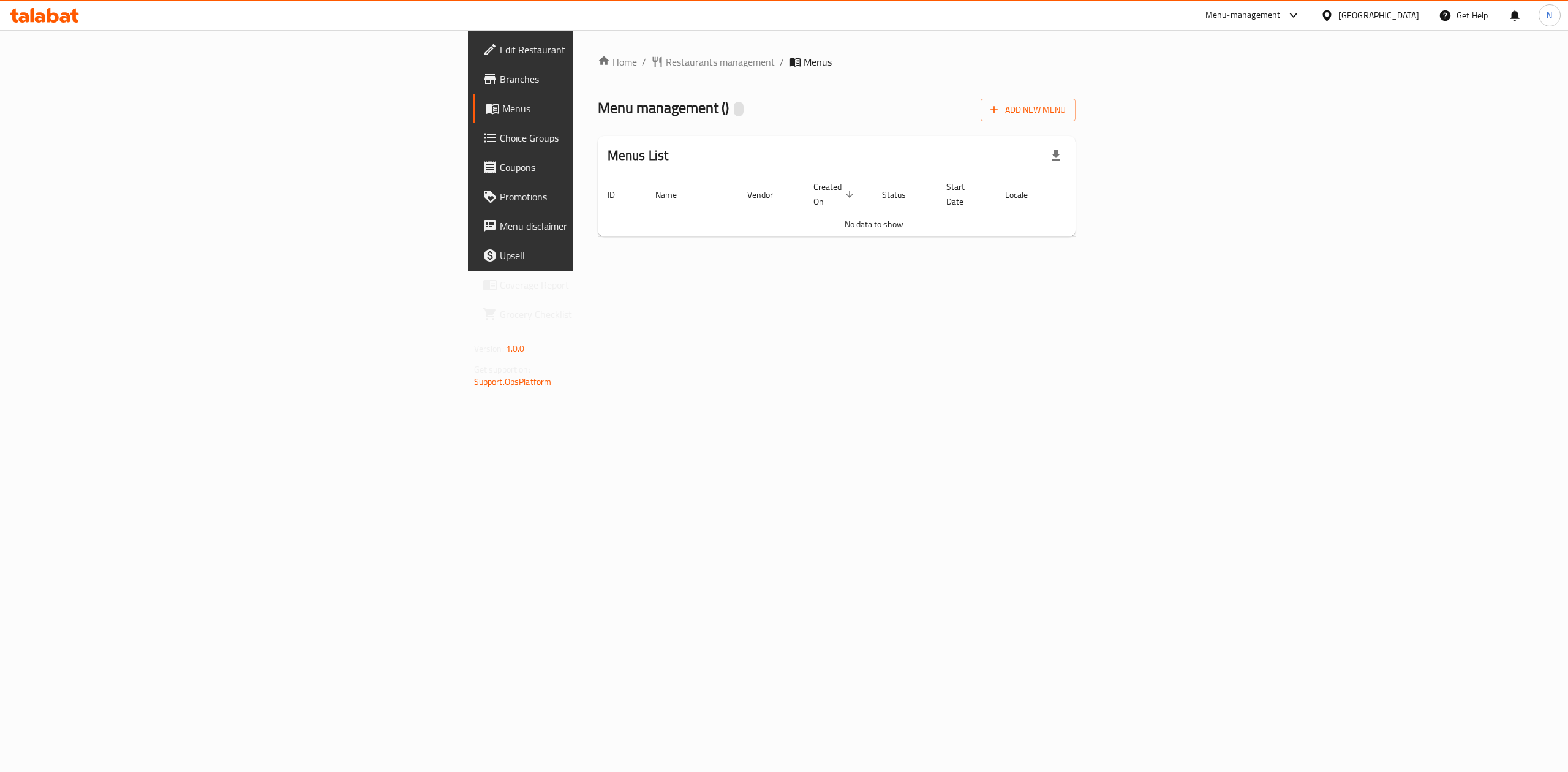
click at [675, 271] on div "Home / Restaurants management / Menus Menu management ( ) Add New Menu Menus Li…" at bounding box center [837, 151] width 527 height 241
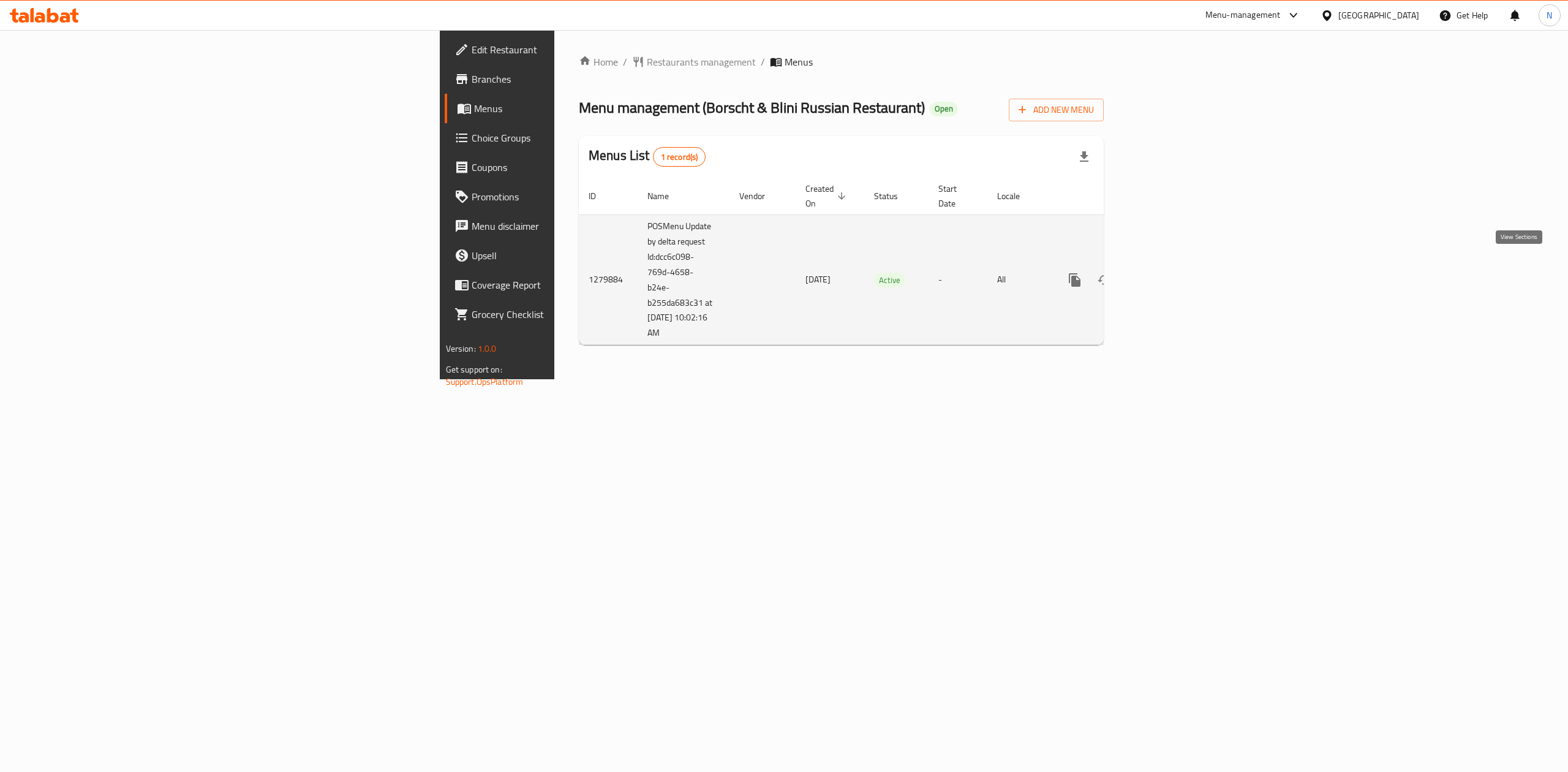
click at [1171, 273] on icon "enhanced table" at bounding box center [1163, 280] width 14 height 14
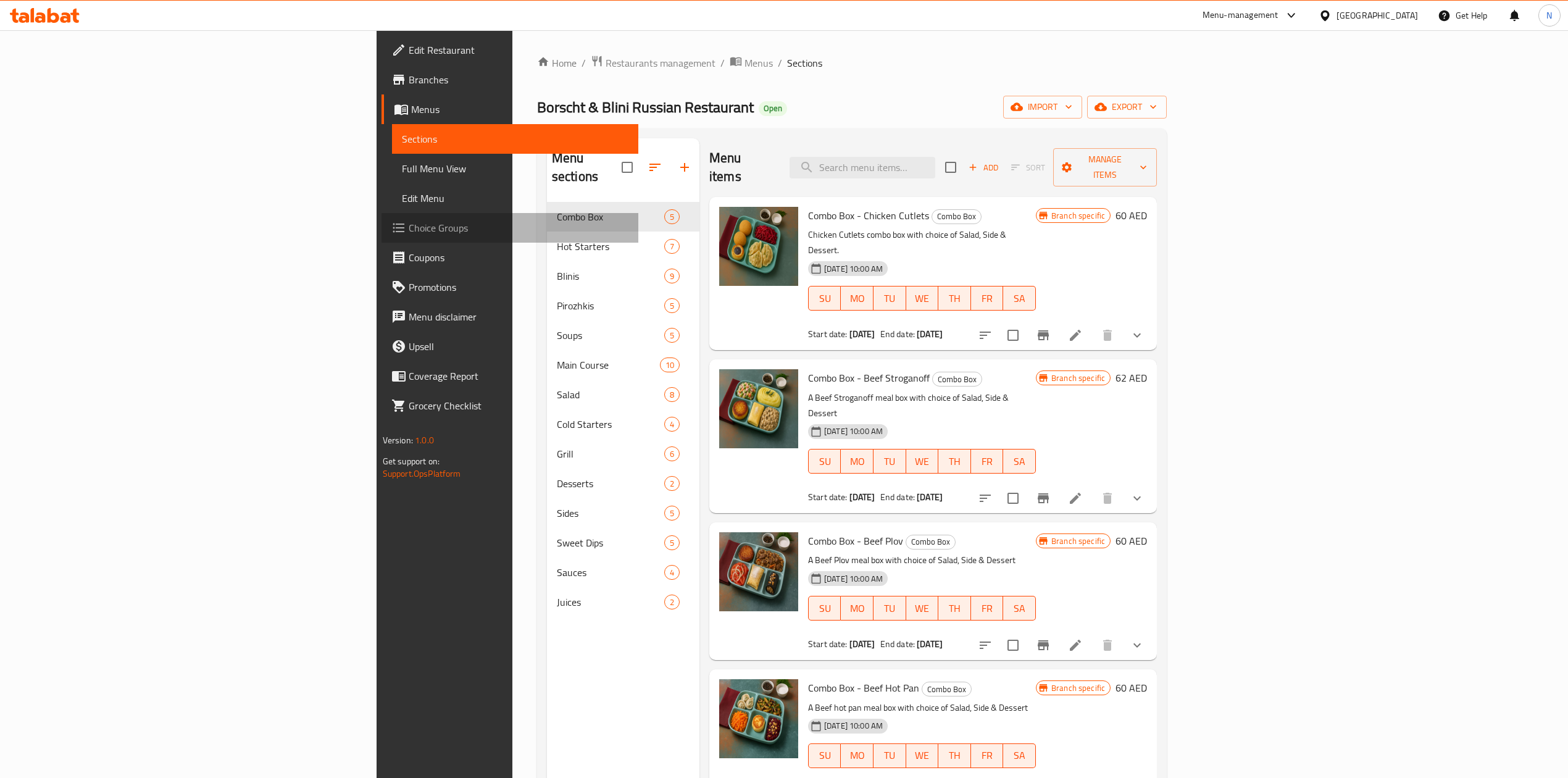
click at [409, 230] on span "Choice Groups" at bounding box center [518, 228] width 220 height 15
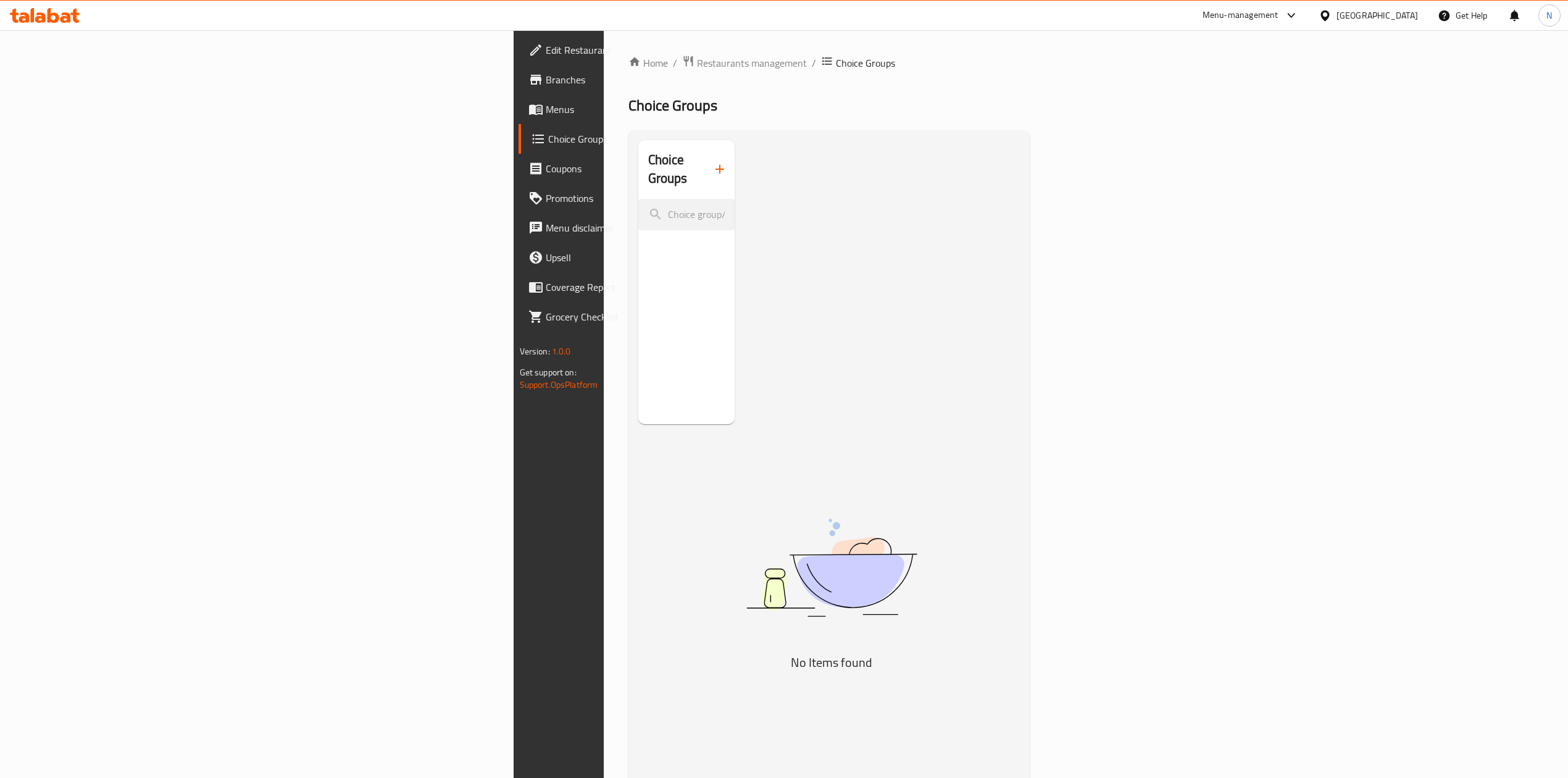
click at [546, 112] on span "Menus" at bounding box center [656, 109] width 220 height 15
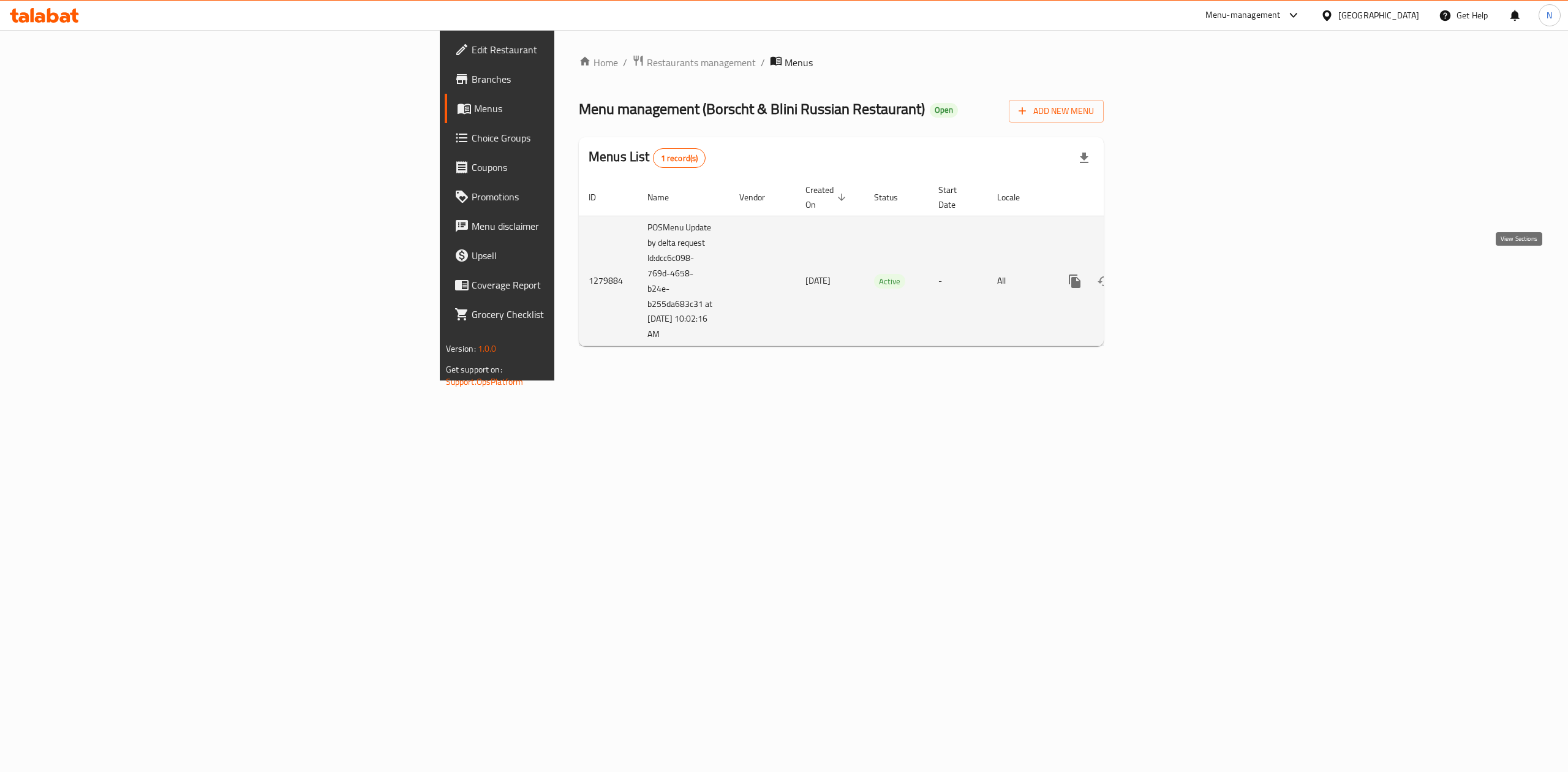
click at [1178, 267] on link "enhanced table" at bounding box center [1163, 281] width 30 height 30
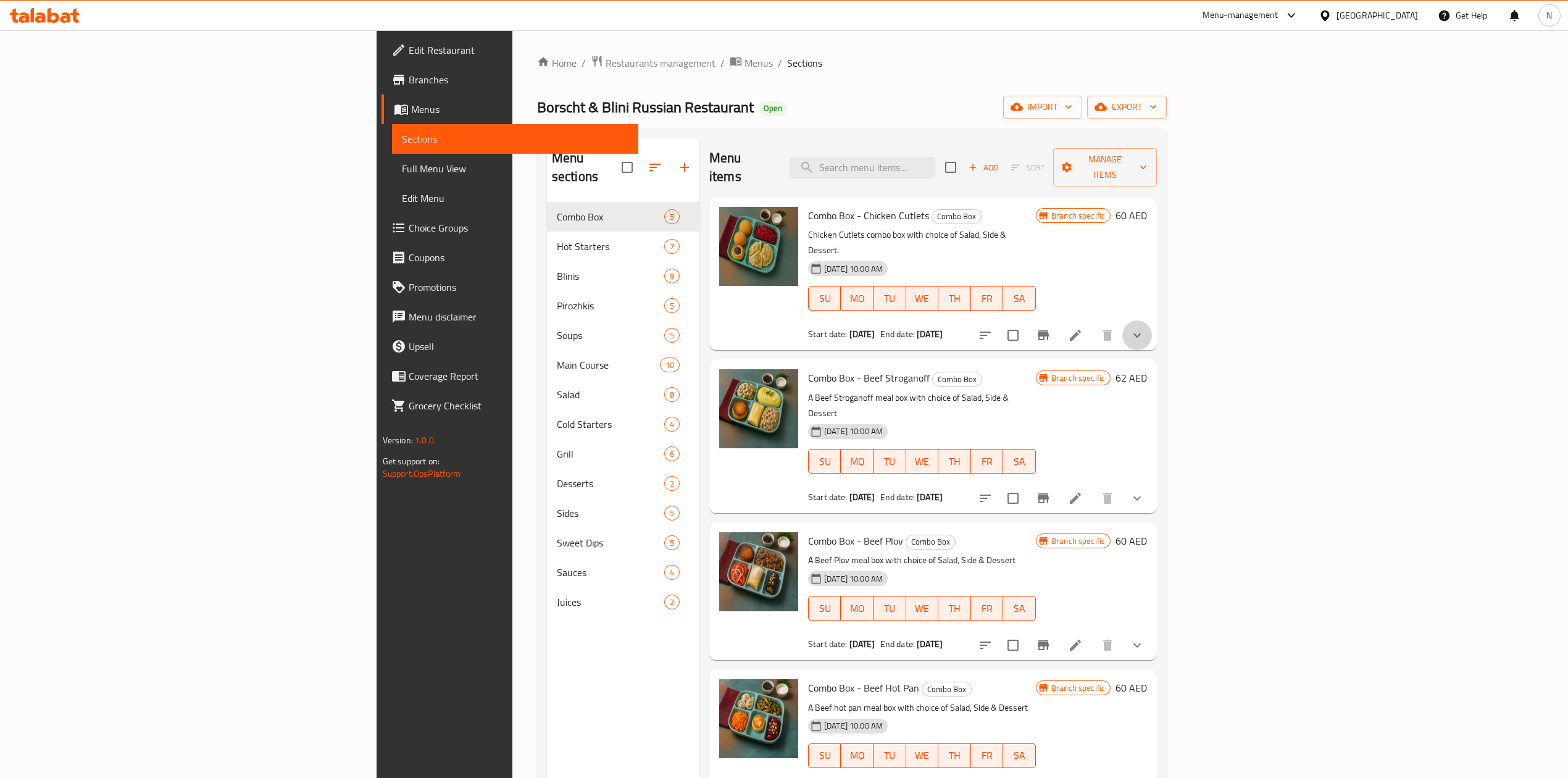
click at [1152, 321] on button "show more" at bounding box center [1137, 335] width 30 height 30
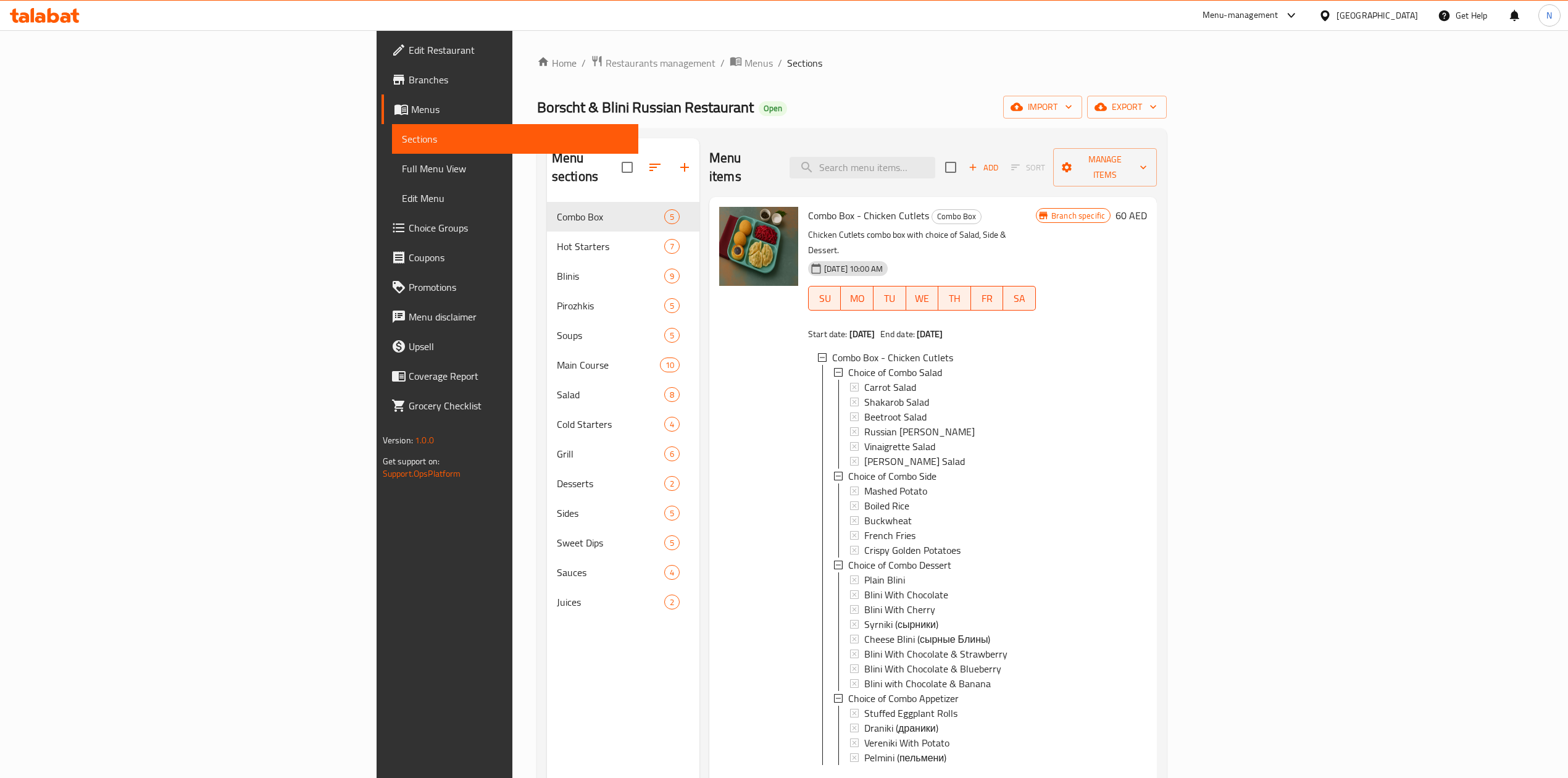
scroll to position [1, 0]
click at [1083, 777] on icon at bounding box center [1075, 784] width 15 height 15
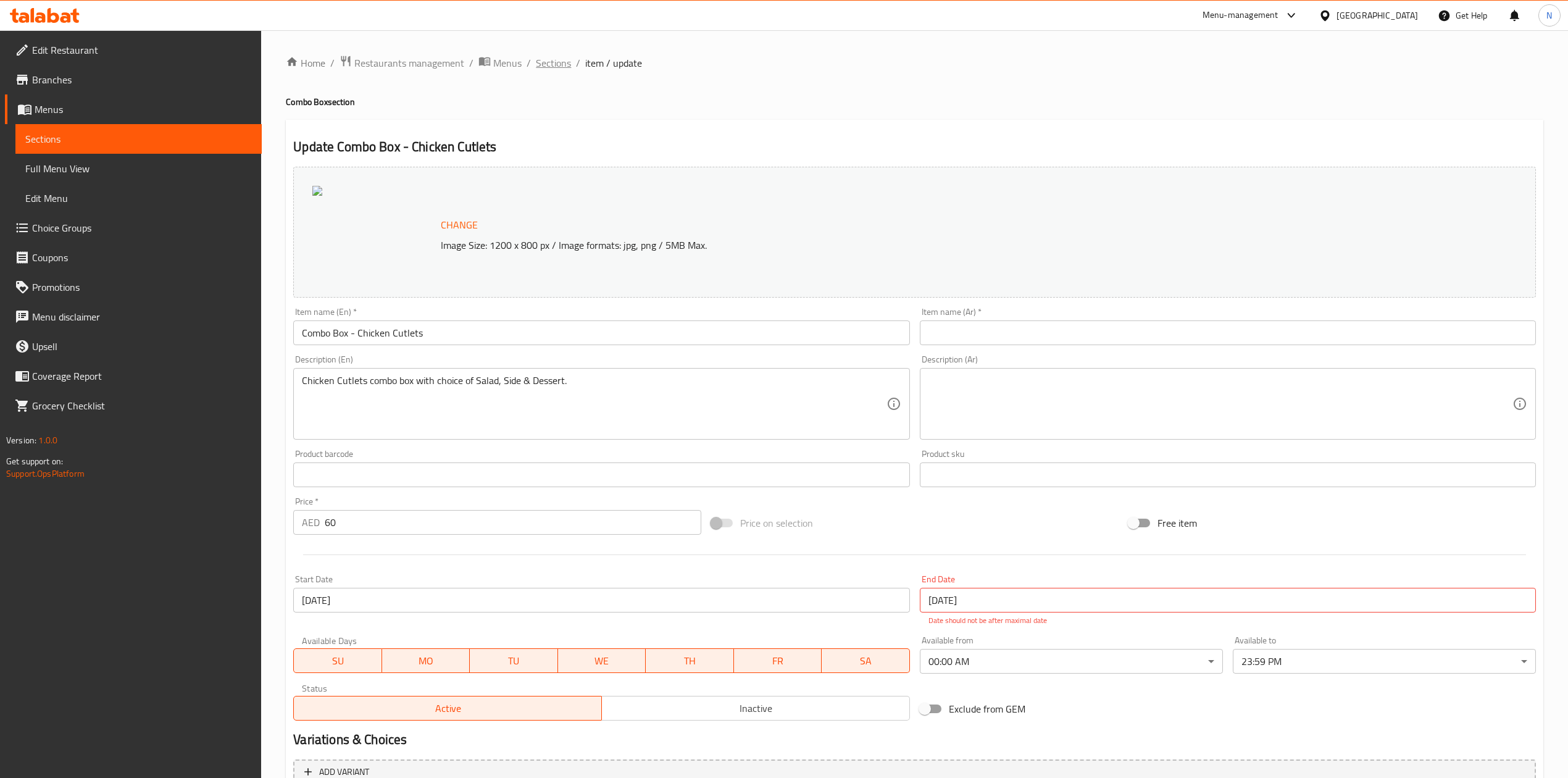
click at [538, 65] on span "Sections" at bounding box center [553, 62] width 35 height 15
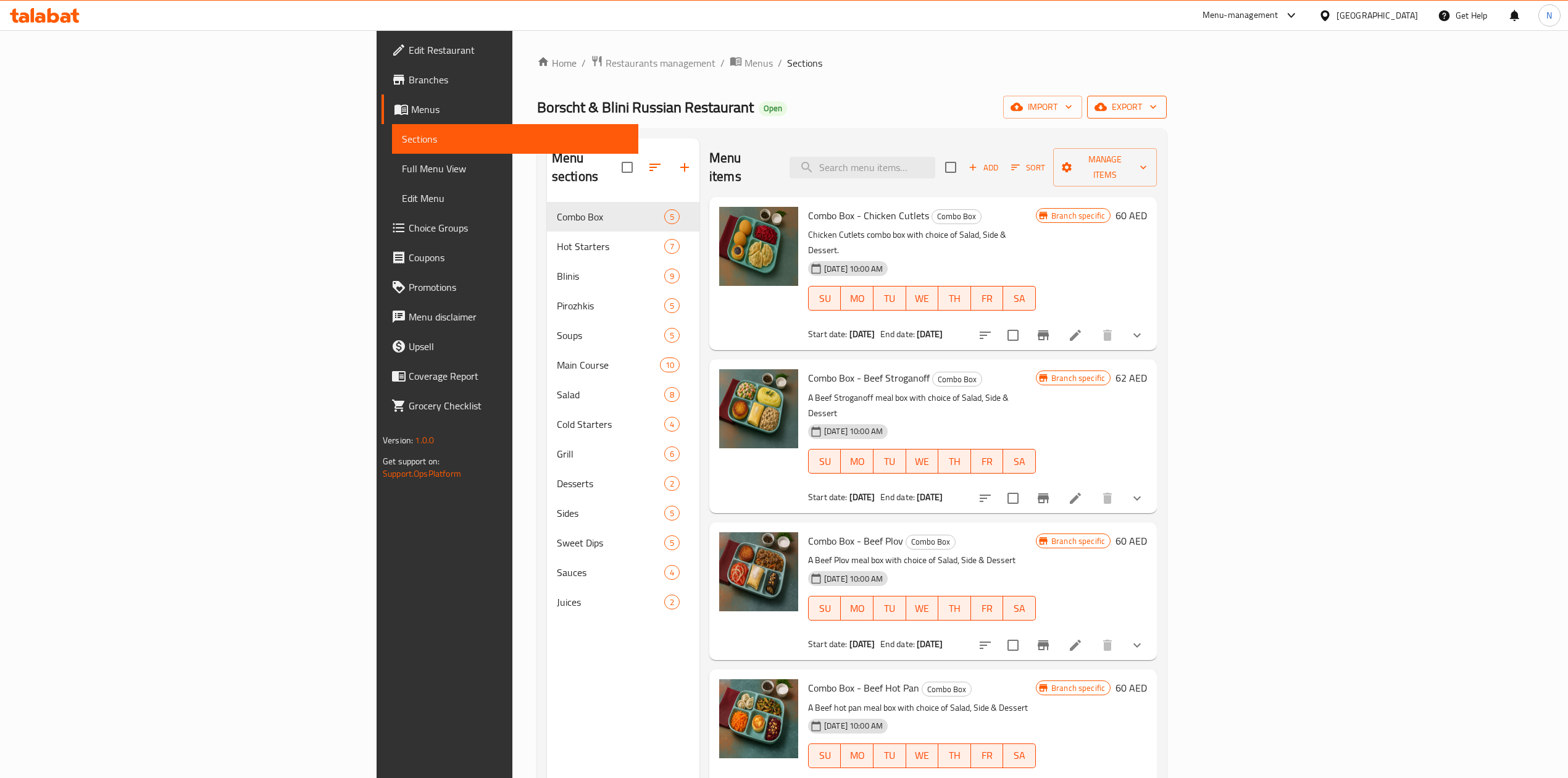
click at [1167, 119] on button "export" at bounding box center [1127, 107] width 80 height 23
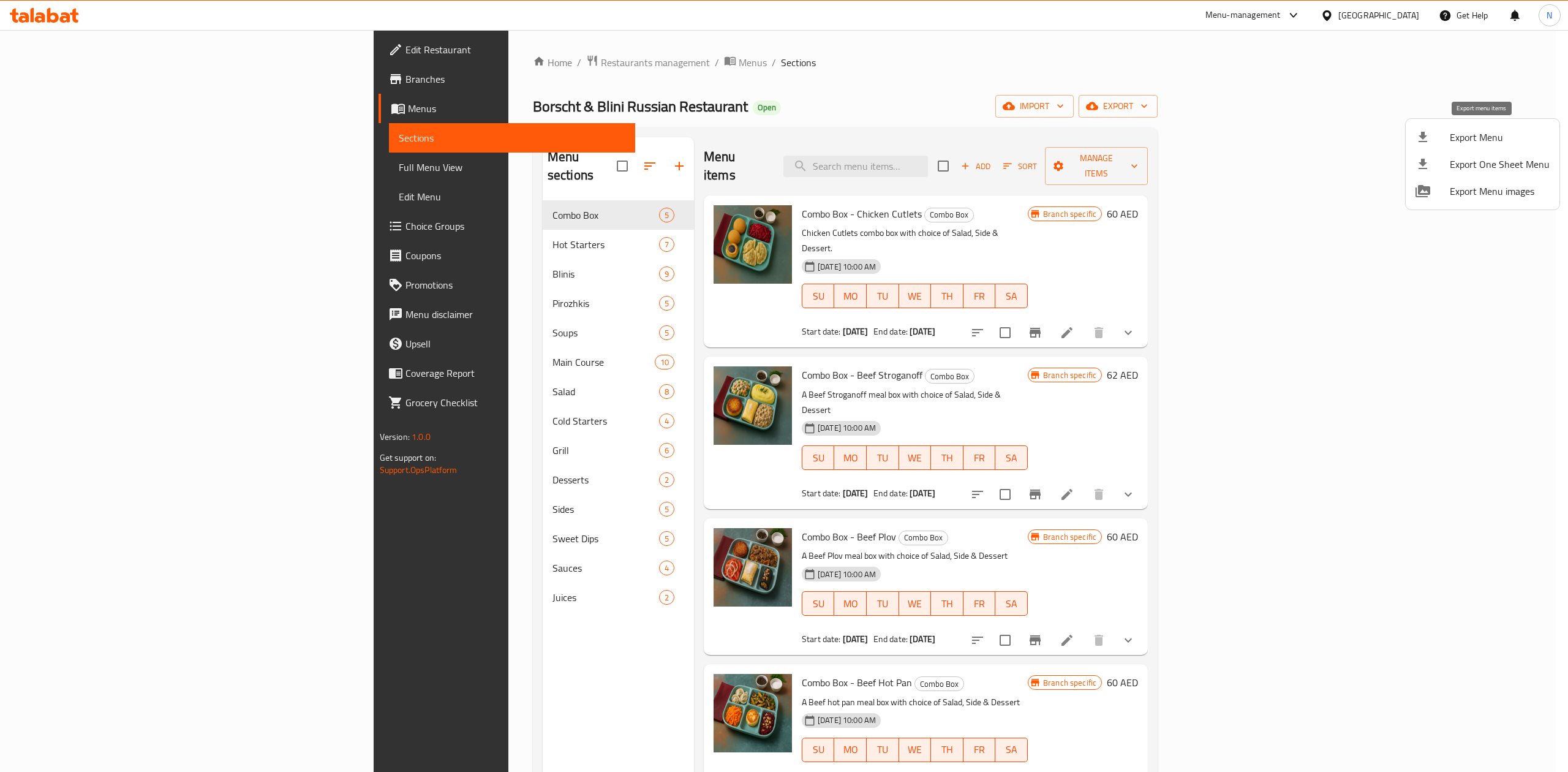
click at [1459, 138] on span "Export Menu" at bounding box center [1499, 137] width 100 height 14
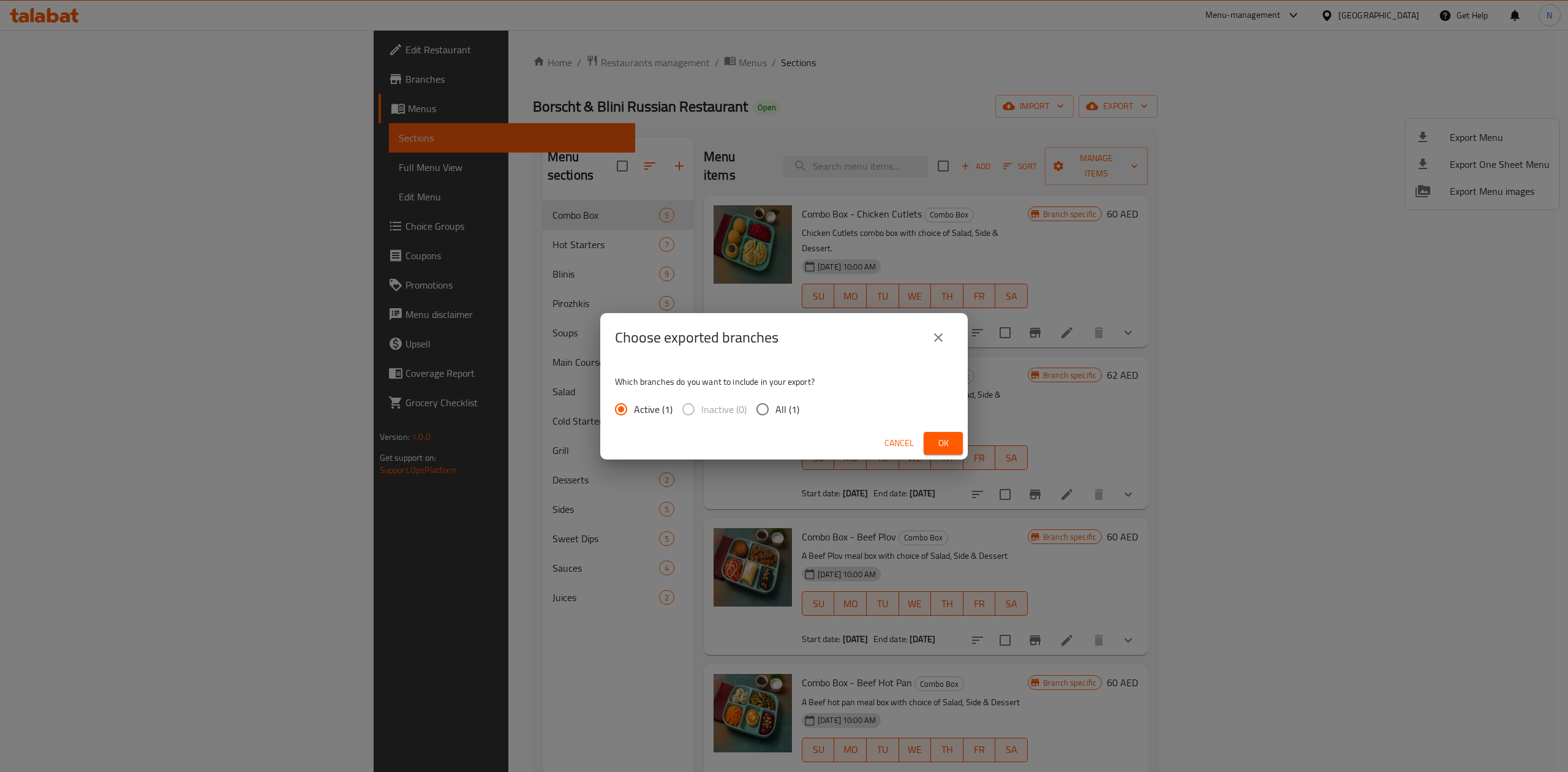
click at [794, 409] on span "All (1)" at bounding box center [787, 409] width 24 height 14
click at [776, 409] on input "All (1)" at bounding box center [762, 409] width 25 height 25
radio input "true"
click at [944, 450] on span "Ok" at bounding box center [943, 444] width 19 height 15
